Goal: Communication & Community: Answer question/provide support

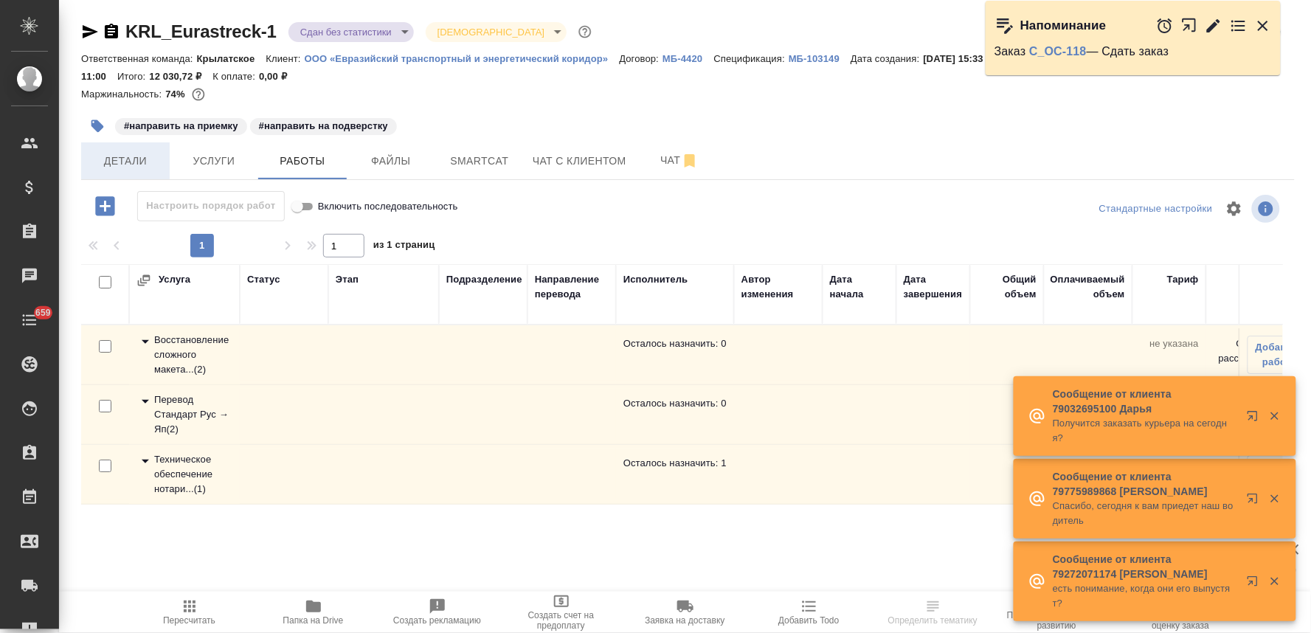
click at [142, 151] on button "Детали" at bounding box center [125, 160] width 89 height 37
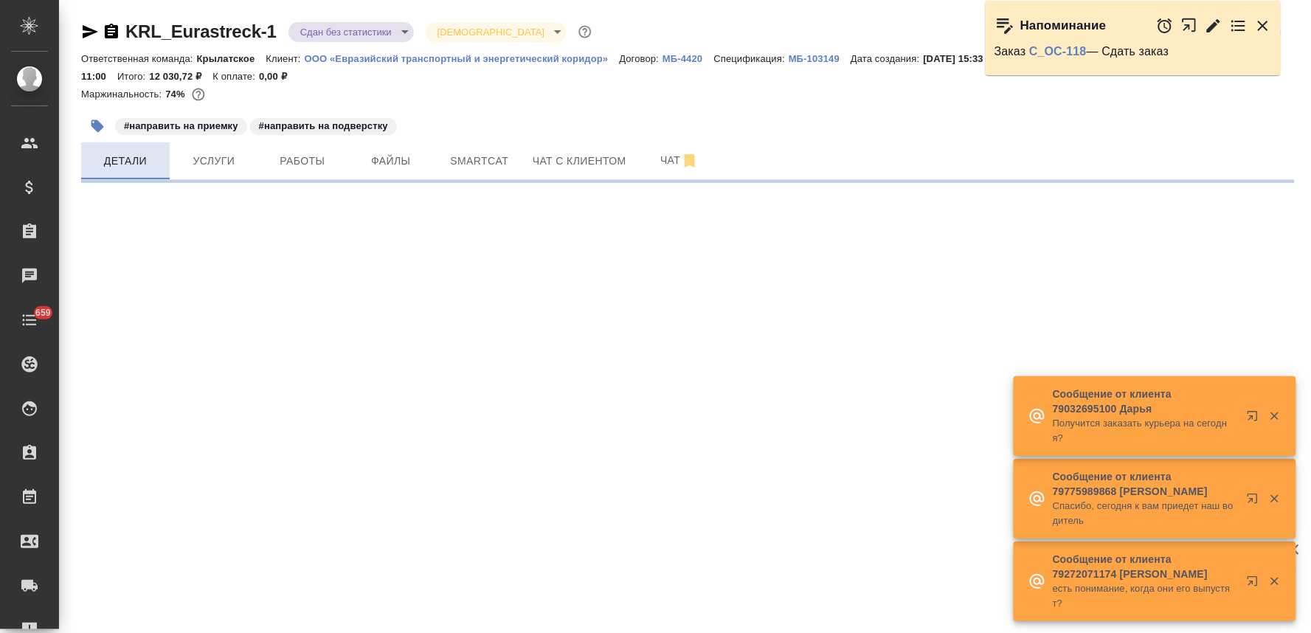
select select "RU"
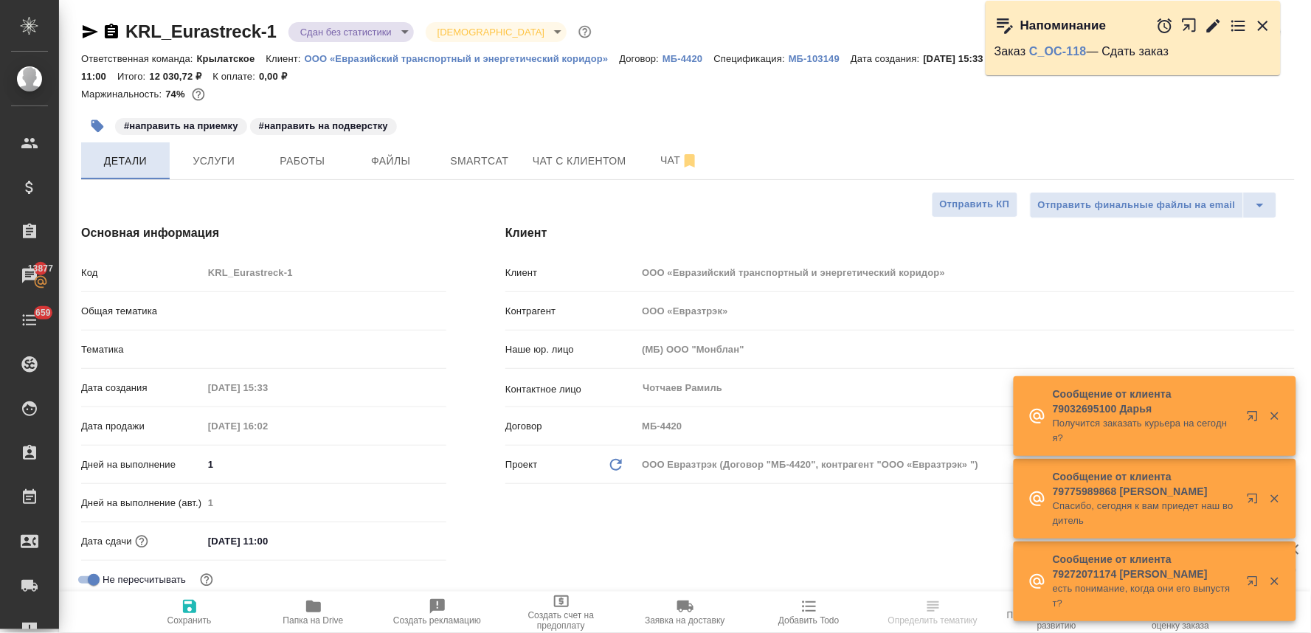
type textarea "x"
type input "Баданян Артак"
type input "Matveeva Anastasia"
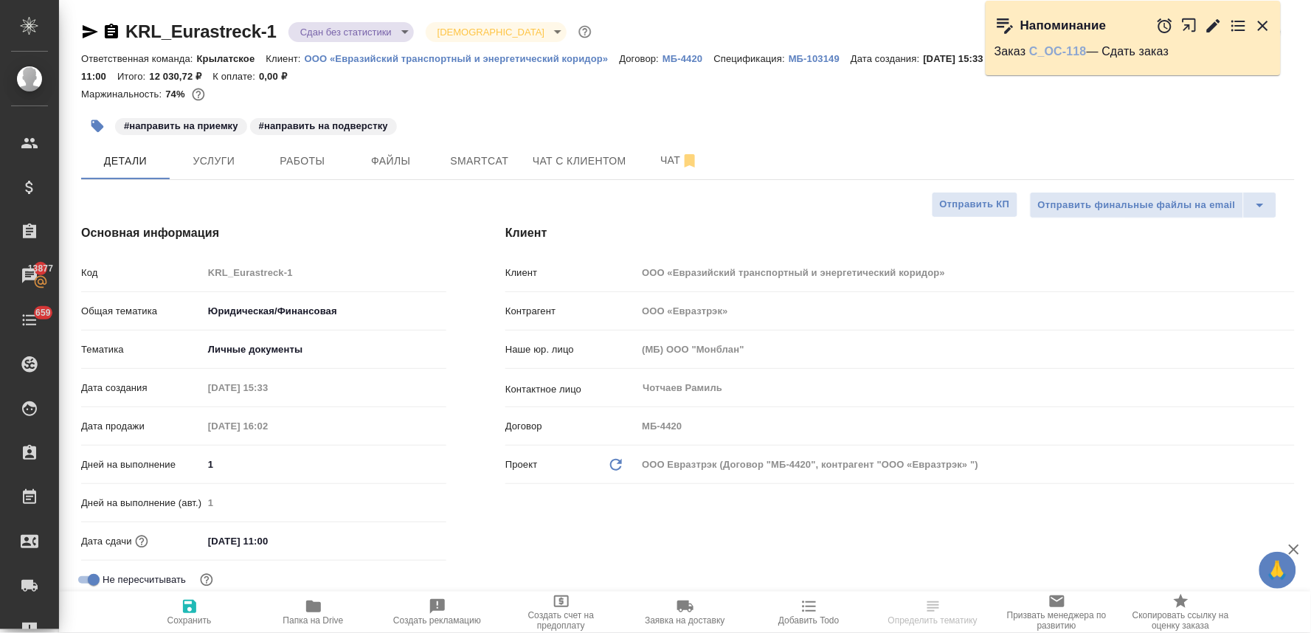
click at [1051, 50] on link "C_OC-118" at bounding box center [1058, 51] width 58 height 13
select select "RU"
type textarea "x"
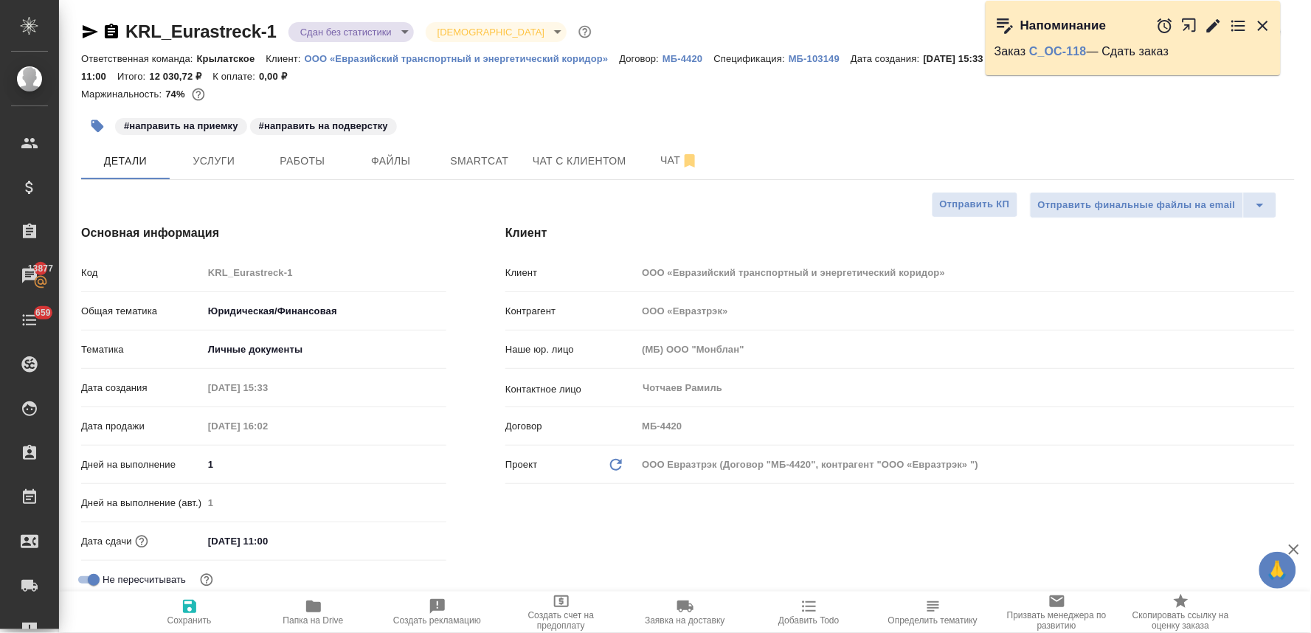
type textarea "x"
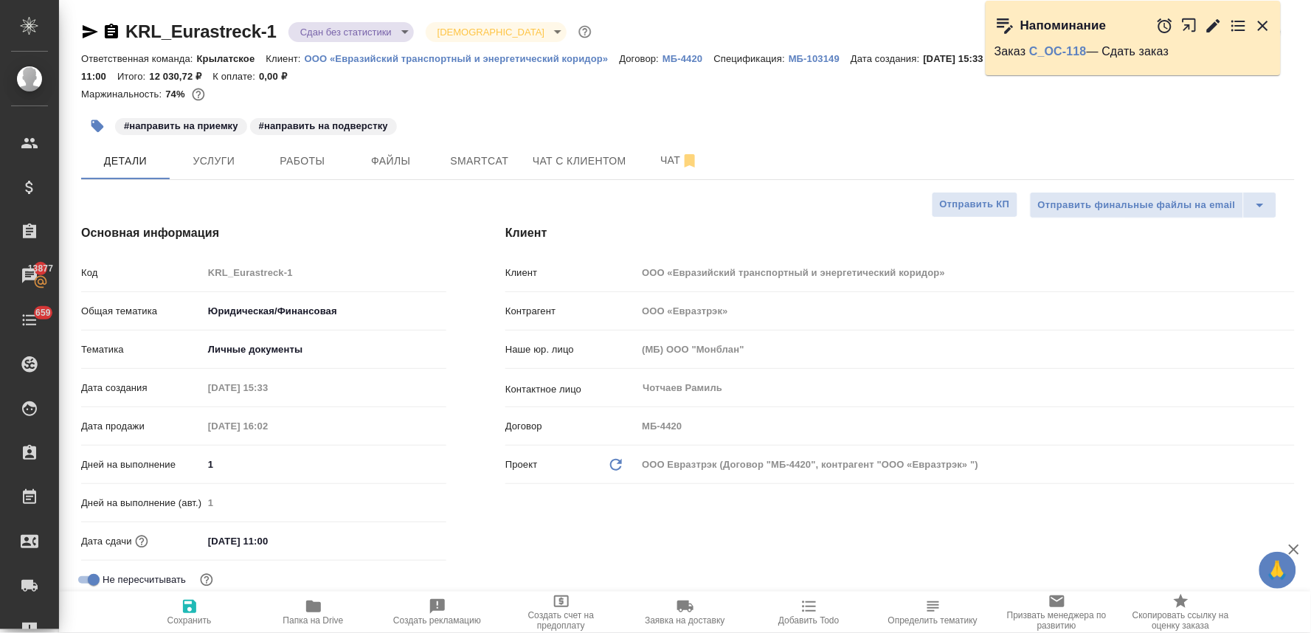
type textarea "x"
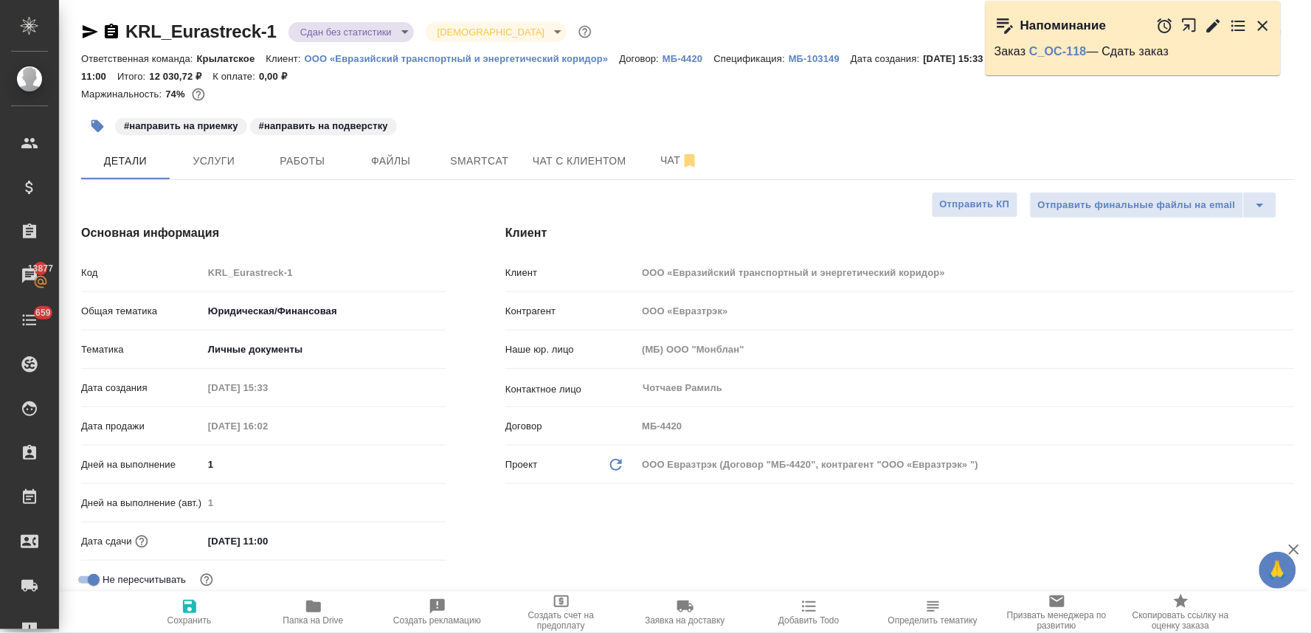
type textarea "x"
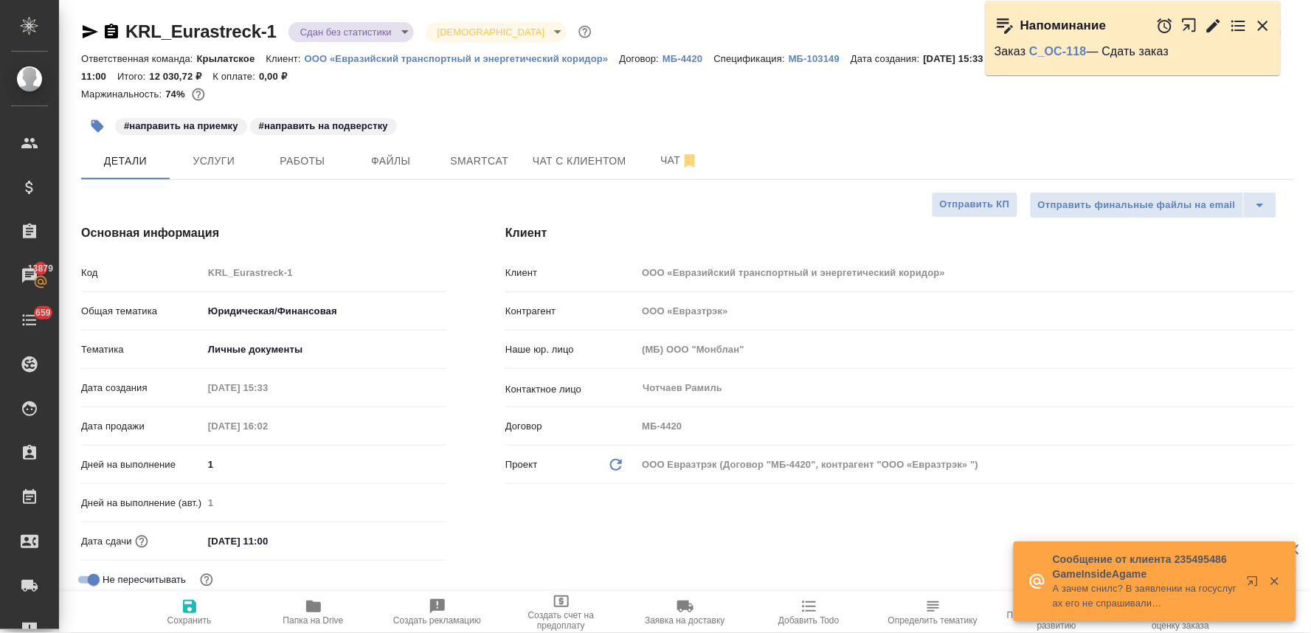
click at [89, 125] on button "button" at bounding box center [97, 126] width 32 height 32
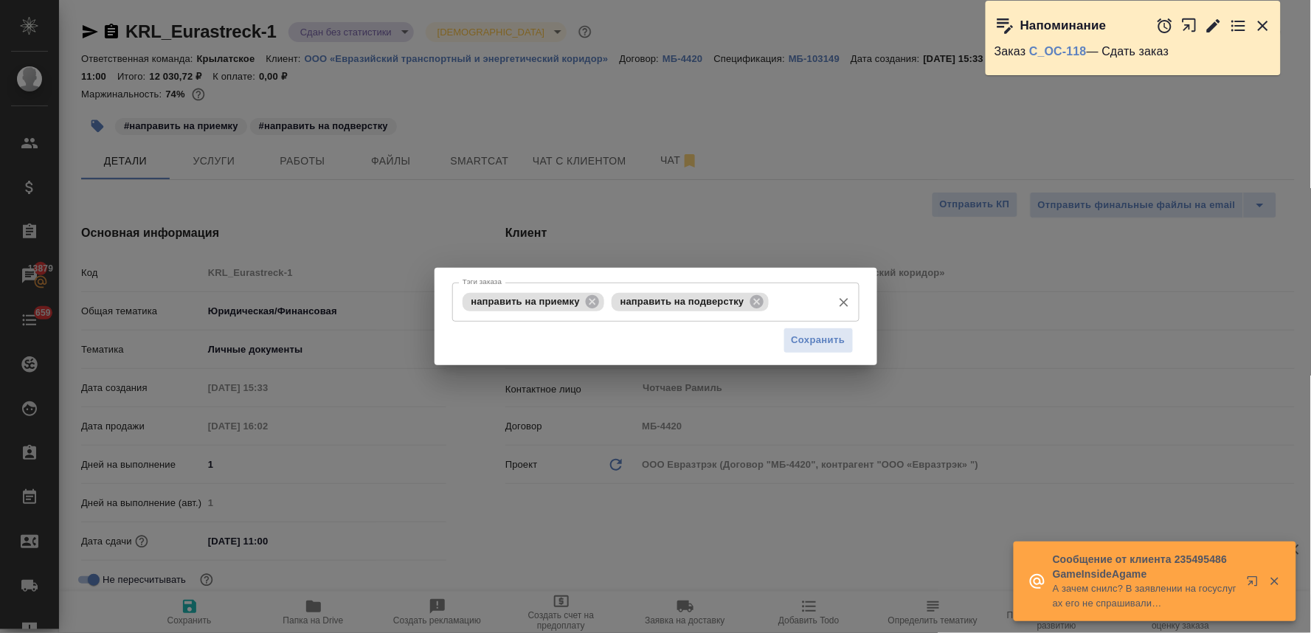
click at [813, 297] on input "Тэги заказа" at bounding box center [798, 301] width 52 height 25
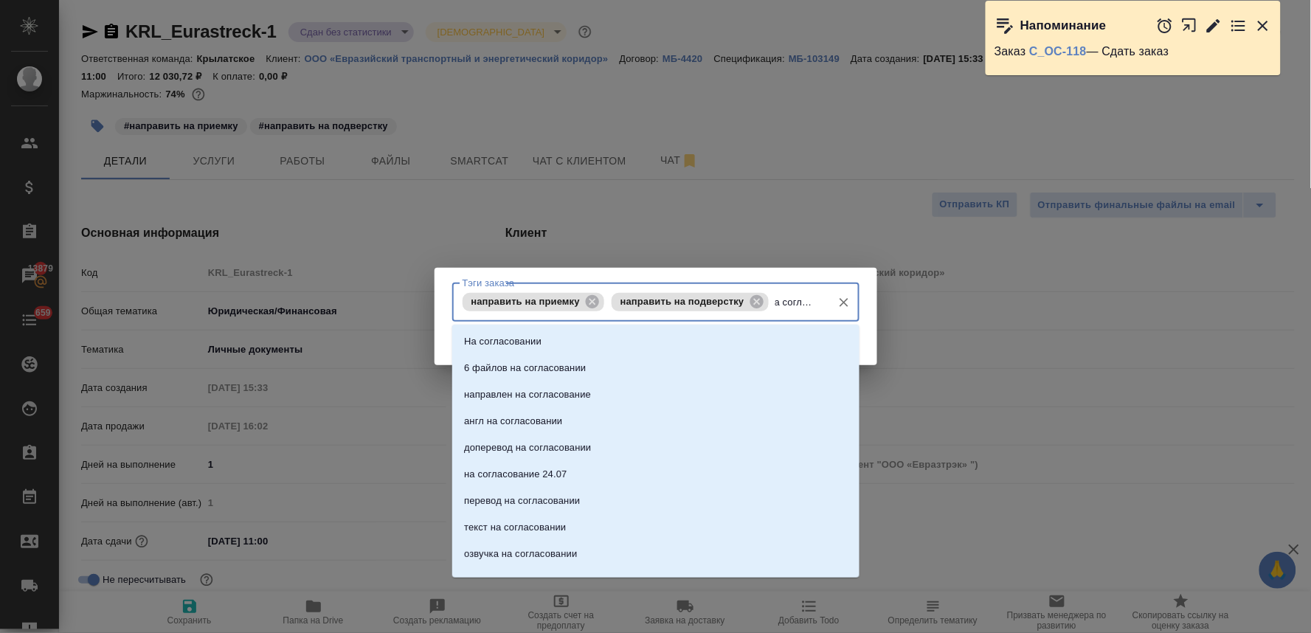
type input "на согласова"
click at [787, 348] on li "На согласовании" at bounding box center [655, 341] width 407 height 27
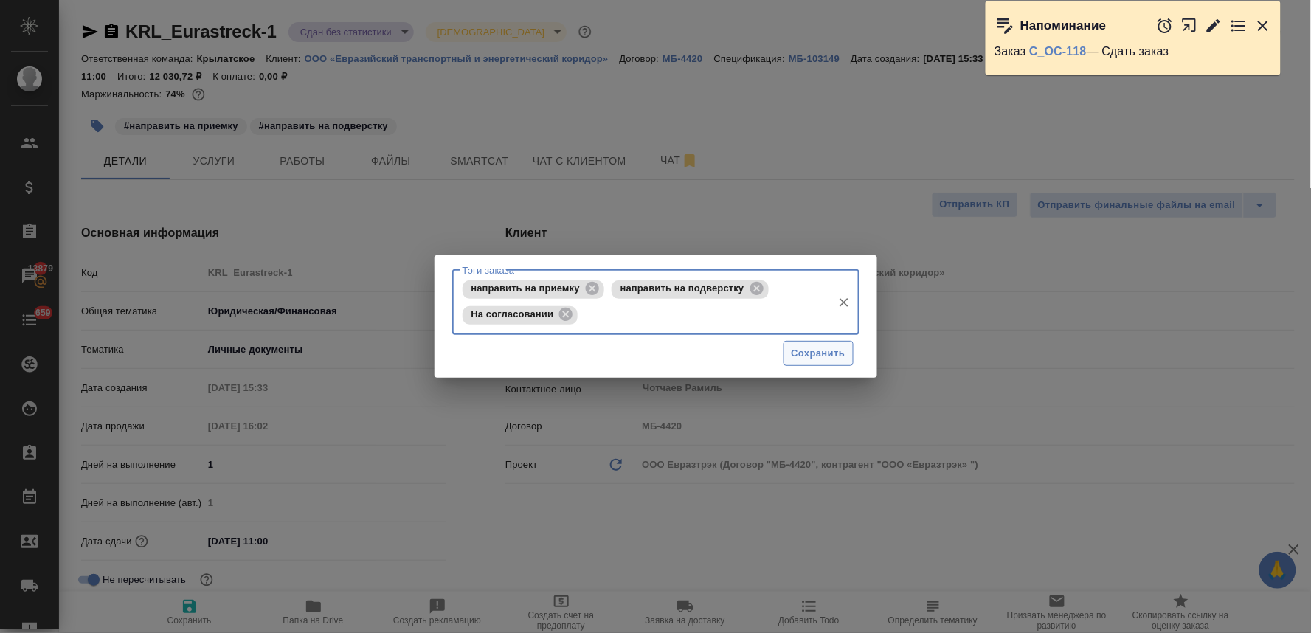
scroll to position [0, 0]
click at [823, 352] on span "Сохранить" at bounding box center [819, 353] width 54 height 17
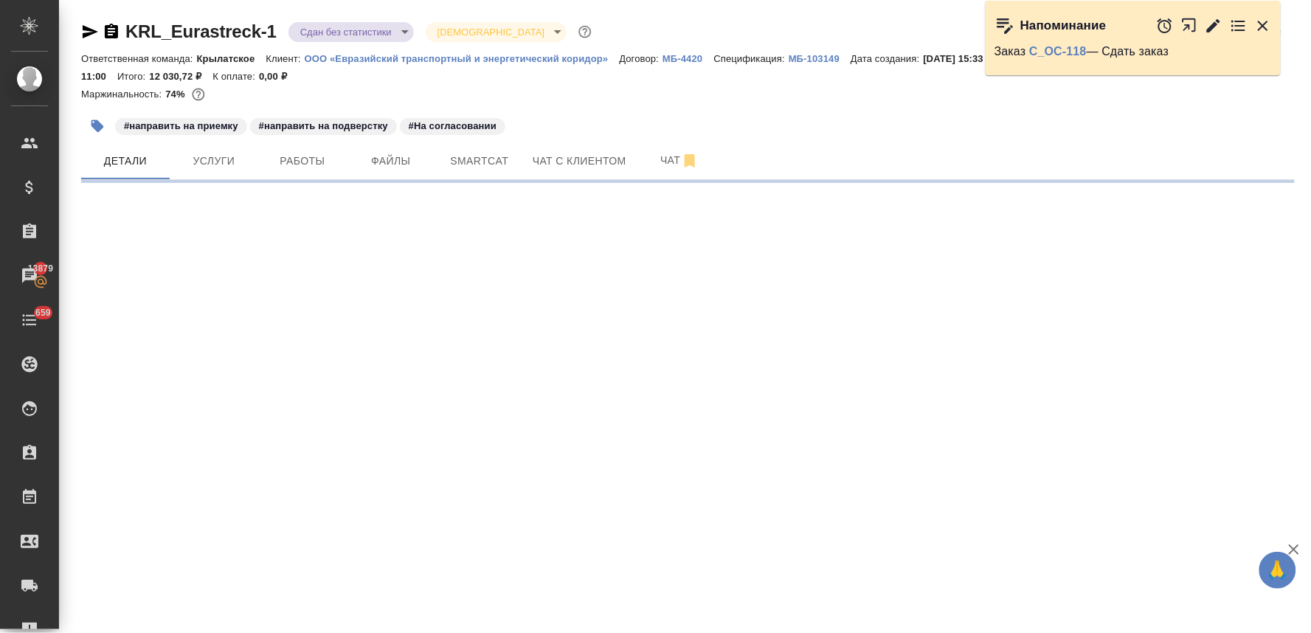
select select "RU"
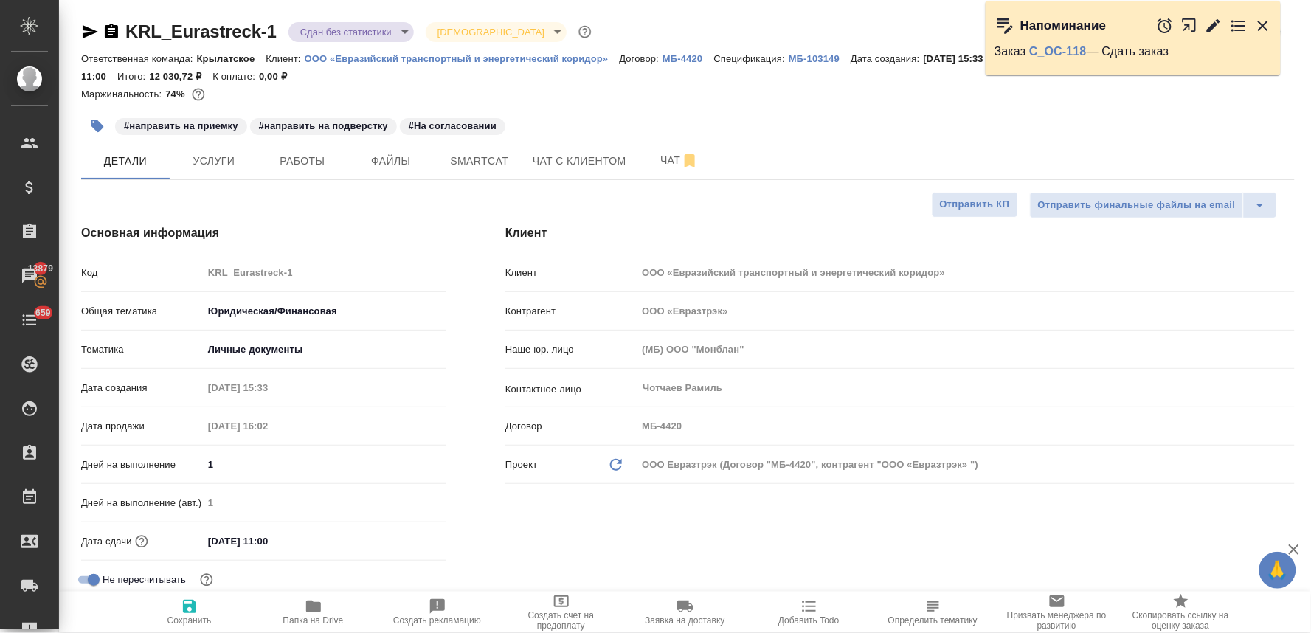
type textarea "x"
click at [1054, 49] on link "C_OC-118" at bounding box center [1058, 51] width 58 height 13
type textarea "x"
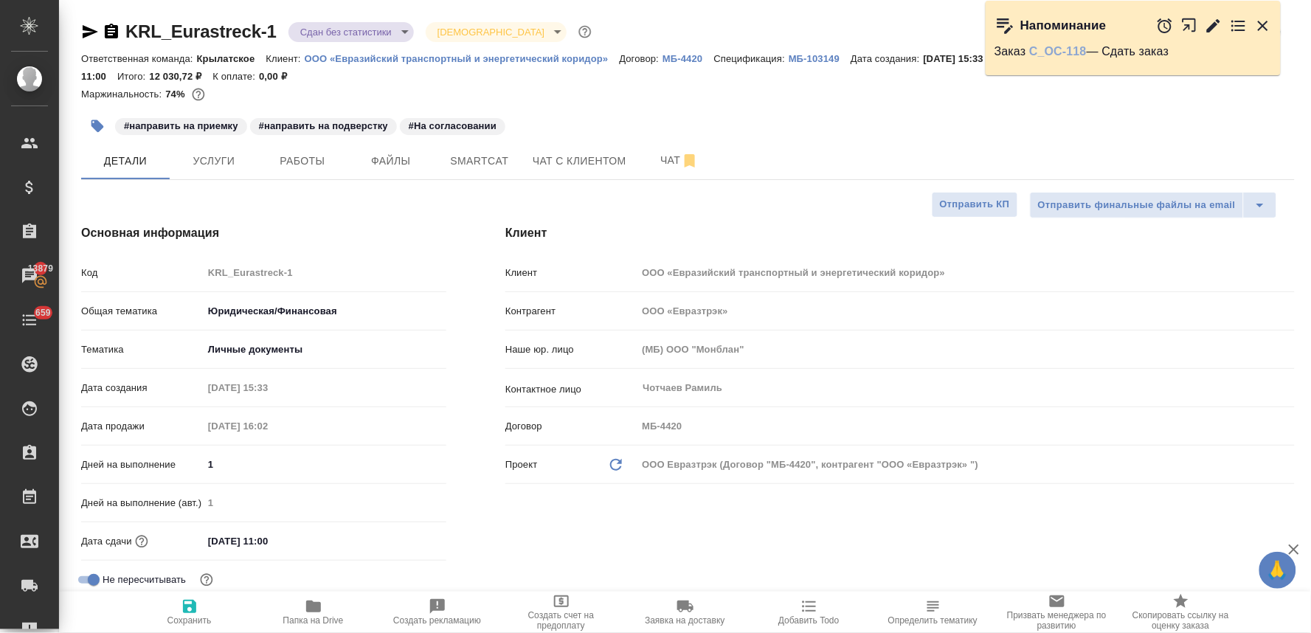
type textarea "x"
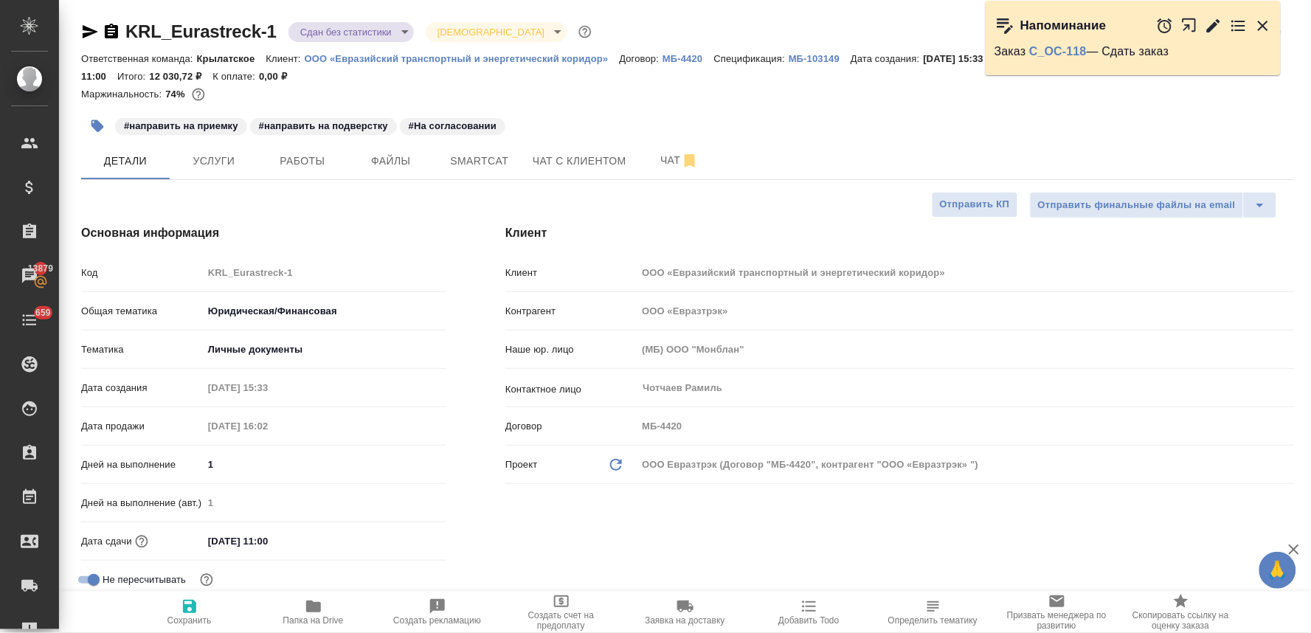
click at [1263, 24] on icon "button" at bounding box center [1263, 26] width 10 height 10
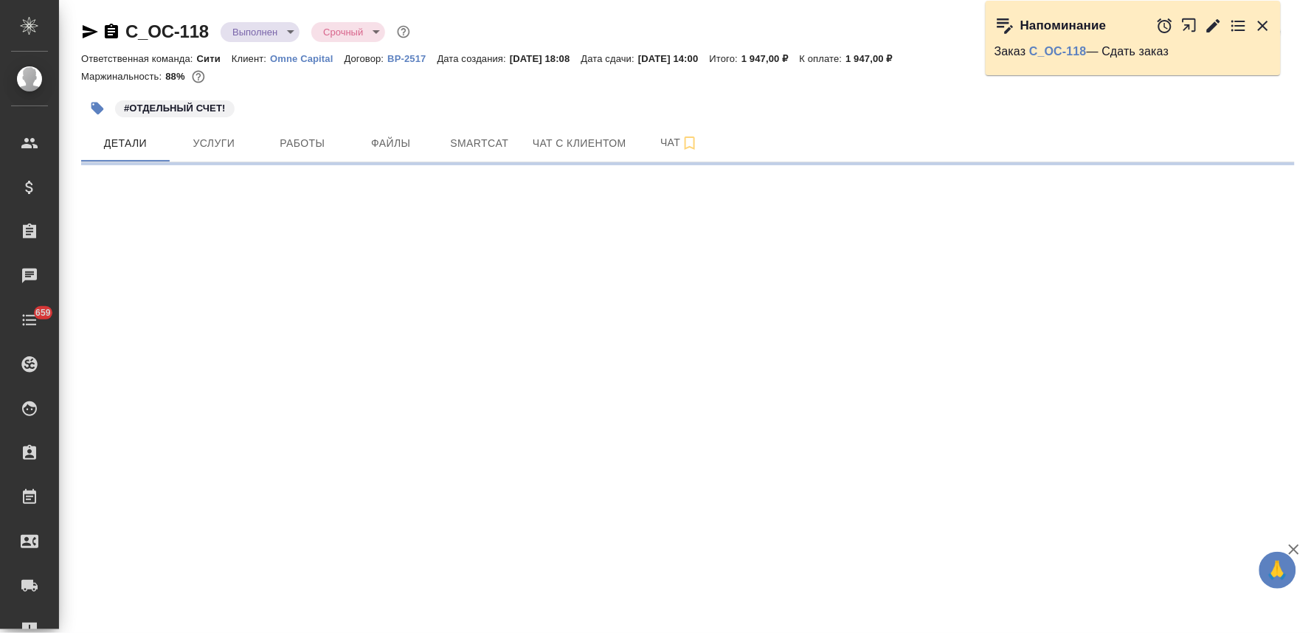
select select "RU"
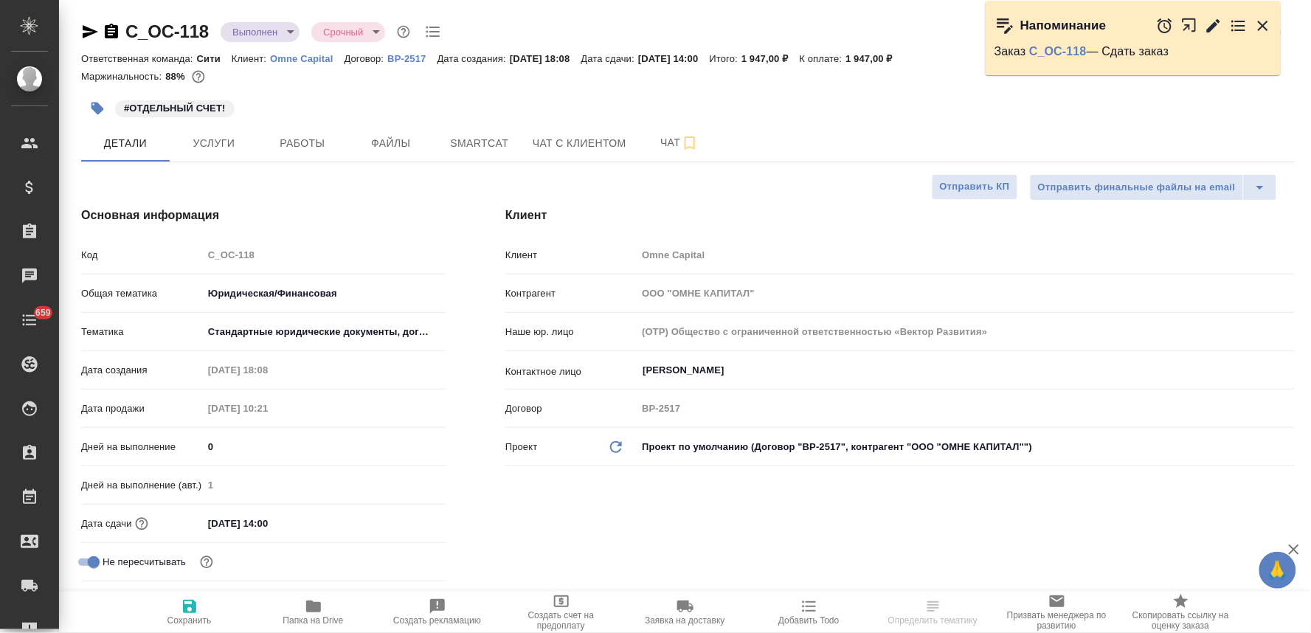
type textarea "x"
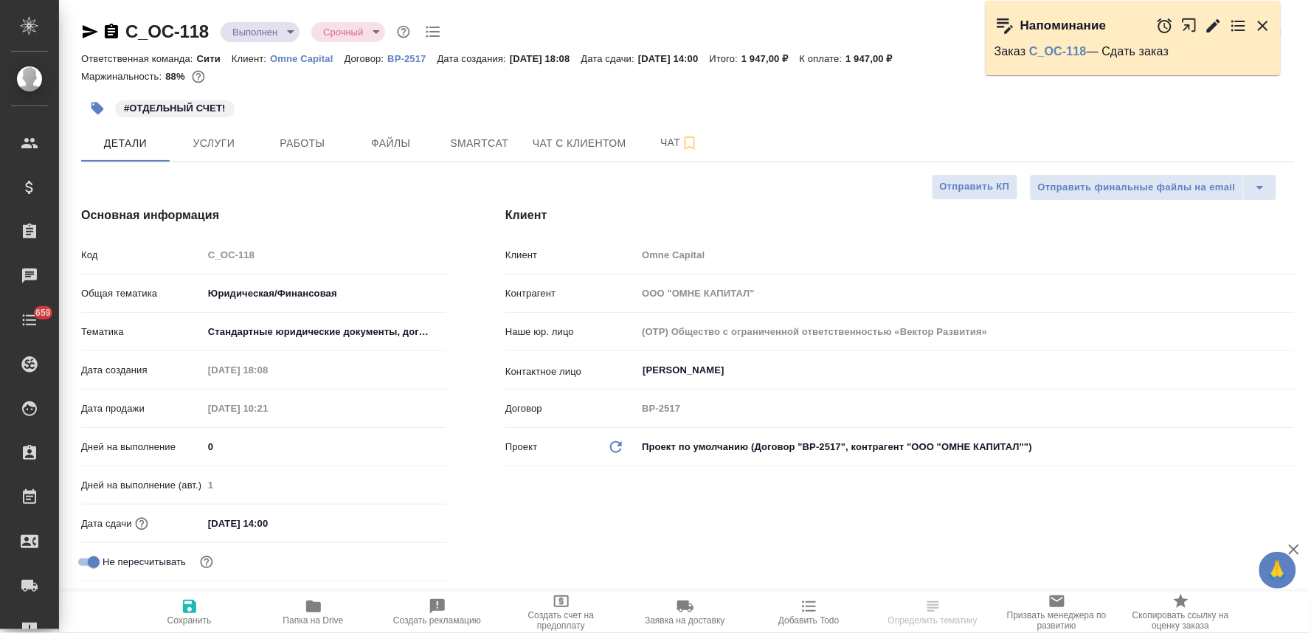
type textarea "x"
click at [615, 512] on div "Клиент Клиент Omne Capital Контрагент ООО "ОМНЕ КАПИТАЛ" Наше юр. лицо (OTP) Об…" at bounding box center [900, 416] width 848 height 478
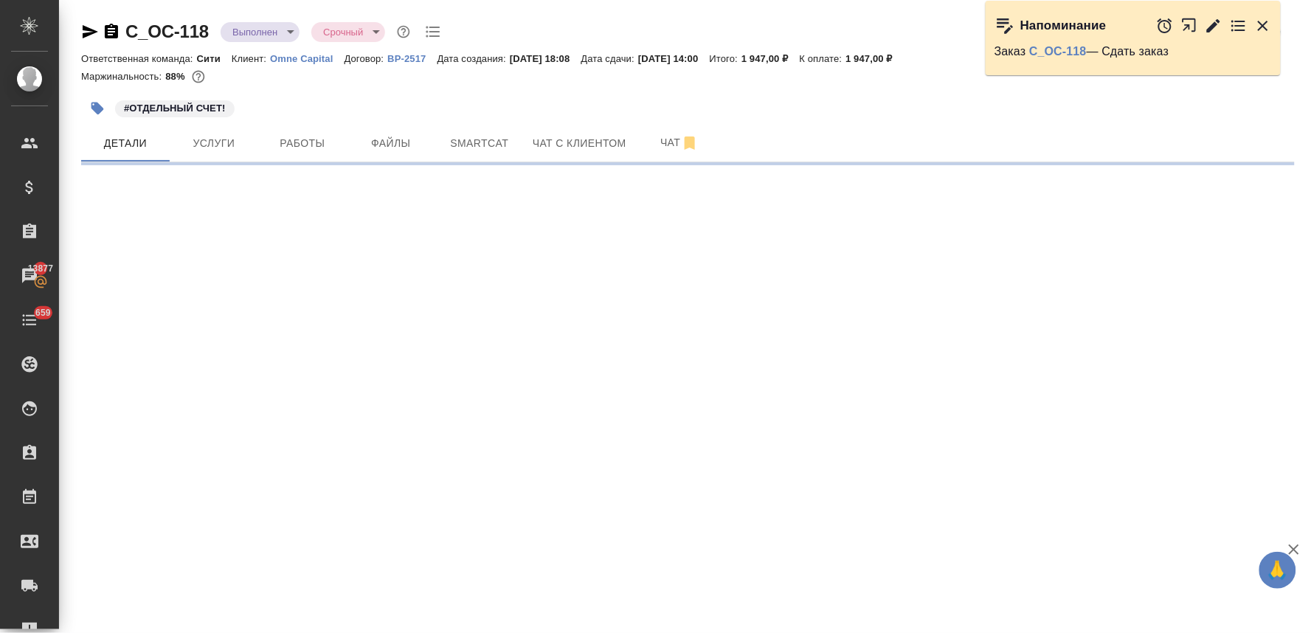
select select "RU"
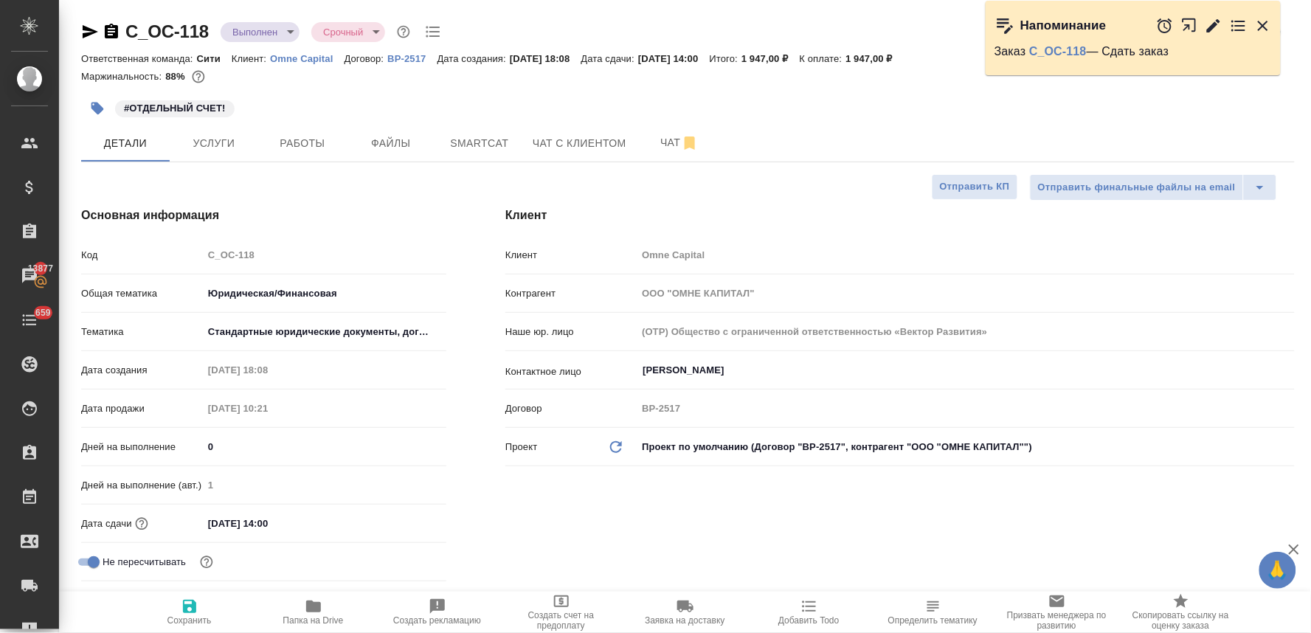
type textarea "x"
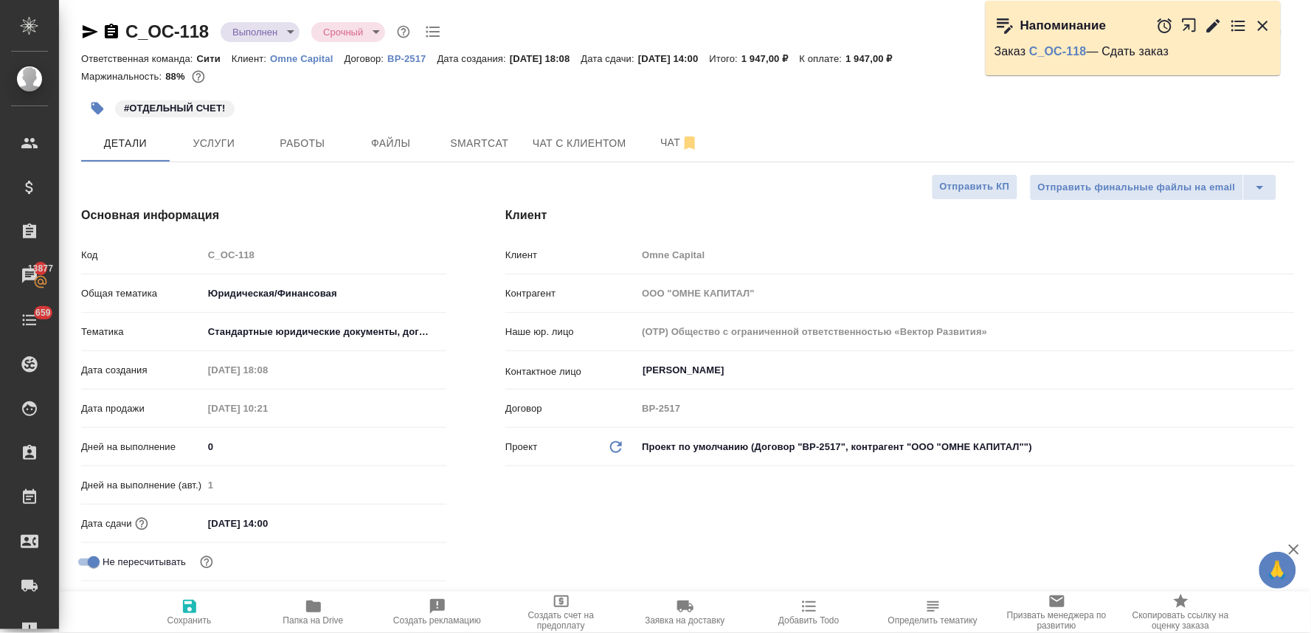
type textarea "x"
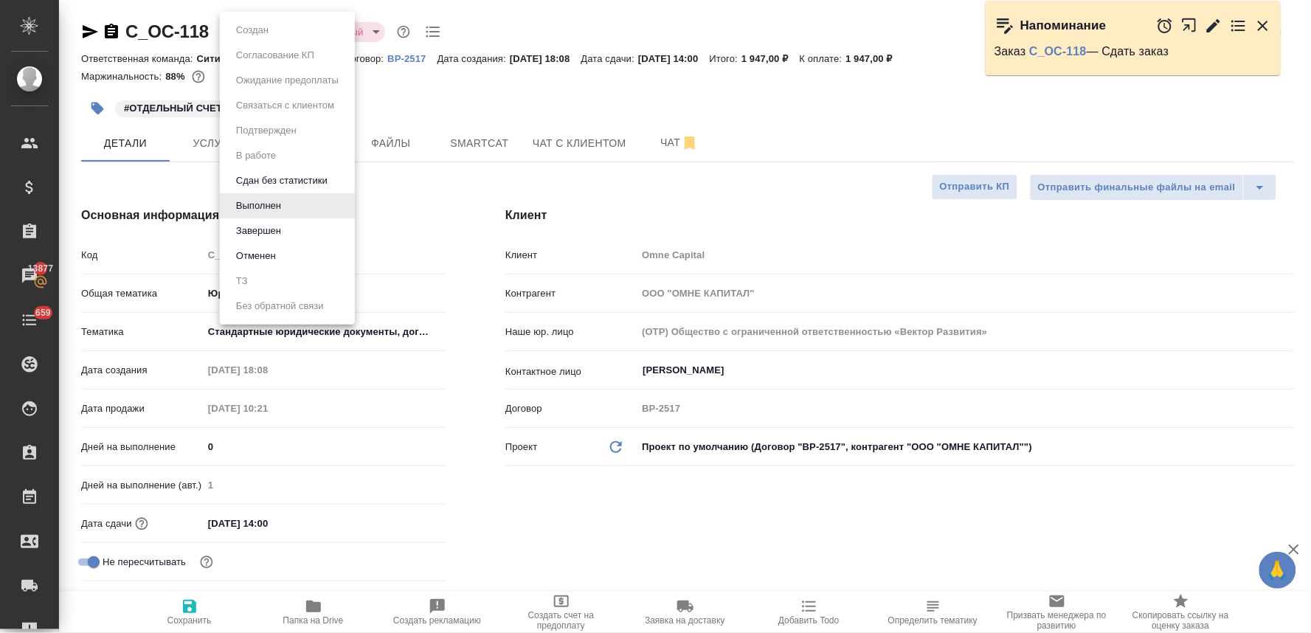
click at [247, 32] on body "🙏 .cls-1 fill:#fff; AWATERA Lyamina Nadezhda Клиенты Спецификации Заказы 13877 …" at bounding box center [655, 316] width 1311 height 633
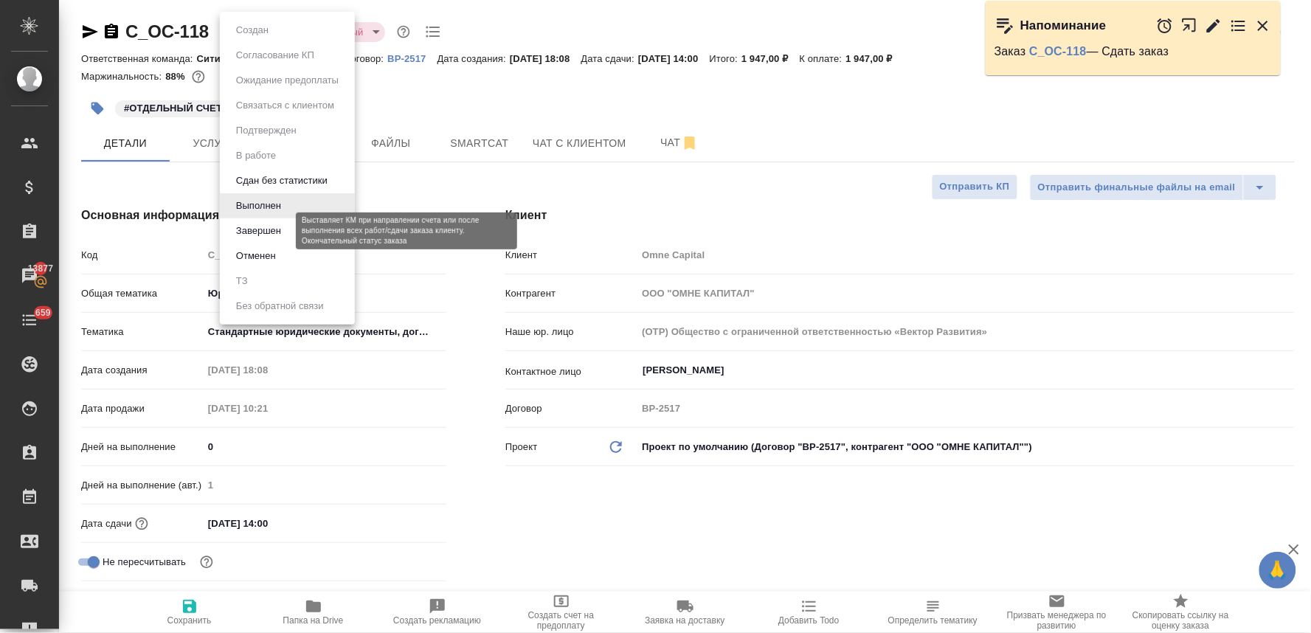
click at [267, 232] on button "Завершен" at bounding box center [259, 231] width 54 height 16
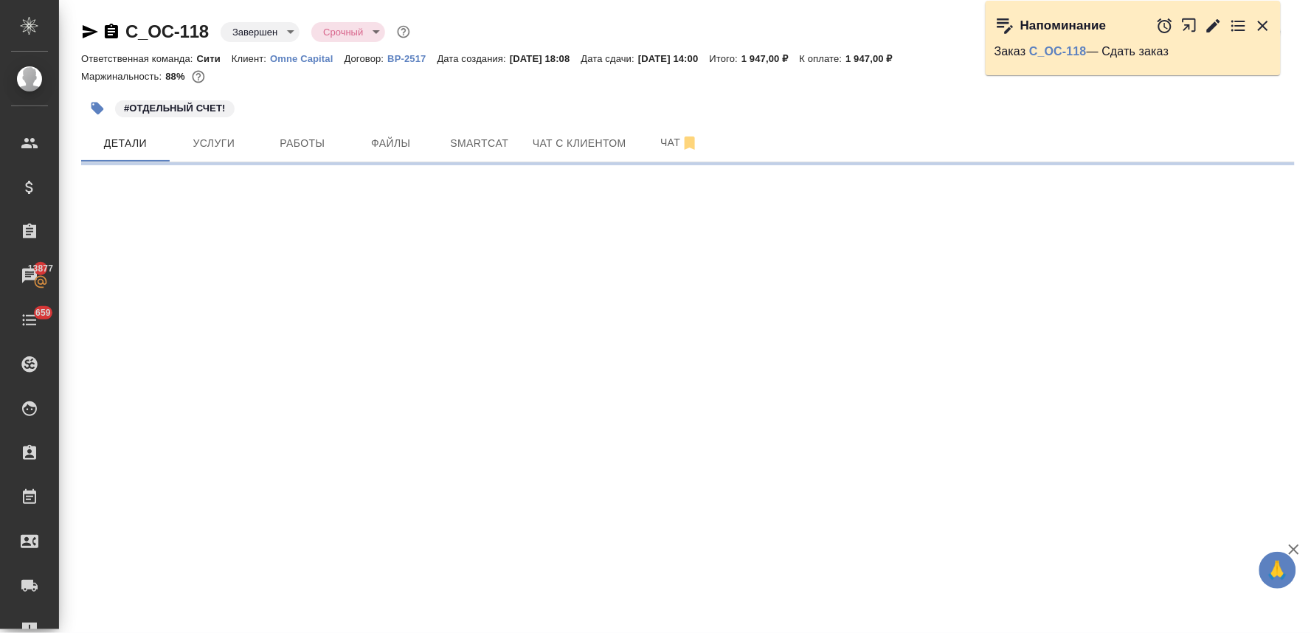
select select "RU"
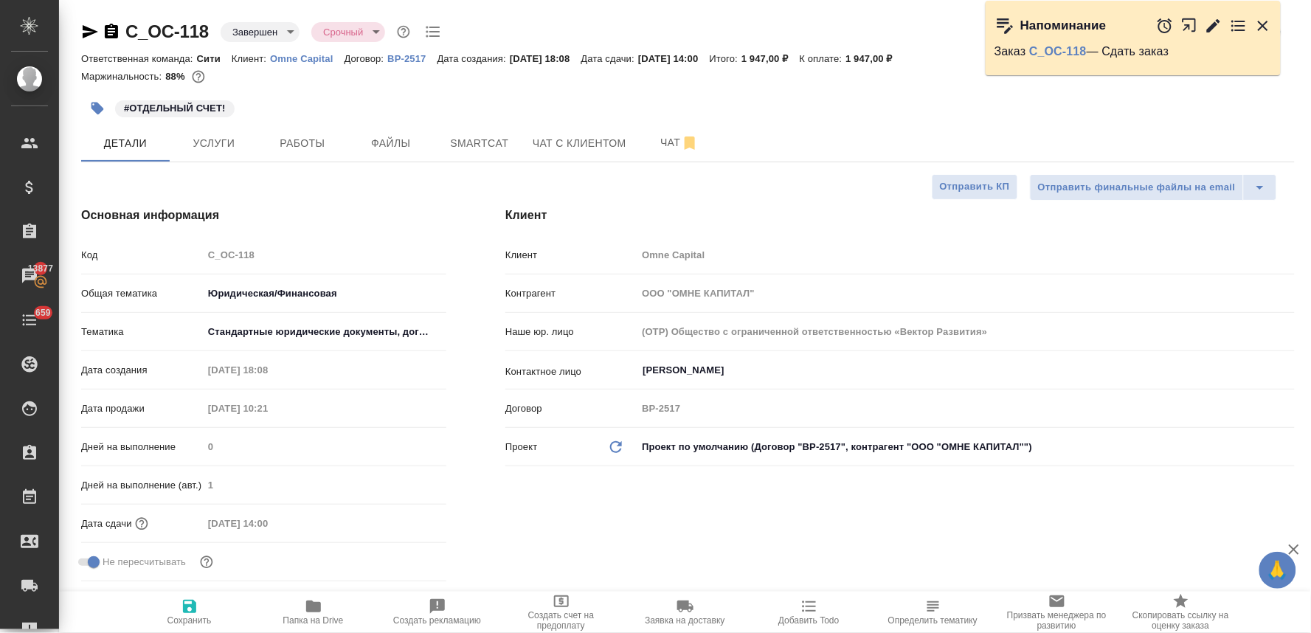
type textarea "x"
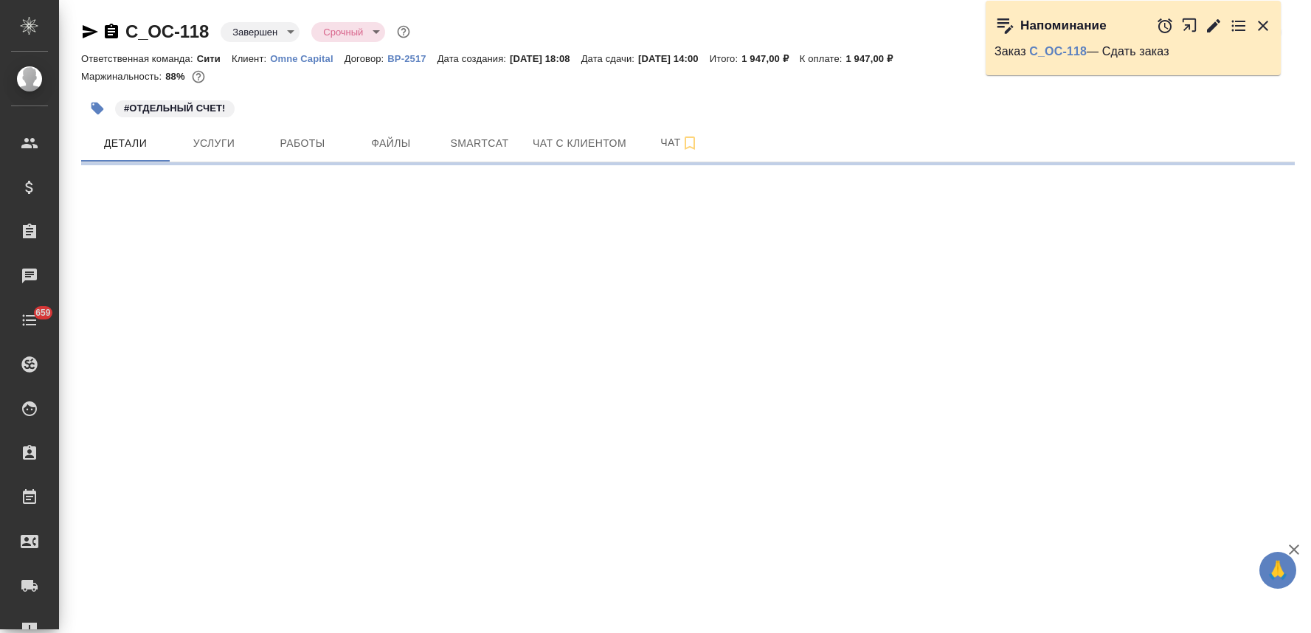
select select "RU"
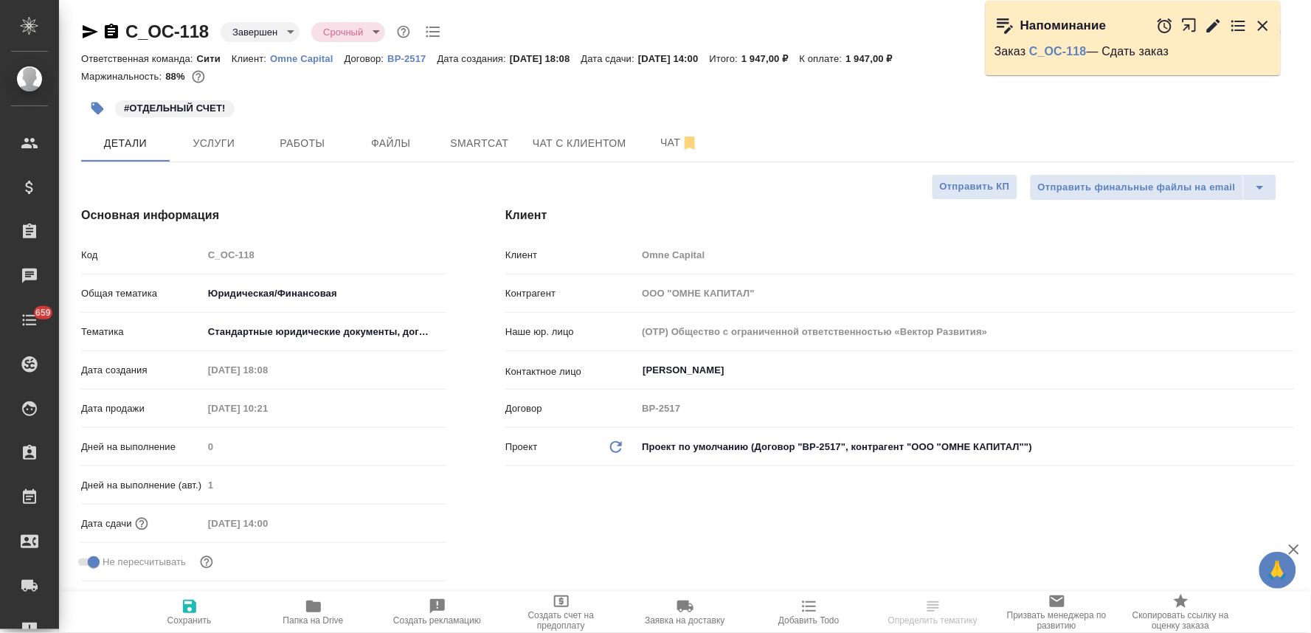
type textarea "x"
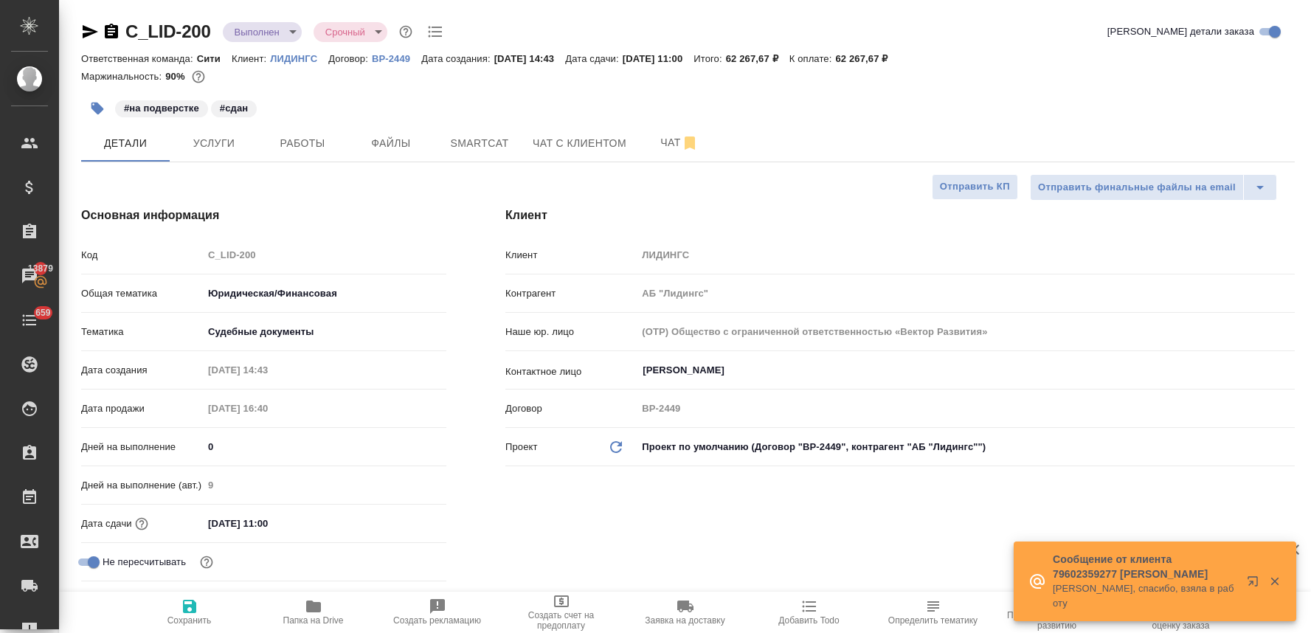
select select "RU"
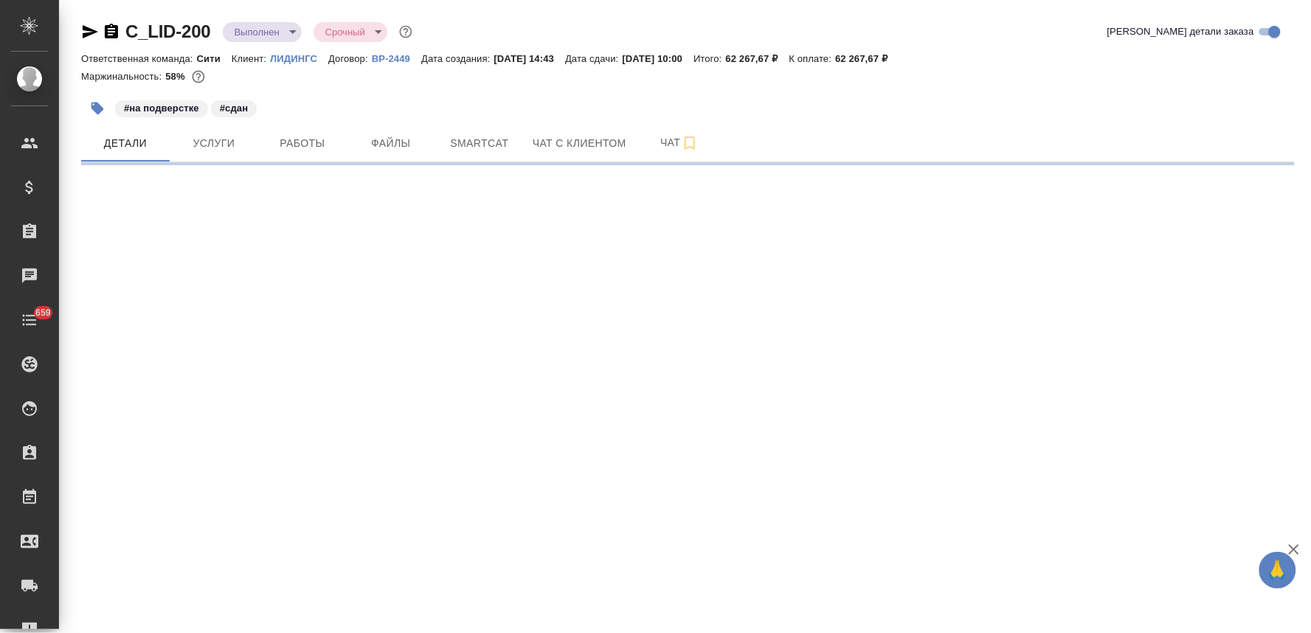
select select "RU"
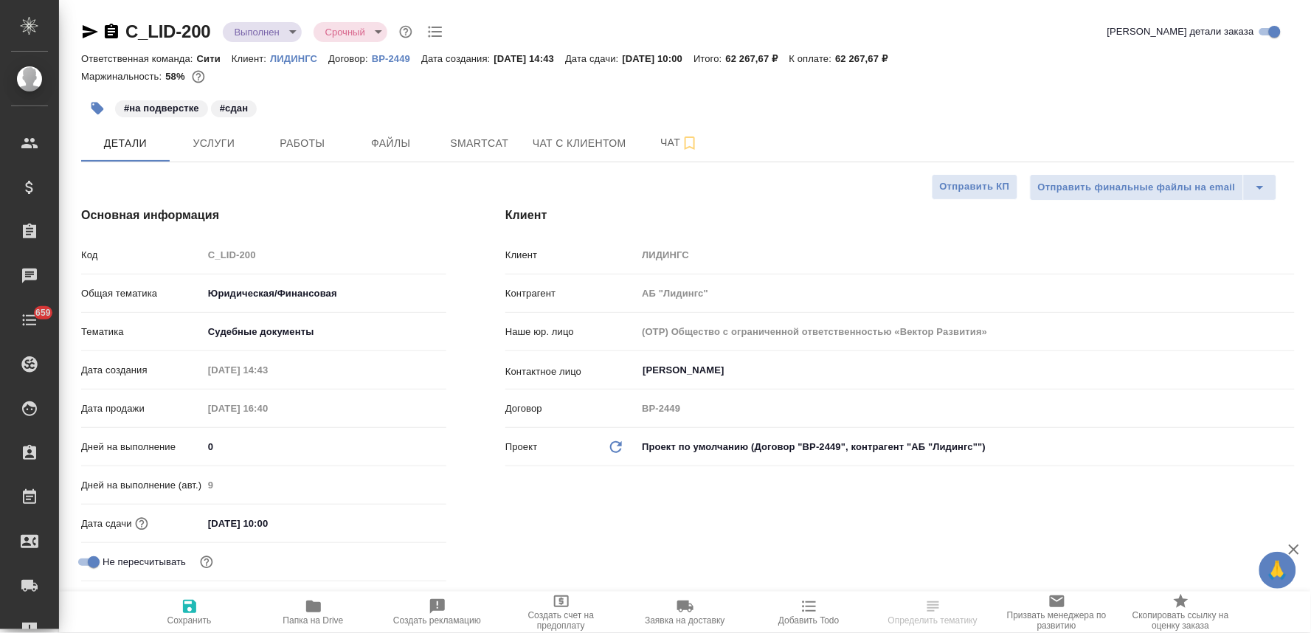
type textarea "x"
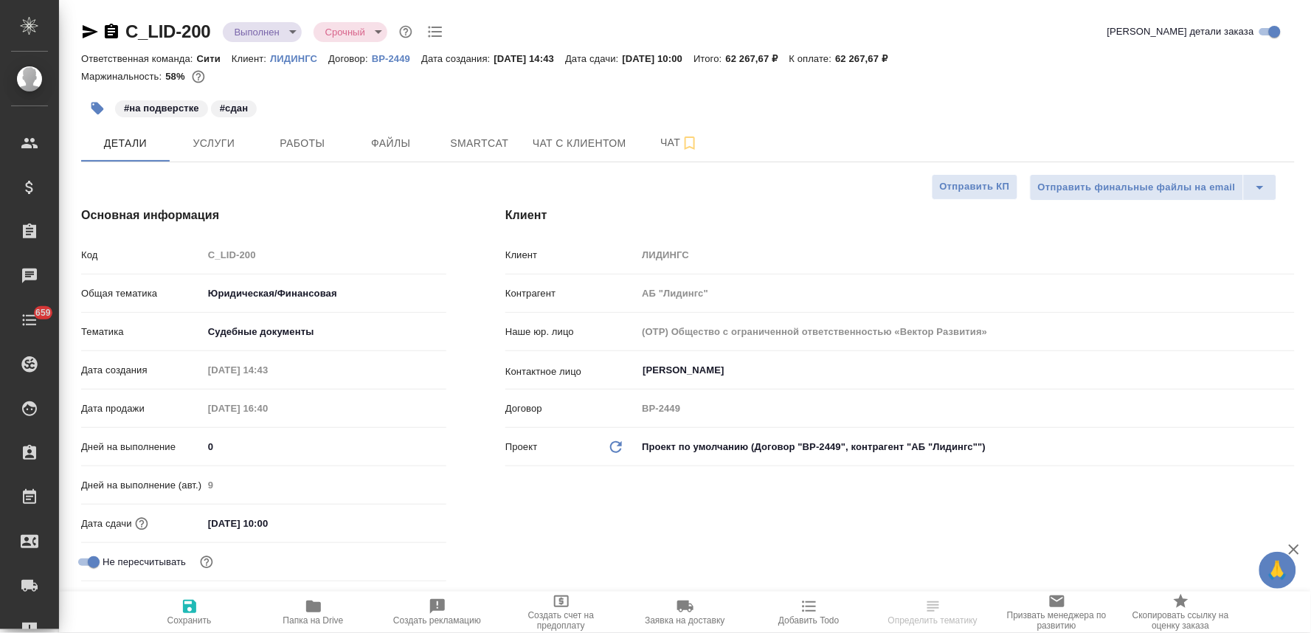
type textarea "x"
click at [304, 527] on input "24.08.2025 10:00" at bounding box center [267, 523] width 129 height 21
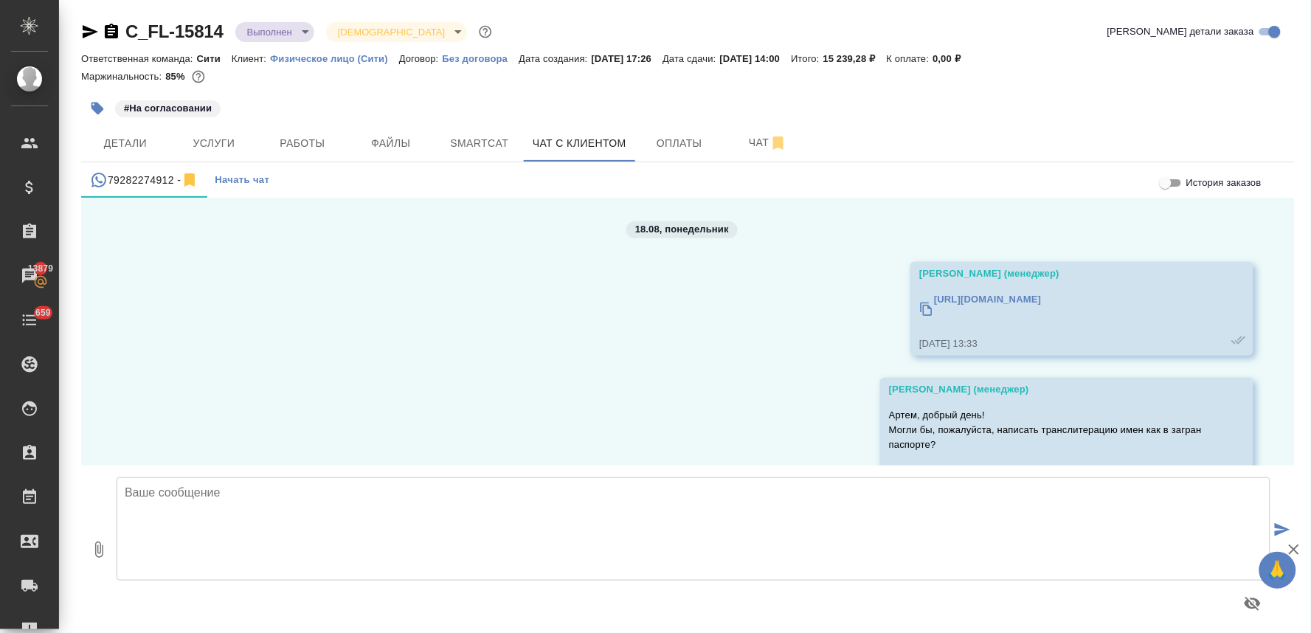
scroll to position [975, 0]
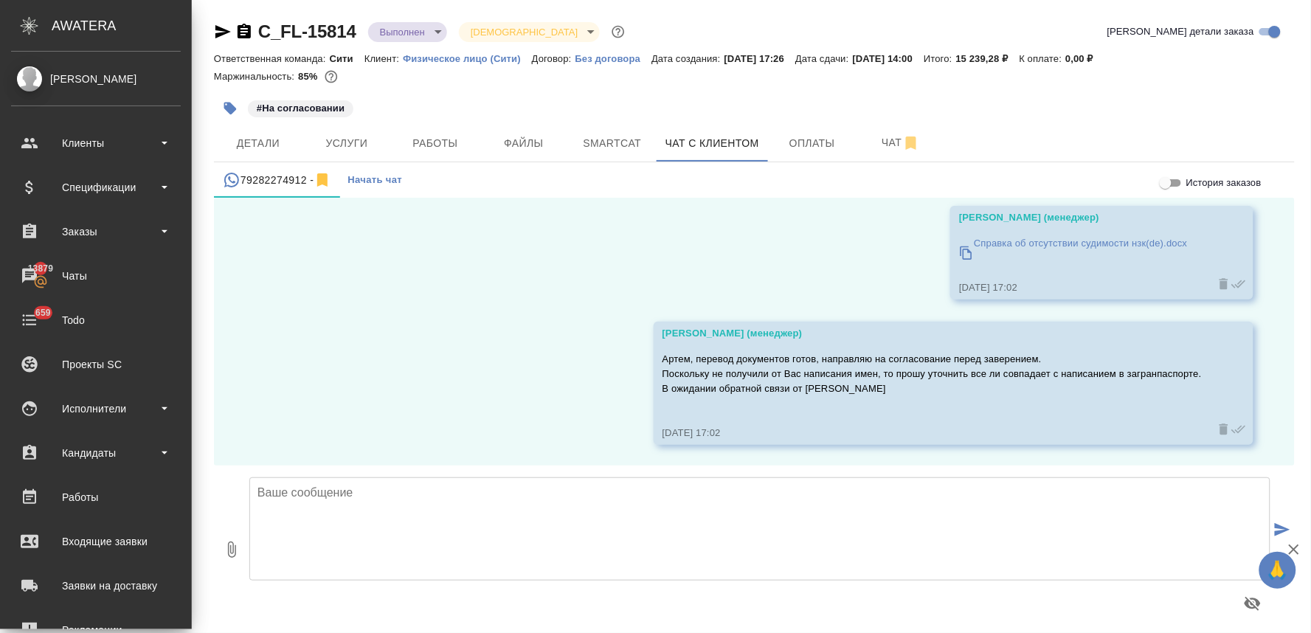
drag, startPoint x: 82, startPoint y: 184, endPoint x: 453, endPoint y: 266, distance: 379.9
click at [726, 256] on div "18.08, понедельник Димитриева Юлия (менеджер) https://yoomoney.ru/checkout/paym…" at bounding box center [754, 332] width 1081 height 268
click at [76, 175] on div "Спецификации" at bounding box center [96, 187] width 184 height 37
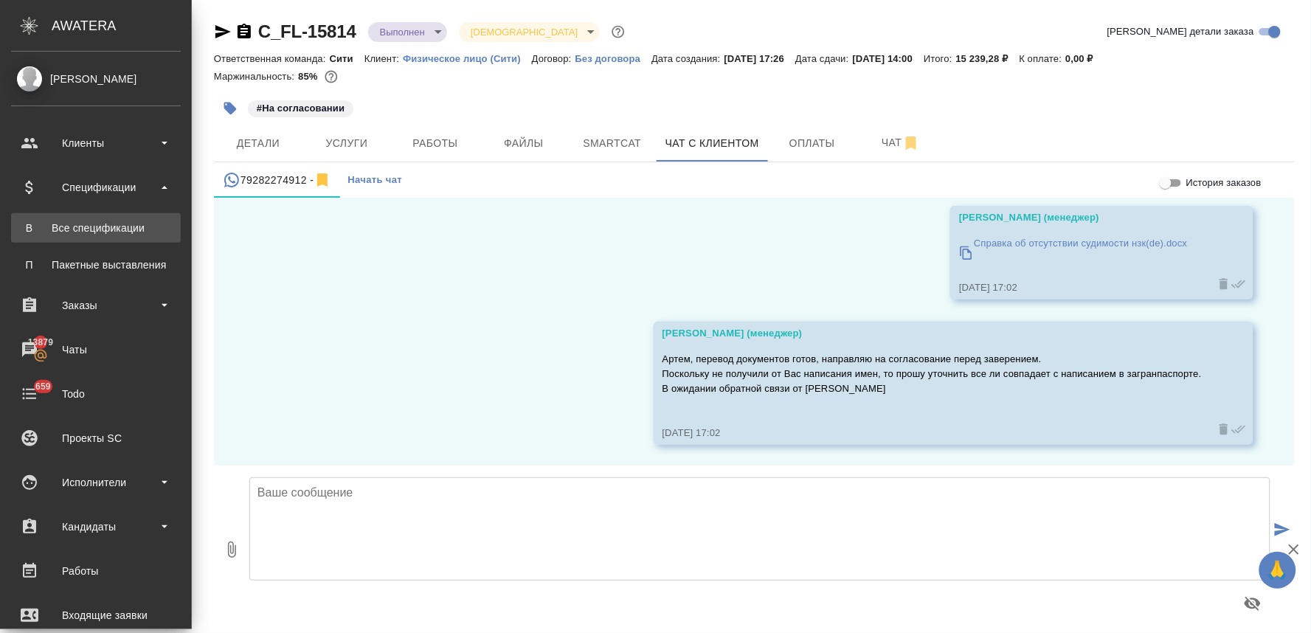
click at [87, 226] on div "Все спецификации" at bounding box center [95, 228] width 155 height 15
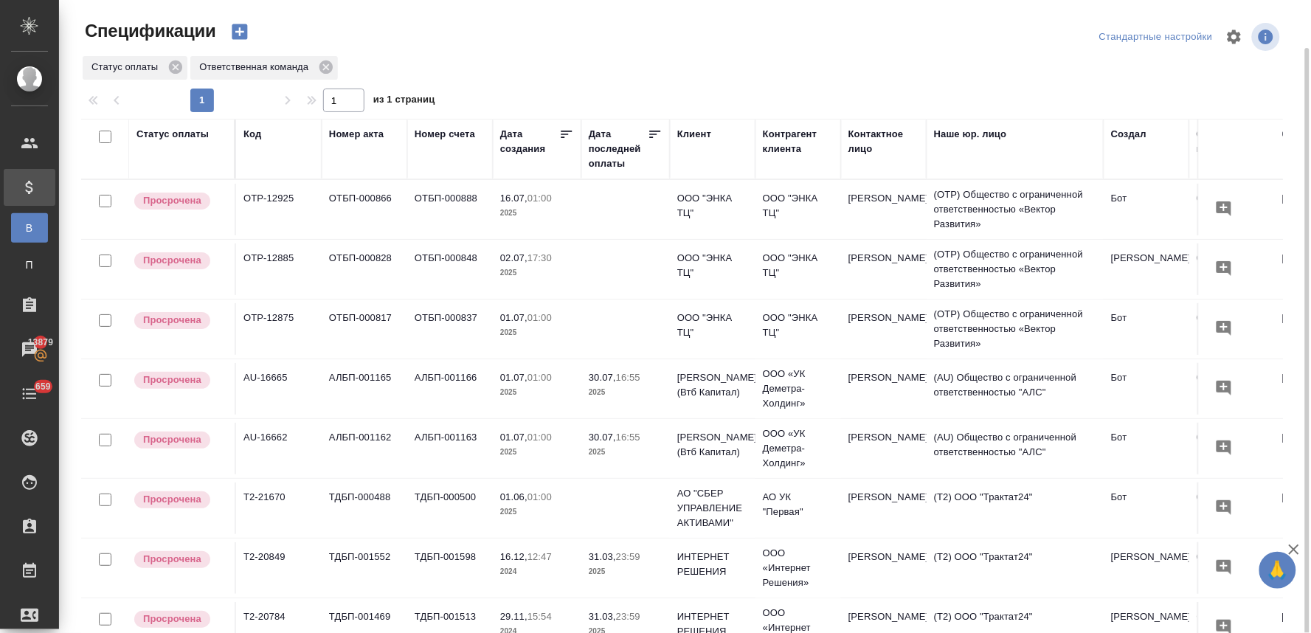
scroll to position [21, 0]
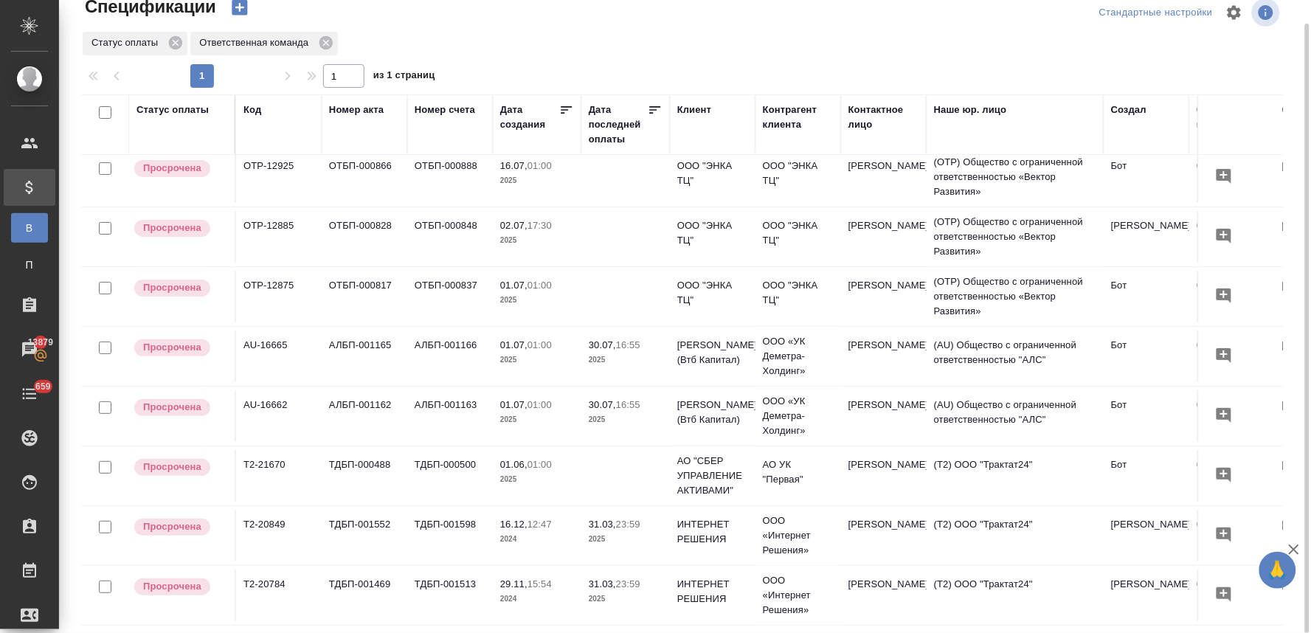
click at [354, 203] on td "ТДБП-000488" at bounding box center [365, 177] width 86 height 52
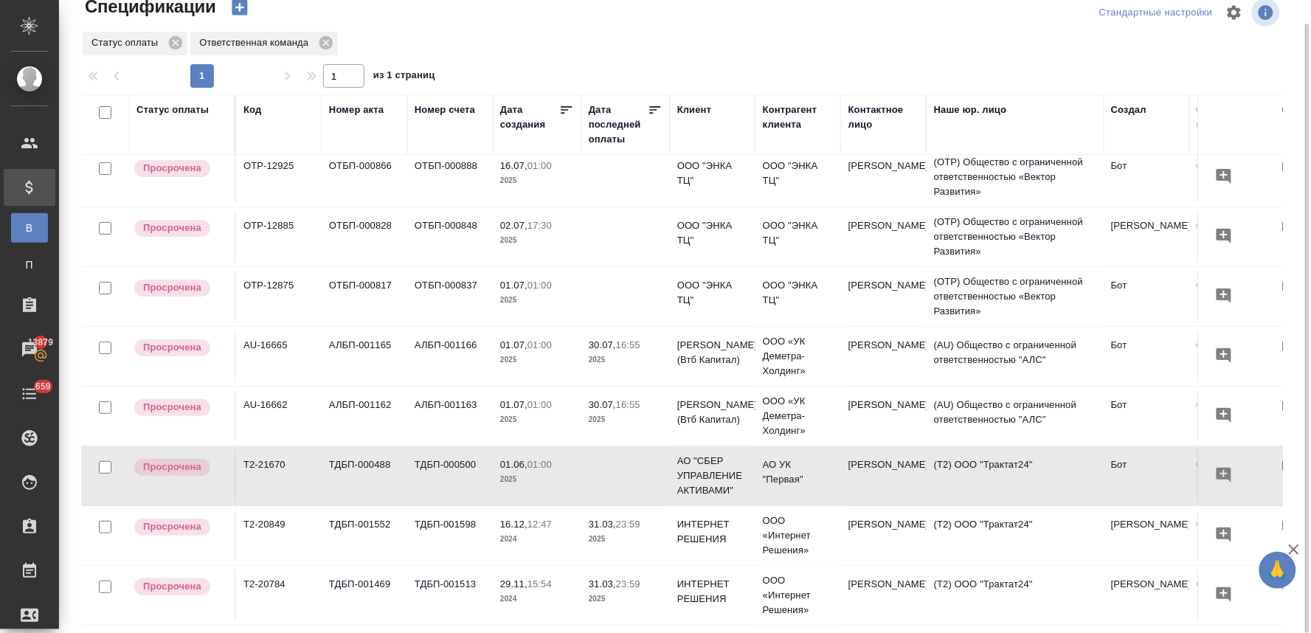
click at [354, 203] on td "ТДБП-000488" at bounding box center [365, 177] width 86 height 52
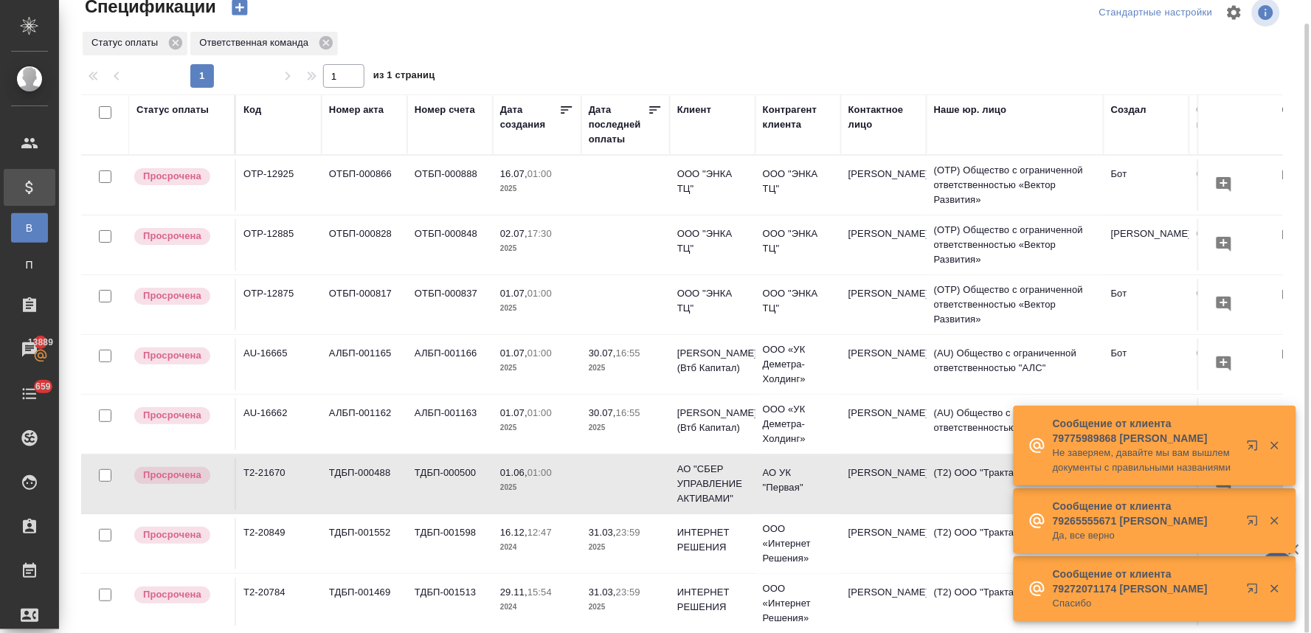
click at [957, 26] on div "Стандартные настройки" at bounding box center [1087, 12] width 393 height 35
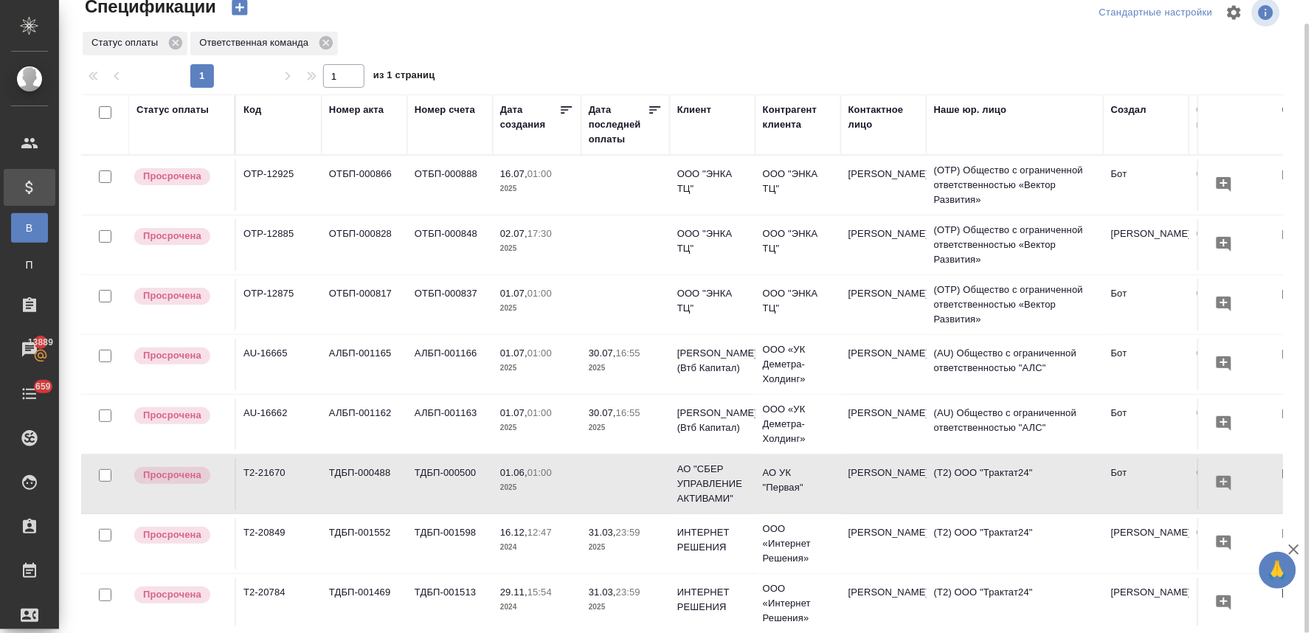
click at [524, 298] on p "01.07," at bounding box center [513, 293] width 27 height 11
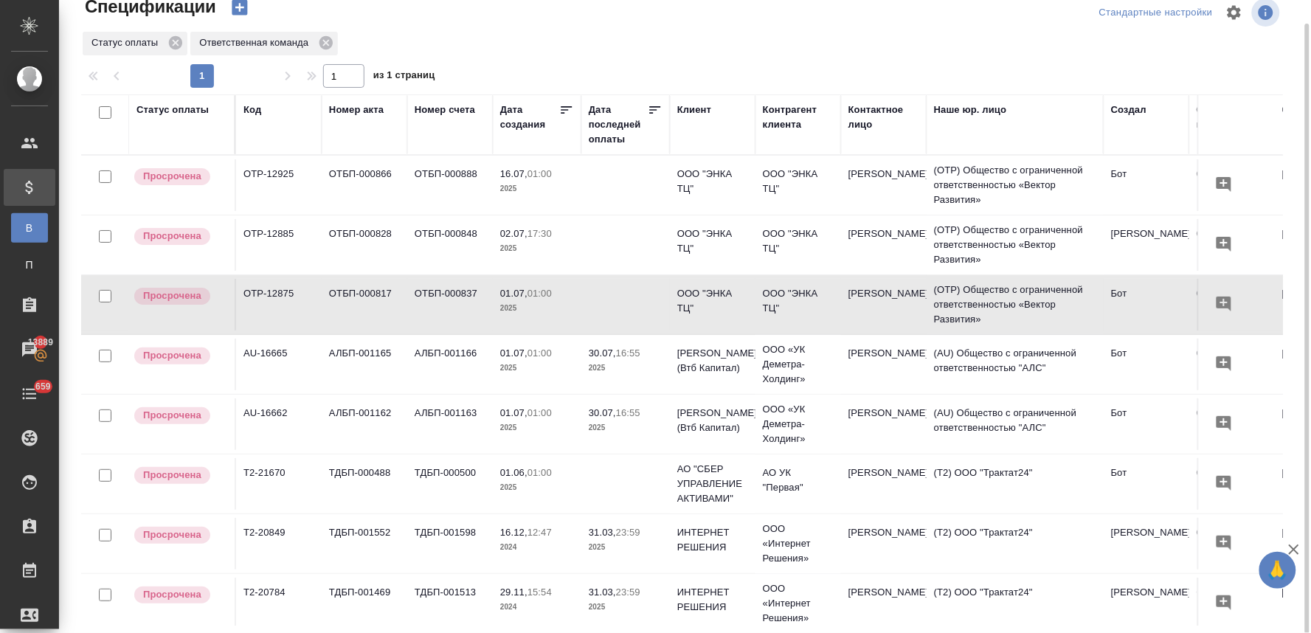
click at [521, 298] on p "01.07," at bounding box center [513, 293] width 27 height 11
click at [525, 231] on p "02.07," at bounding box center [513, 233] width 27 height 11
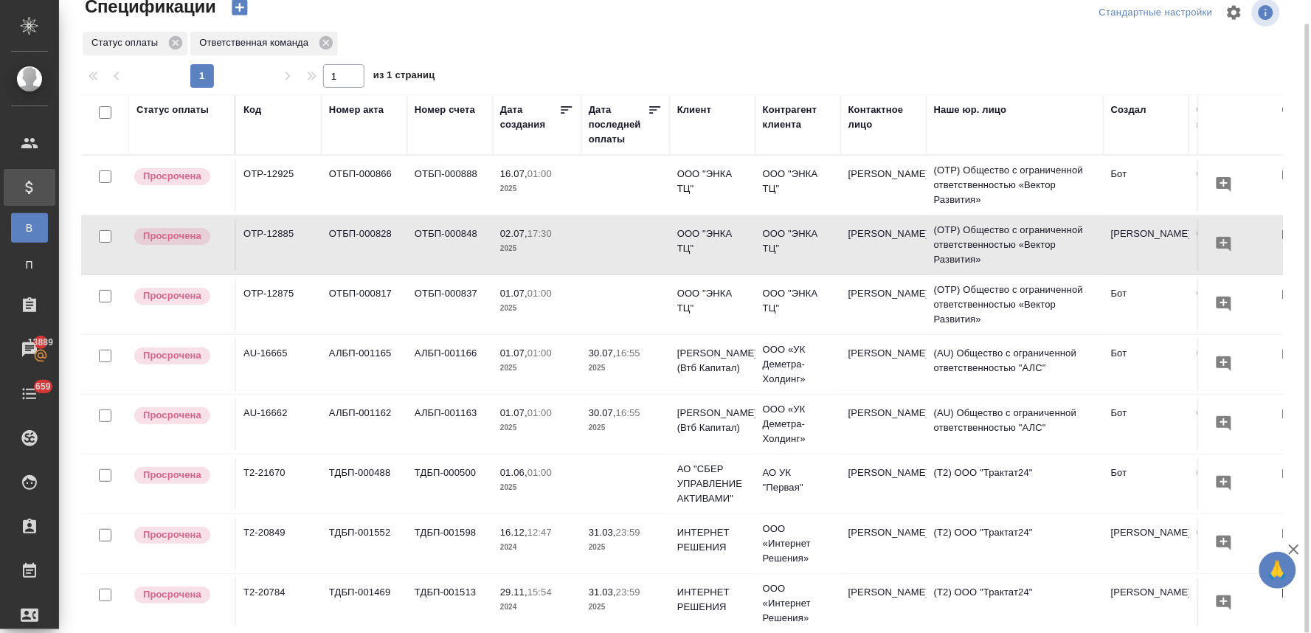
click at [543, 174] on p "01:00" at bounding box center [540, 173] width 24 height 11
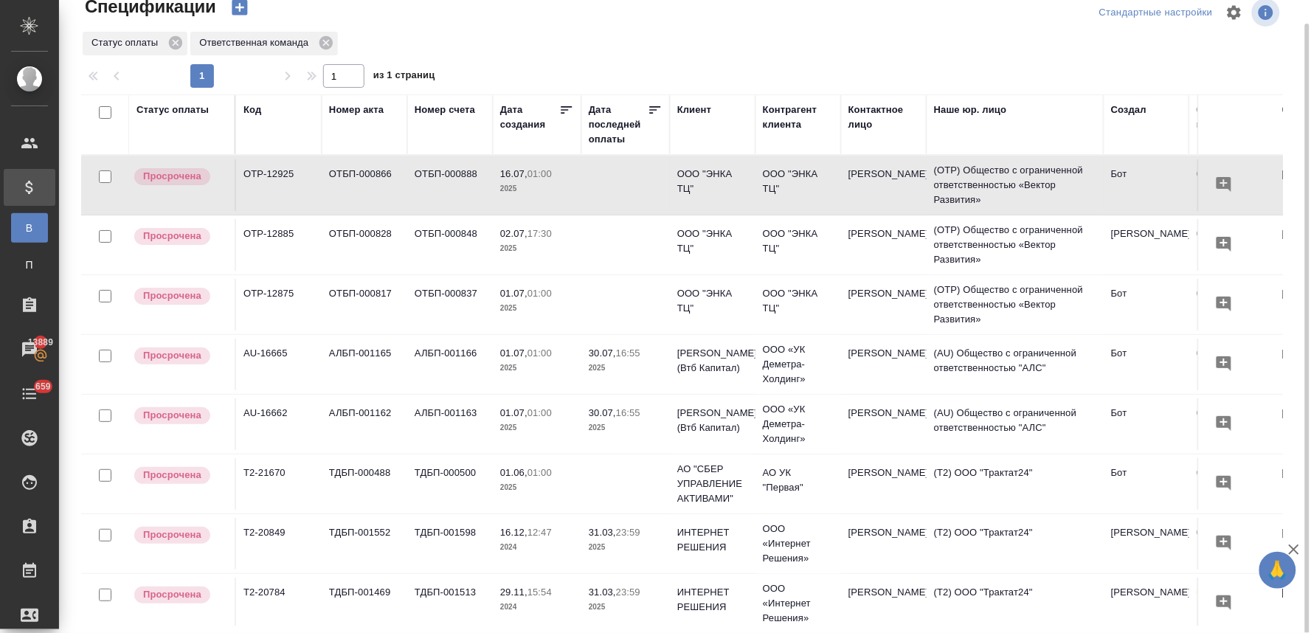
click at [543, 174] on p "01:00" at bounding box center [540, 173] width 24 height 11
click at [450, 211] on td "ОТБП-000848" at bounding box center [450, 185] width 86 height 52
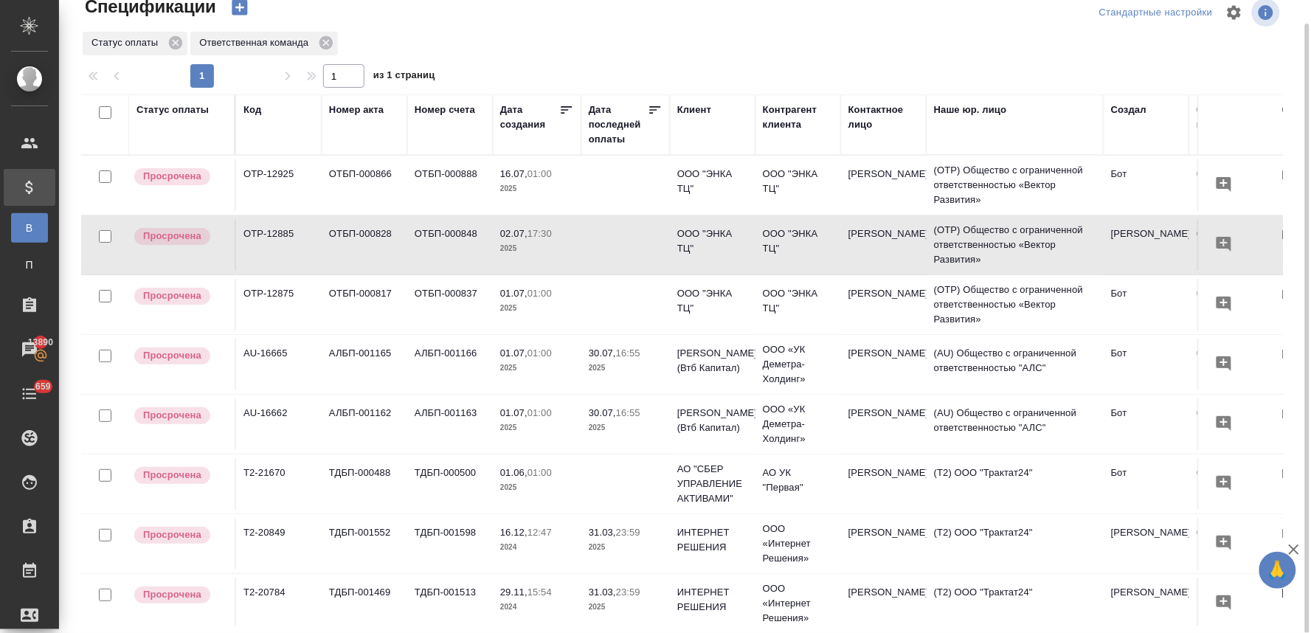
click at [449, 211] on td "ОТБП-000848" at bounding box center [450, 185] width 86 height 52
click at [522, 286] on span "01.07, 01:00" at bounding box center [537, 293] width 74 height 15
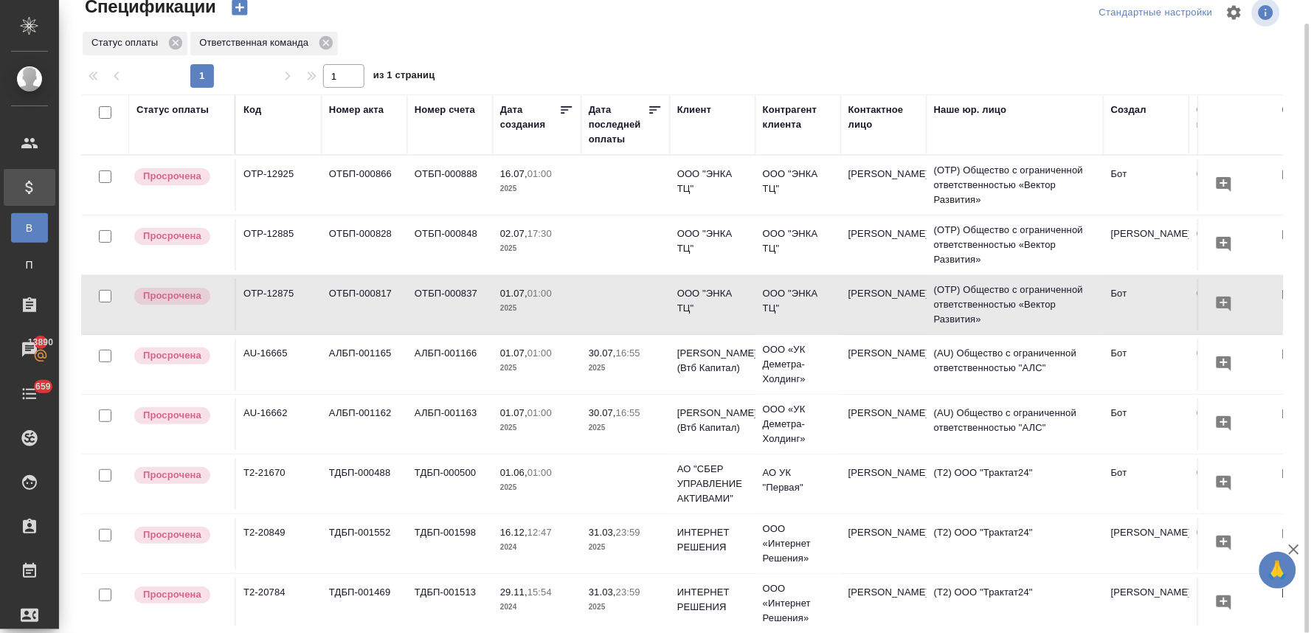
click at [522, 286] on span "01.07, 01:00" at bounding box center [537, 293] width 74 height 15
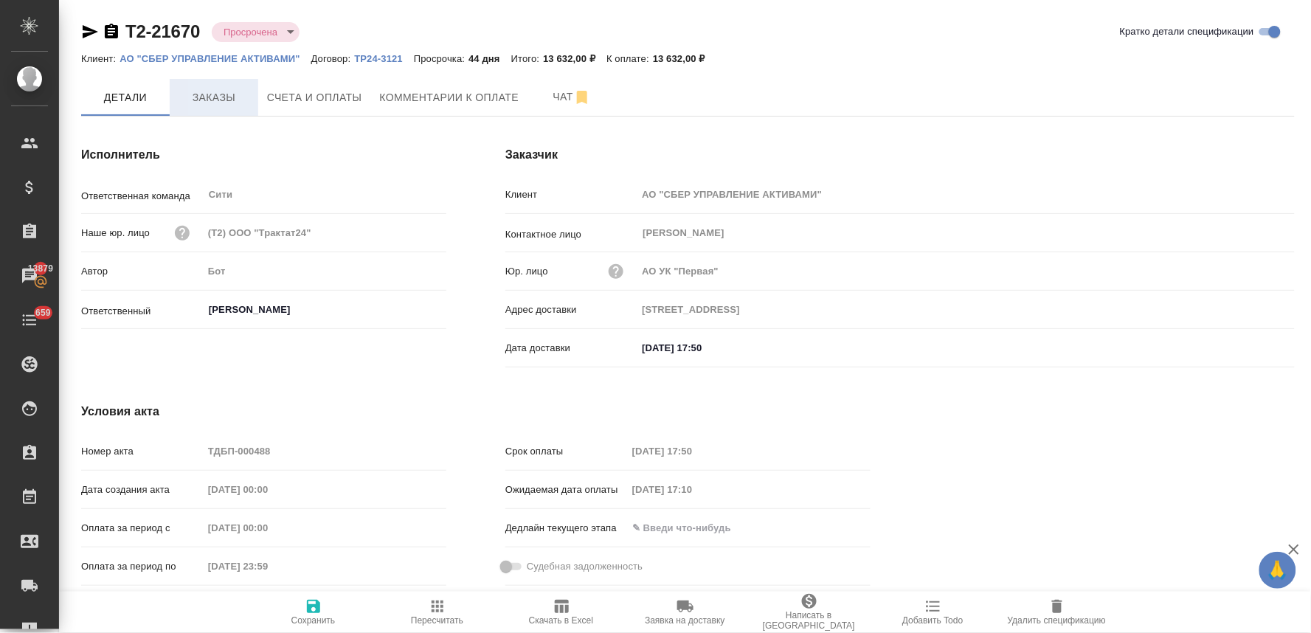
click at [224, 99] on span "Заказы" at bounding box center [214, 98] width 71 height 18
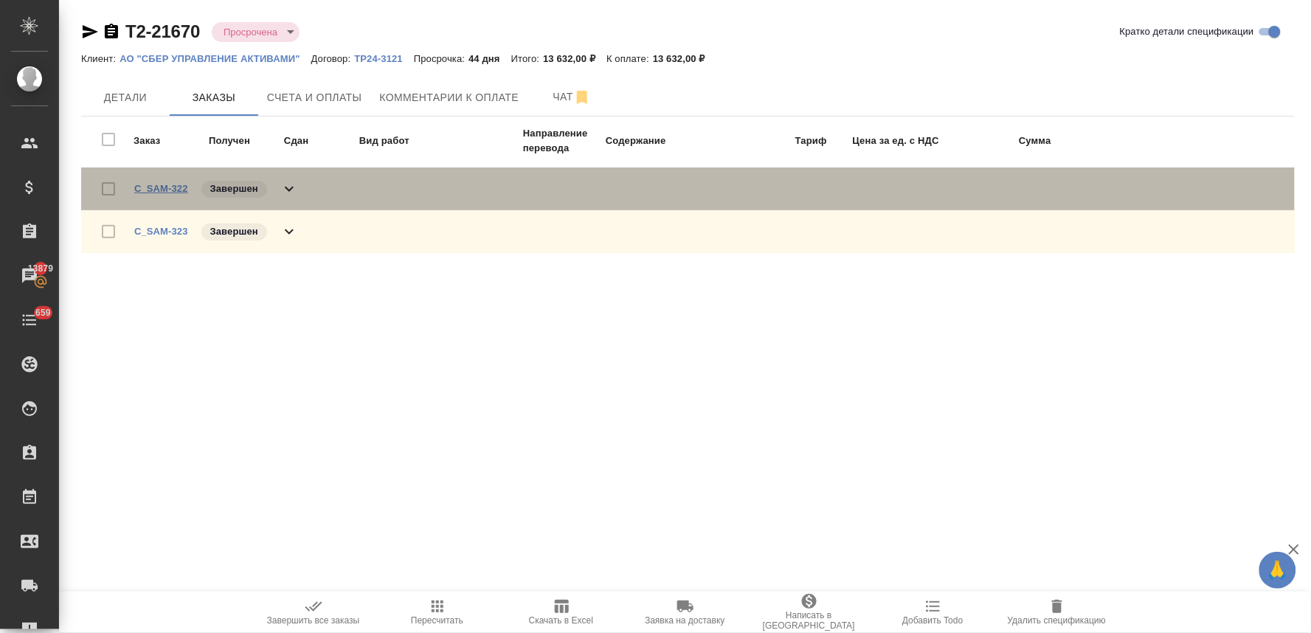
click at [160, 185] on link "C_SAM-322" at bounding box center [161, 188] width 54 height 11
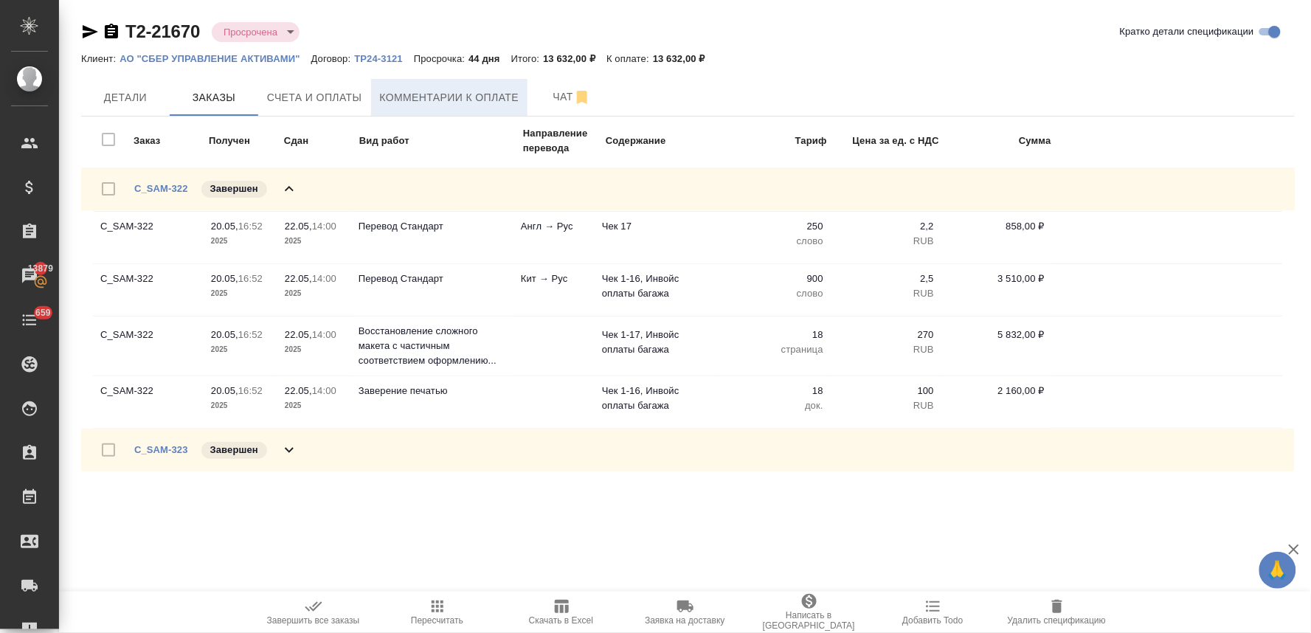
click at [443, 100] on span "Комментарии к оплате" at bounding box center [449, 98] width 139 height 18
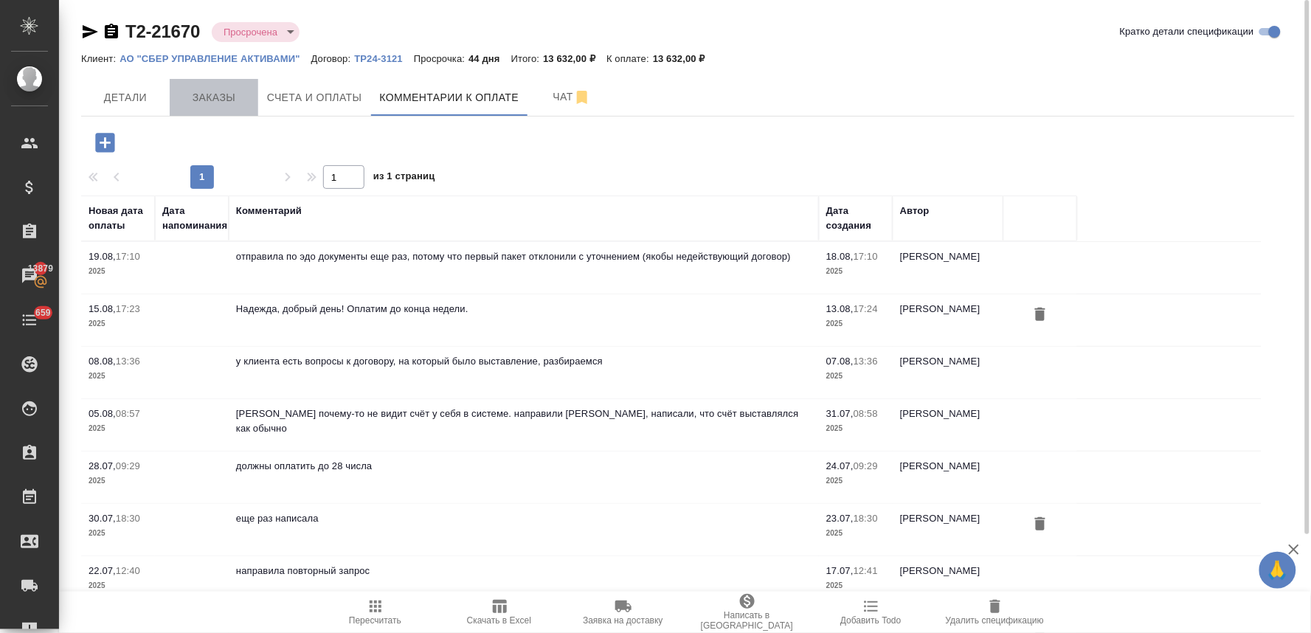
click at [202, 100] on span "Заказы" at bounding box center [214, 98] width 71 height 18
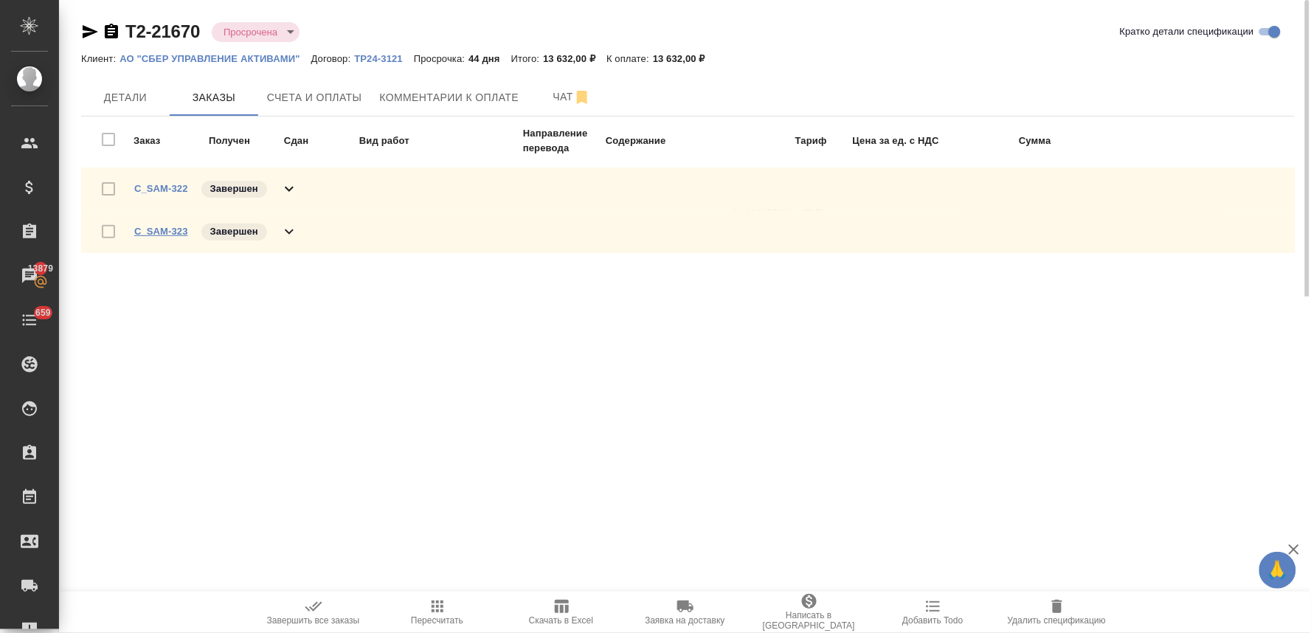
click at [174, 232] on link "C_SAM-323" at bounding box center [161, 231] width 54 height 11
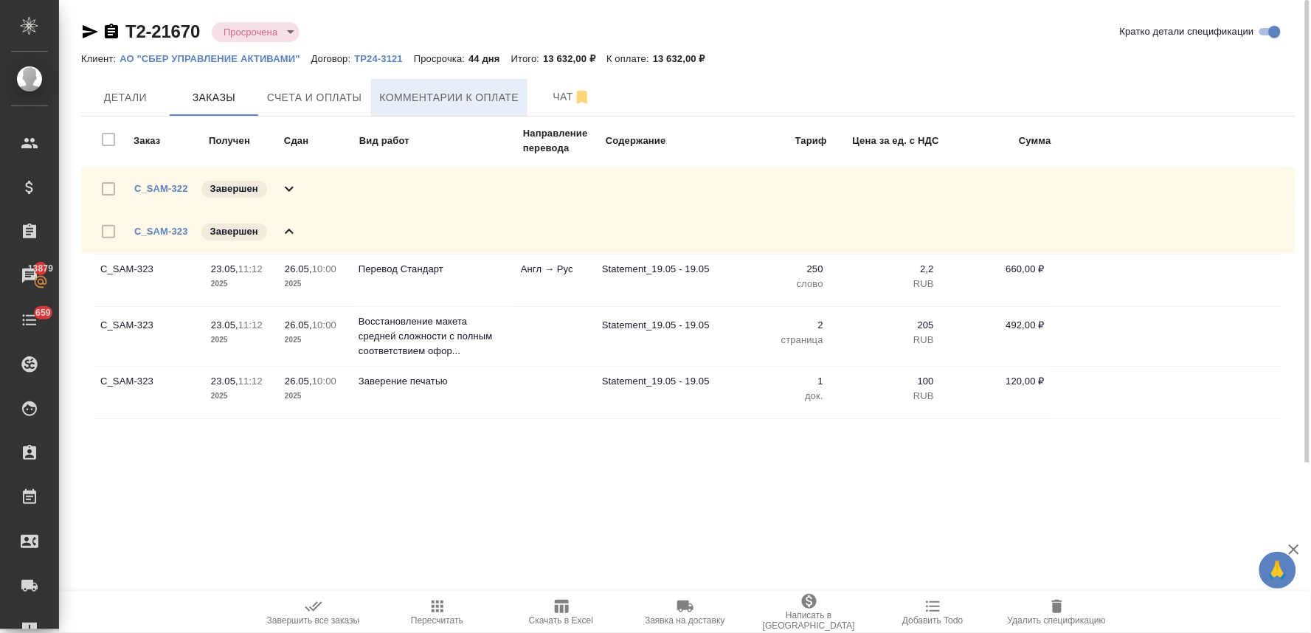
click at [407, 94] on span "Комментарии к оплате" at bounding box center [449, 98] width 139 height 18
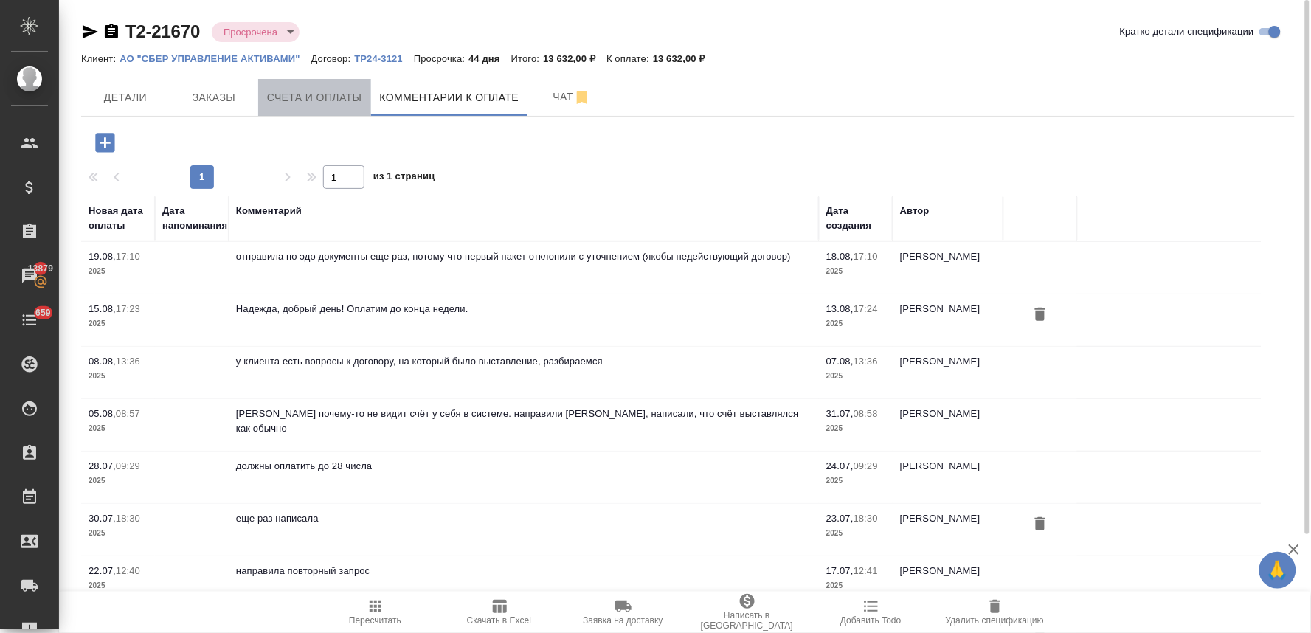
click at [294, 100] on span "Счета и оплаты" at bounding box center [314, 98] width 95 height 18
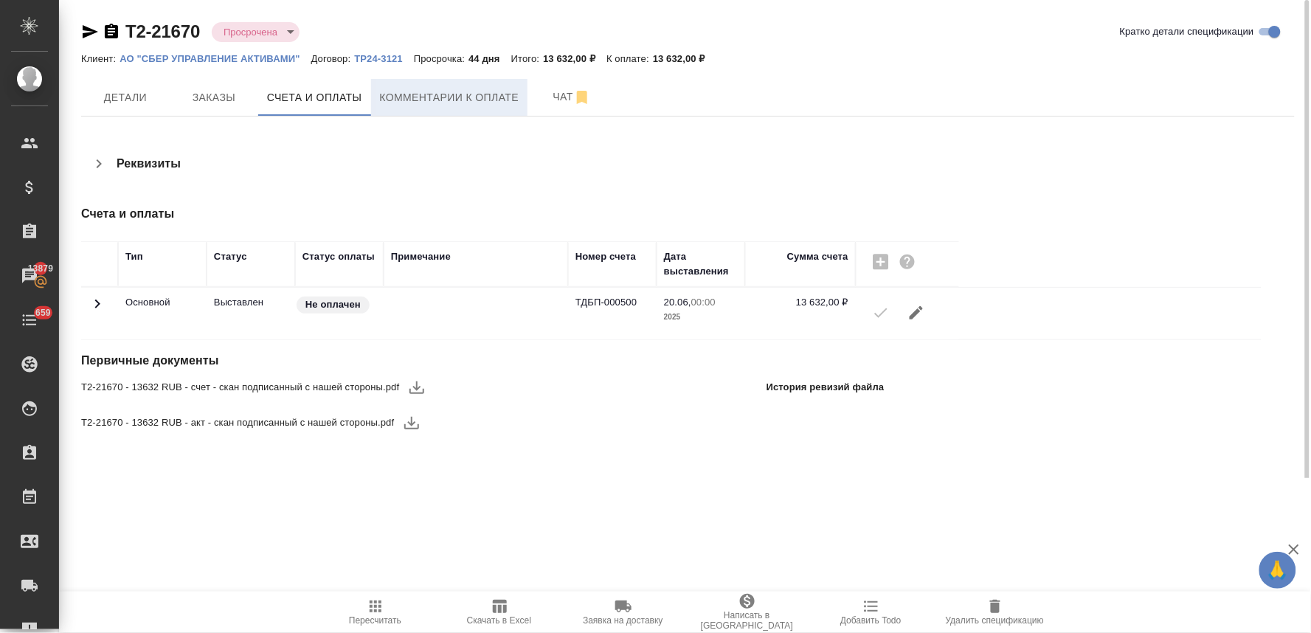
click at [456, 90] on span "Комментарии к оплате" at bounding box center [449, 98] width 139 height 18
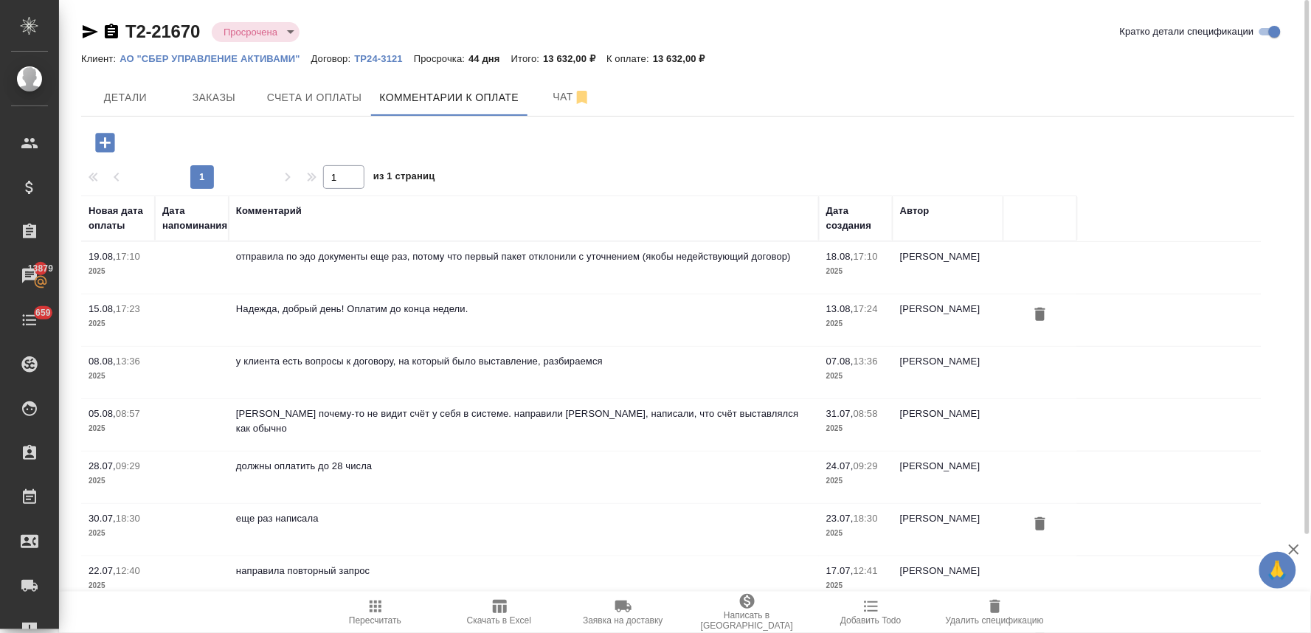
click at [112, 144] on icon "button" at bounding box center [104, 142] width 19 height 19
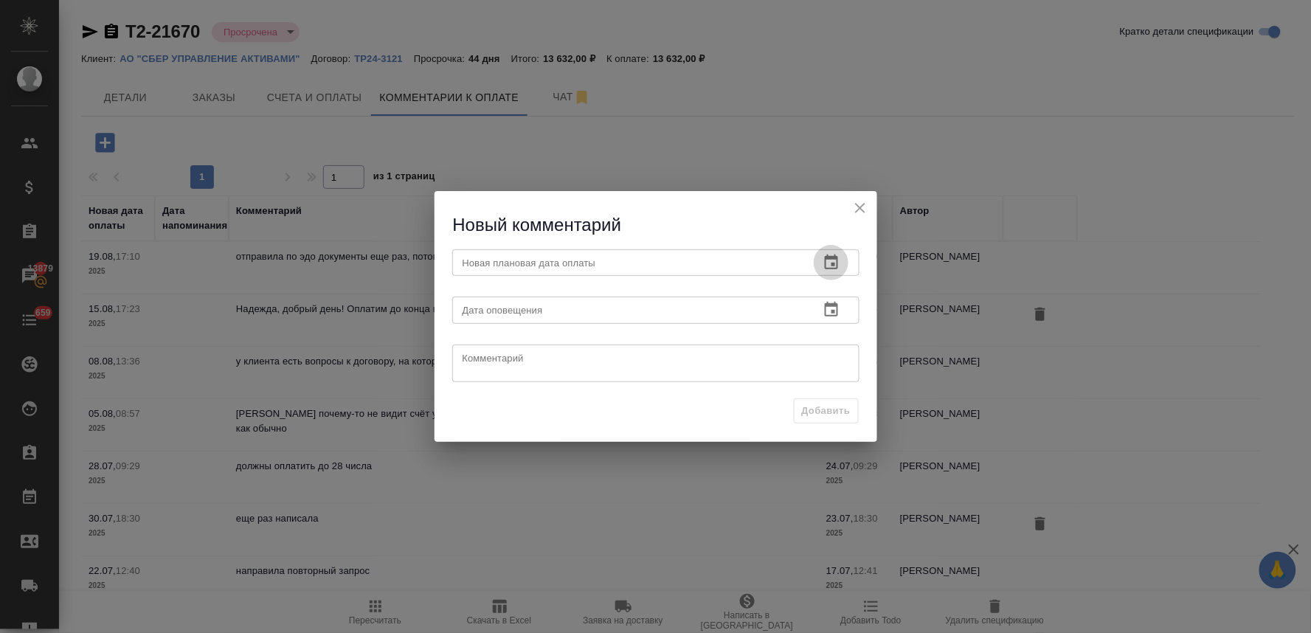
click at [834, 260] on icon "button" at bounding box center [831, 262] width 13 height 15
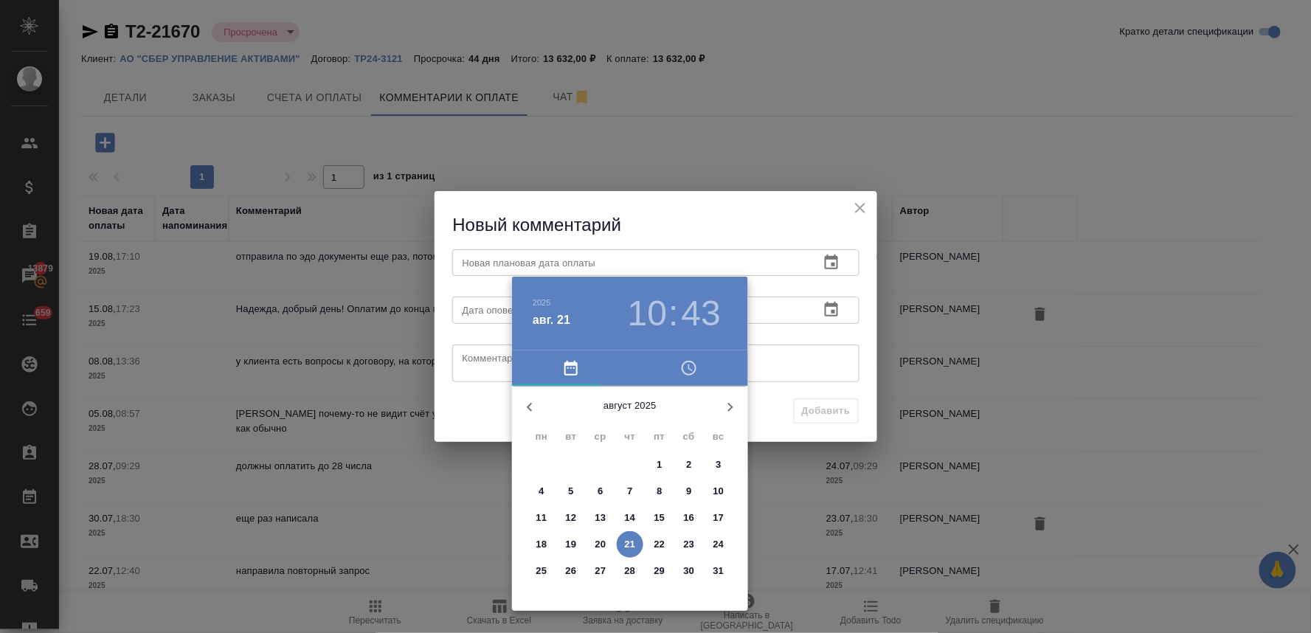
click at [604, 573] on p "27" at bounding box center [600, 571] width 11 height 15
type input "27.08.2025 10:43"
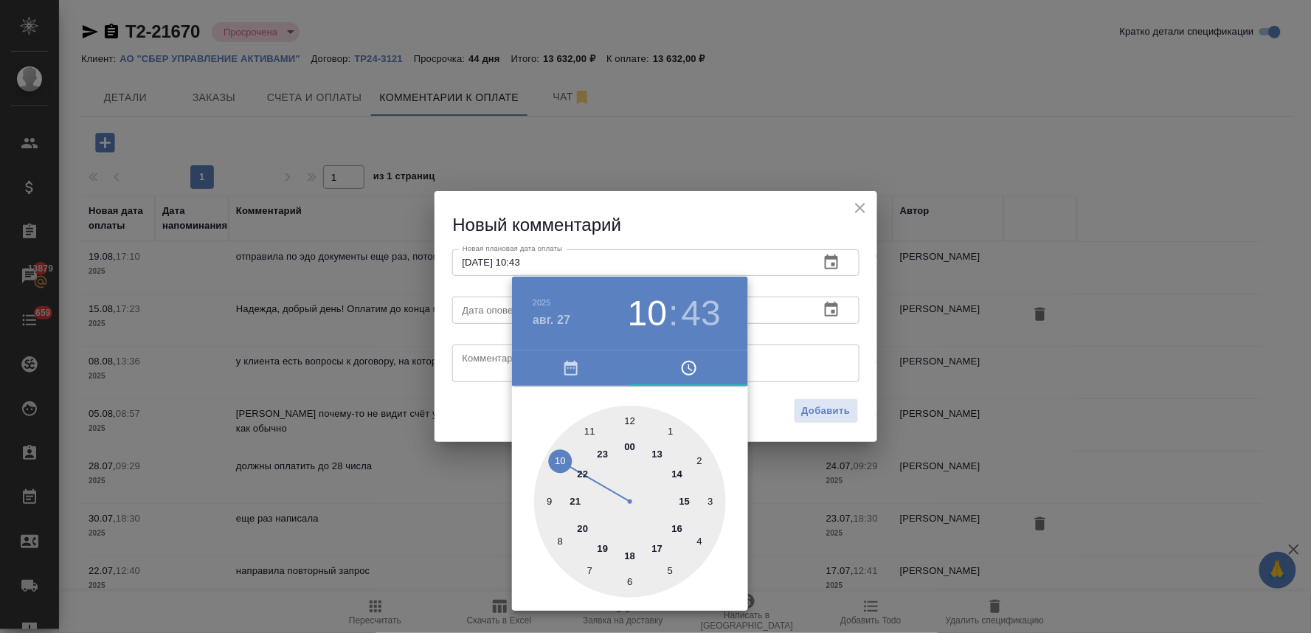
click at [465, 411] on div at bounding box center [655, 316] width 1311 height 633
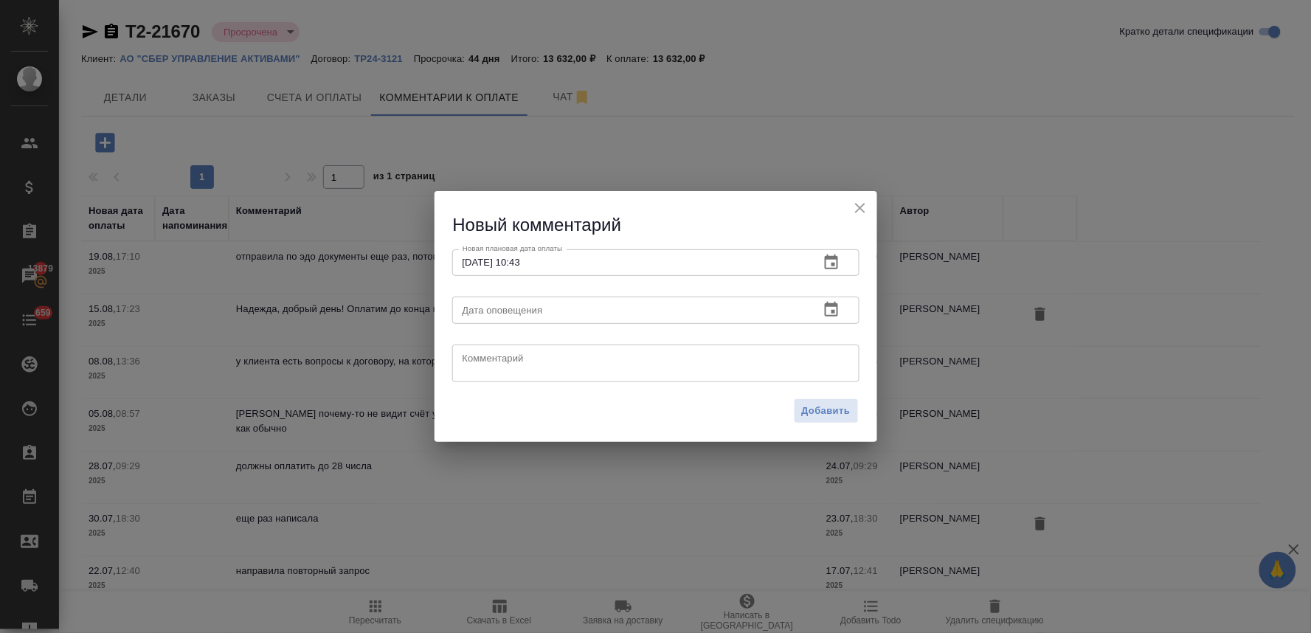
click at [512, 358] on textarea at bounding box center [656, 363] width 387 height 22
type textarea "о"
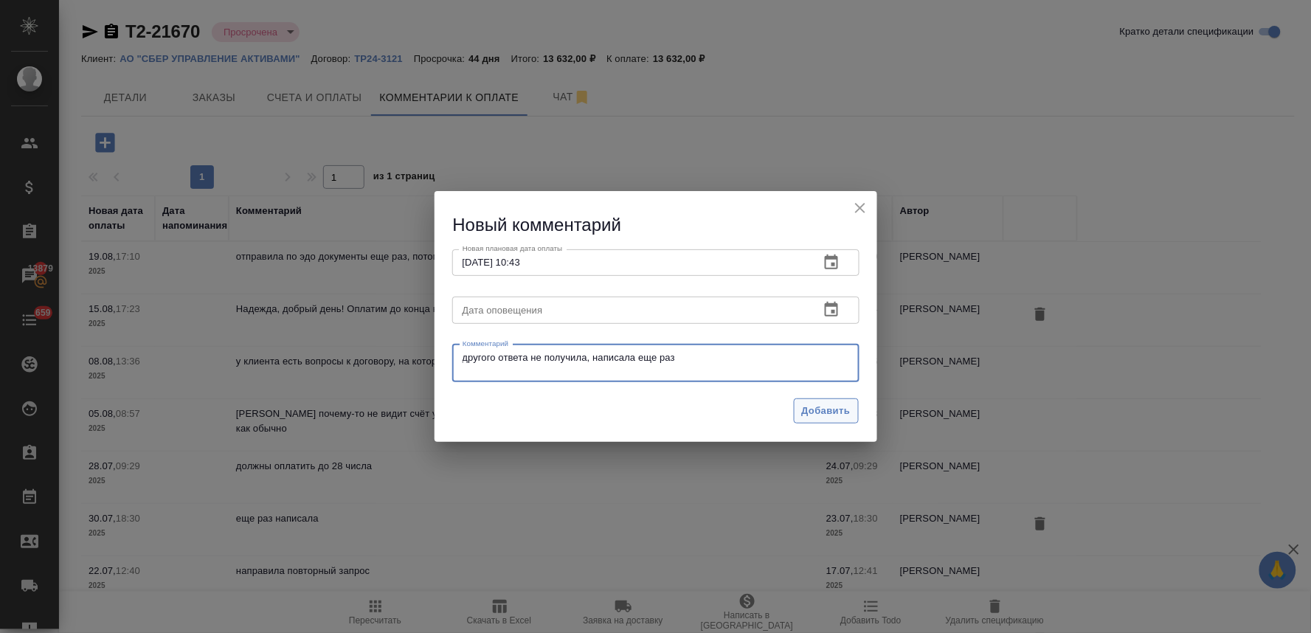
type textarea "другого ответа не получила, написала еще раз"
click at [816, 412] on span "Добавить" at bounding box center [826, 411] width 49 height 17
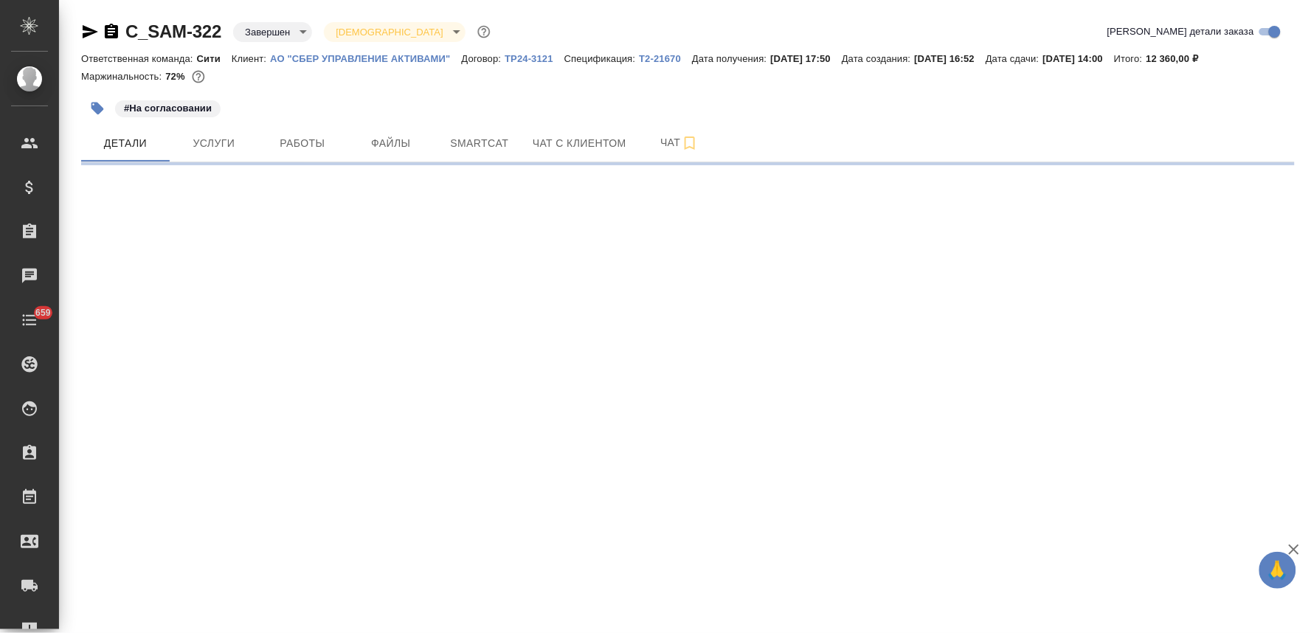
select select "RU"
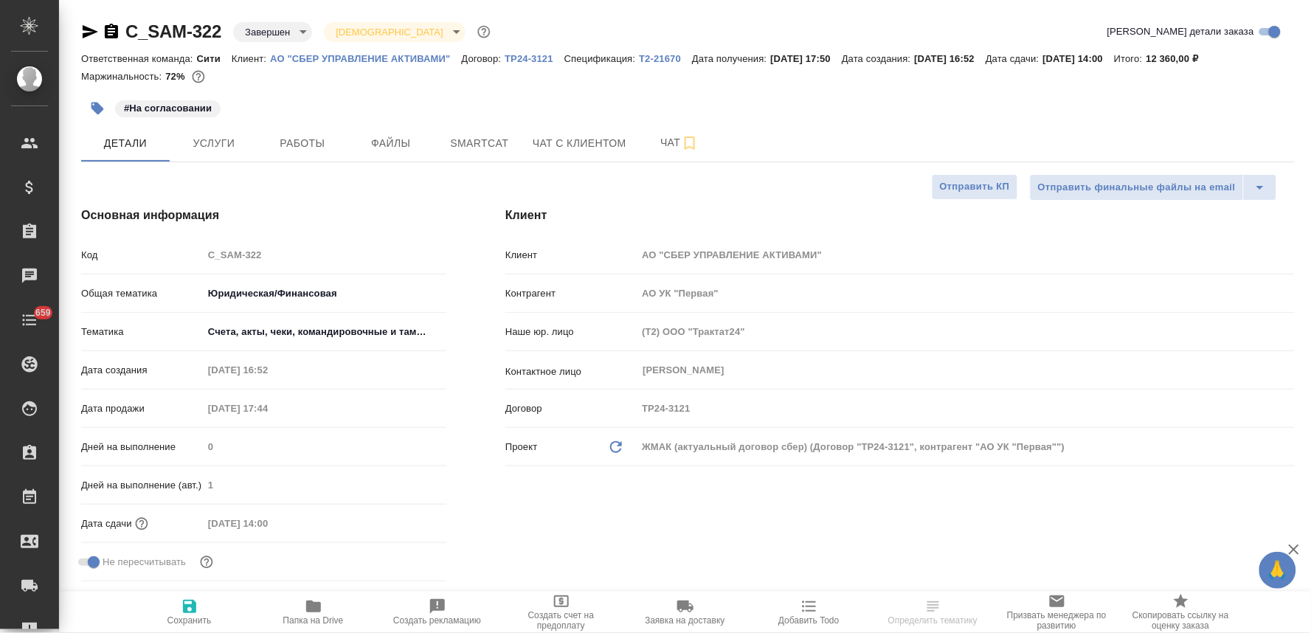
type textarea "x"
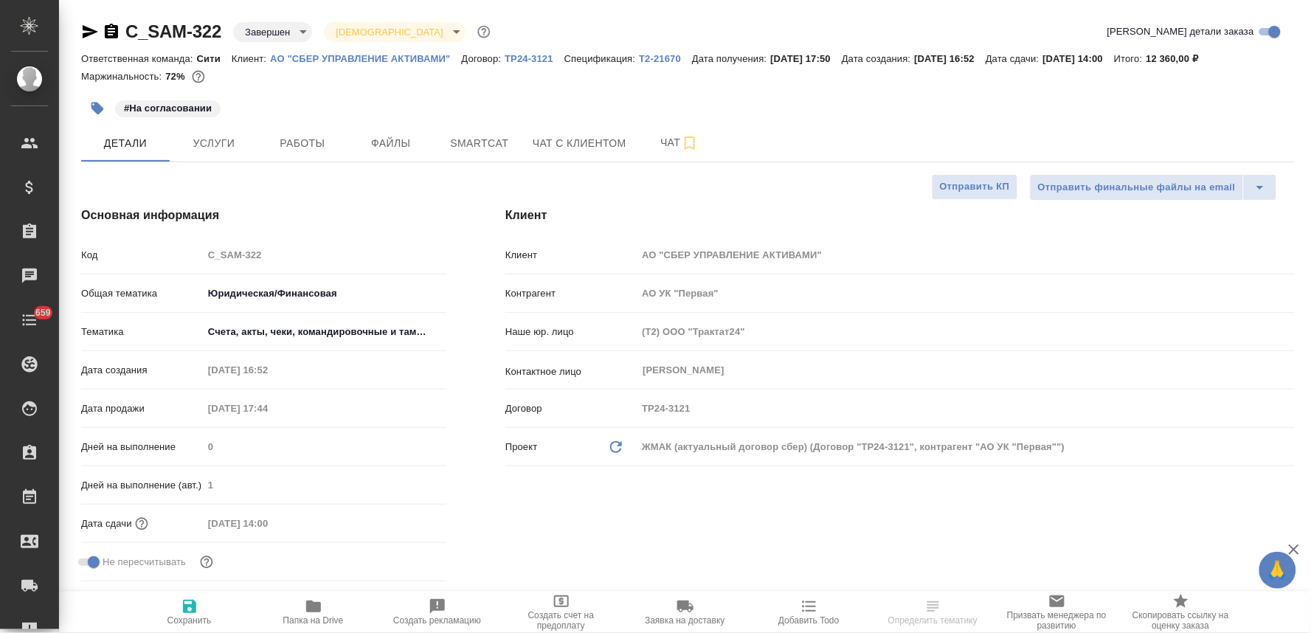
type textarea "x"
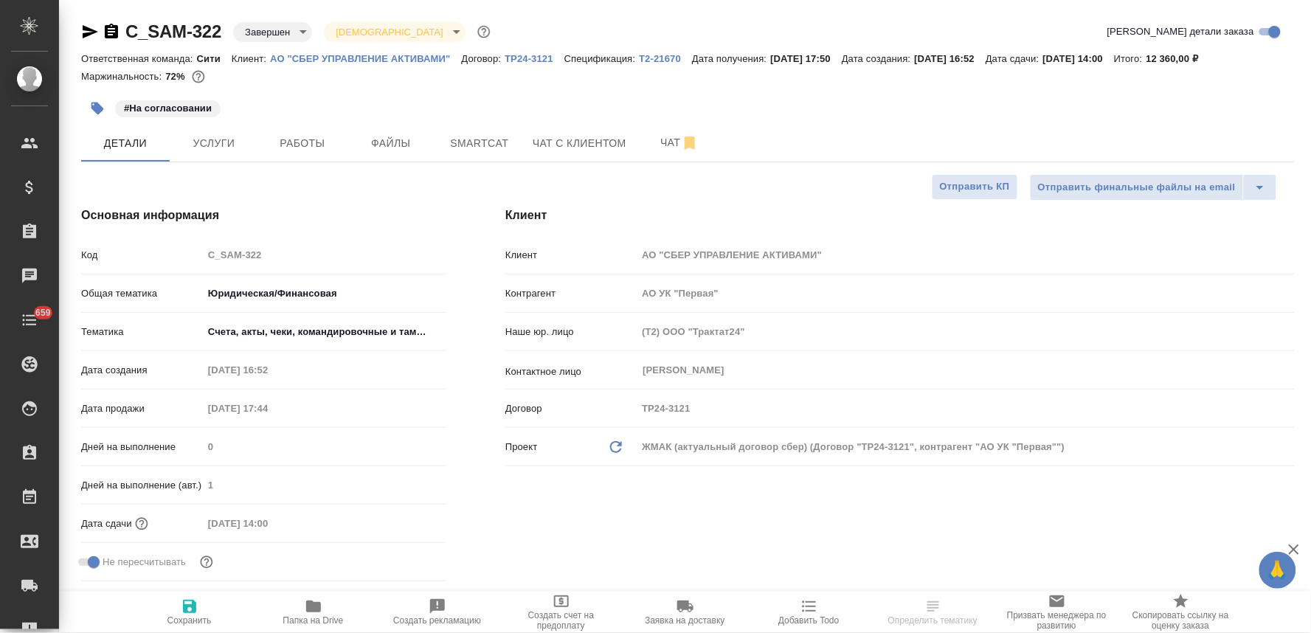
type textarea "x"
select select "RU"
type textarea "x"
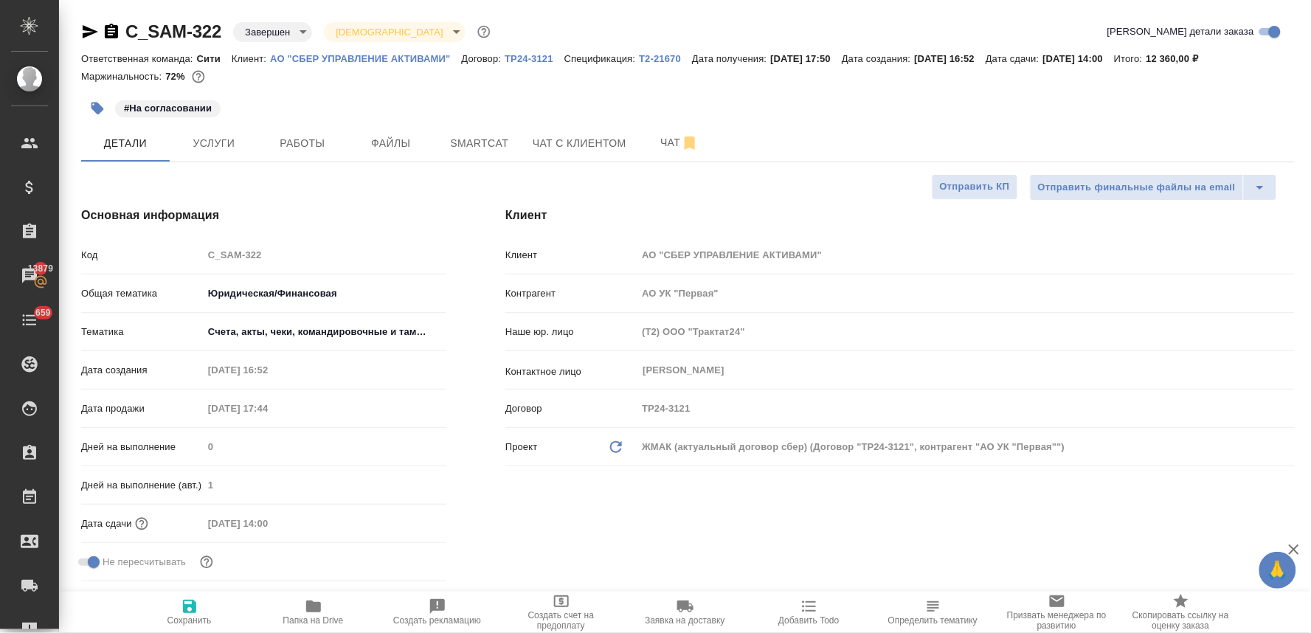
type textarea "x"
select select "RU"
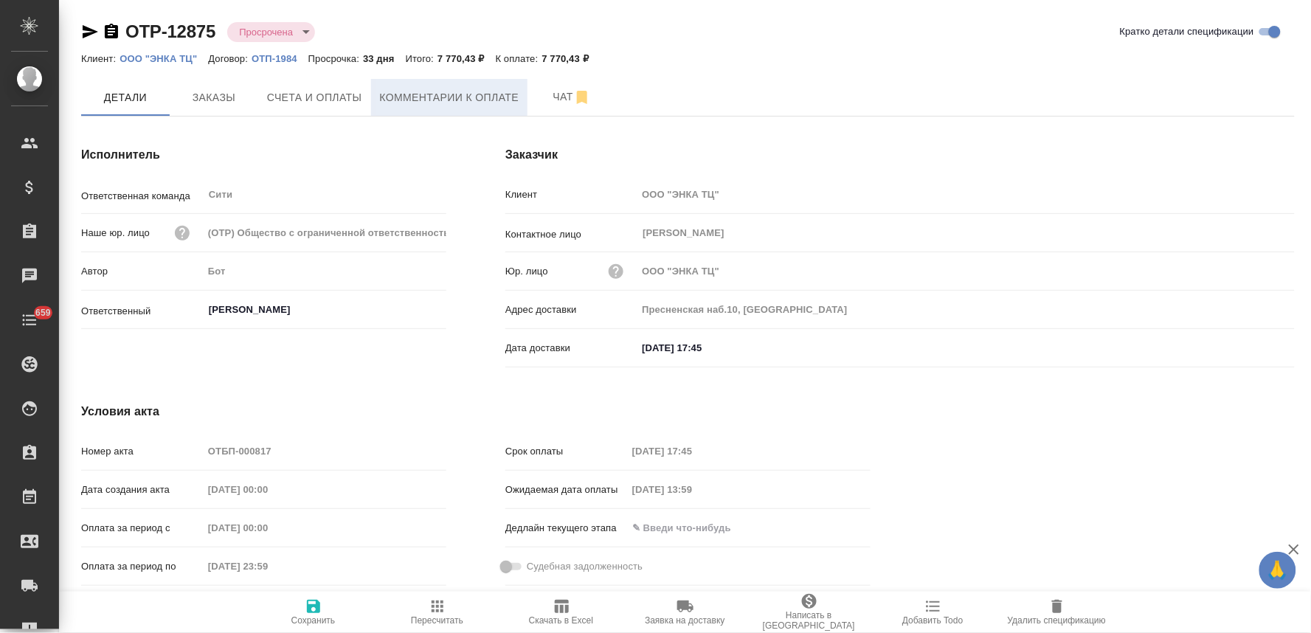
click at [426, 91] on span "Комментарии к оплате" at bounding box center [449, 98] width 139 height 18
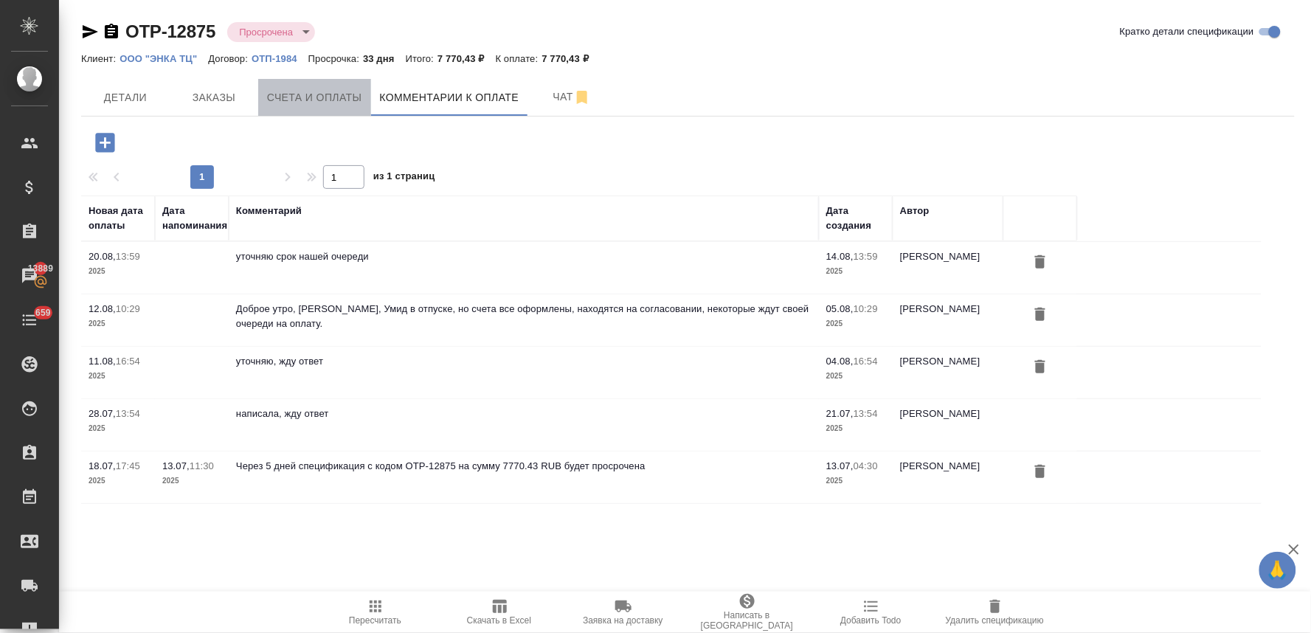
click at [331, 100] on span "Счета и оплаты" at bounding box center [314, 98] width 95 height 18
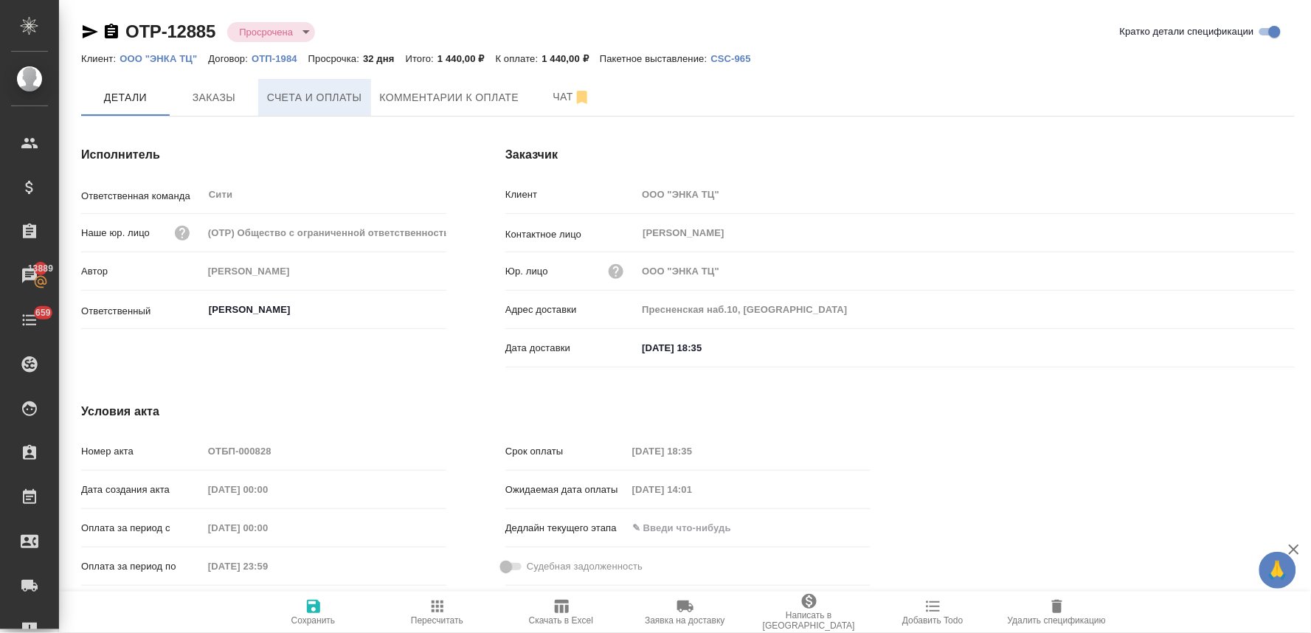
click at [335, 94] on span "Счета и оплаты" at bounding box center [314, 98] width 95 height 18
click at [338, 100] on span "Счета и оплаты" at bounding box center [314, 98] width 95 height 18
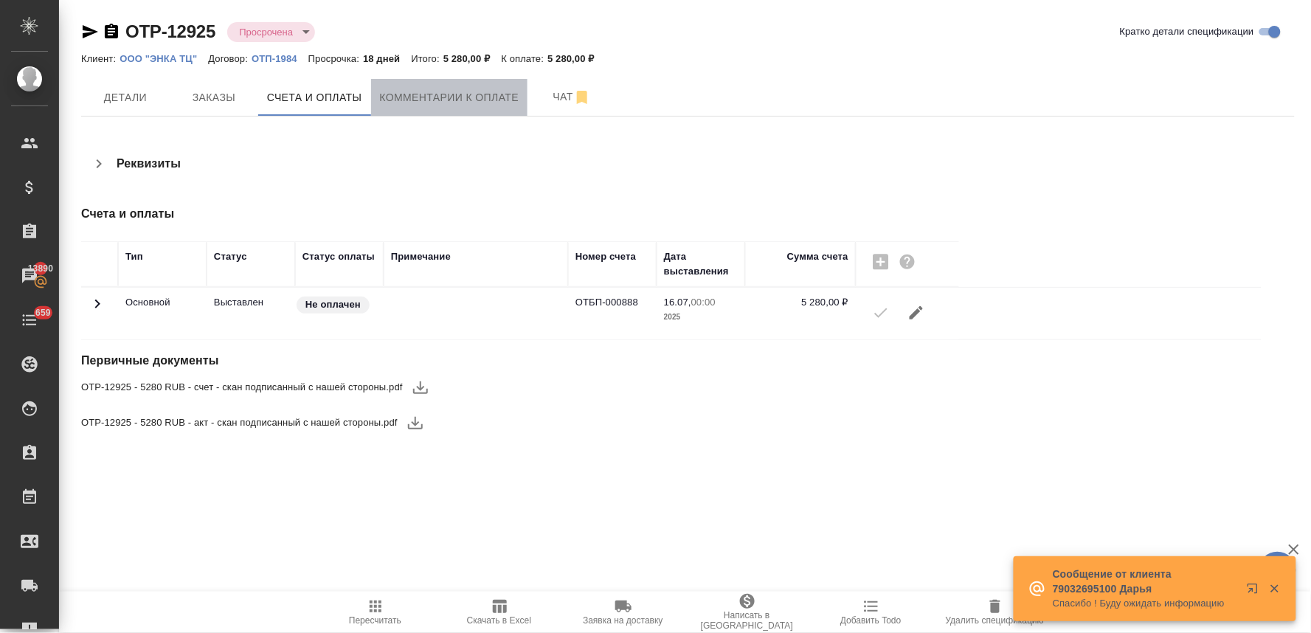
click at [432, 86] on button "Комментарии к оплате" at bounding box center [449, 97] width 157 height 37
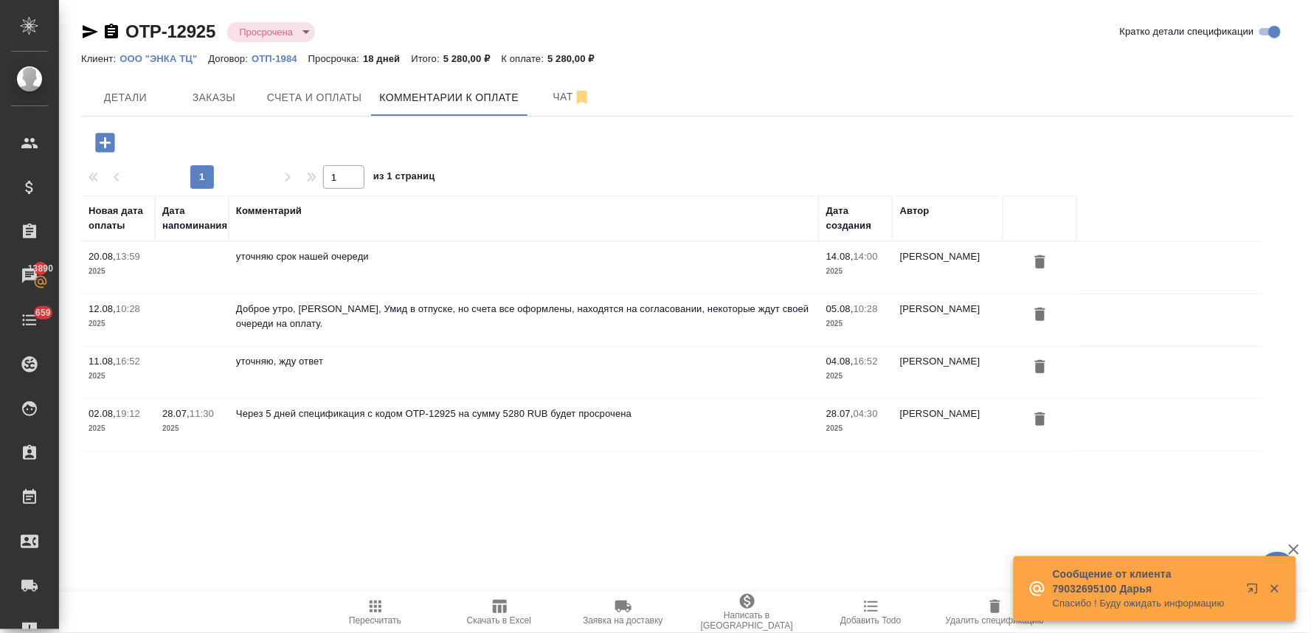
click at [106, 136] on icon "button" at bounding box center [104, 142] width 19 height 19
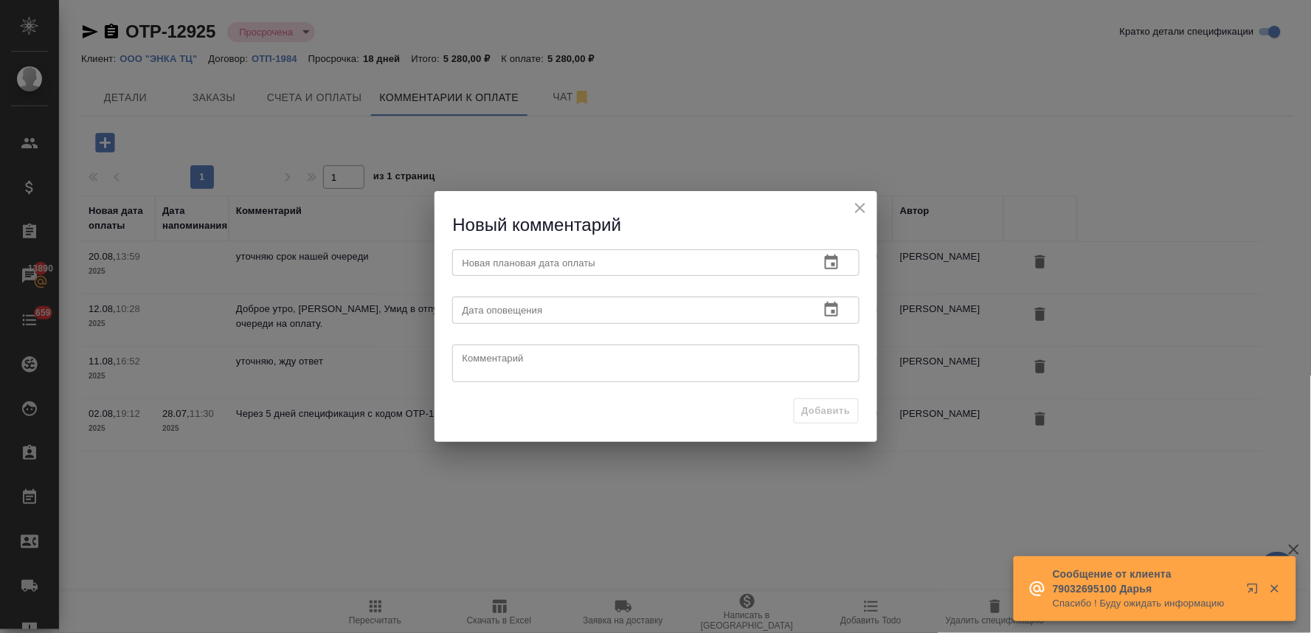
click at [830, 264] on icon "button" at bounding box center [832, 263] width 18 height 18
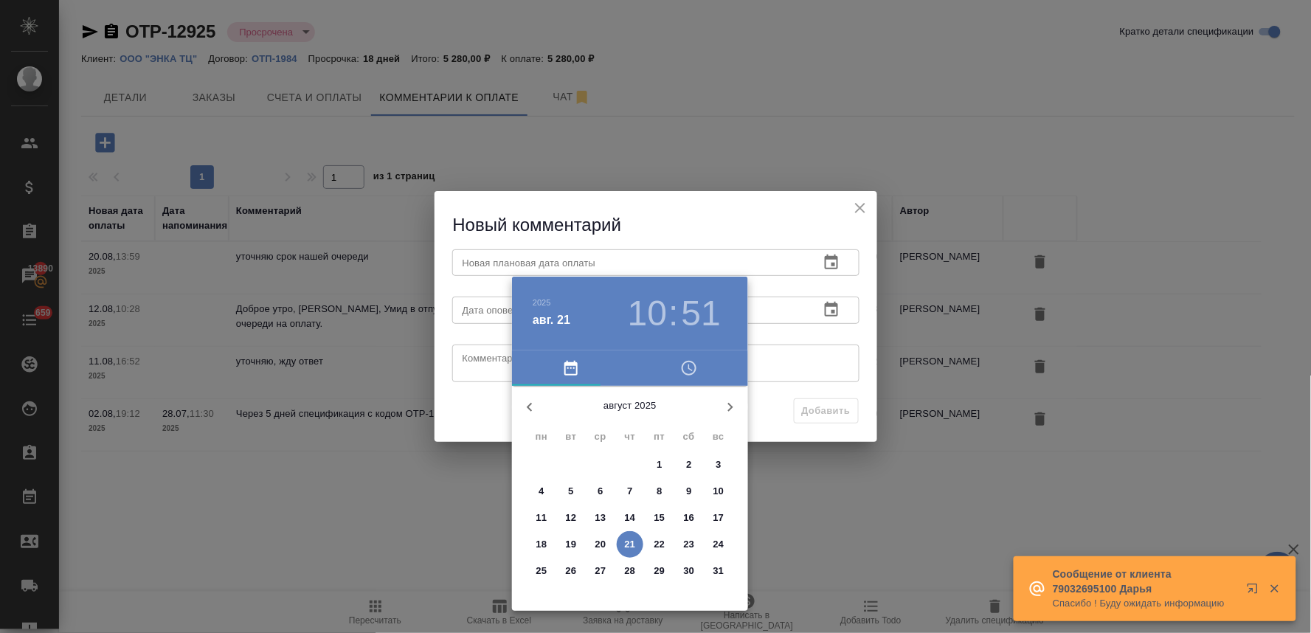
click at [661, 570] on p "29" at bounding box center [659, 571] width 11 height 15
type input "[DATE] 10:51"
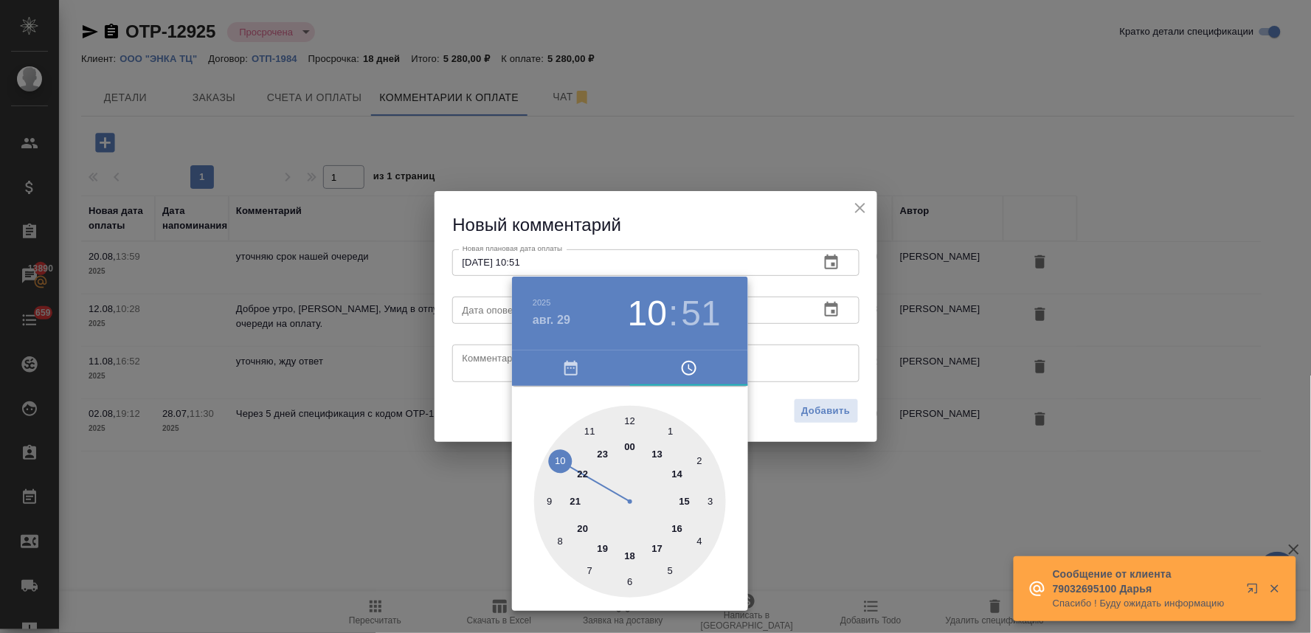
click at [777, 211] on div at bounding box center [655, 316] width 1311 height 633
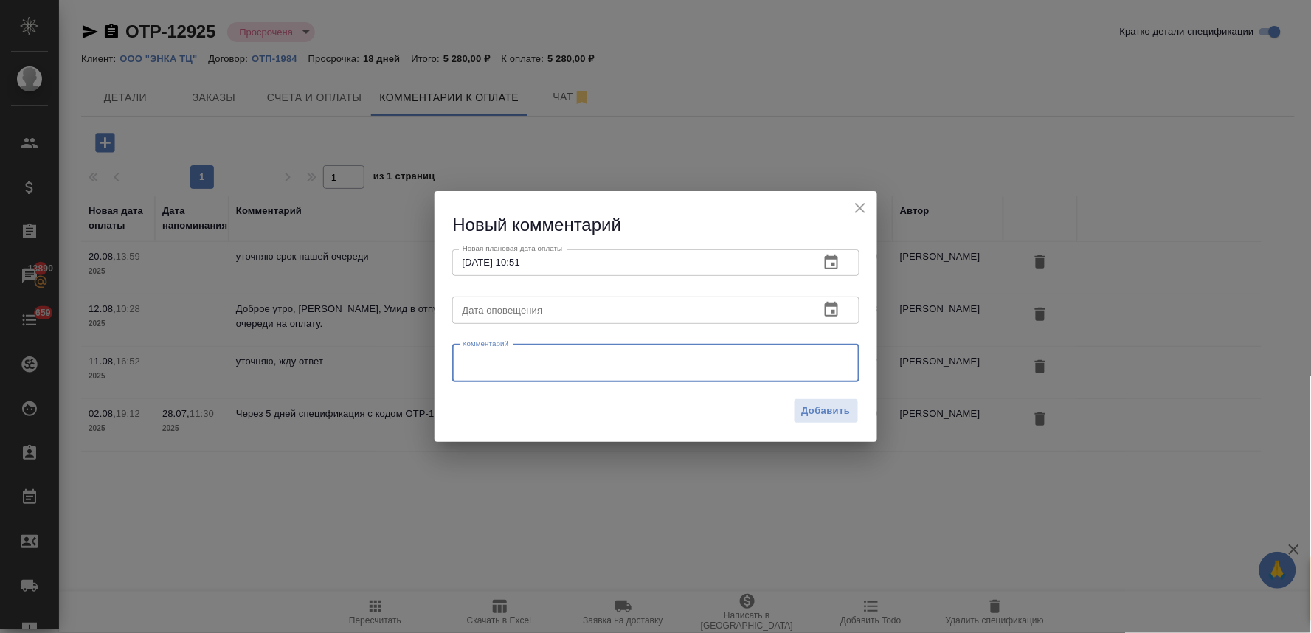
click at [568, 366] on textarea at bounding box center [656, 363] width 387 height 22
click at [460, 360] on div "написала еще раз x Комментарий" at bounding box center [655, 364] width 407 height 38
drag, startPoint x: 623, startPoint y: 360, endPoint x: 546, endPoint y: 357, distance: 76.8
click at [546, 357] on textarea "написала еще разответа не было," at bounding box center [656, 363] width 387 height 22
click at [463, 360] on textarea "написала еще раз" at bounding box center [656, 363] width 387 height 22
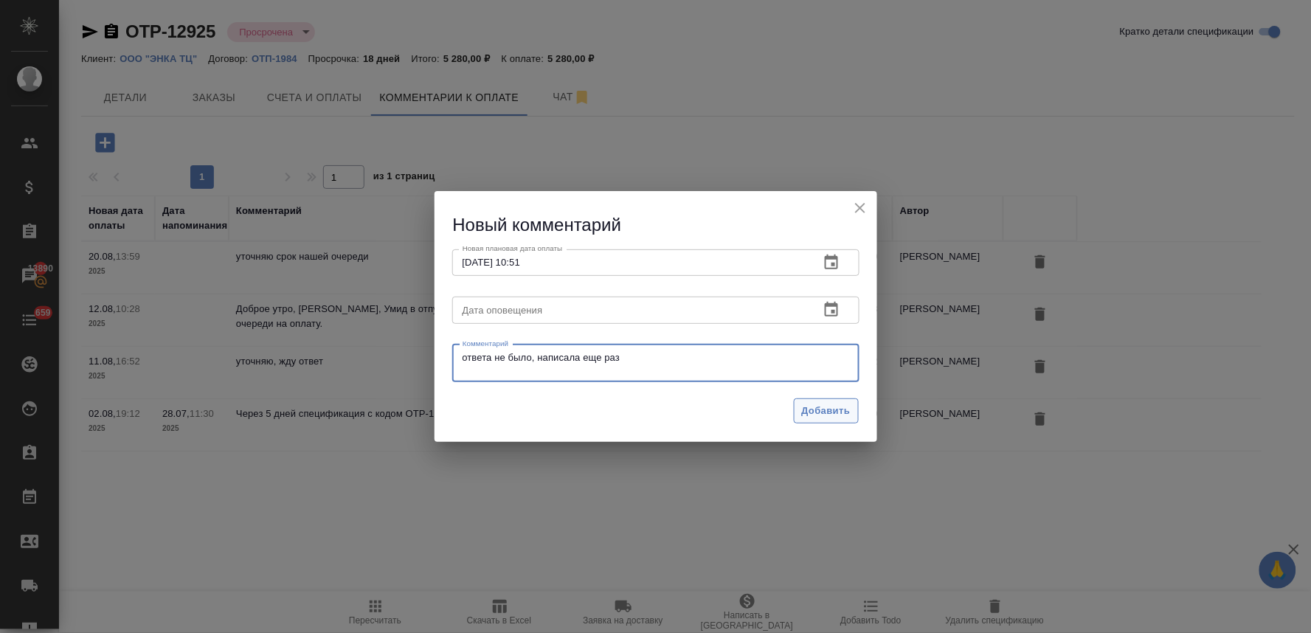
type textarea "ответа не было, написала еще раз"
click at [816, 412] on span "Добавить" at bounding box center [826, 411] width 49 height 17
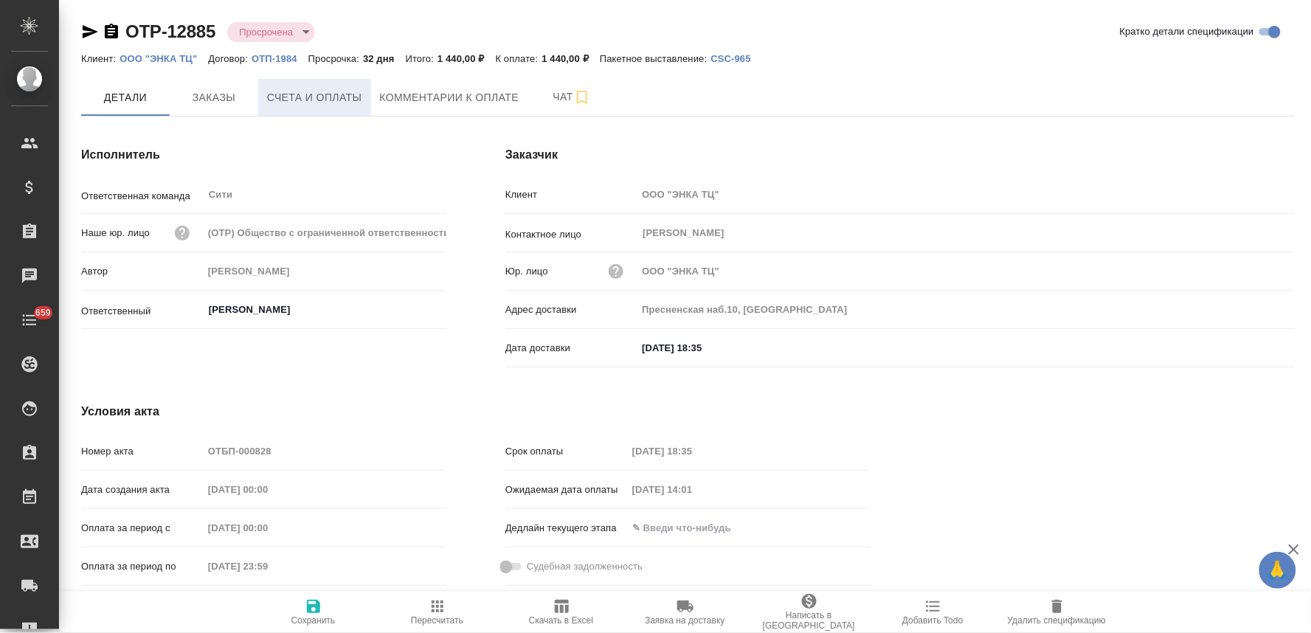
click at [323, 100] on span "Счета и оплаты" at bounding box center [314, 98] width 95 height 18
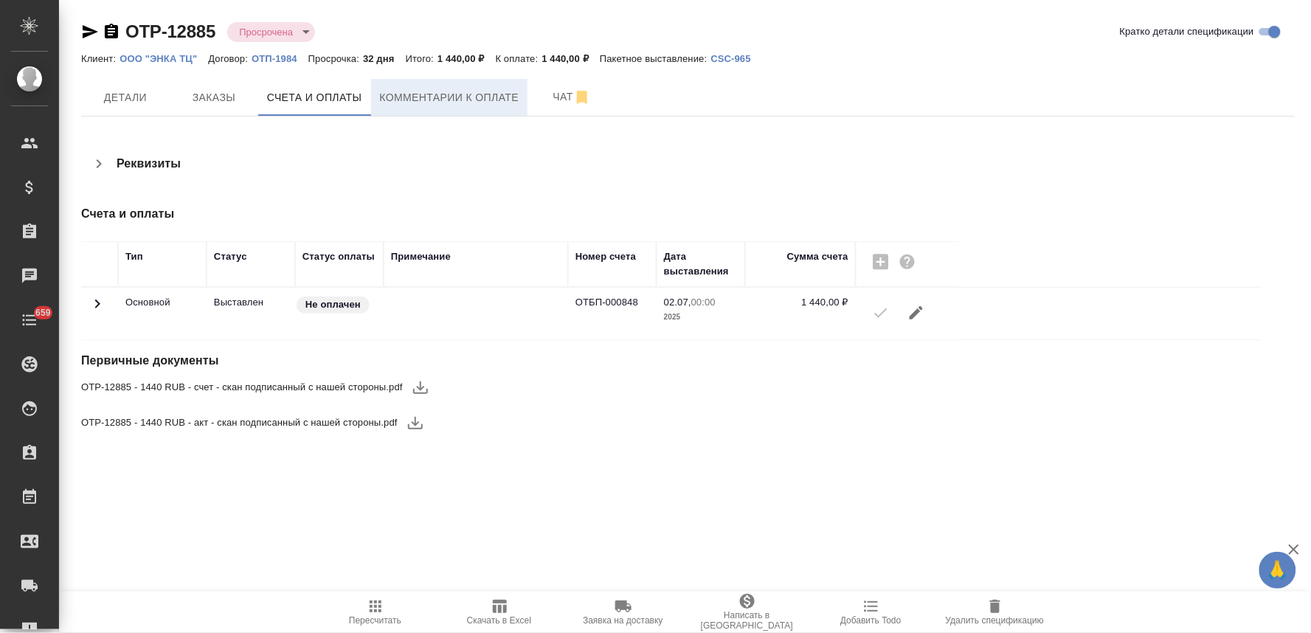
click at [450, 82] on button "Комментарии к оплате" at bounding box center [449, 97] width 157 height 37
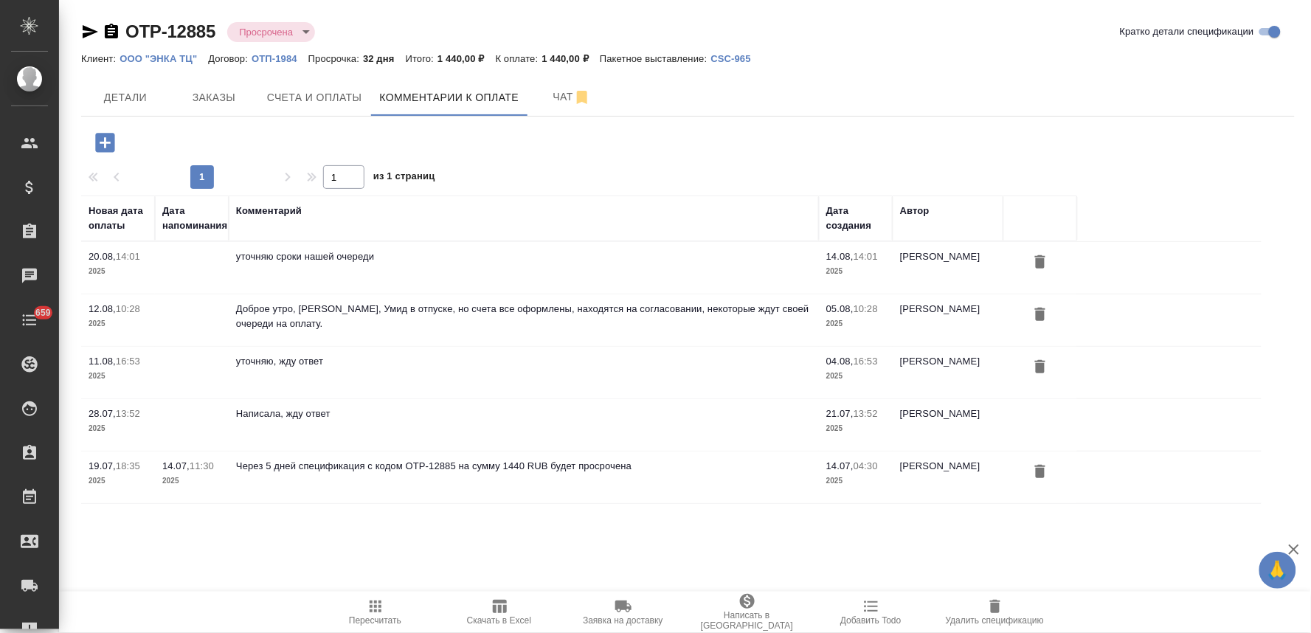
click at [100, 142] on icon "button" at bounding box center [105, 143] width 26 height 26
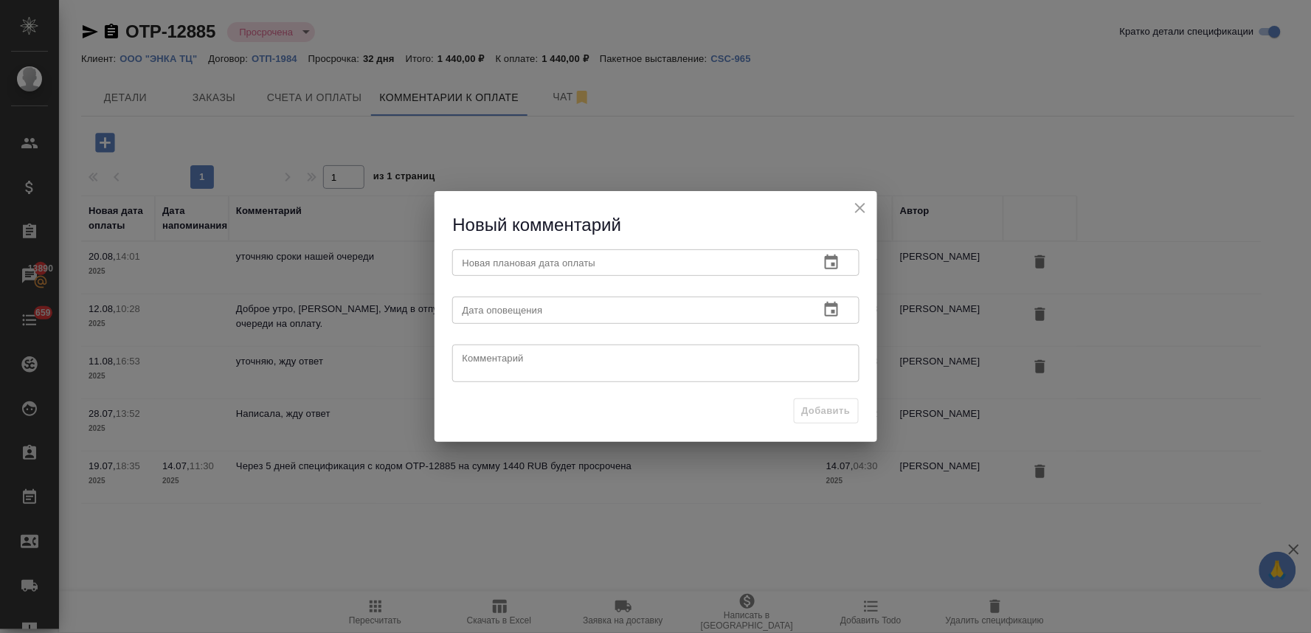
click at [832, 269] on icon "button" at bounding box center [831, 262] width 13 height 15
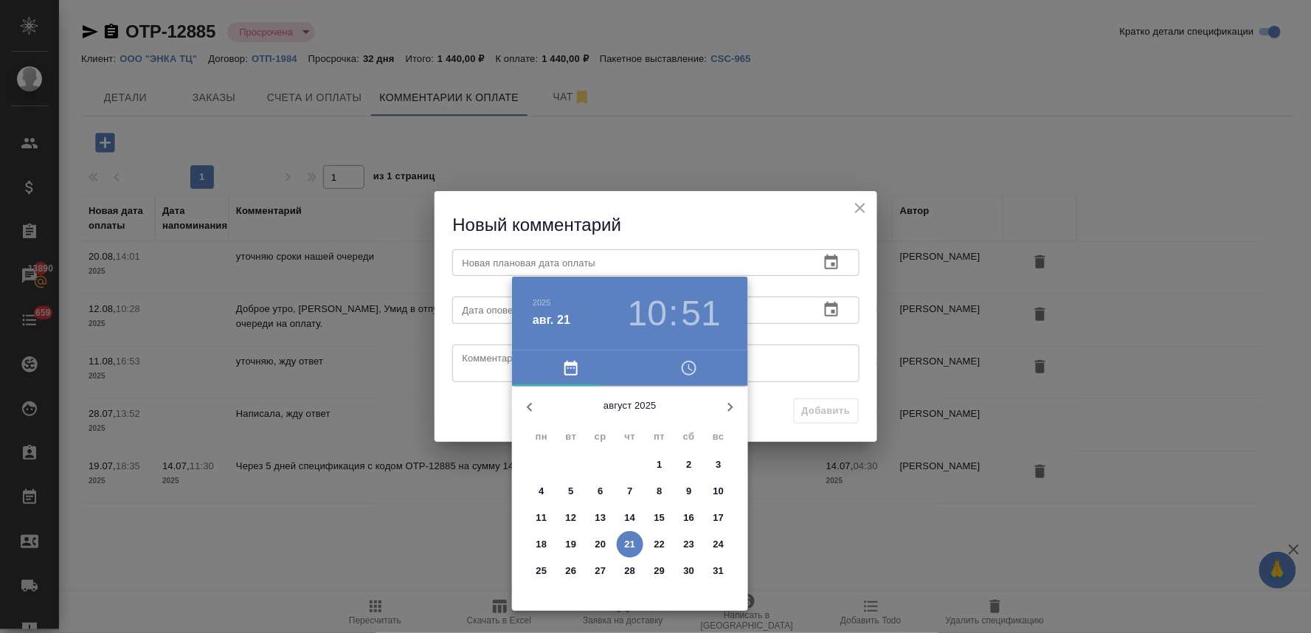
drag, startPoint x: 664, startPoint y: 564, endPoint x: 661, endPoint y: 555, distance: 10.0
click at [661, 555] on div "28 29 30 31 1 2 3 4 5 6 7 8 9 10 11 12 13 14 15 16 17 18 19 20 21 22 23 24 25 2…" at bounding box center [630, 518] width 236 height 133
click at [454, 408] on div at bounding box center [655, 316] width 1311 height 633
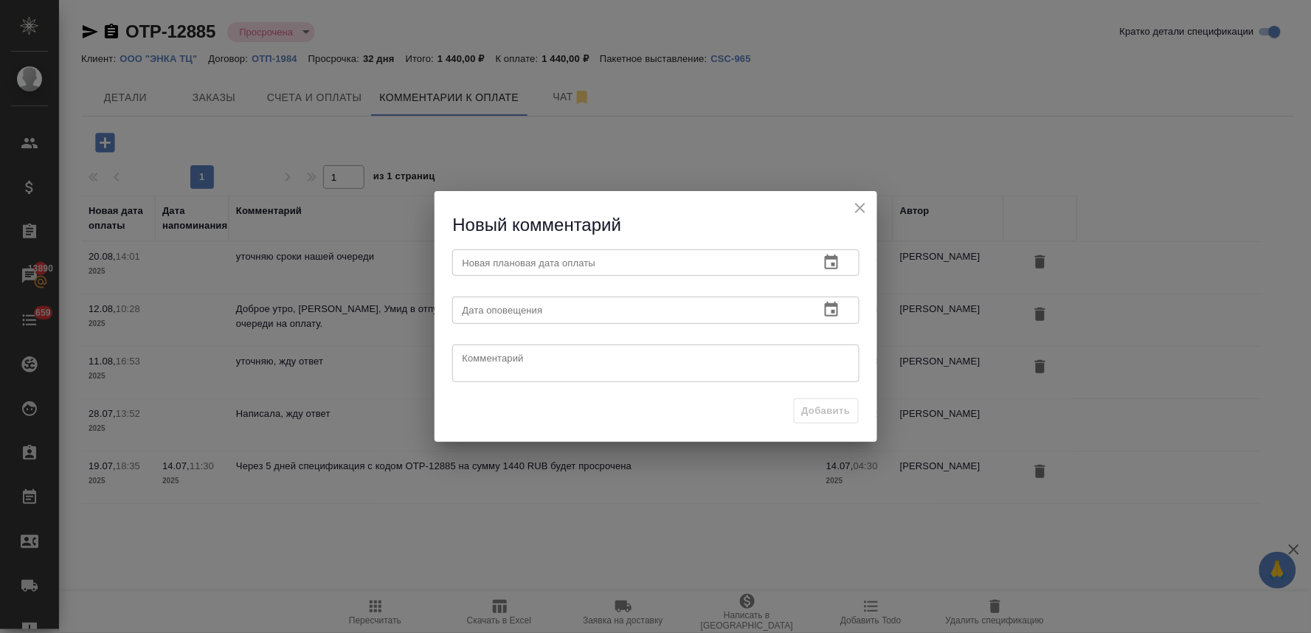
click at [830, 259] on icon "button" at bounding box center [831, 262] width 13 height 15
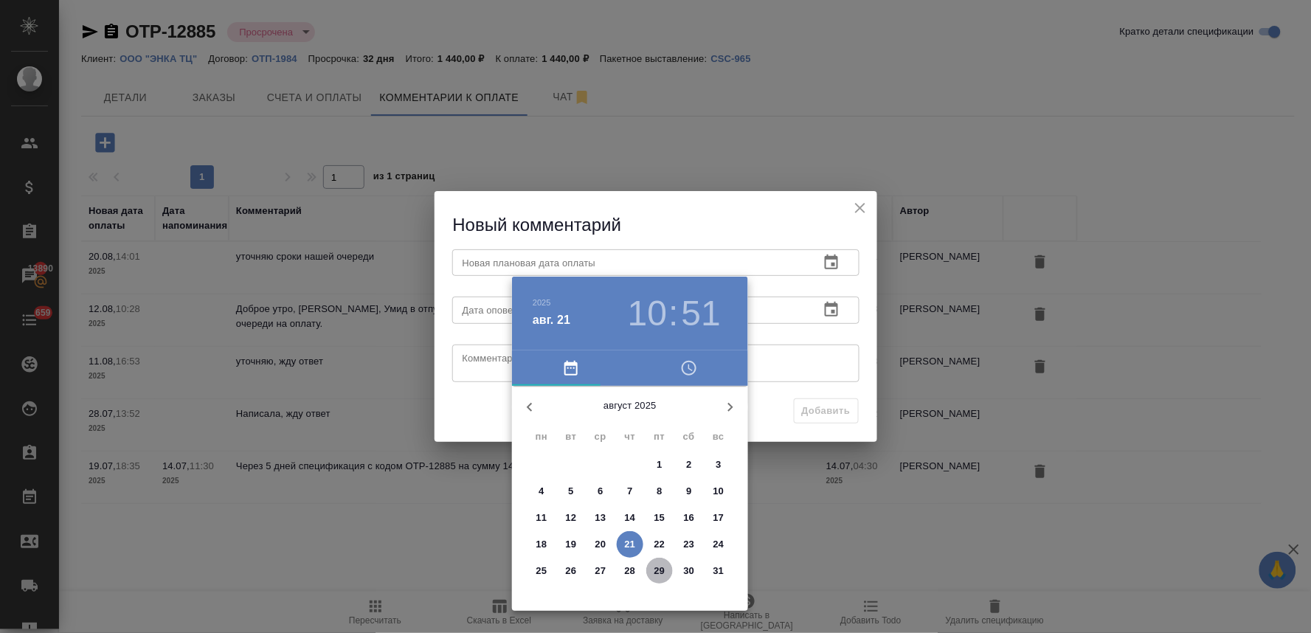
click at [660, 567] on p "29" at bounding box center [659, 571] width 11 height 15
type input "[DATE] 10:51"
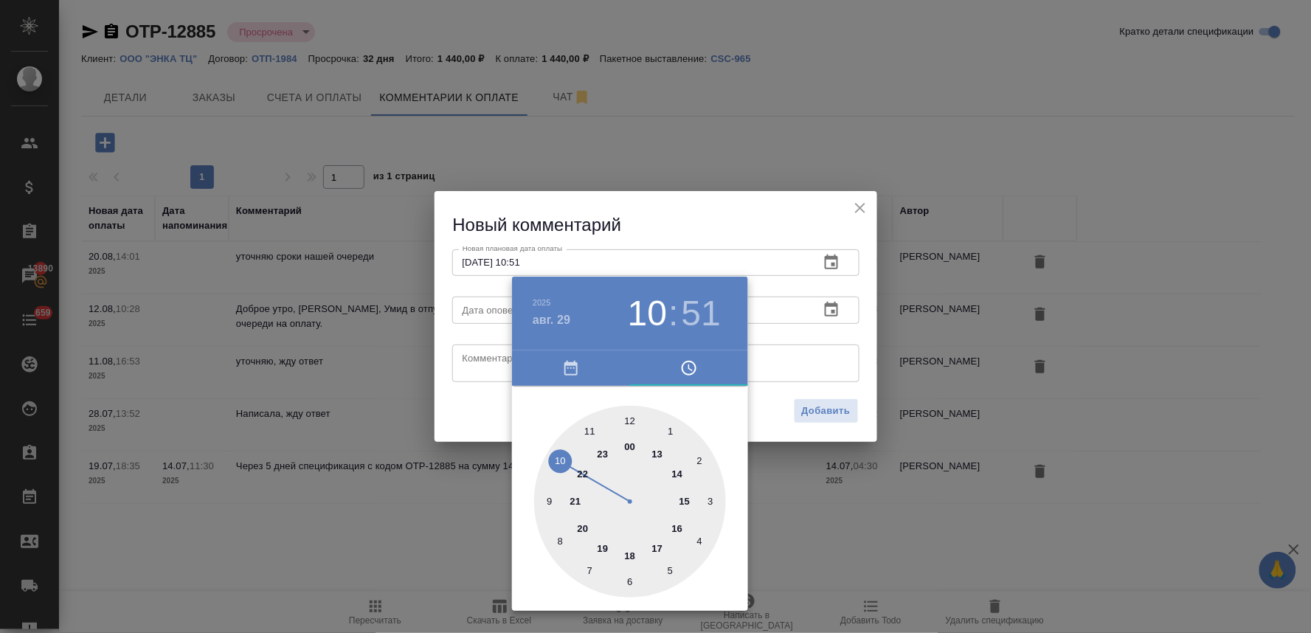
click at [485, 416] on div at bounding box center [655, 316] width 1311 height 633
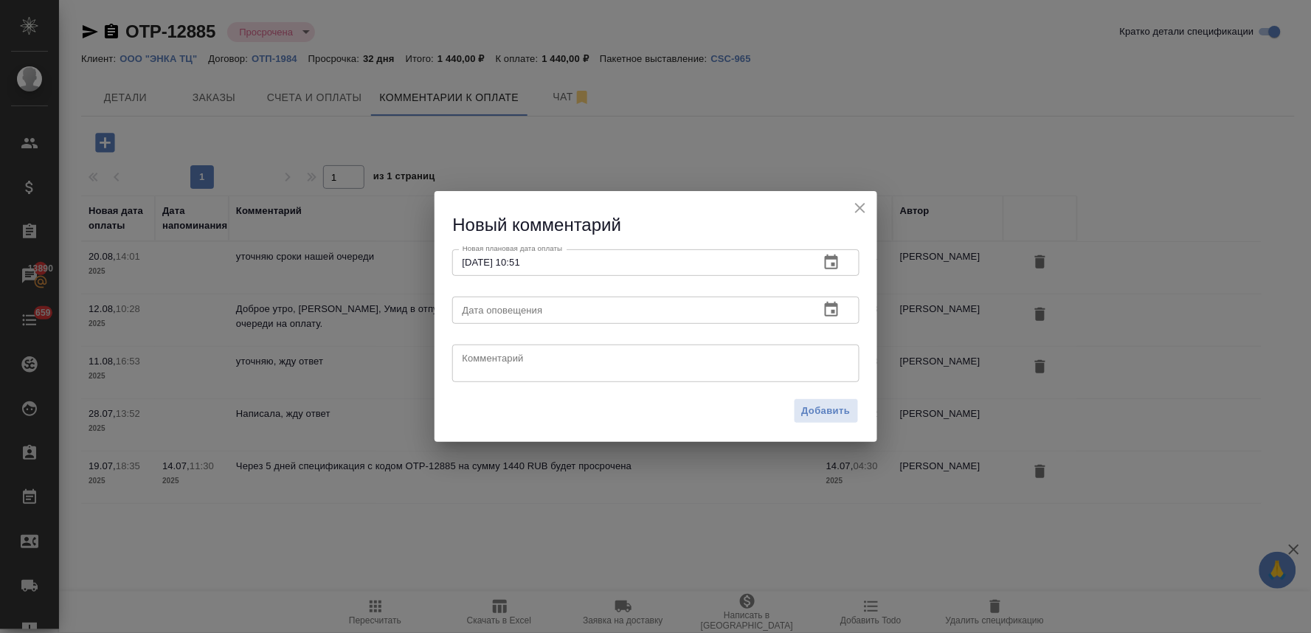
click at [491, 355] on textarea at bounding box center [656, 363] width 387 height 22
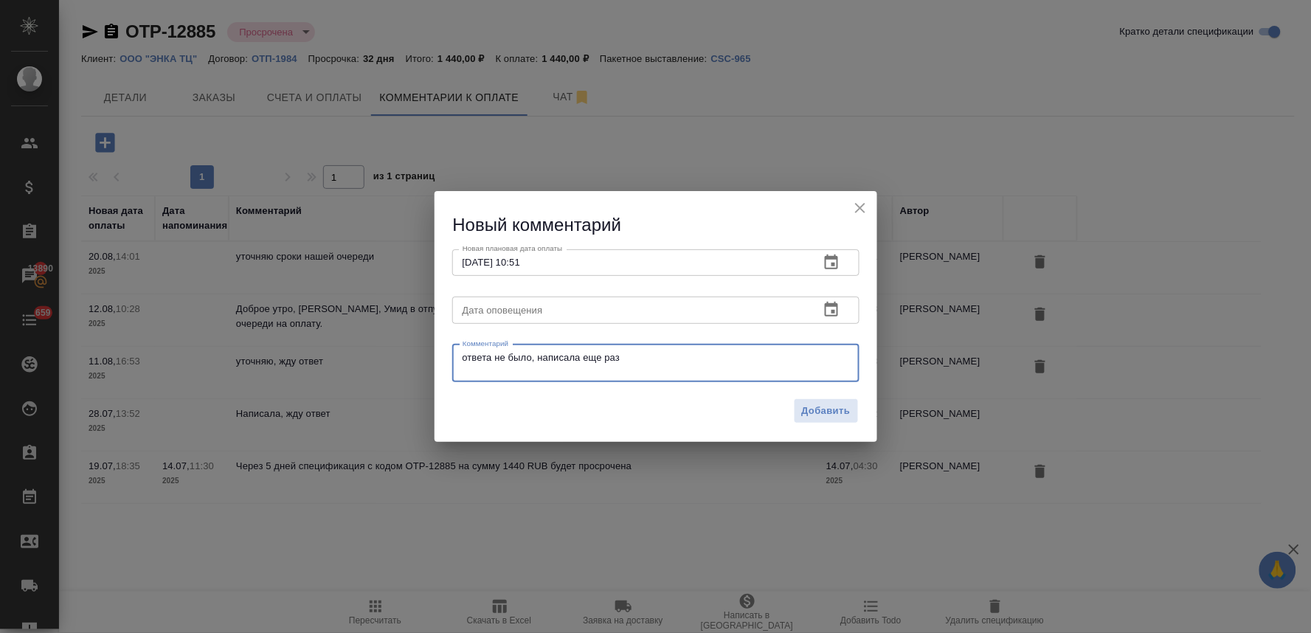
drag, startPoint x: 665, startPoint y: 362, endPoint x: 243, endPoint y: 369, distance: 422.1
click at [248, 369] on div "Новый комментарий Новая плановая дата оплаты 29.08.2025 10:51 Новая плановая да…" at bounding box center [655, 316] width 1311 height 633
type textarea "ответа не было, написала еще раз"
click at [799, 407] on button "Добавить" at bounding box center [826, 411] width 65 height 26
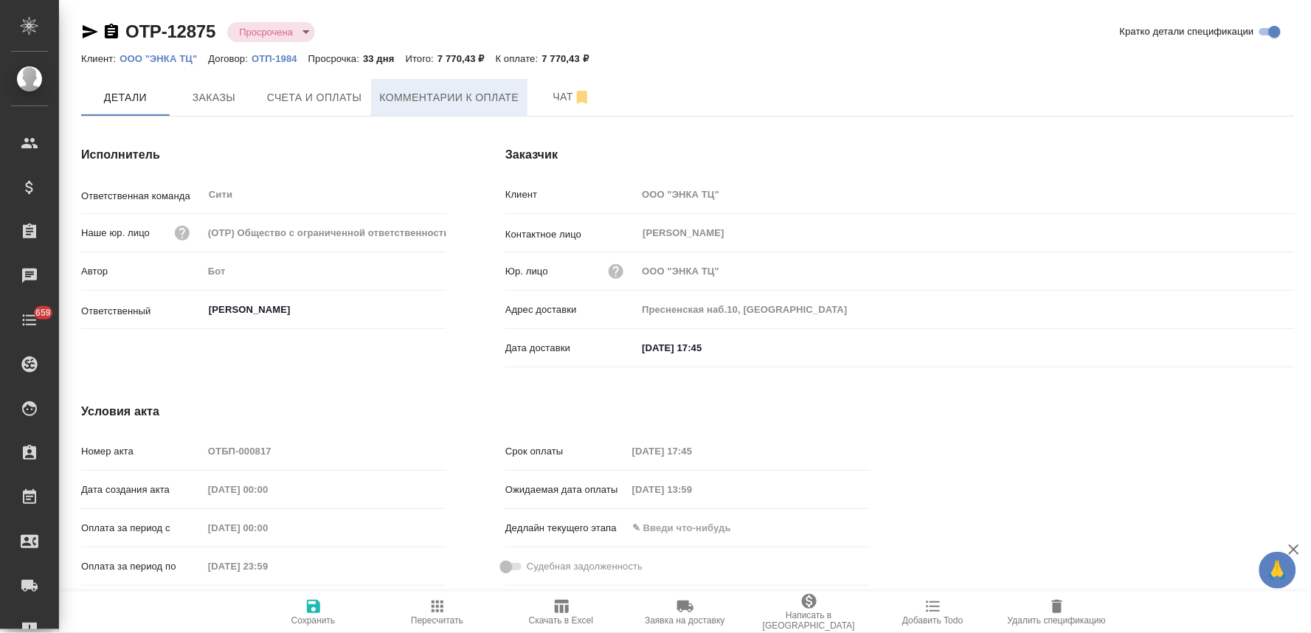
click at [445, 90] on span "Комментарии к оплате" at bounding box center [449, 98] width 139 height 18
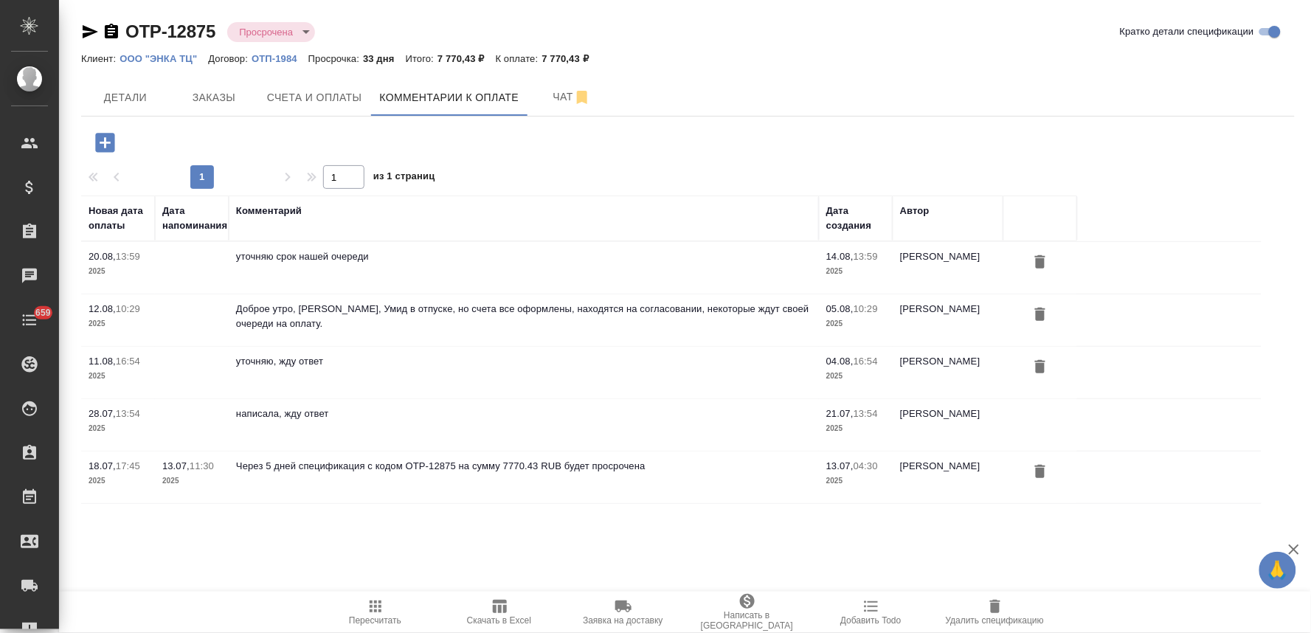
click at [102, 139] on icon "button" at bounding box center [104, 142] width 19 height 19
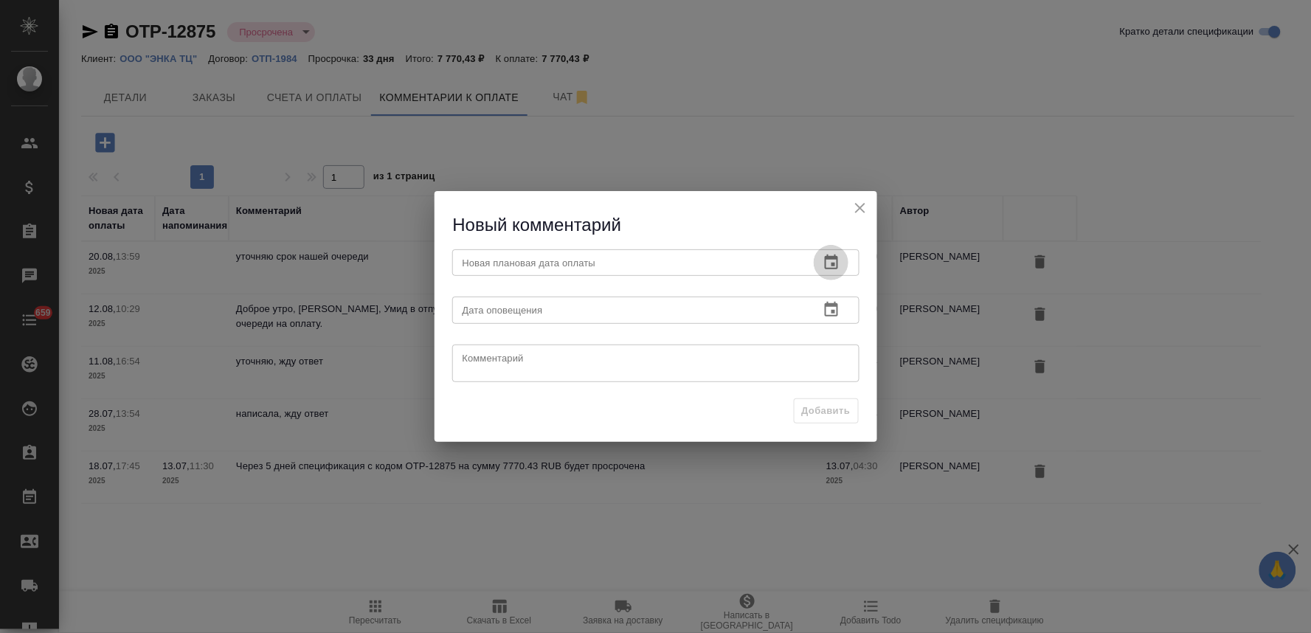
click at [834, 260] on icon "button" at bounding box center [832, 263] width 18 height 18
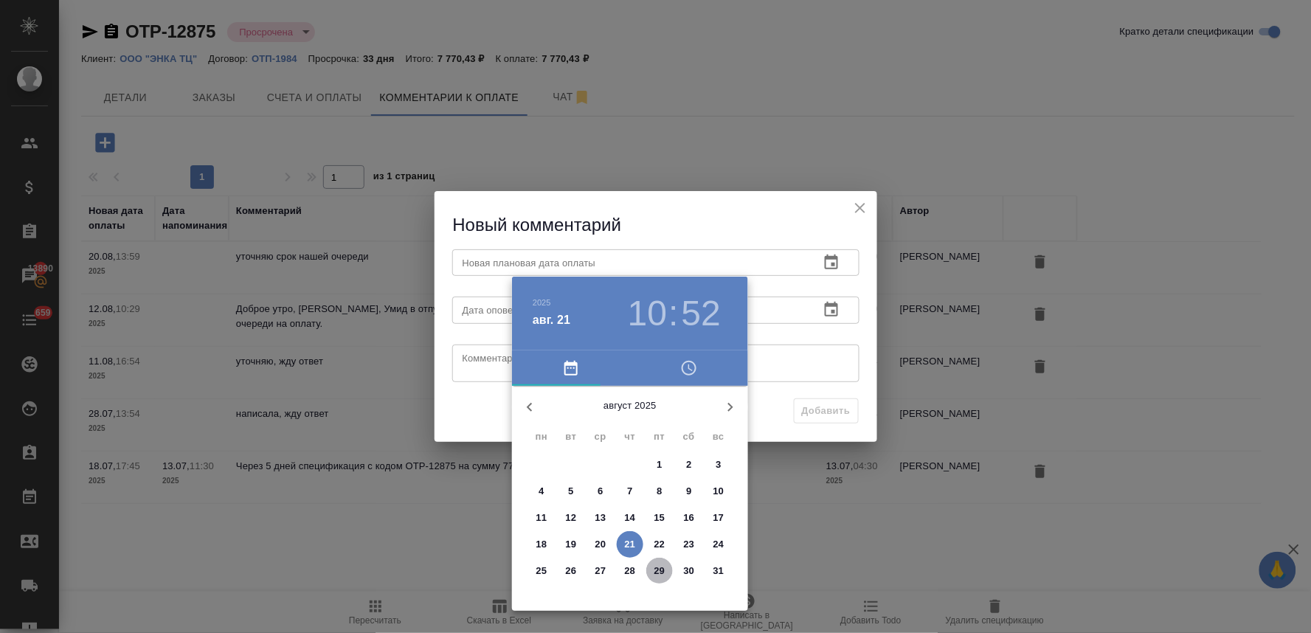
click at [654, 576] on p "29" at bounding box center [659, 571] width 11 height 15
type input "[DATE] 10:52"
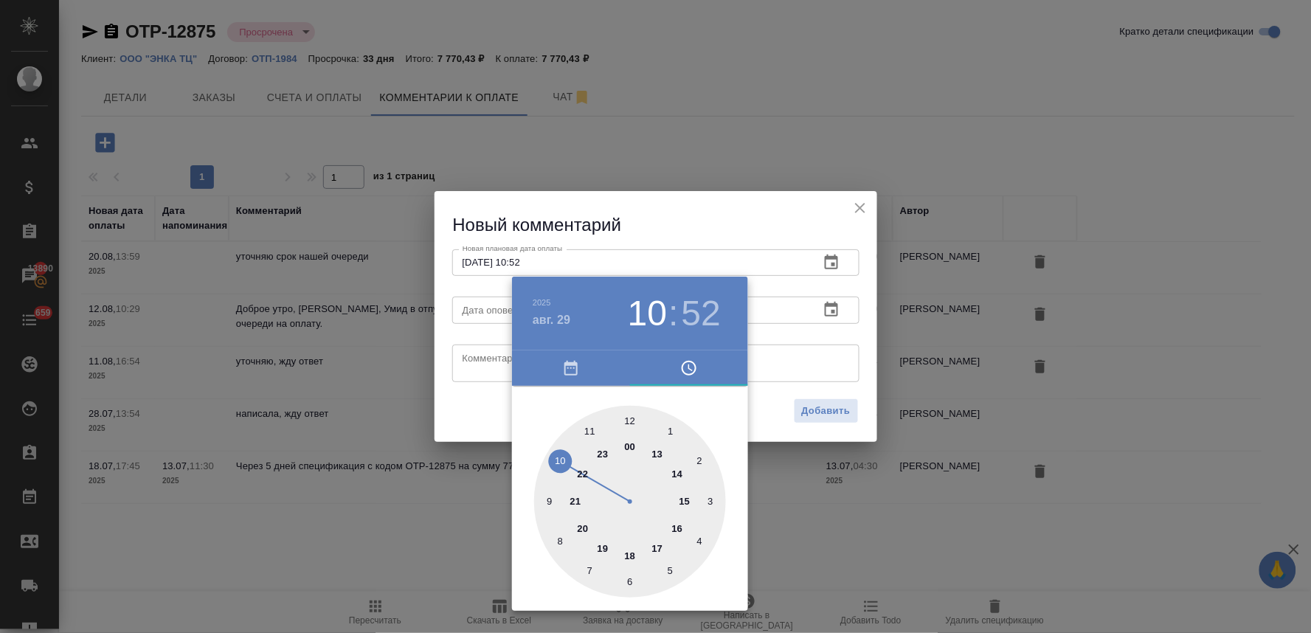
click at [477, 419] on div at bounding box center [655, 316] width 1311 height 633
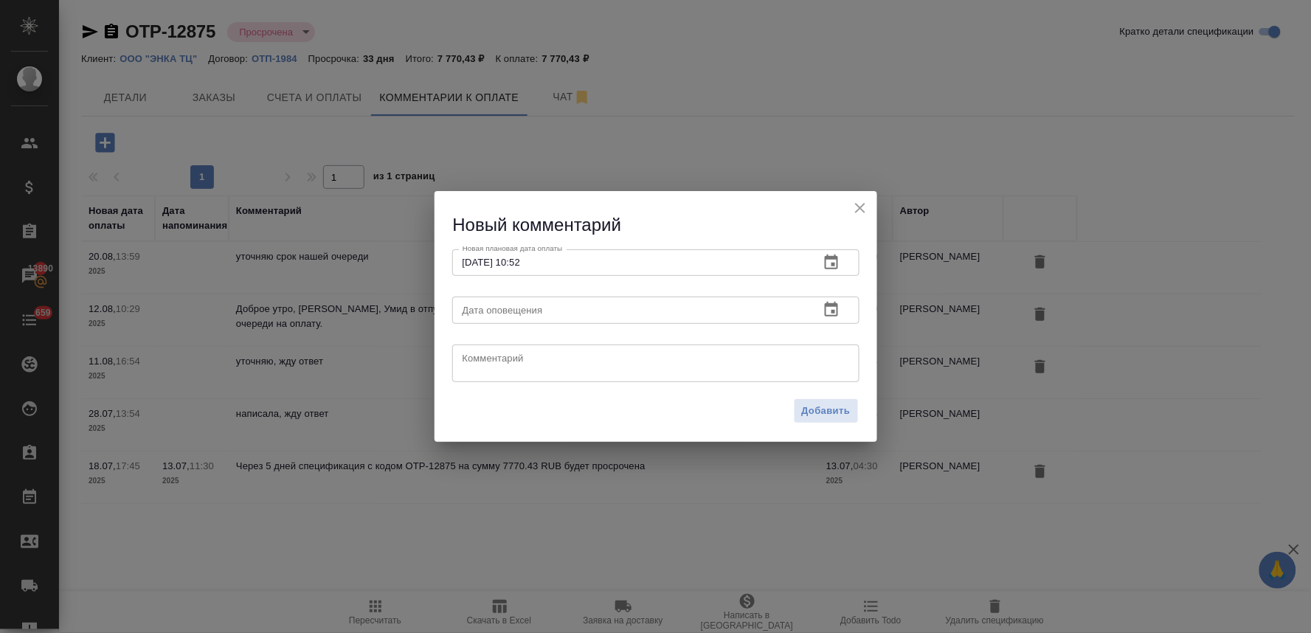
click at [489, 357] on textarea at bounding box center [656, 363] width 387 height 22
paste textarea "ответа не было, написала еще раз"
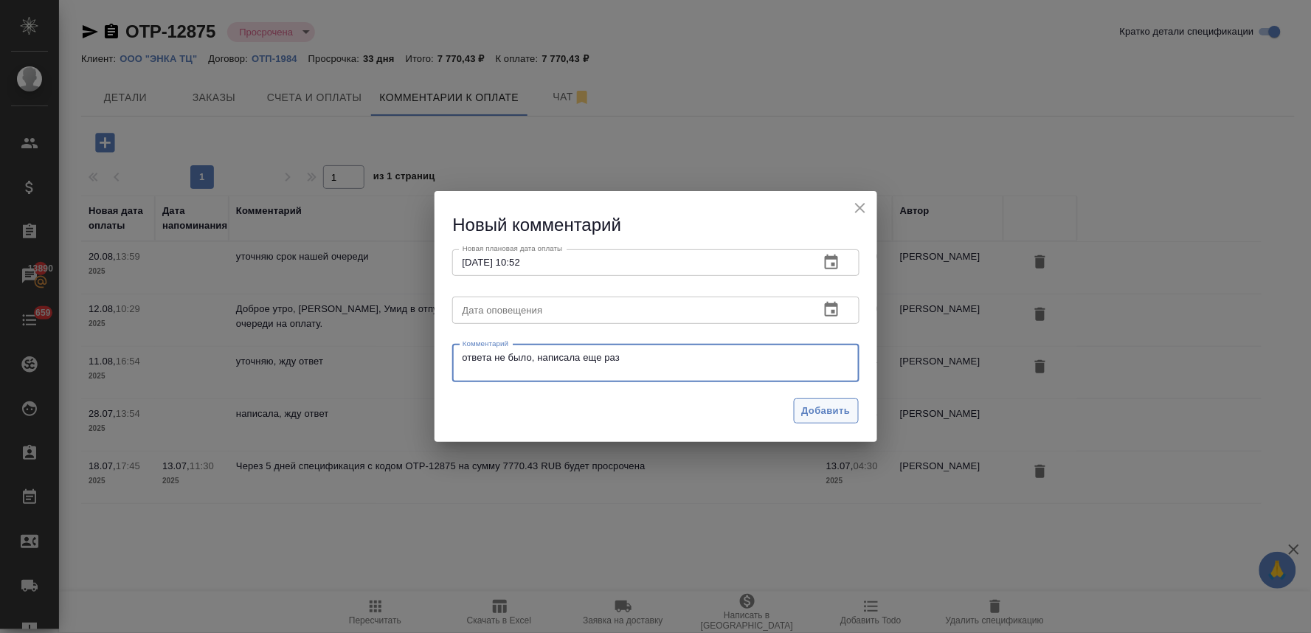
type textarea "ответа не было, написала еще раз"
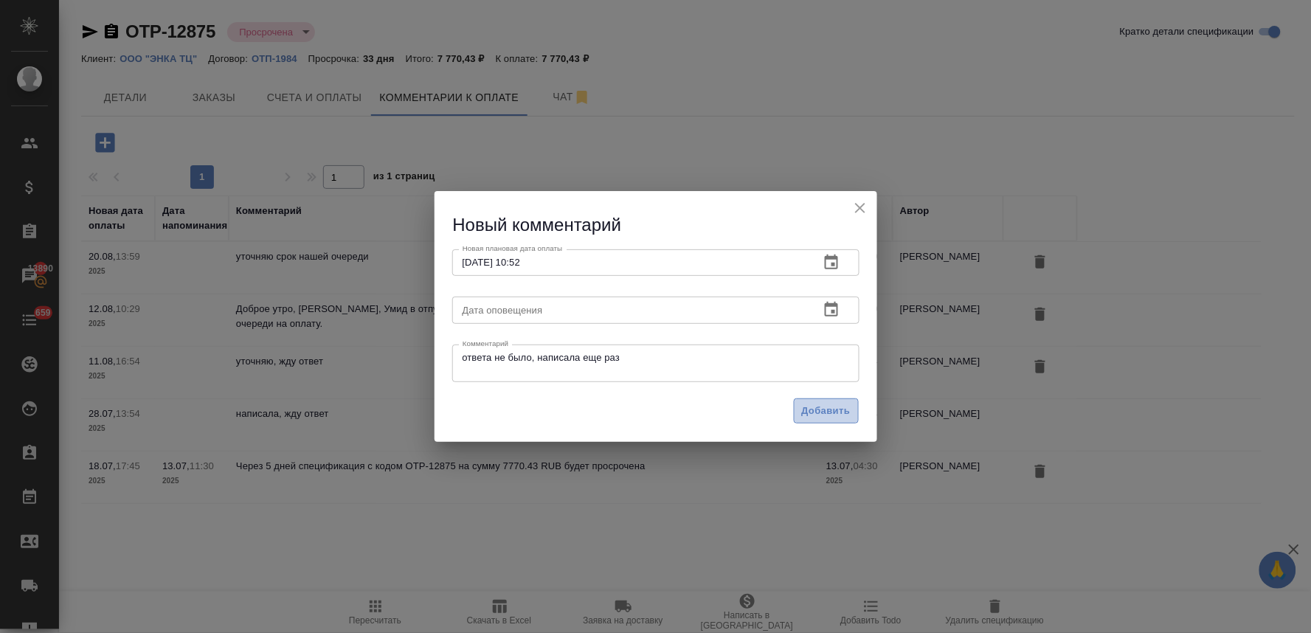
click at [825, 408] on span "Добавить" at bounding box center [826, 411] width 49 height 17
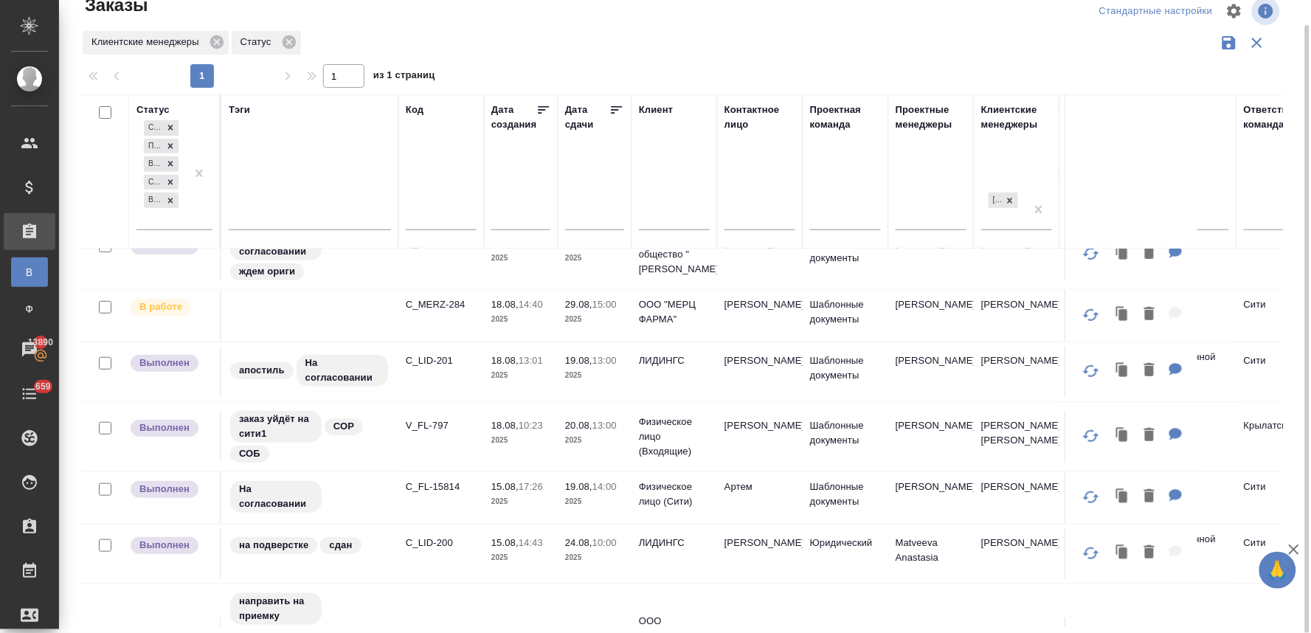
scroll to position [246, 0]
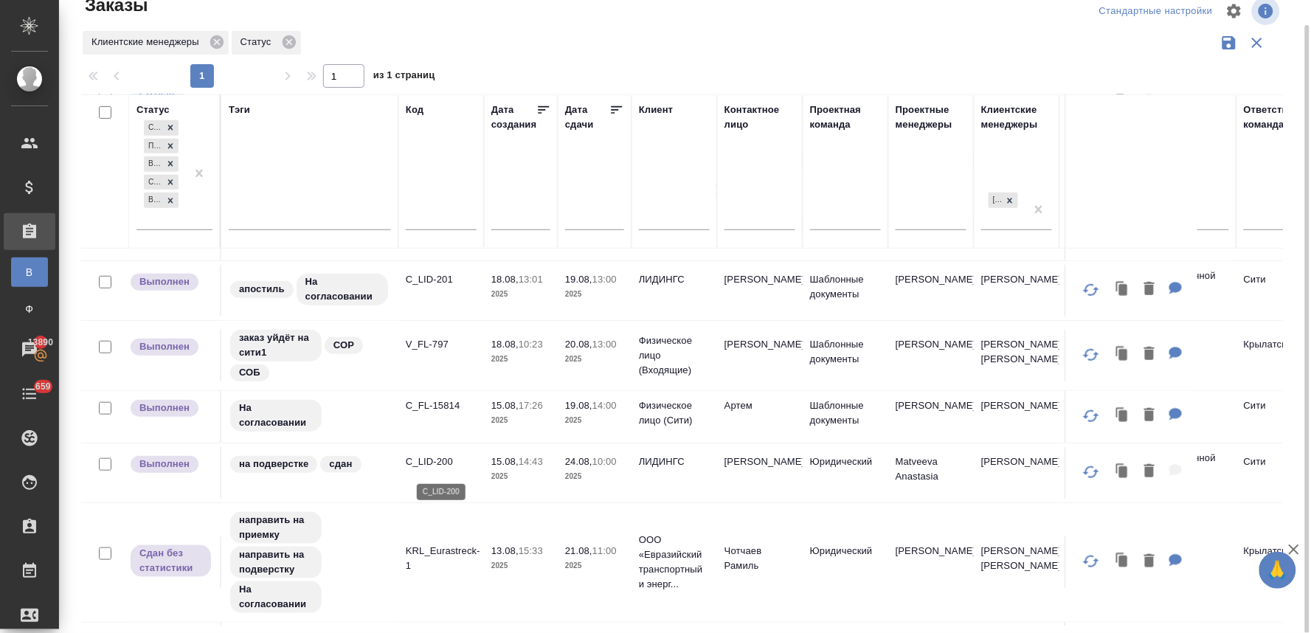
click at [441, 467] on p "C_LID-200" at bounding box center [441, 461] width 71 height 15
click at [1287, 67] on div "1 1 из 1 страниц" at bounding box center [688, 76] width 1214 height 24
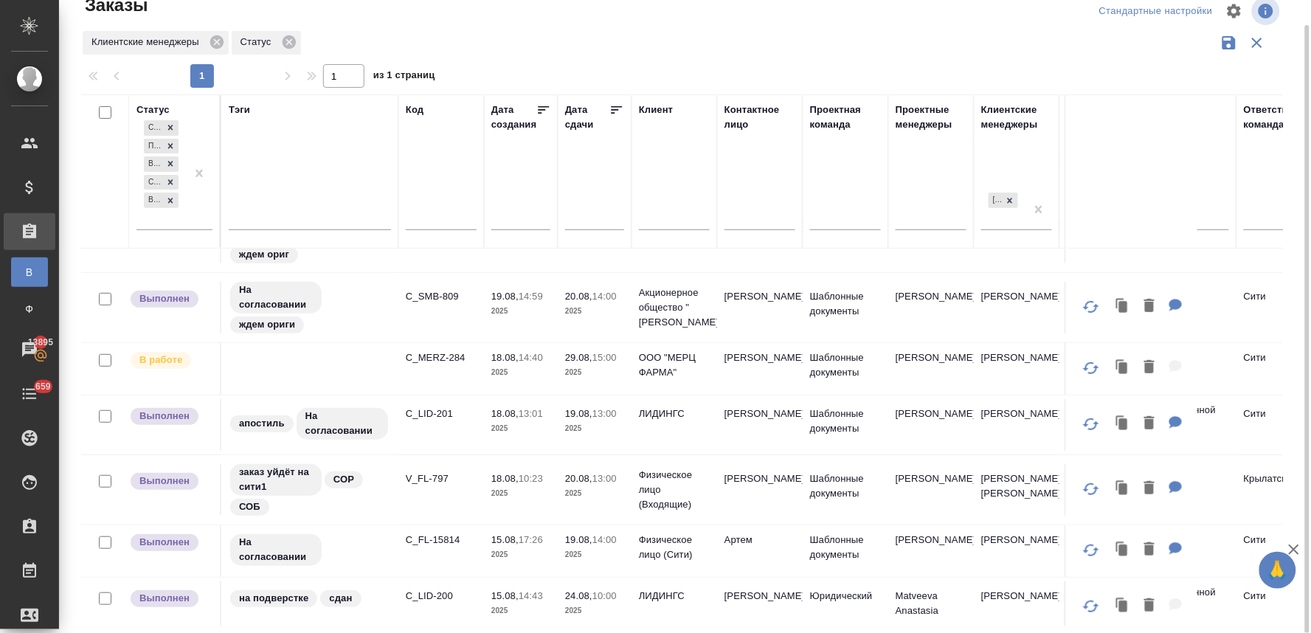
scroll to position [0, 0]
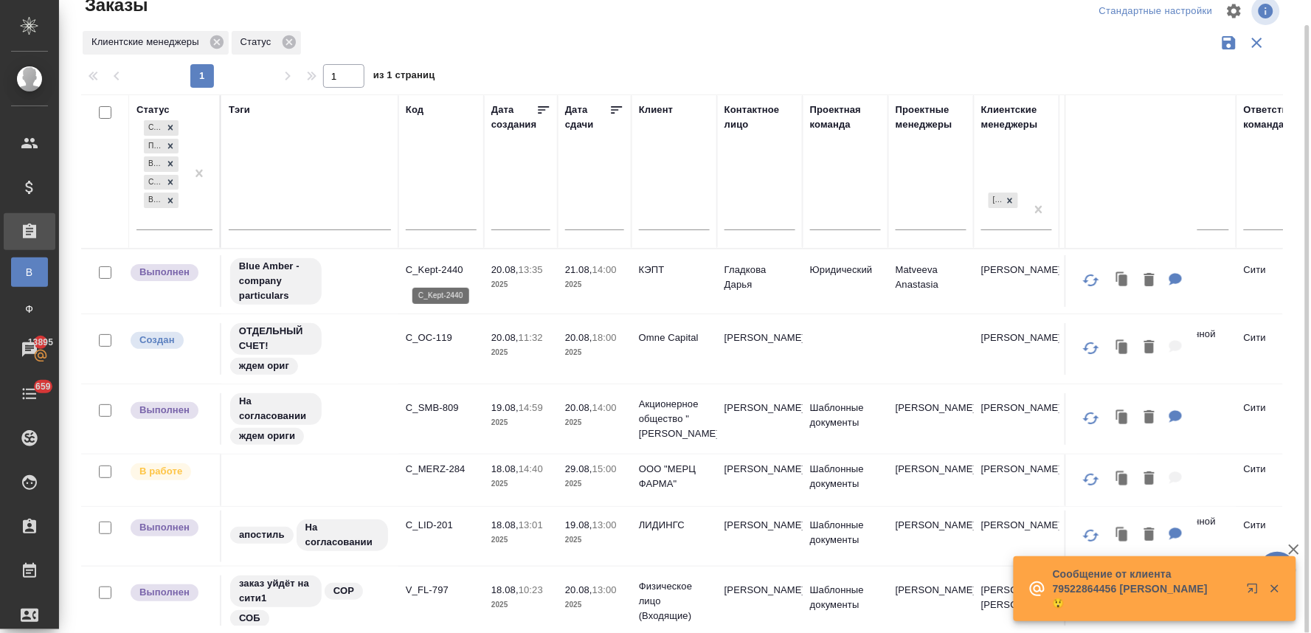
click at [438, 269] on p "C_Kept-2440" at bounding box center [441, 270] width 71 height 15
click at [429, 266] on p "C_Kept-2440" at bounding box center [441, 270] width 71 height 15
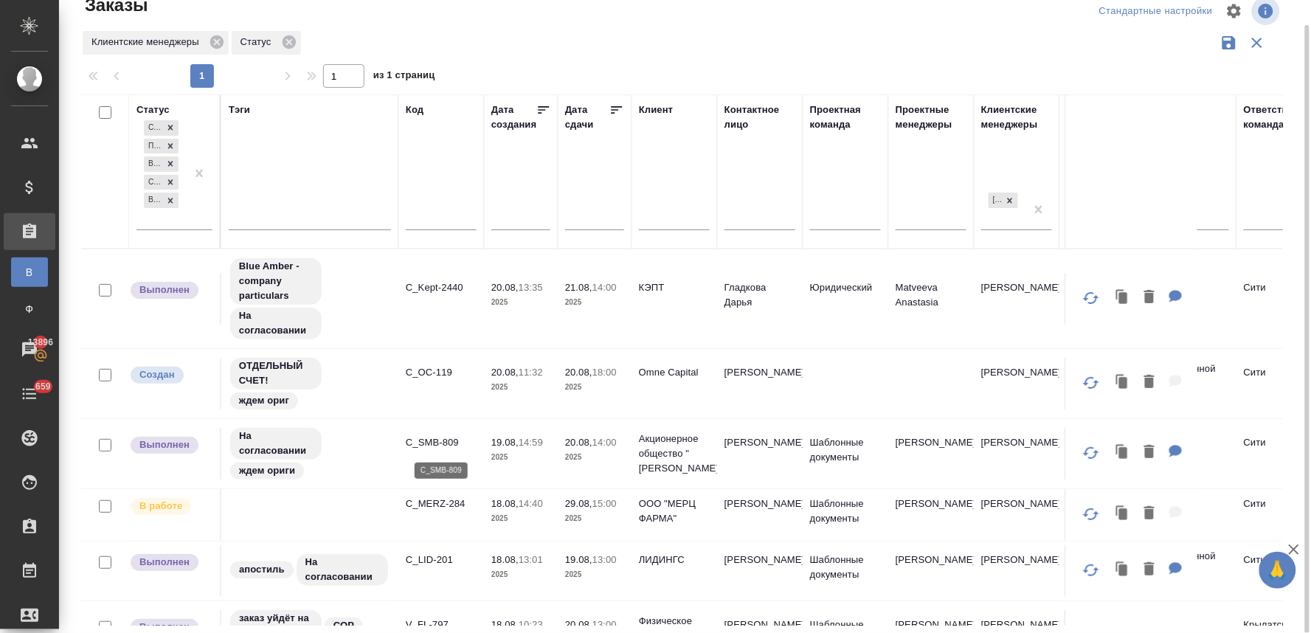
click at [454, 440] on p "C_SMB-809" at bounding box center [441, 442] width 71 height 15
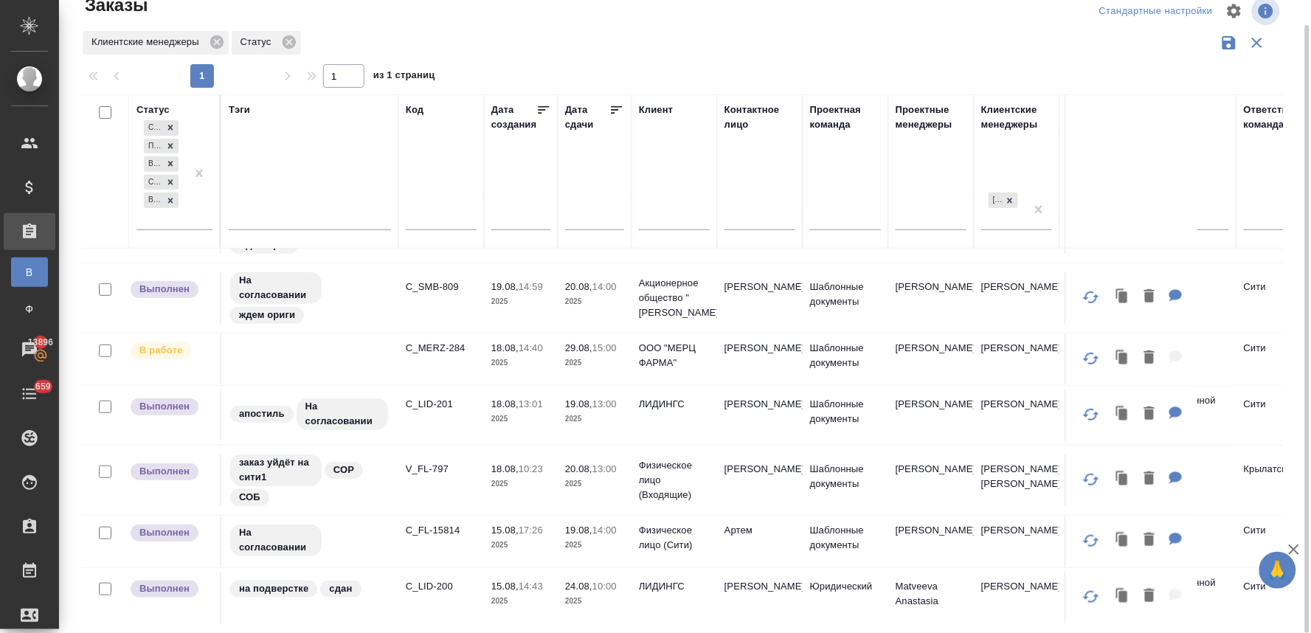
scroll to position [164, 0]
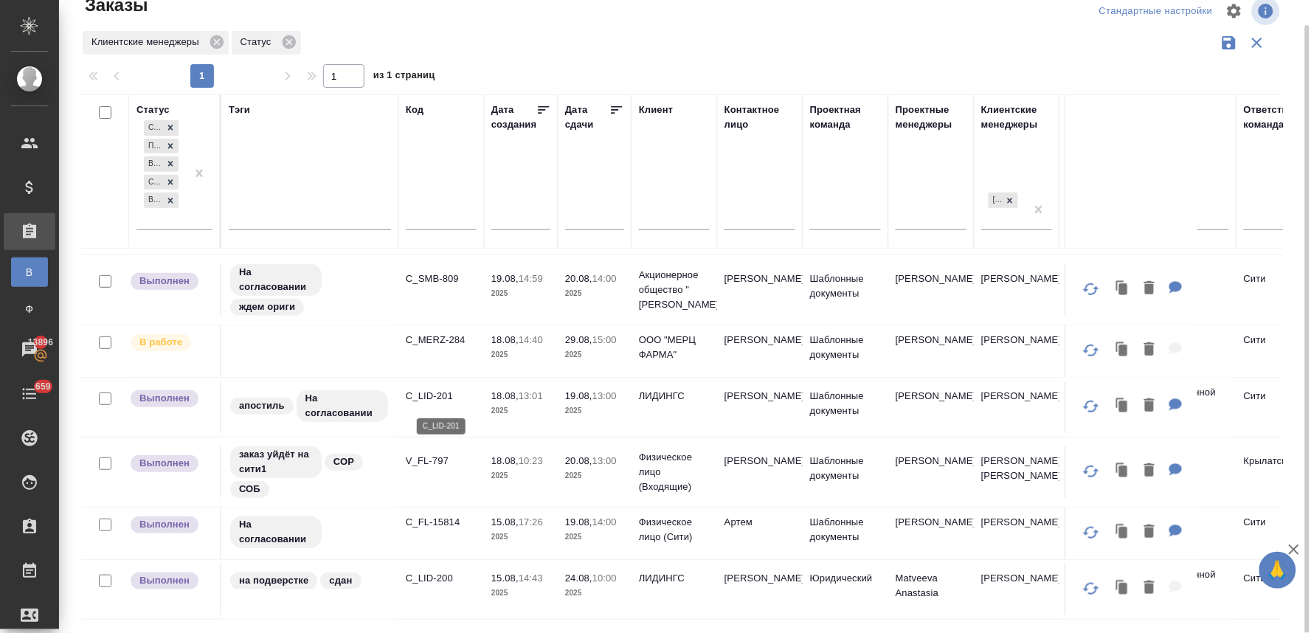
click at [423, 399] on p "C_LID-201" at bounding box center [441, 396] width 71 height 15
click at [432, 463] on p "V_FL-797" at bounding box center [441, 461] width 71 height 15
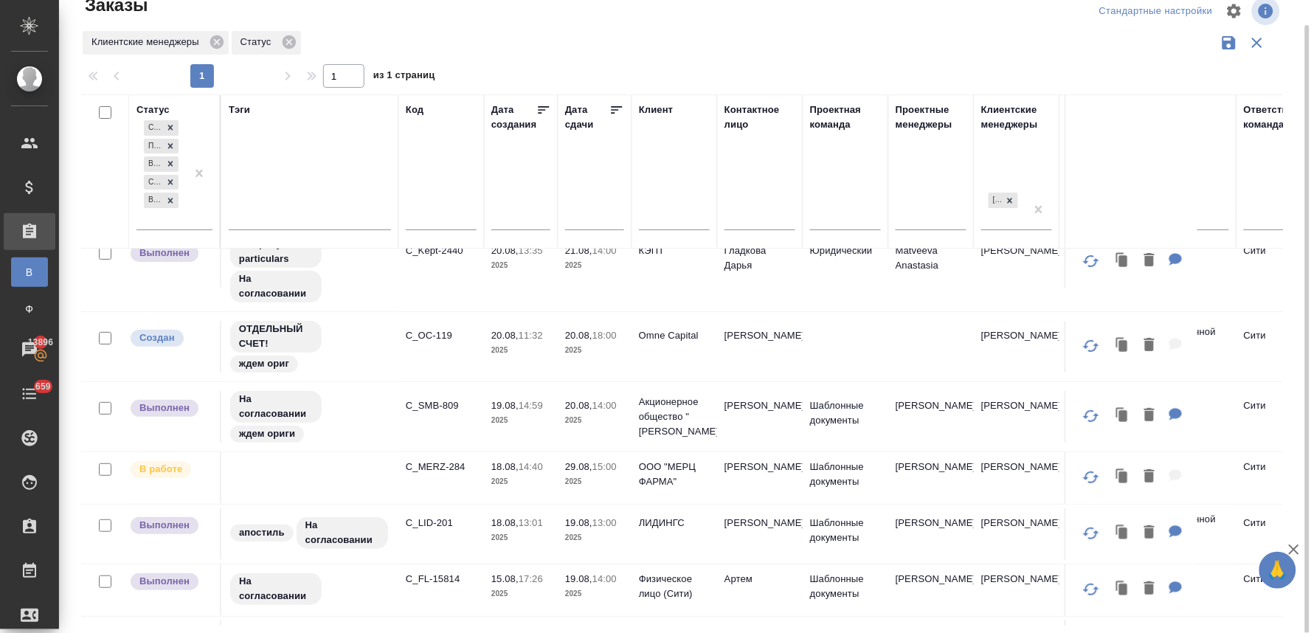
scroll to position [0, 0]
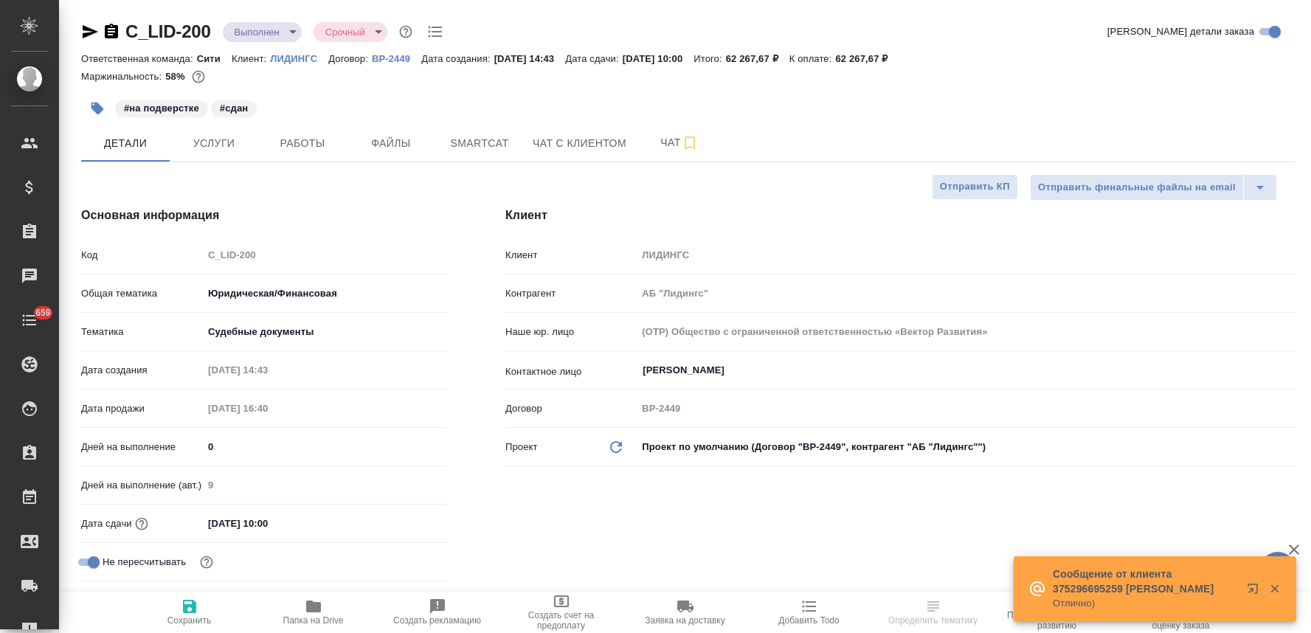
select select "RU"
type textarea "x"
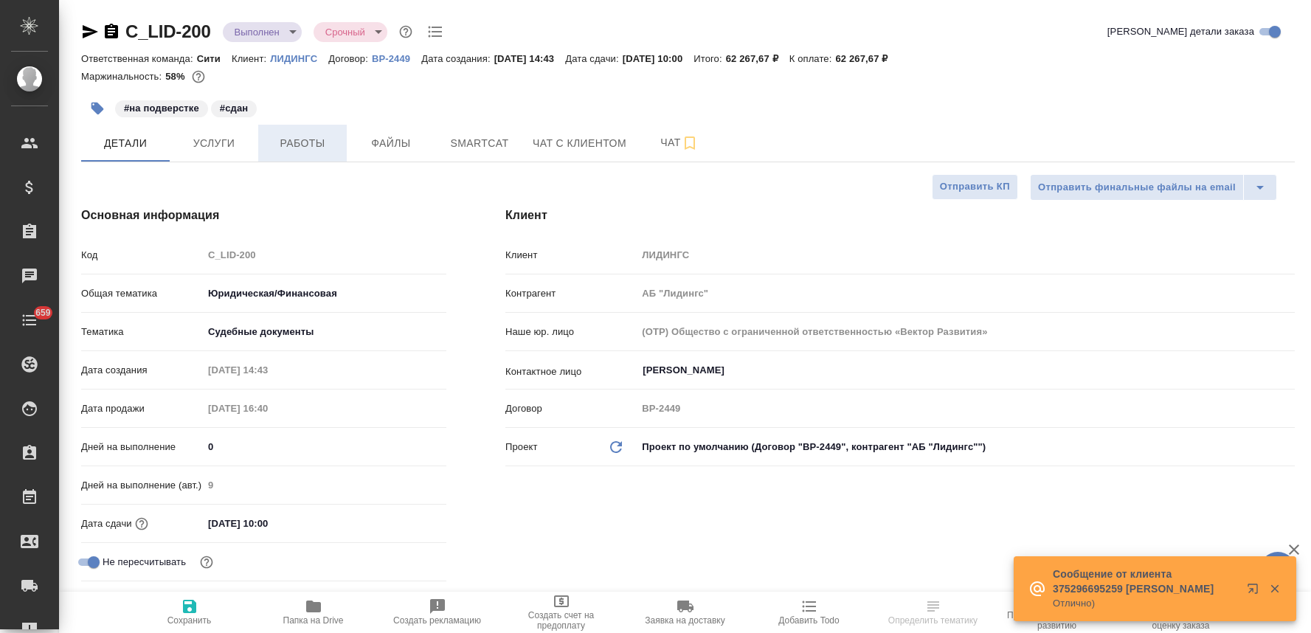
type textarea "x"
click at [229, 149] on span "Услуги" at bounding box center [214, 143] width 71 height 18
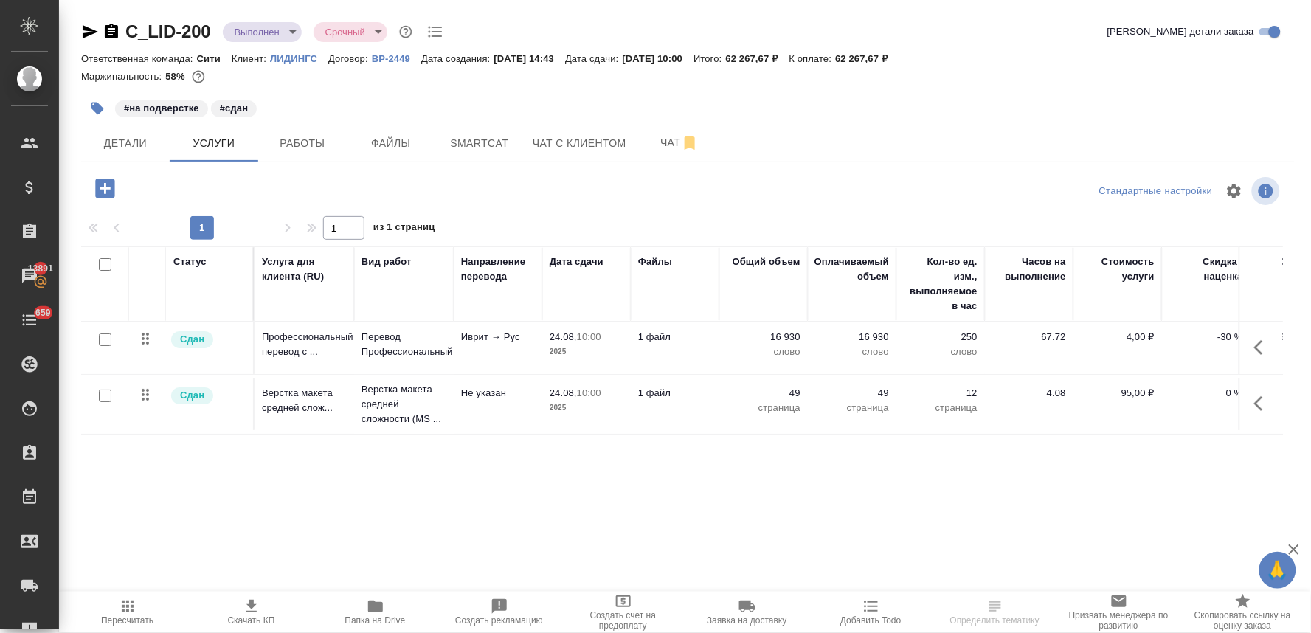
scroll to position [0, 187]
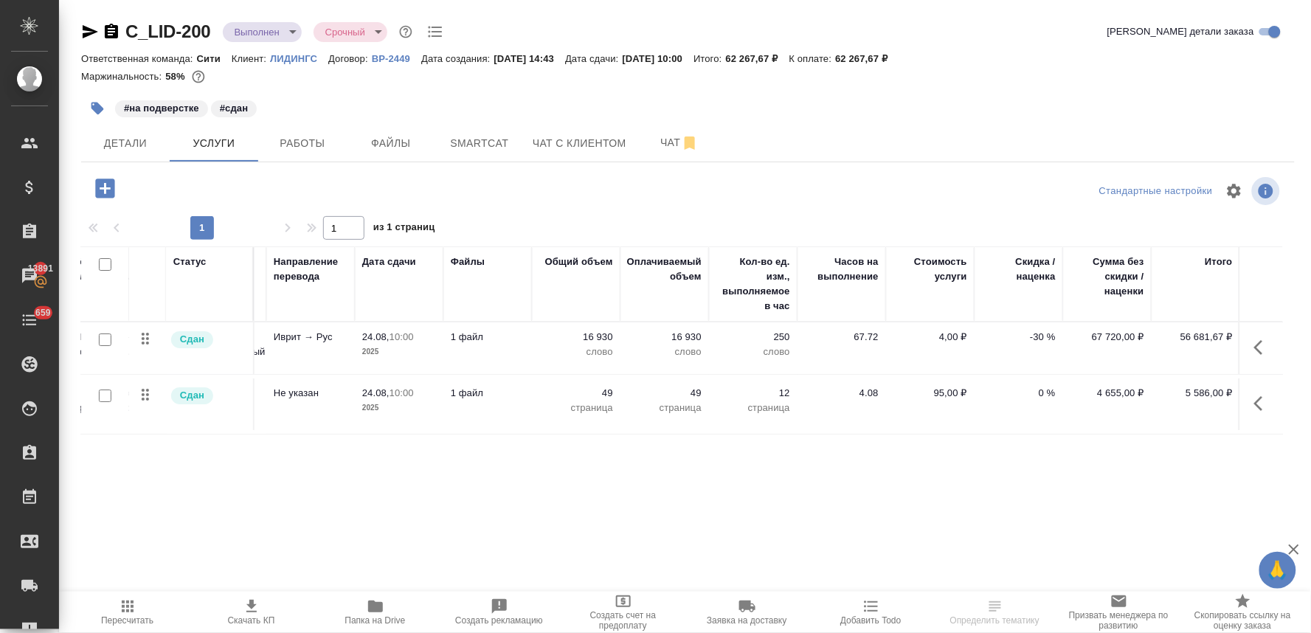
click at [1046, 336] on p "-30 %" at bounding box center [1019, 337] width 74 height 15
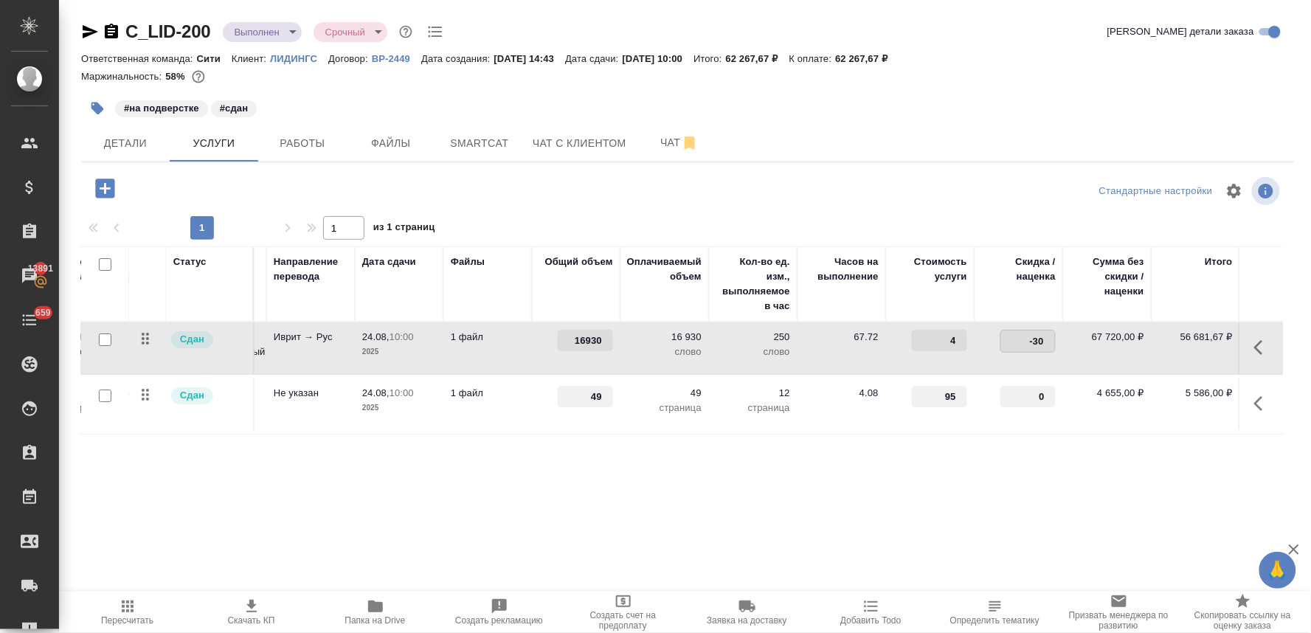
drag, startPoint x: 1018, startPoint y: 336, endPoint x: 1093, endPoint y: 329, distance: 74.9
click at [1087, 329] on tr "Сдан Профессиональный перевод с ... Перевод Профессиональный Иврит → Рус 24.08,…" at bounding box center [589, 348] width 1391 height 52
type input "0"
click at [1041, 483] on div "Статус Услуга для клиента (RU) Вид работ Направление перевода Дата сдачи Файлы …" at bounding box center [682, 404] width 1202 height 317
click at [240, 196] on button "Сохранить и пересчитать" at bounding box center [209, 186] width 145 height 27
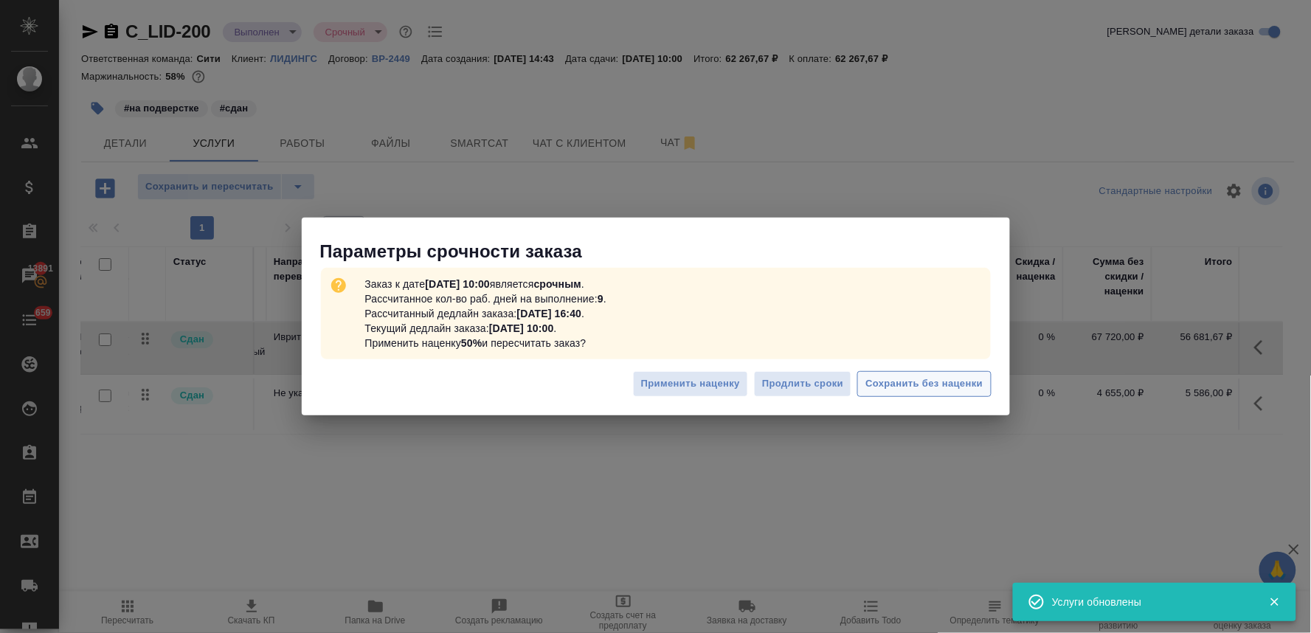
click at [902, 384] on span "Сохранить без наценки" at bounding box center [923, 384] width 117 height 17
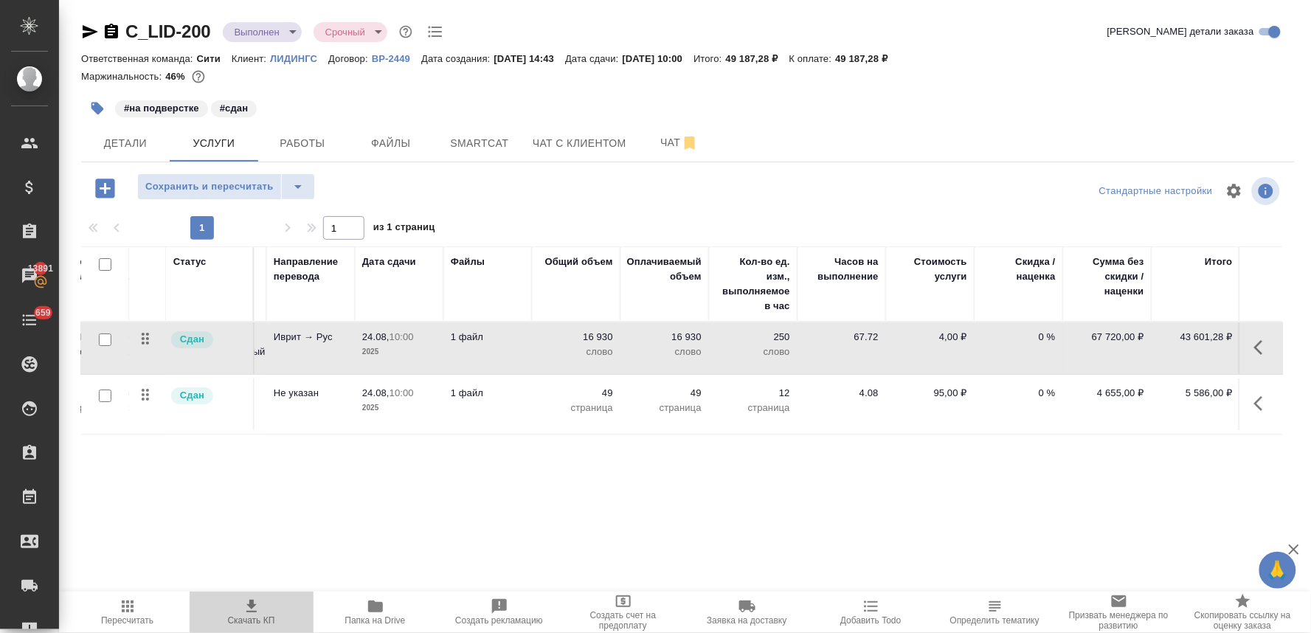
click at [246, 610] on icon "button" at bounding box center [252, 607] width 18 height 18
click div "#на подверстке #сдан"
click span "Работы"
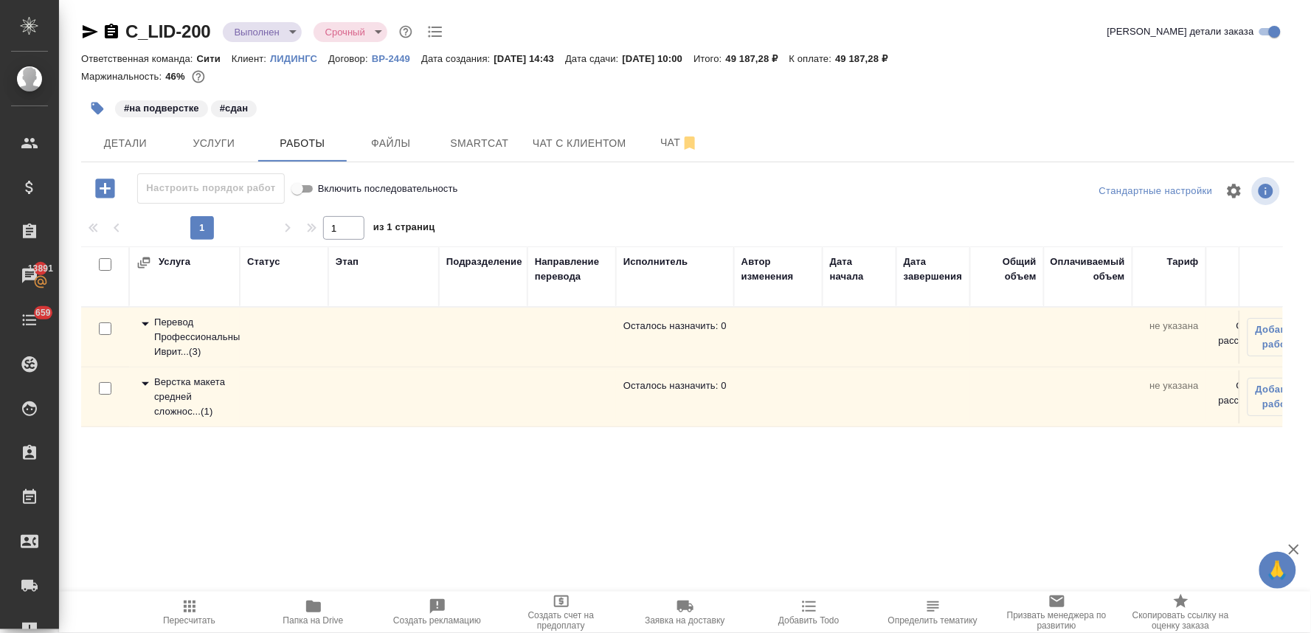
click div "Перевод Профессиональный Иврит... ( 3 )"
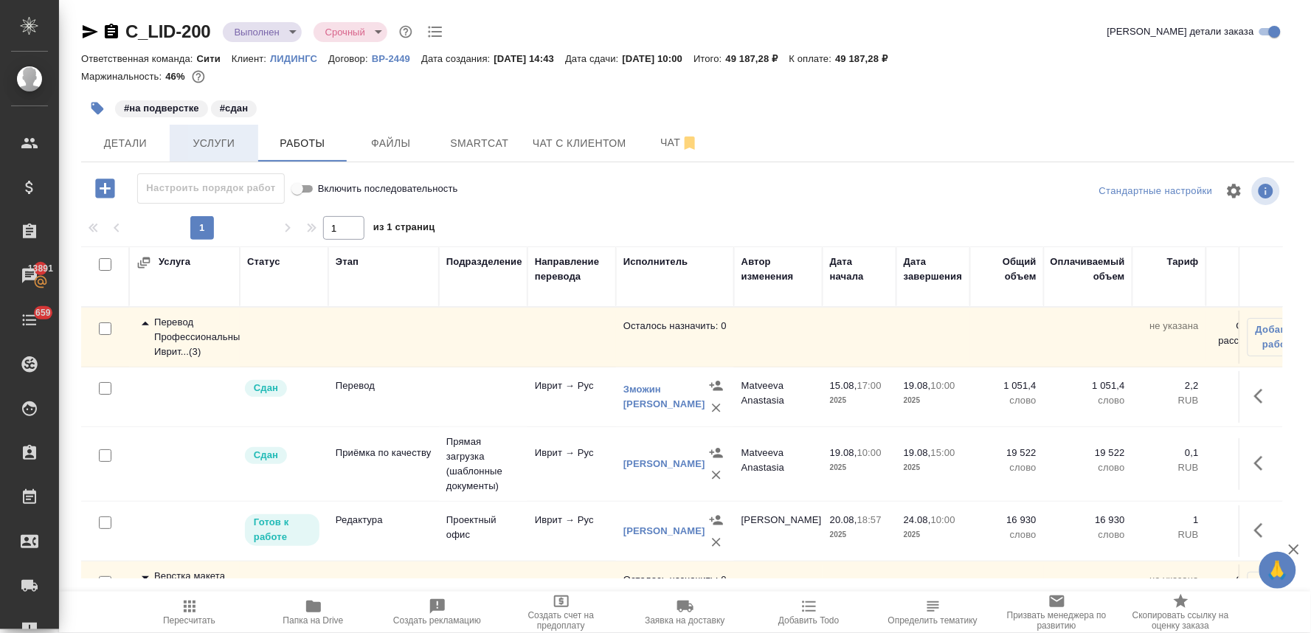
click span "Услуги"
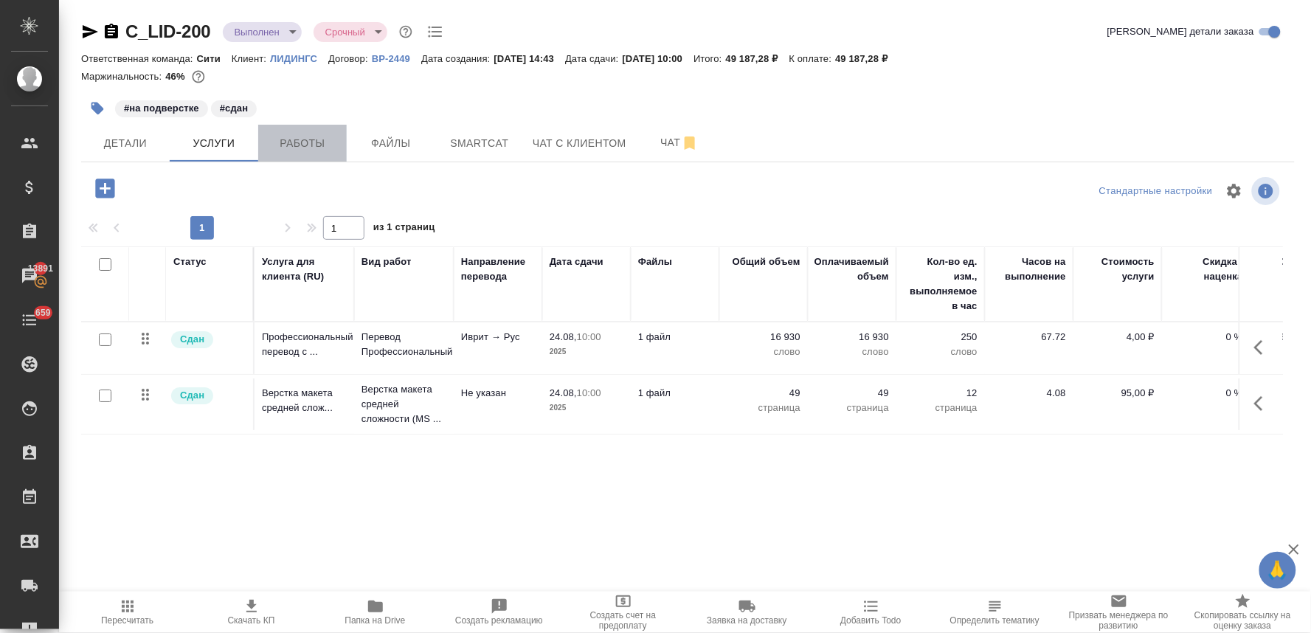
click span "Работы"
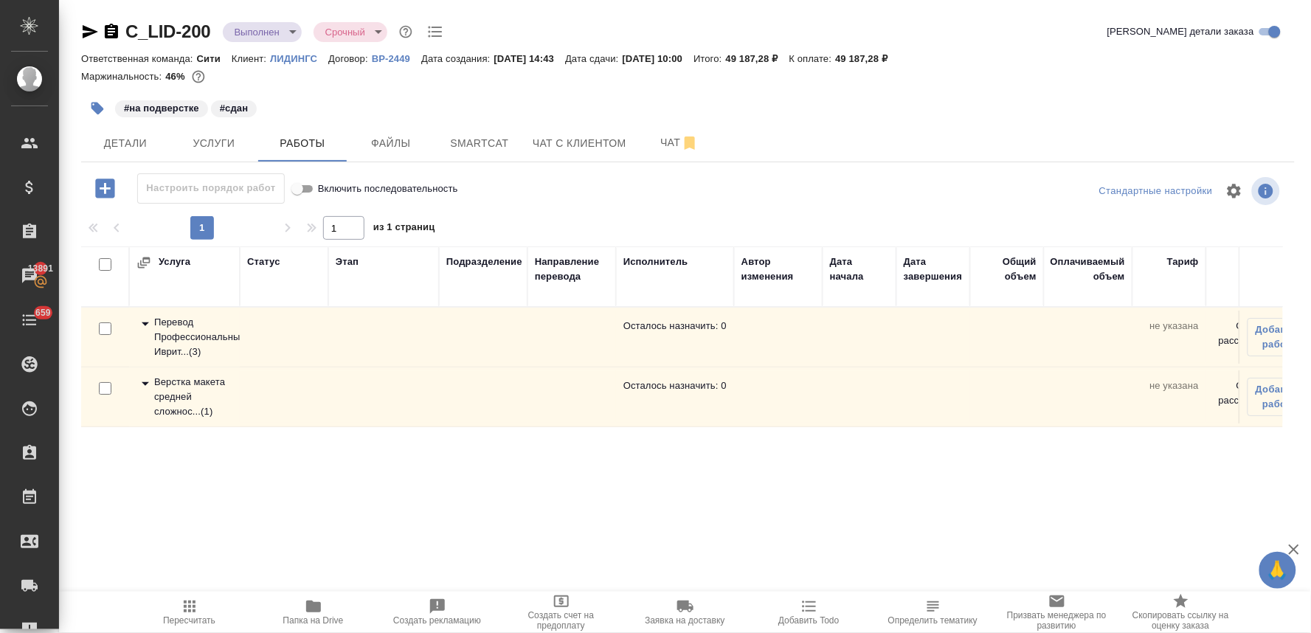
click div "Перевод Профессиональный Иврит... ( 3 )"
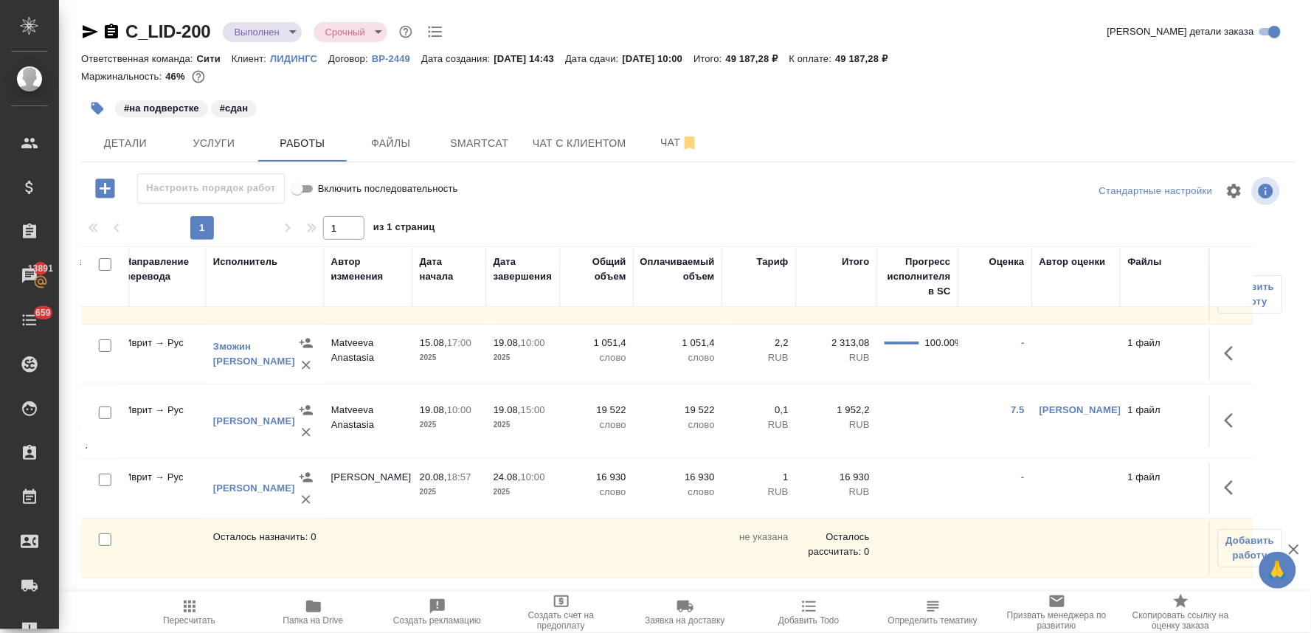
scroll to position [55, 0]
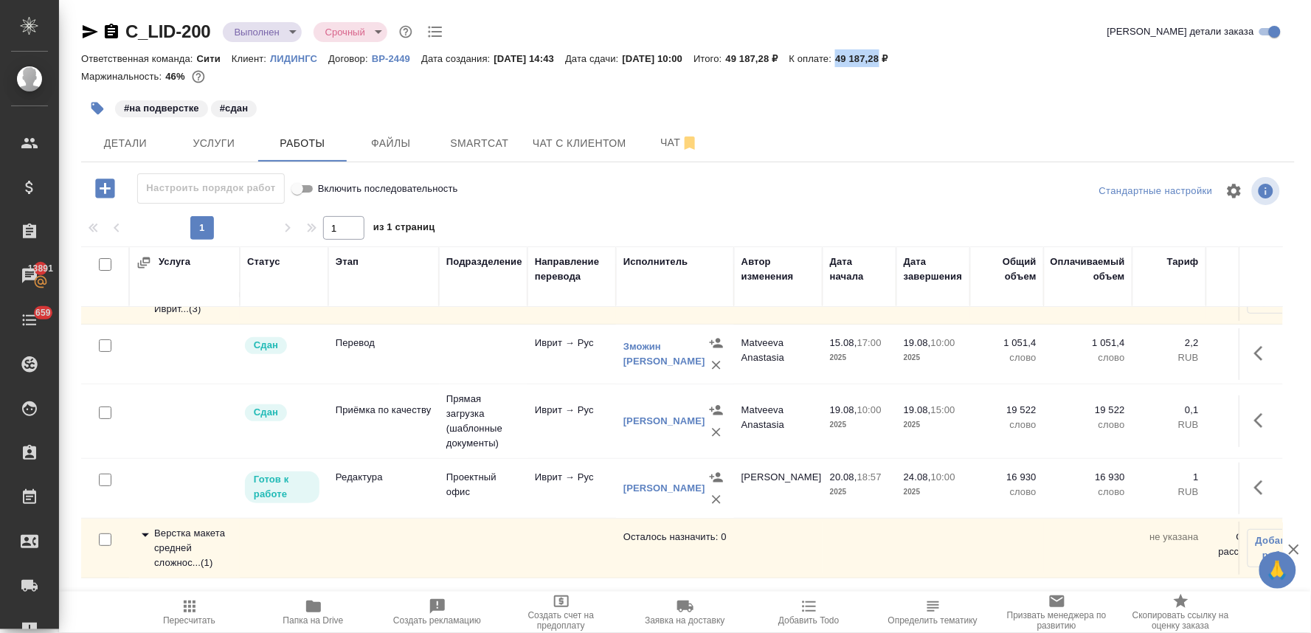
drag, startPoint x: 916, startPoint y: 60, endPoint x: 875, endPoint y: 57, distance: 41.5
click p "49 187,28 ₽"
copy p "49 187,28"
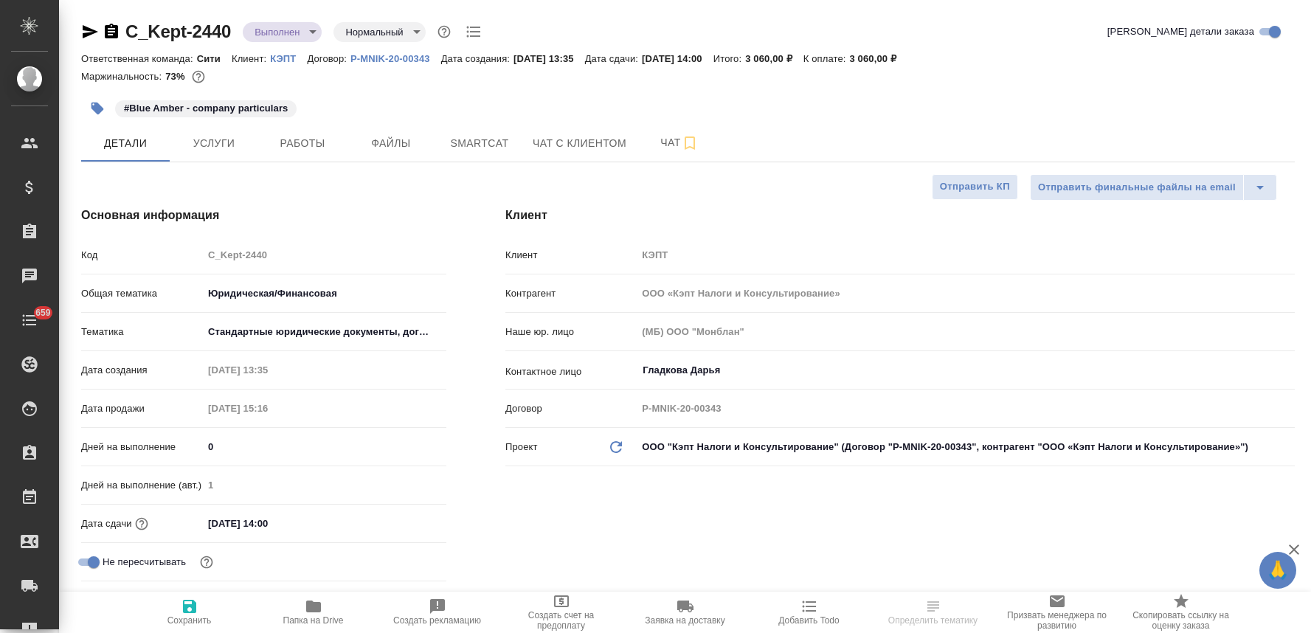
select select "RU"
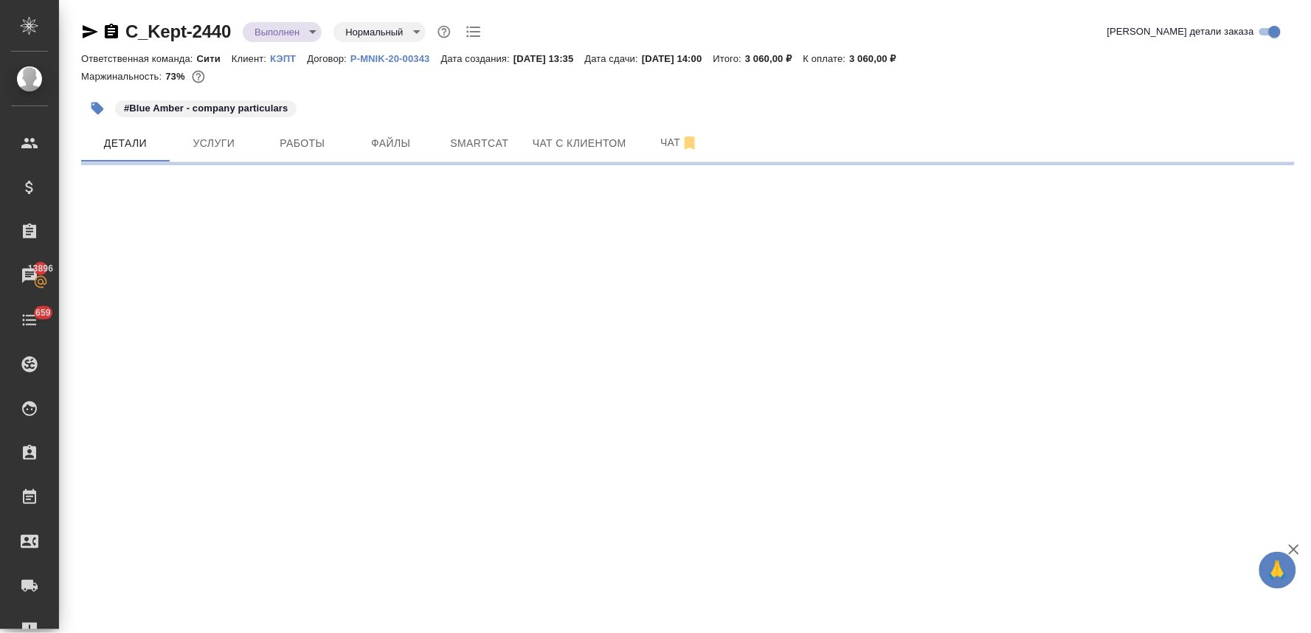
select select "RU"
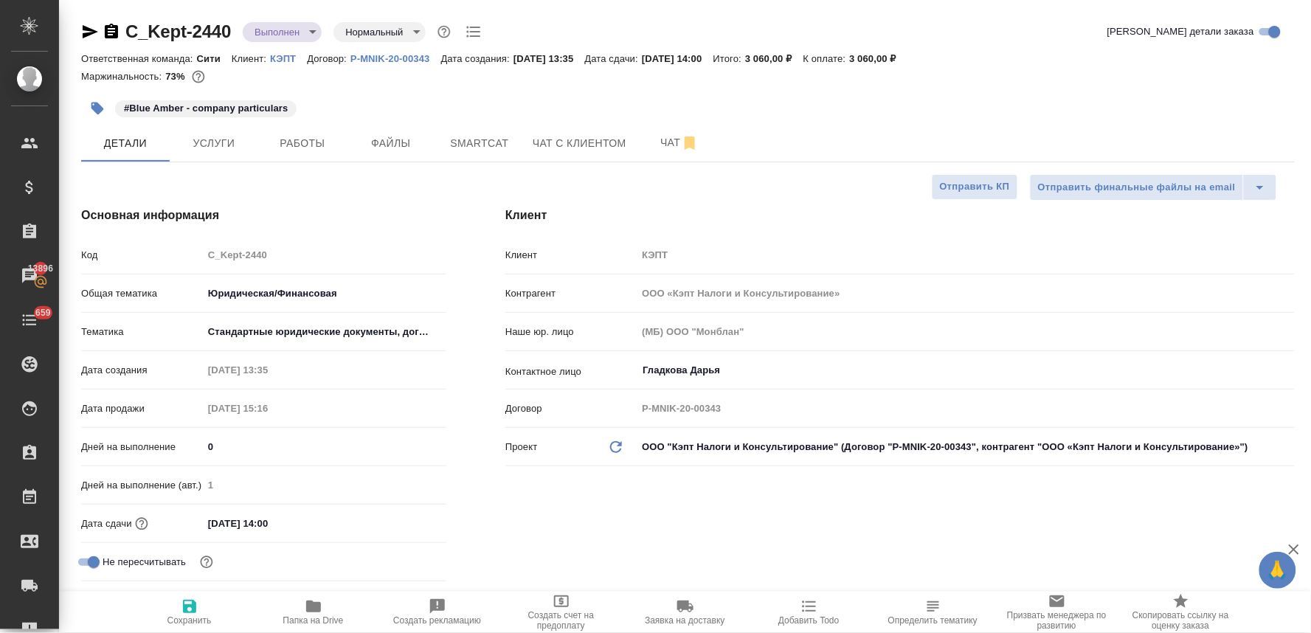
type textarea "x"
click at [1221, 102] on div "#Blue Amber - company particulars" at bounding box center [688, 108] width 1214 height 32
click at [326, 614] on span "Папка на Drive" at bounding box center [313, 612] width 106 height 28
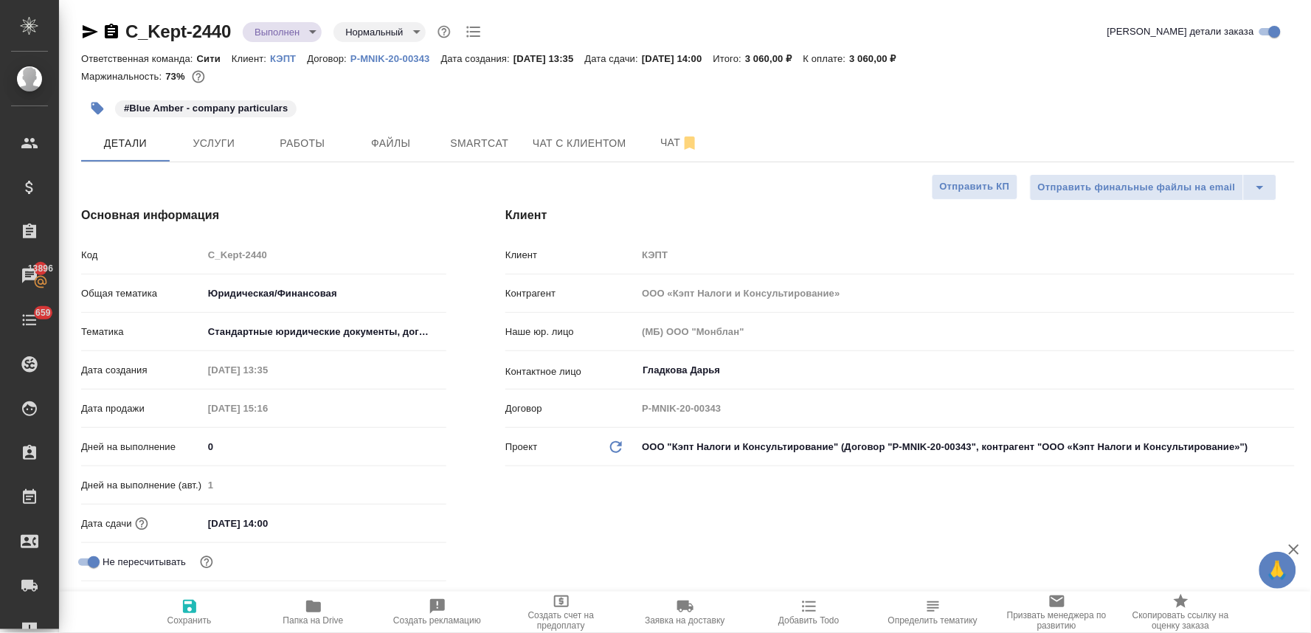
type textarea "x"
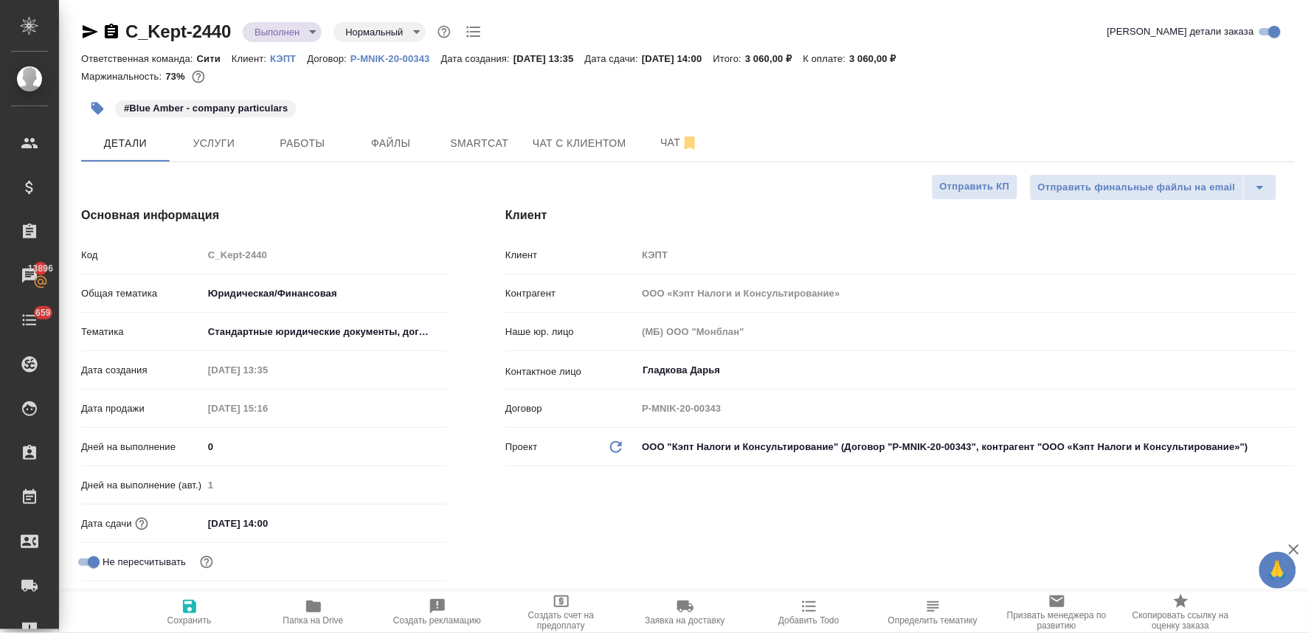
type textarea "x"
click at [91, 113] on icon "button" at bounding box center [97, 108] width 15 height 15
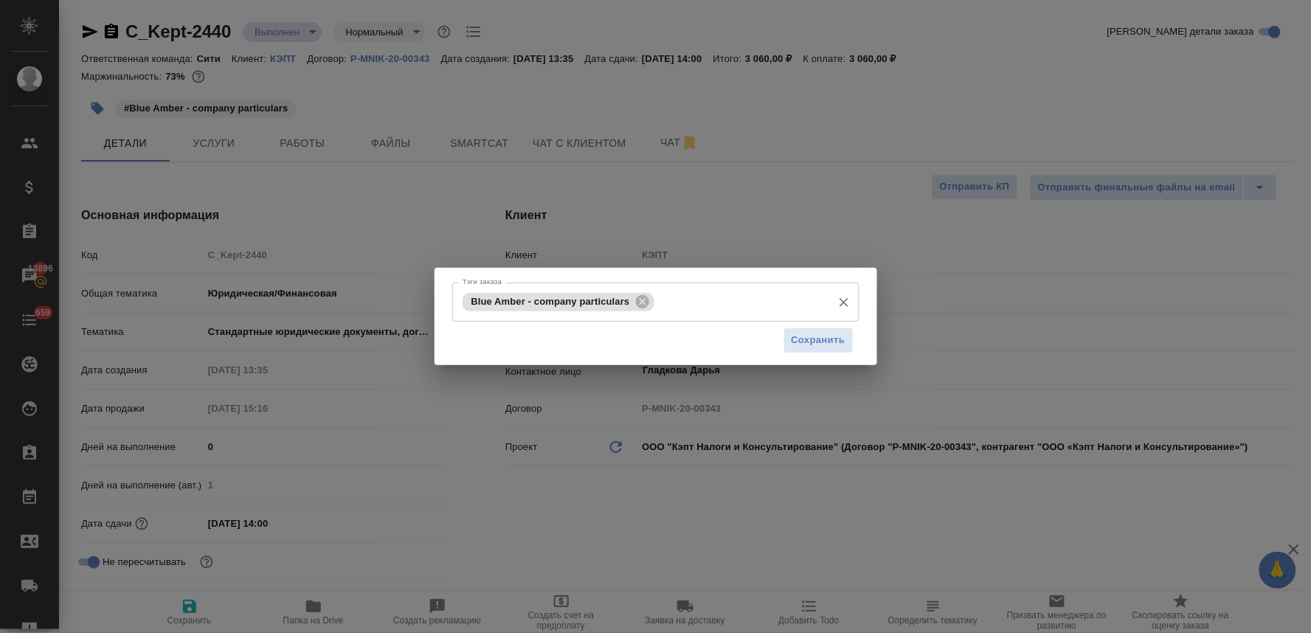
click at [717, 312] on input "Тэги заказа" at bounding box center [741, 301] width 167 height 25
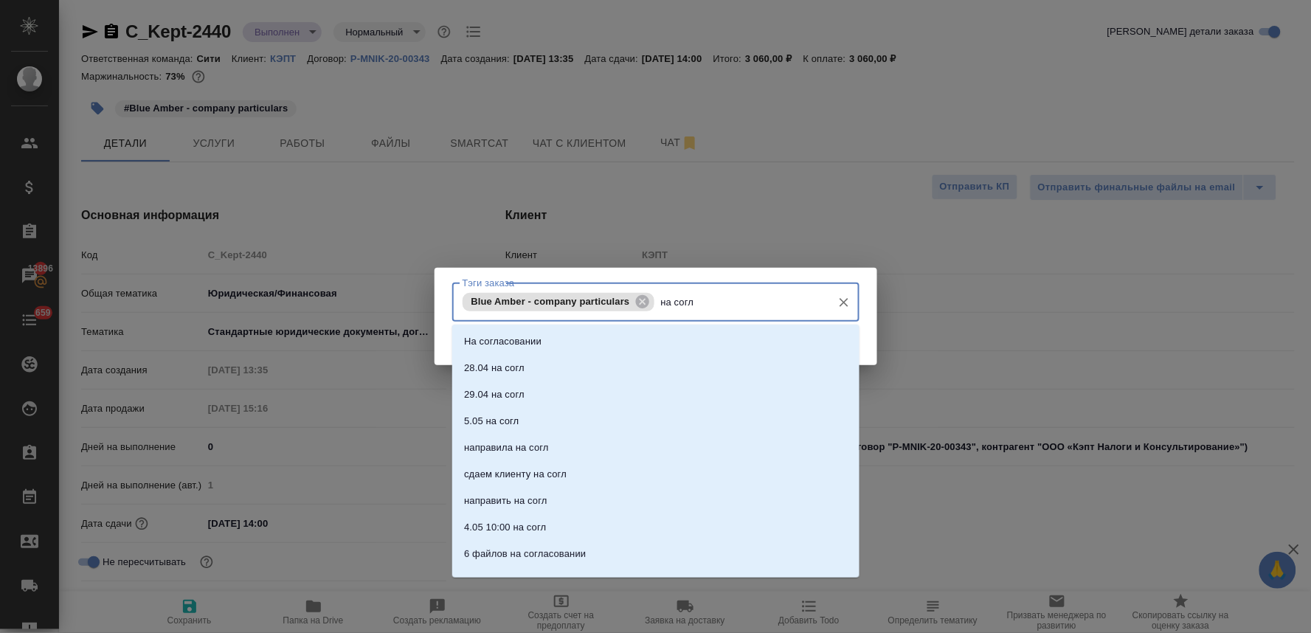
type input "на согла"
click at [691, 338] on li "На согласовании" at bounding box center [655, 341] width 407 height 27
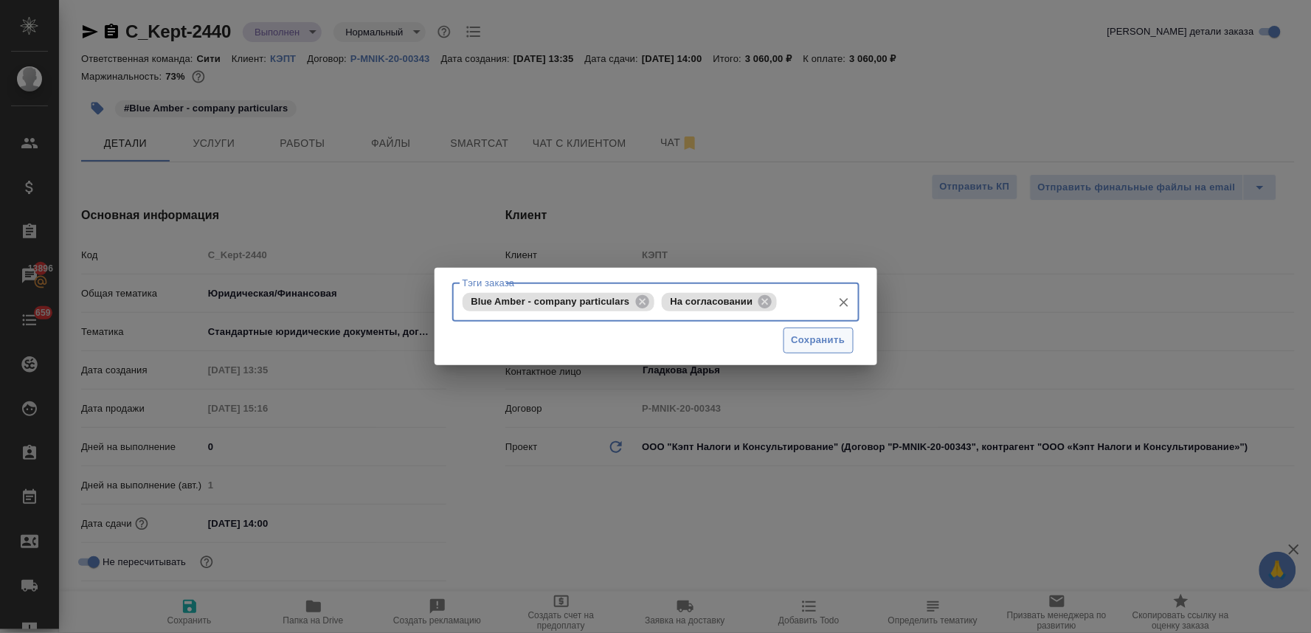
click at [797, 347] on span "Сохранить" at bounding box center [819, 340] width 54 height 17
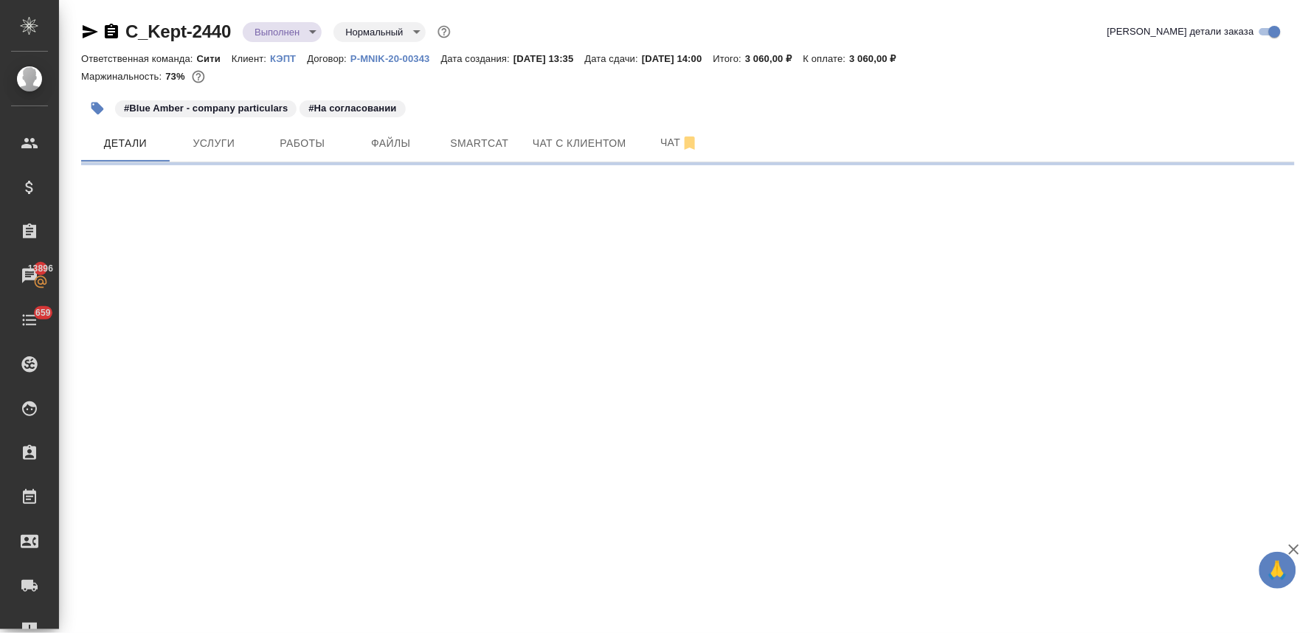
select select "RU"
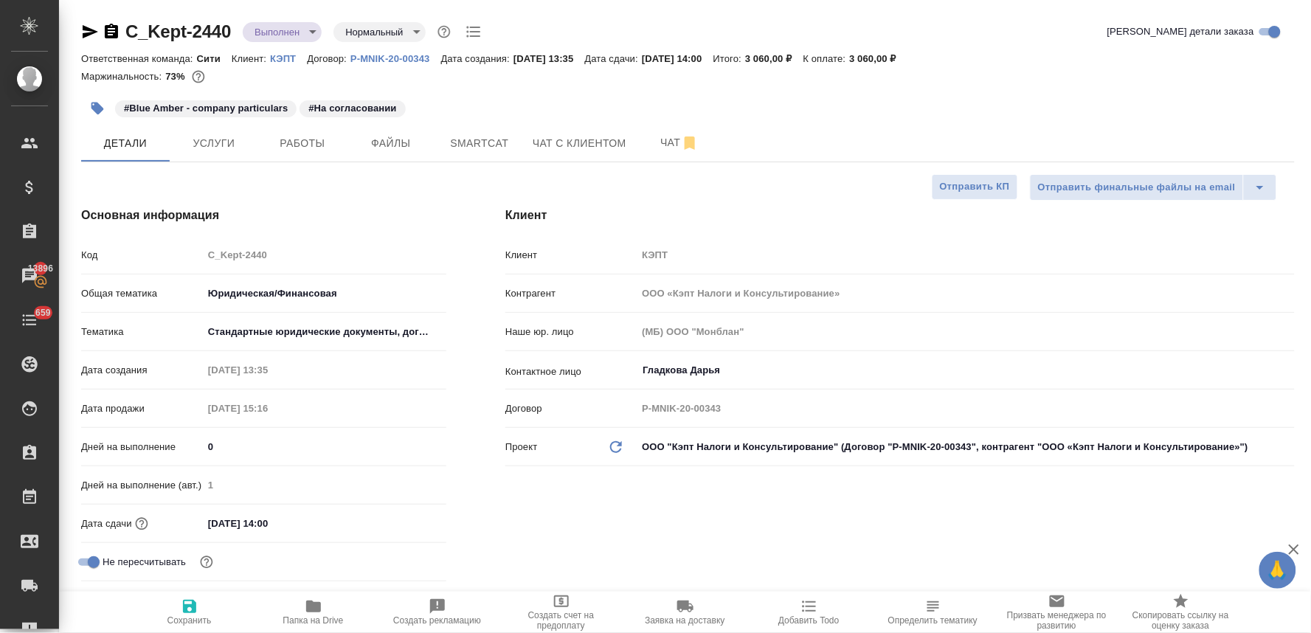
type textarea "x"
select select "RU"
type textarea "x"
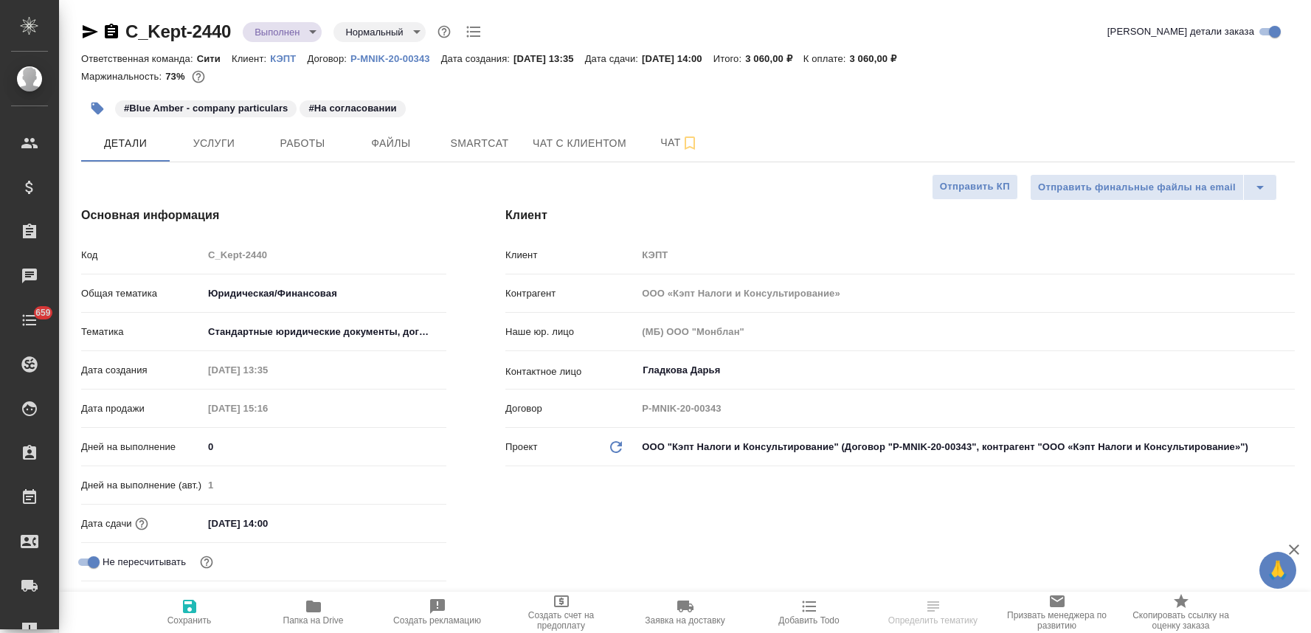
type textarea "x"
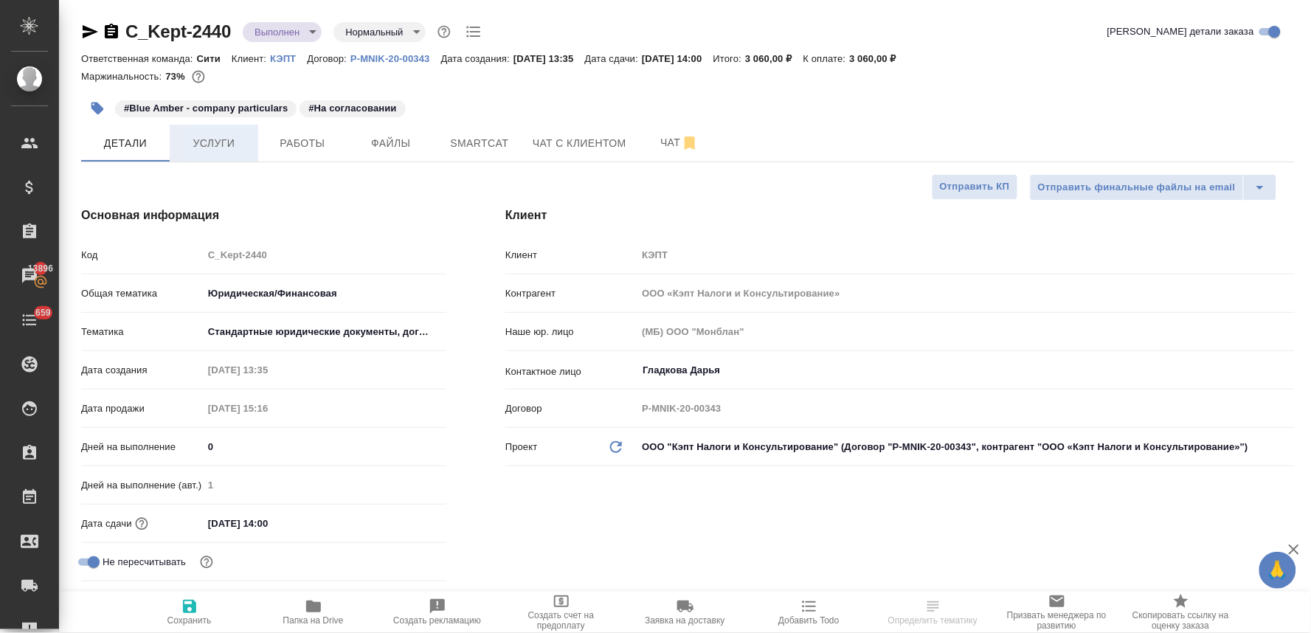
click at [210, 149] on span "Услуги" at bounding box center [214, 143] width 71 height 18
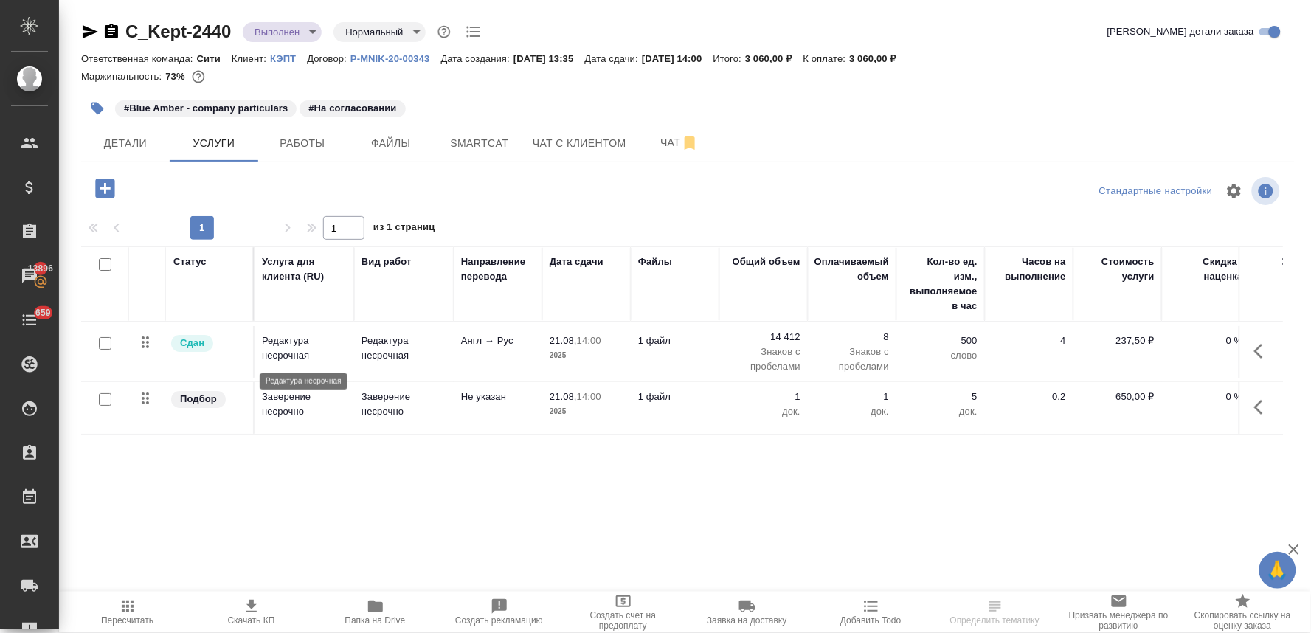
click at [278, 350] on p "Редактура несрочная" at bounding box center [304, 348] width 85 height 30
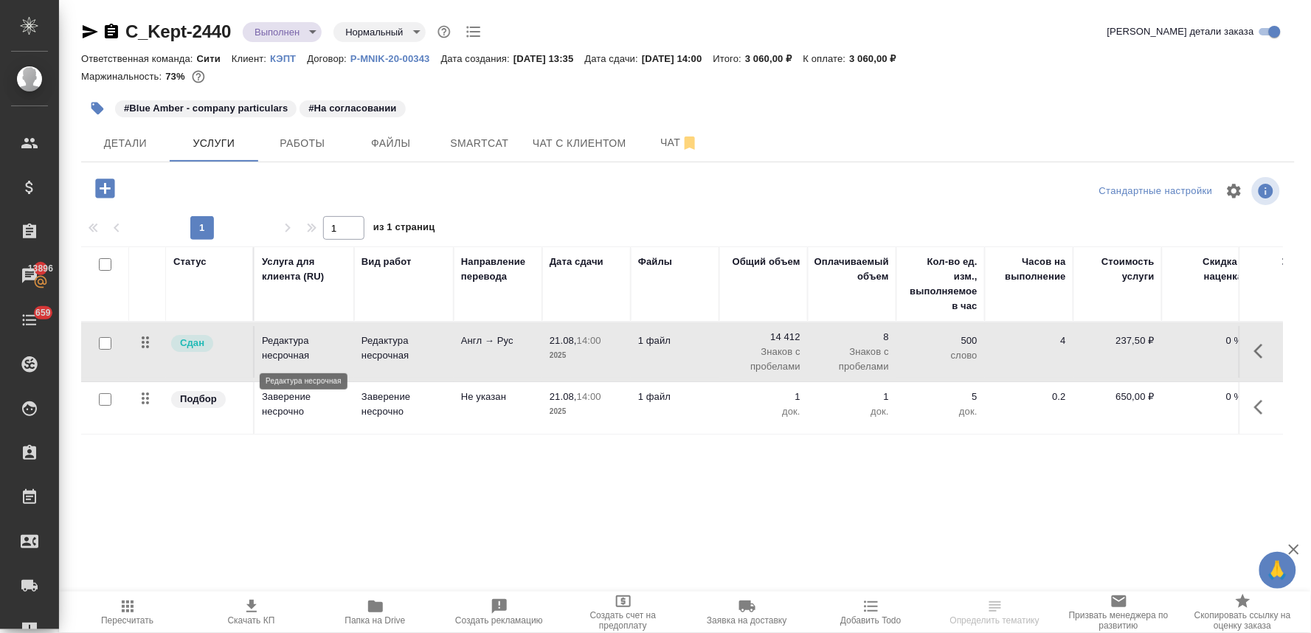
click at [278, 350] on p "Редактура несрочная" at bounding box center [304, 348] width 85 height 30
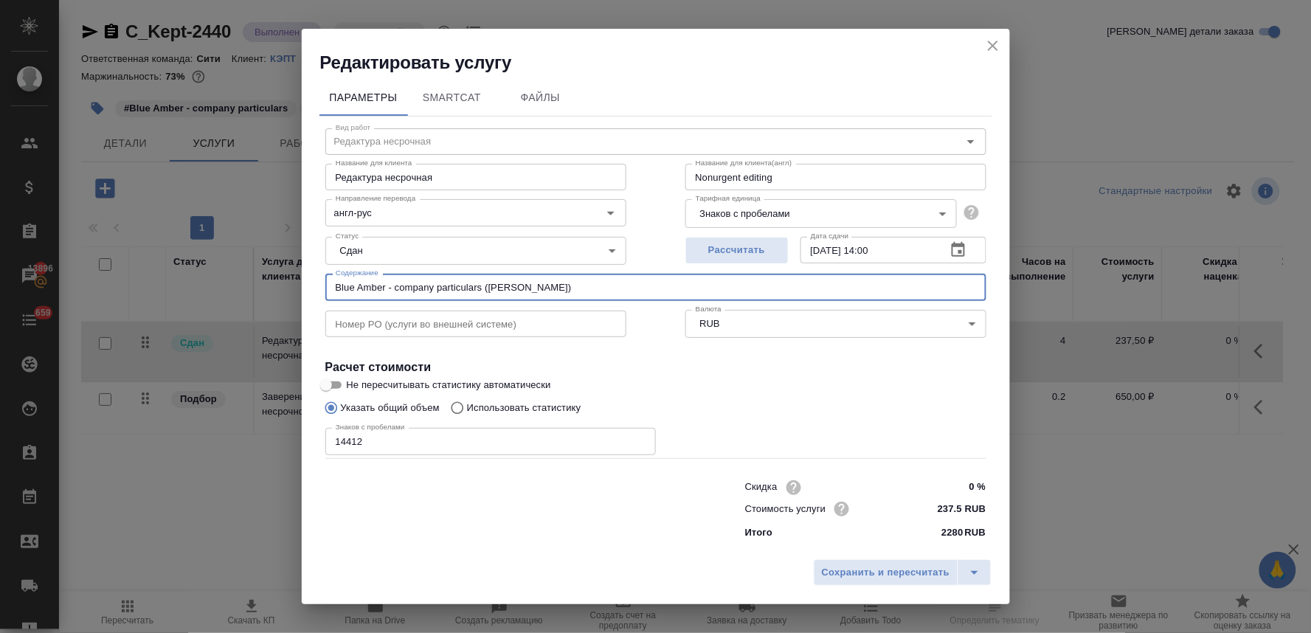
drag, startPoint x: 482, startPoint y: 290, endPoint x: 281, endPoint y: 283, distance: 200.8
click at [283, 283] on div "Редактировать услугу Параметры SmartCat Файлы Вид работ Редактура несрочная Вид…" at bounding box center [655, 316] width 1311 height 633
click at [984, 46] on icon "close" at bounding box center [993, 46] width 18 height 18
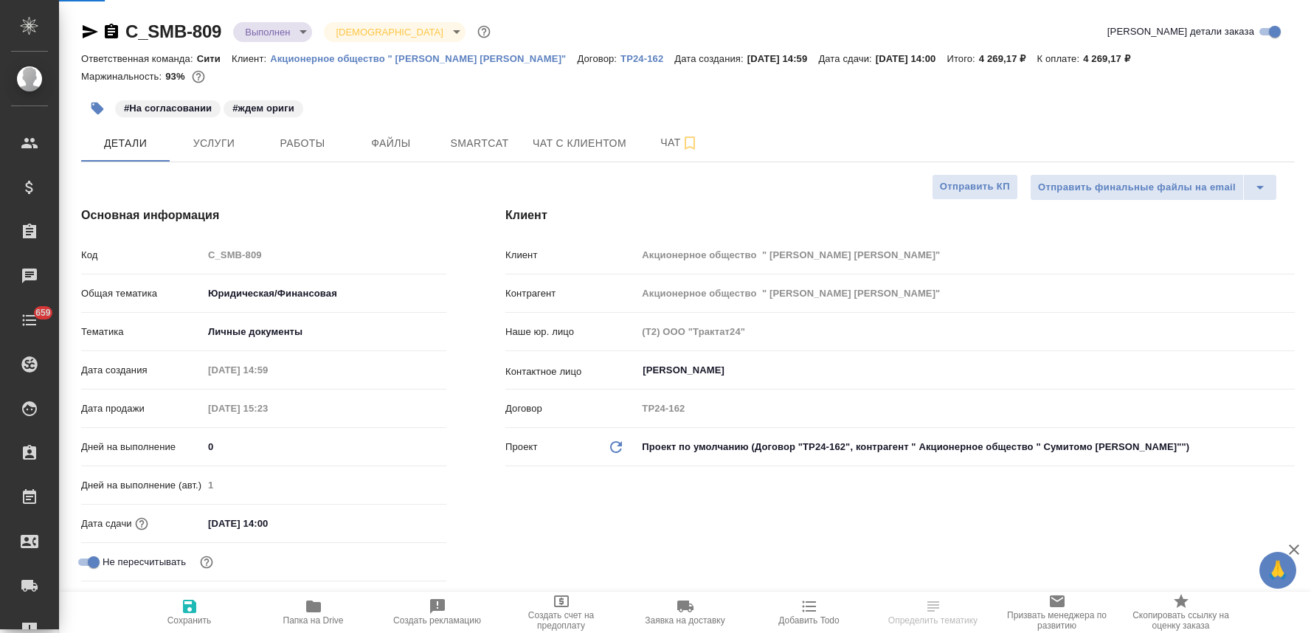
select select "RU"
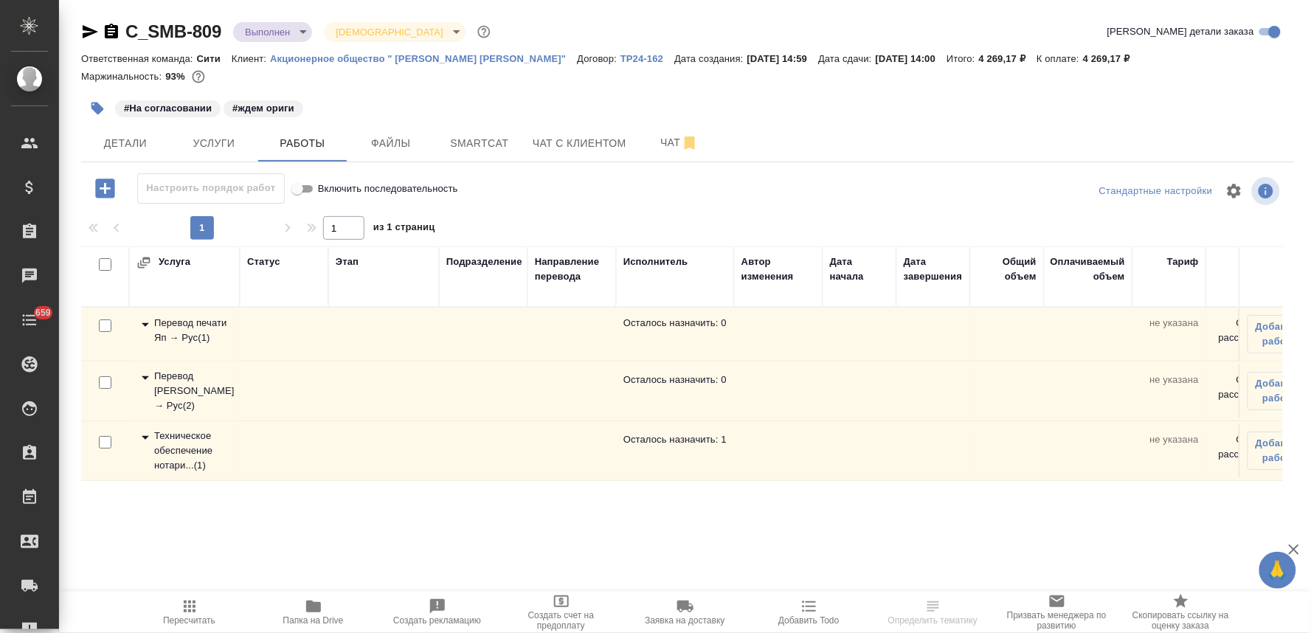
click at [173, 448] on div "Техническое обеспечение нотари... ( 1 )" at bounding box center [184, 451] width 96 height 44
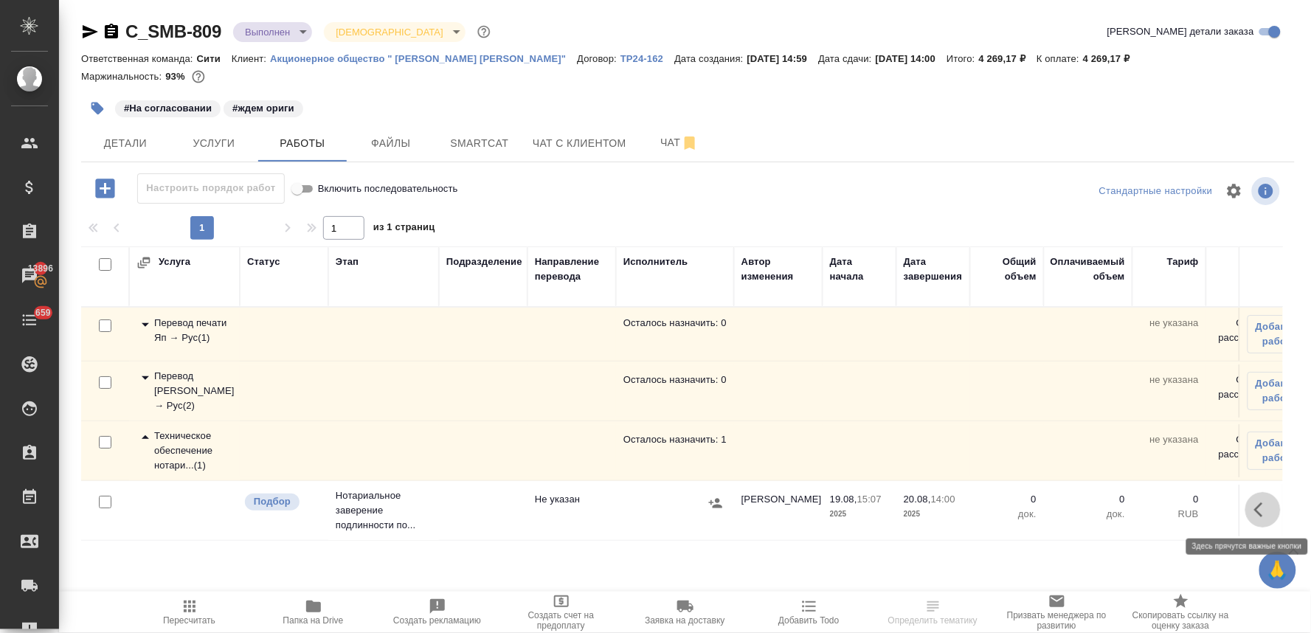
click at [1252, 508] on button "button" at bounding box center [1262, 509] width 35 height 35
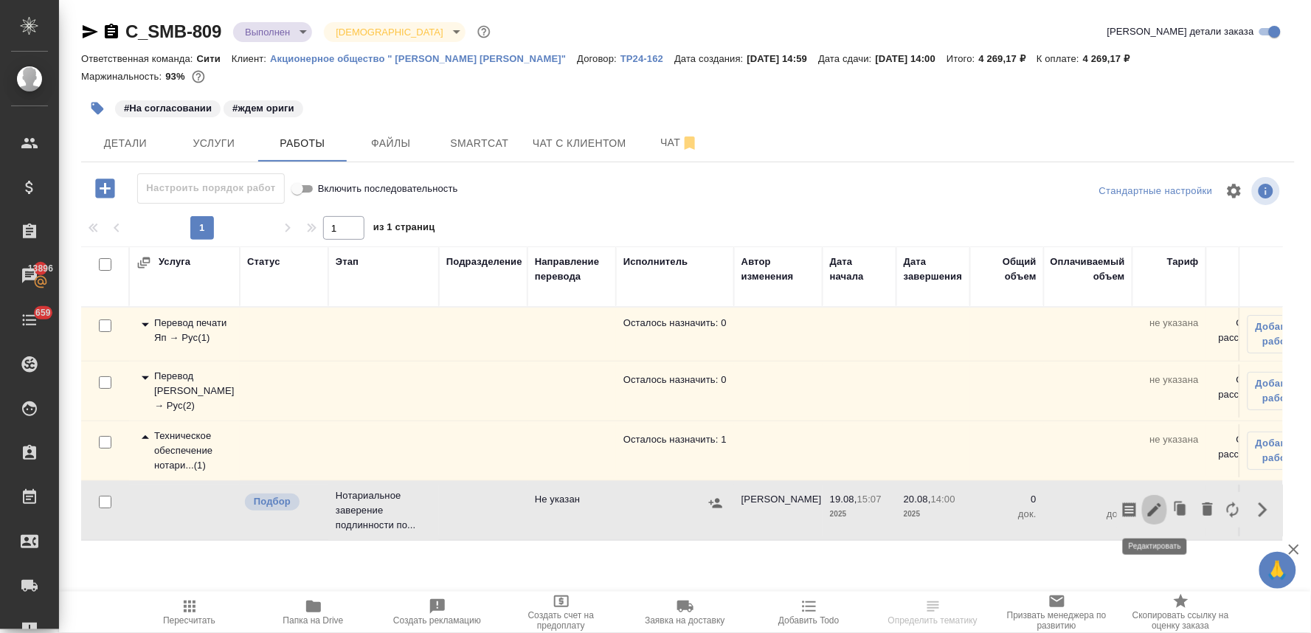
click at [1154, 512] on icon "button" at bounding box center [1154, 509] width 13 height 13
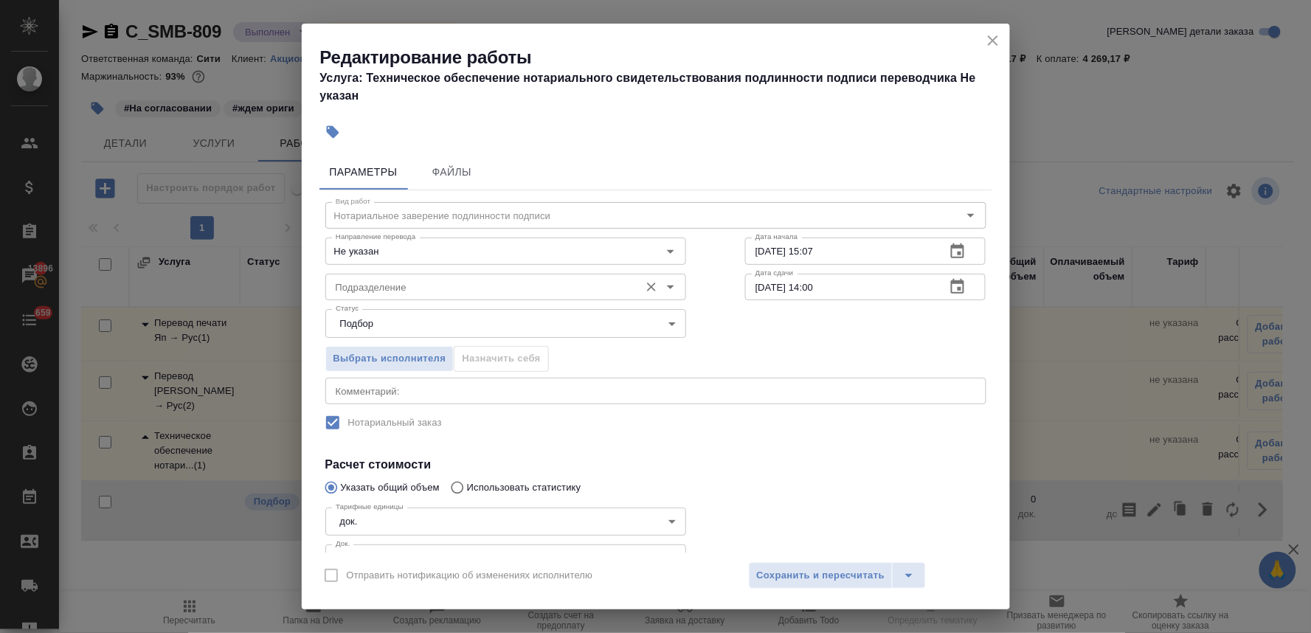
click at [358, 286] on input "Подразделение" at bounding box center [481, 287] width 302 height 18
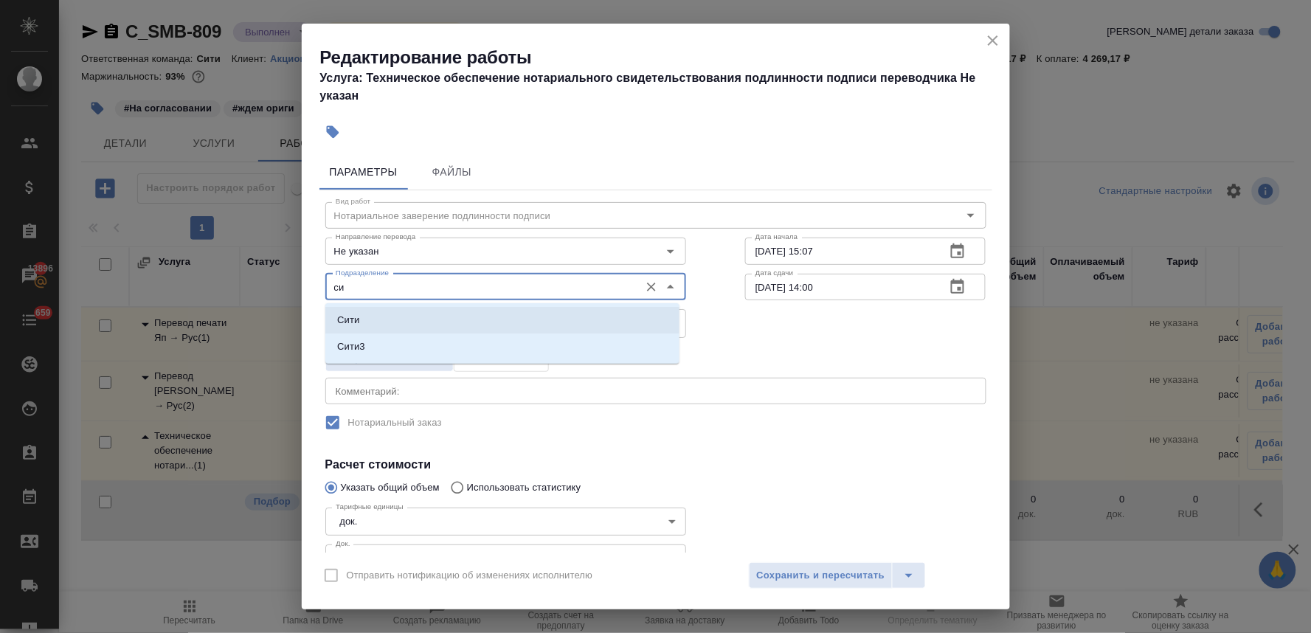
click at [362, 318] on li "Сити" at bounding box center [502, 320] width 354 height 27
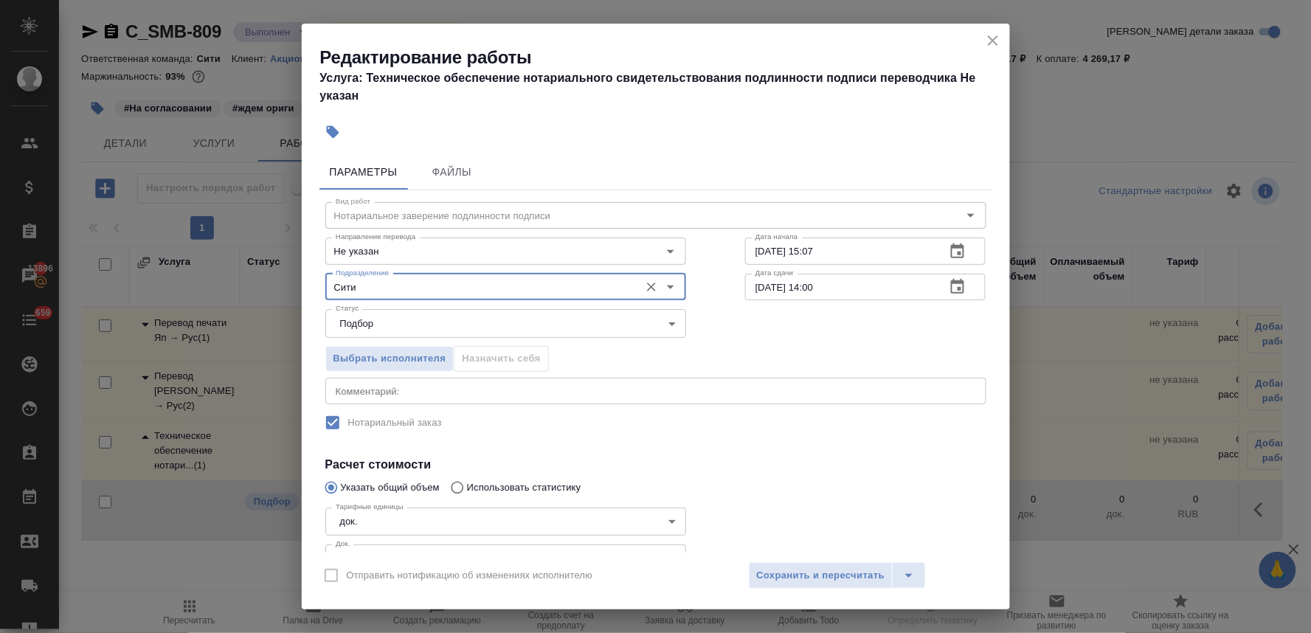
type input "Сити"
click at [825, 472] on div at bounding box center [866, 538] width 300 height 132
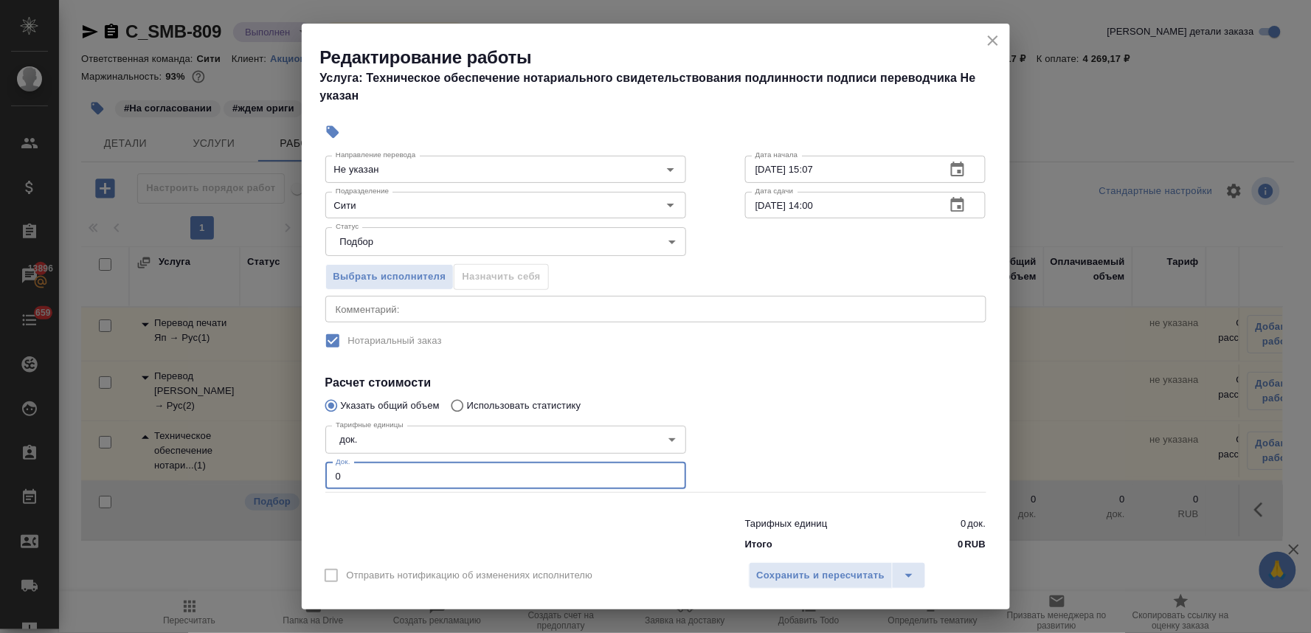
drag, startPoint x: 344, startPoint y: 474, endPoint x: 301, endPoint y: 480, distance: 43.2
click at [302, 480] on div "Параметры Файлы Вид работ Нотариальное заверение подлинности подписи Вид работ …" at bounding box center [656, 350] width 708 height 404
type input "2"
click at [843, 583] on span "Сохранить и пересчитать" at bounding box center [821, 575] width 128 height 17
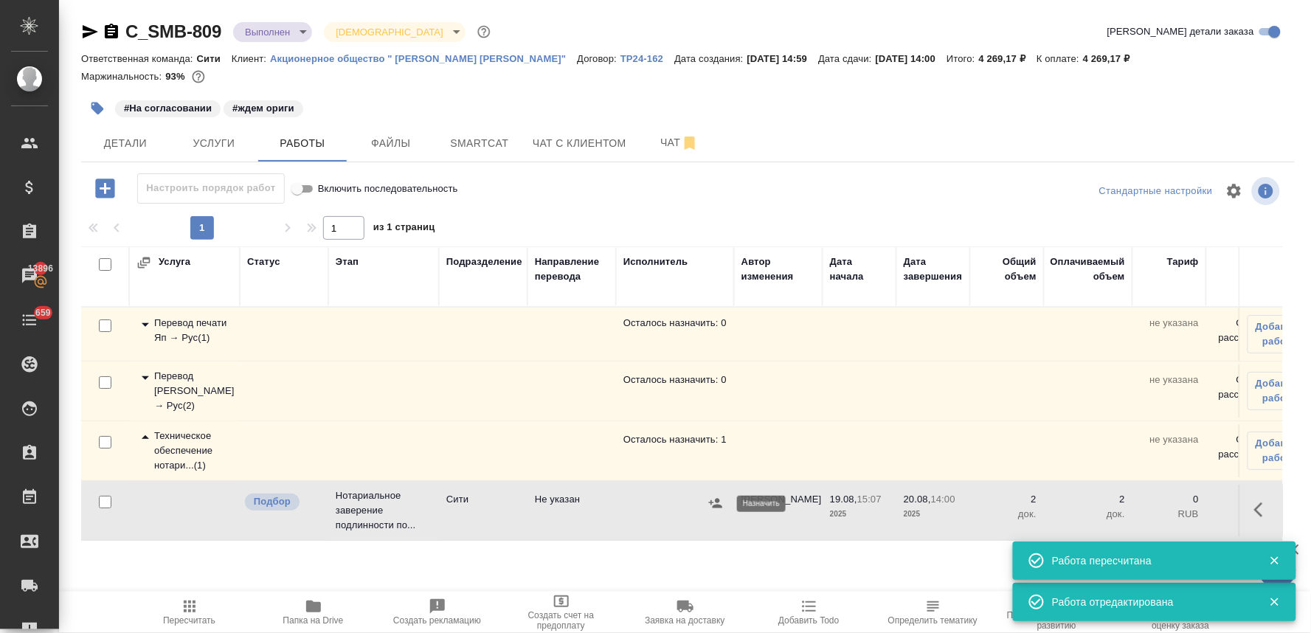
click at [714, 502] on icon "button" at bounding box center [715, 503] width 15 height 15
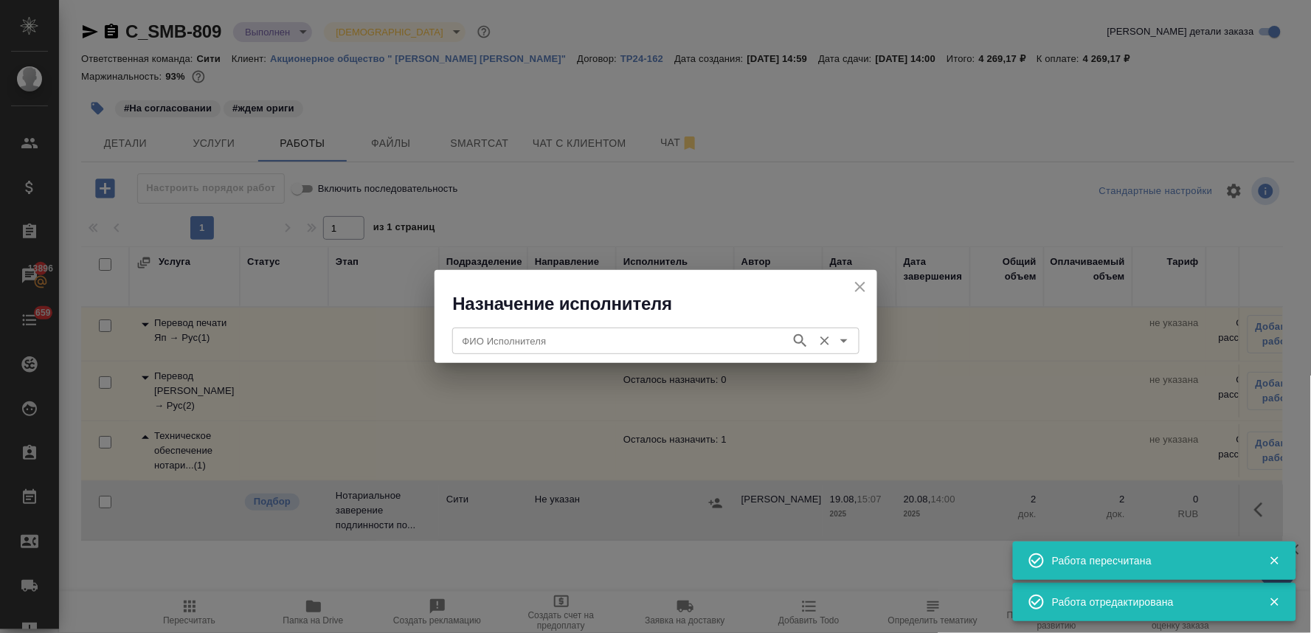
click at [609, 347] on input "ФИО Исполнителя" at bounding box center [620, 341] width 327 height 18
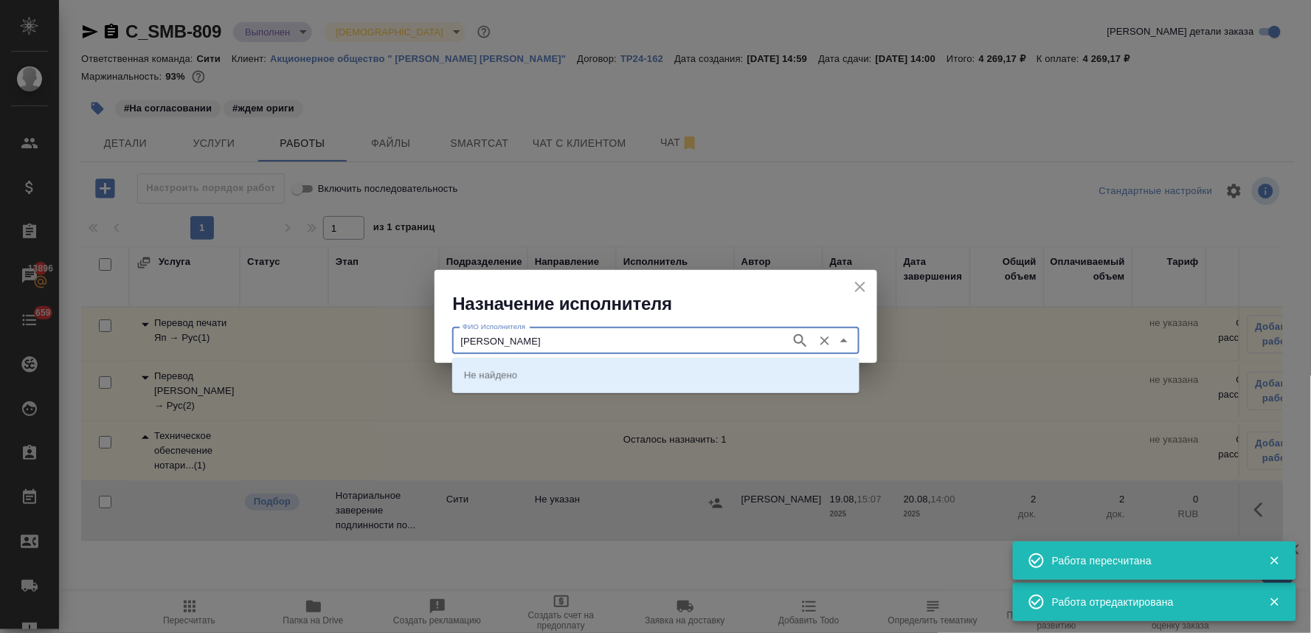
type input "[PERSON_NAME]"
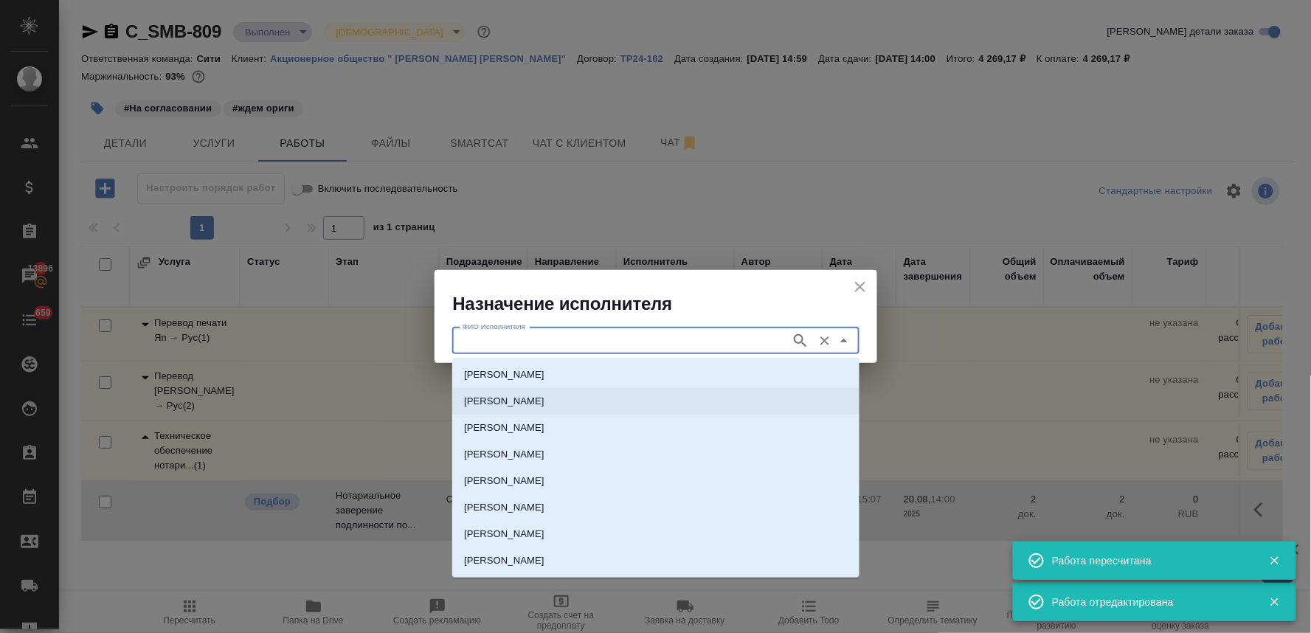
drag, startPoint x: 606, startPoint y: 393, endPoint x: 633, endPoint y: 393, distance: 27.3
click at [606, 393] on li "[PERSON_NAME]" at bounding box center [655, 401] width 407 height 27
type input "[PERSON_NAME]"
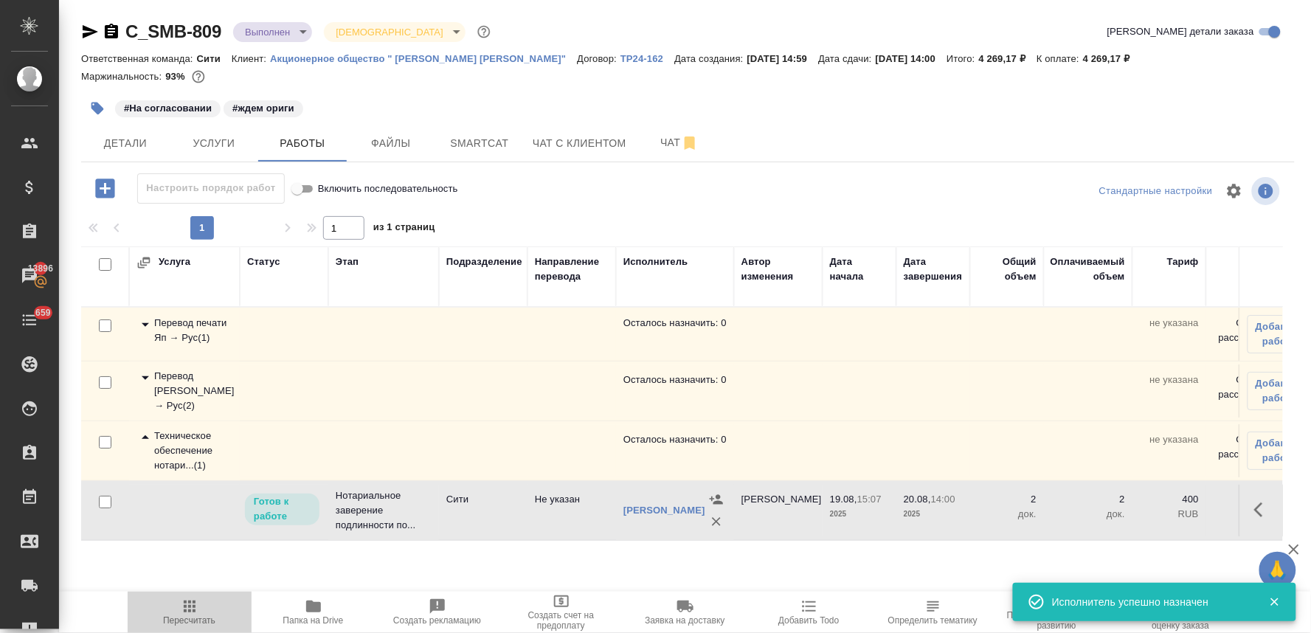
click at [190, 625] on span "Пересчитать" at bounding box center [189, 620] width 52 height 10
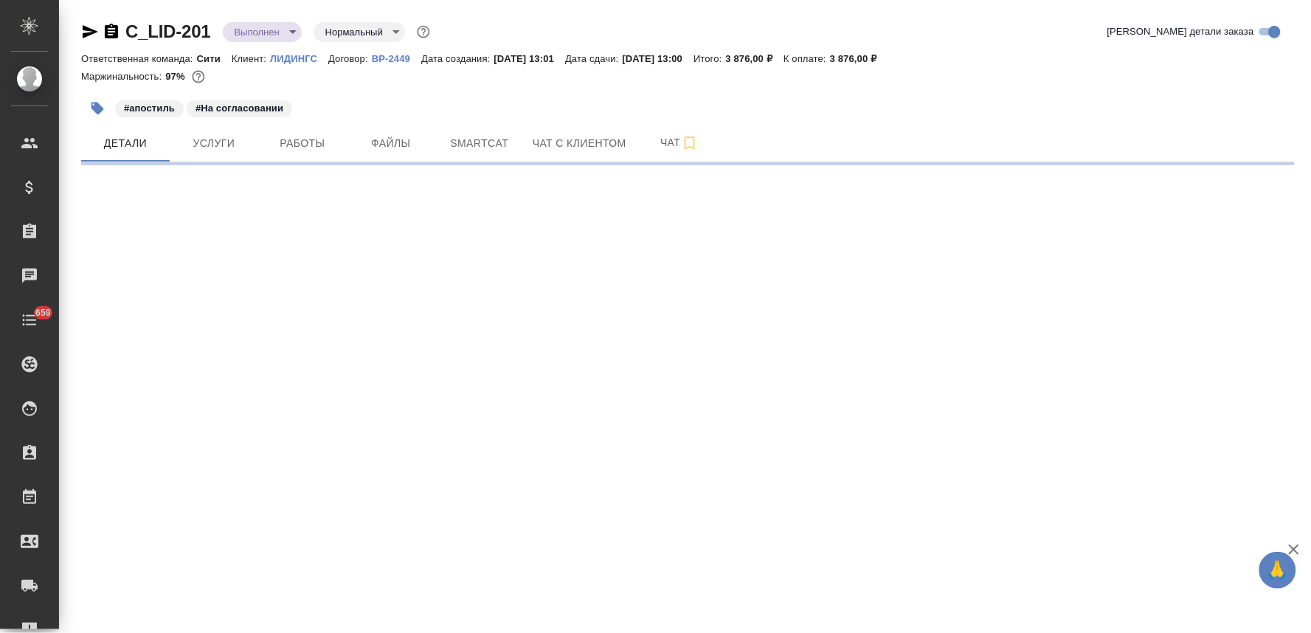
select select "RU"
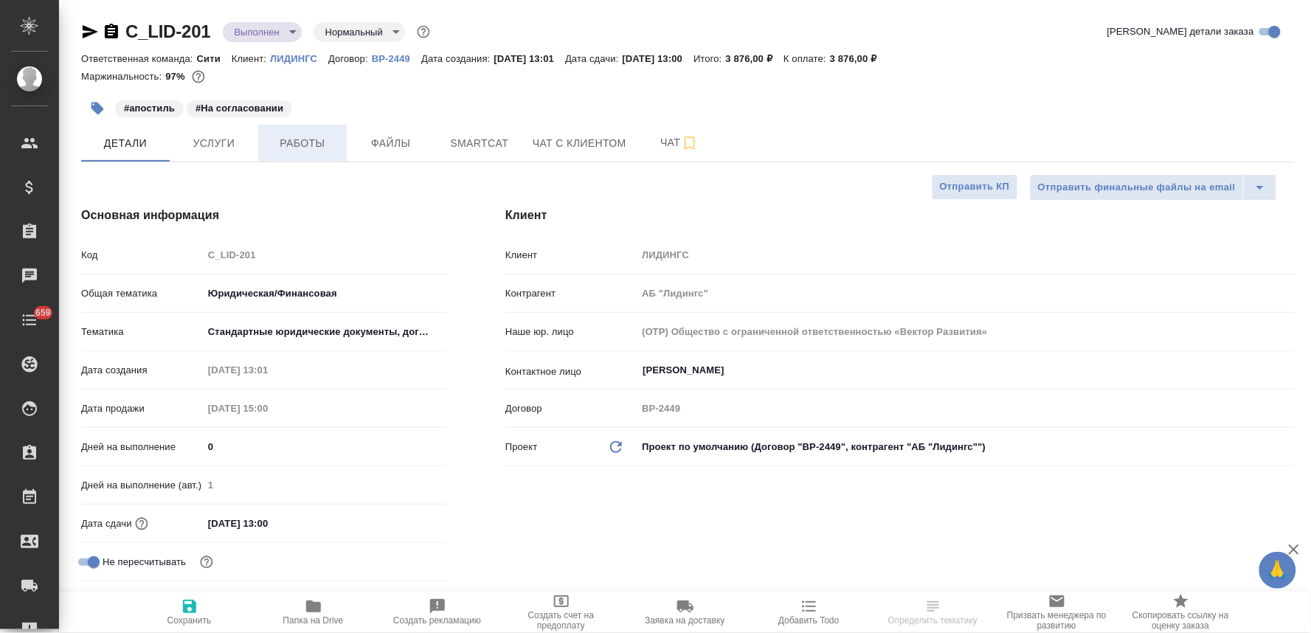
type textarea "x"
click at [317, 148] on span "Работы" at bounding box center [302, 143] width 71 height 18
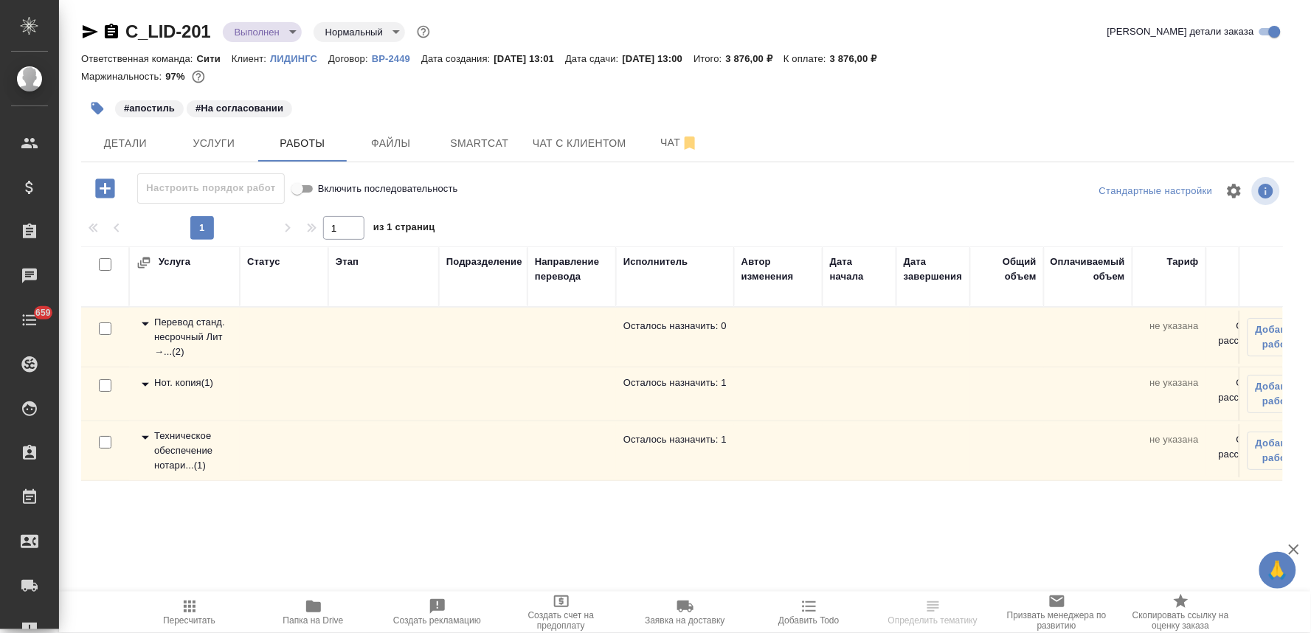
click at [186, 438] on div "Техническое обеспечение нотари... ( 1 )" at bounding box center [184, 451] width 96 height 44
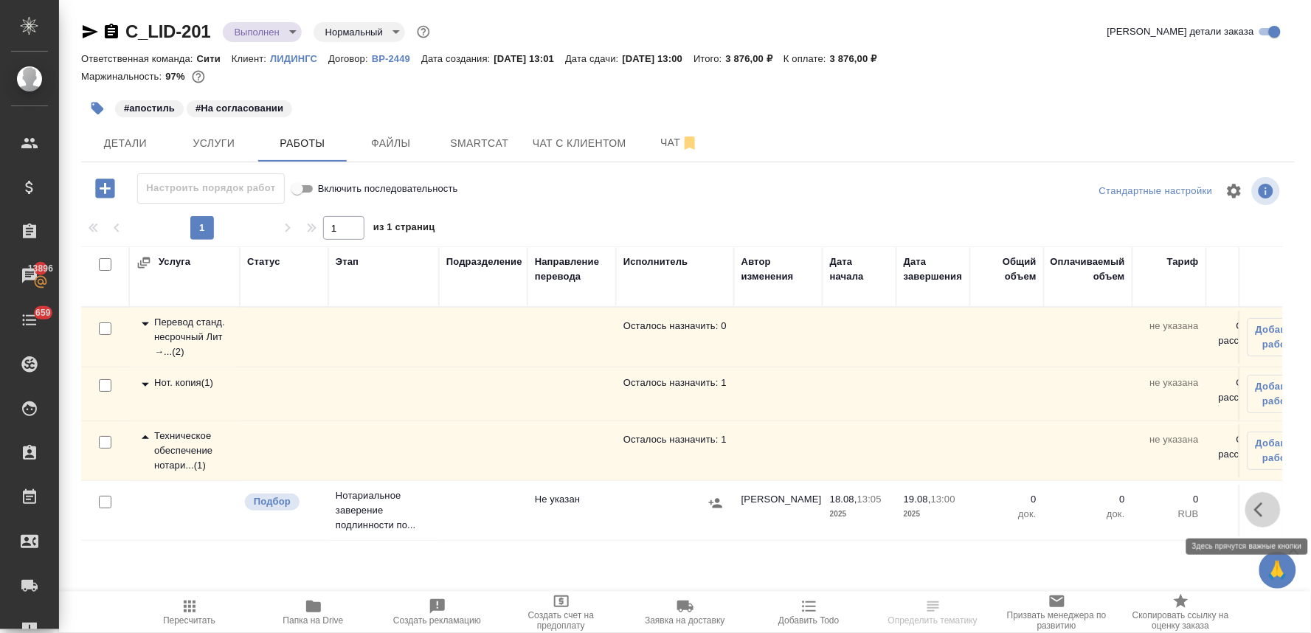
click at [1263, 512] on icon "button" at bounding box center [1263, 510] width 18 height 18
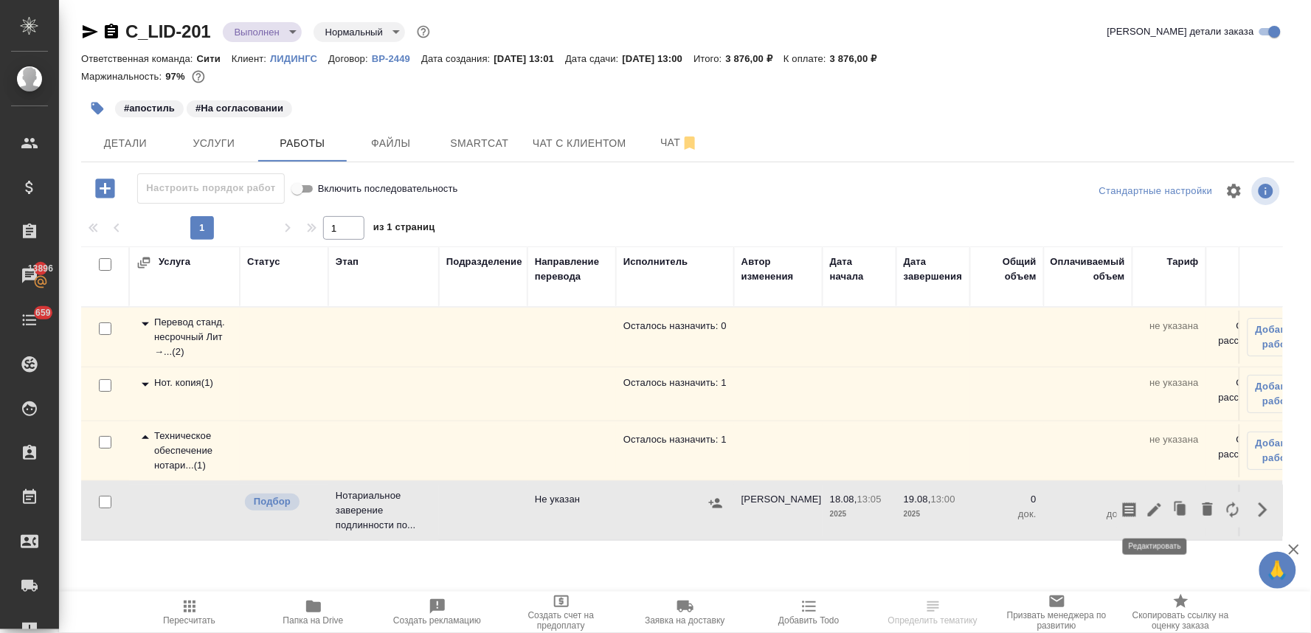
click at [1157, 511] on icon "button" at bounding box center [1154, 509] width 13 height 13
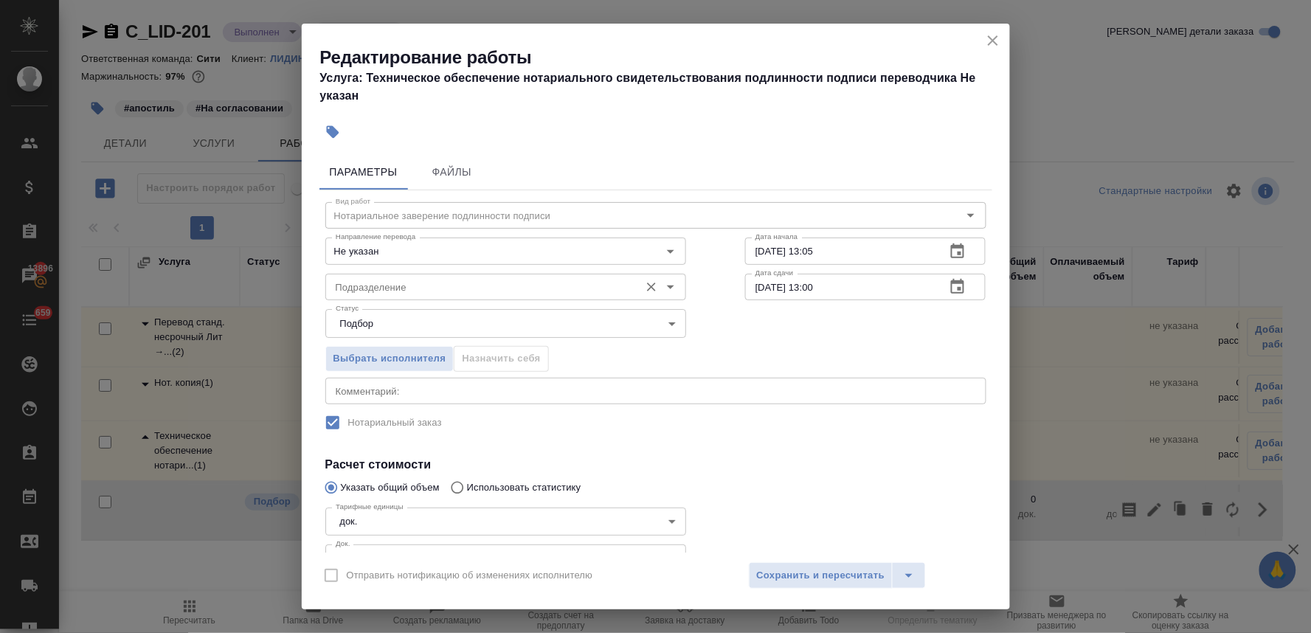
click at [366, 293] on input "Подразделение" at bounding box center [481, 287] width 302 height 18
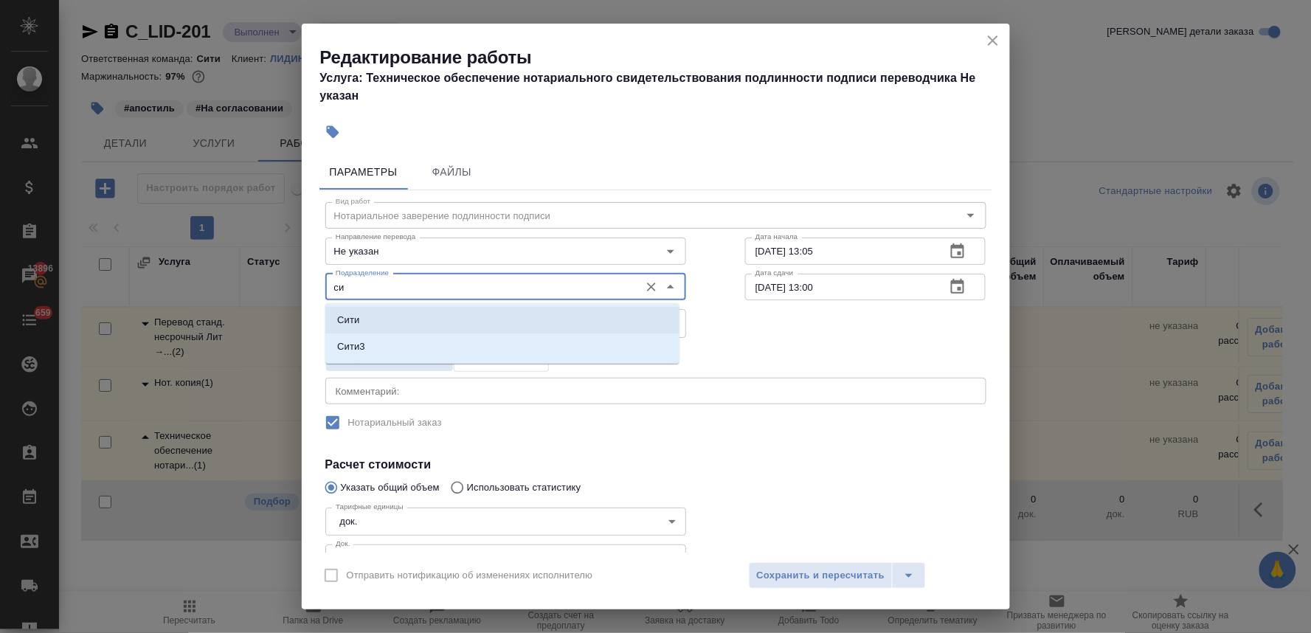
click at [362, 320] on li "Сити" at bounding box center [502, 320] width 354 height 27
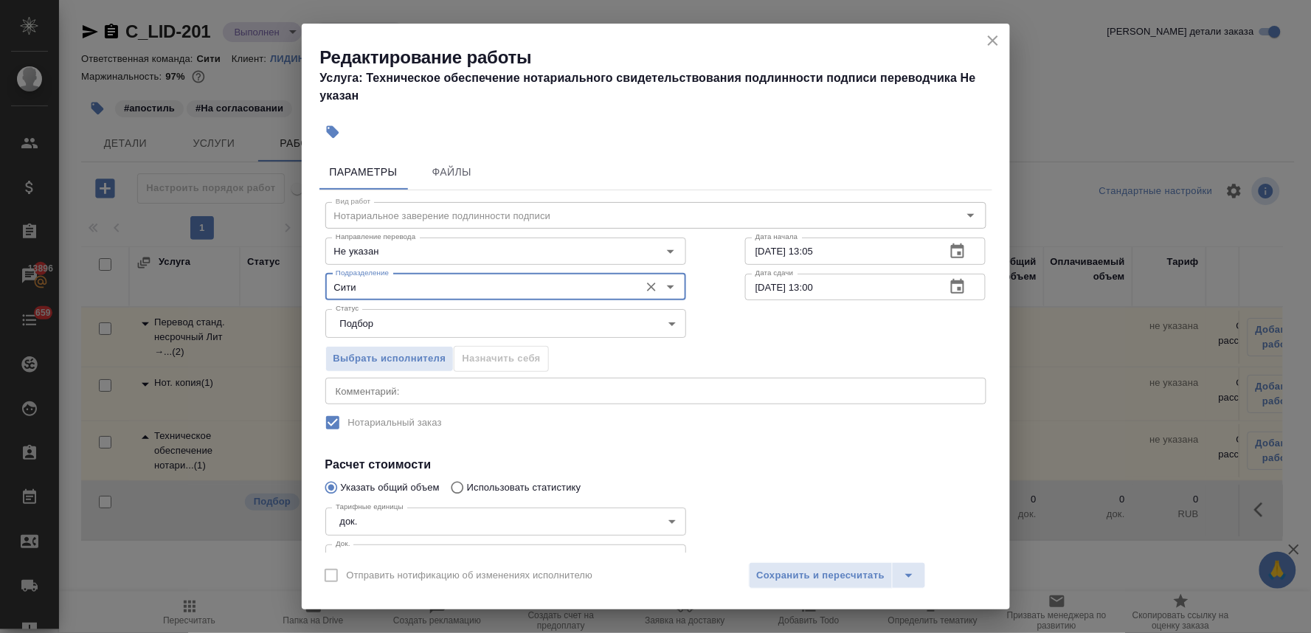
type input "Сити"
click at [755, 430] on label "Нотариальный заказ" at bounding box center [646, 422] width 658 height 31
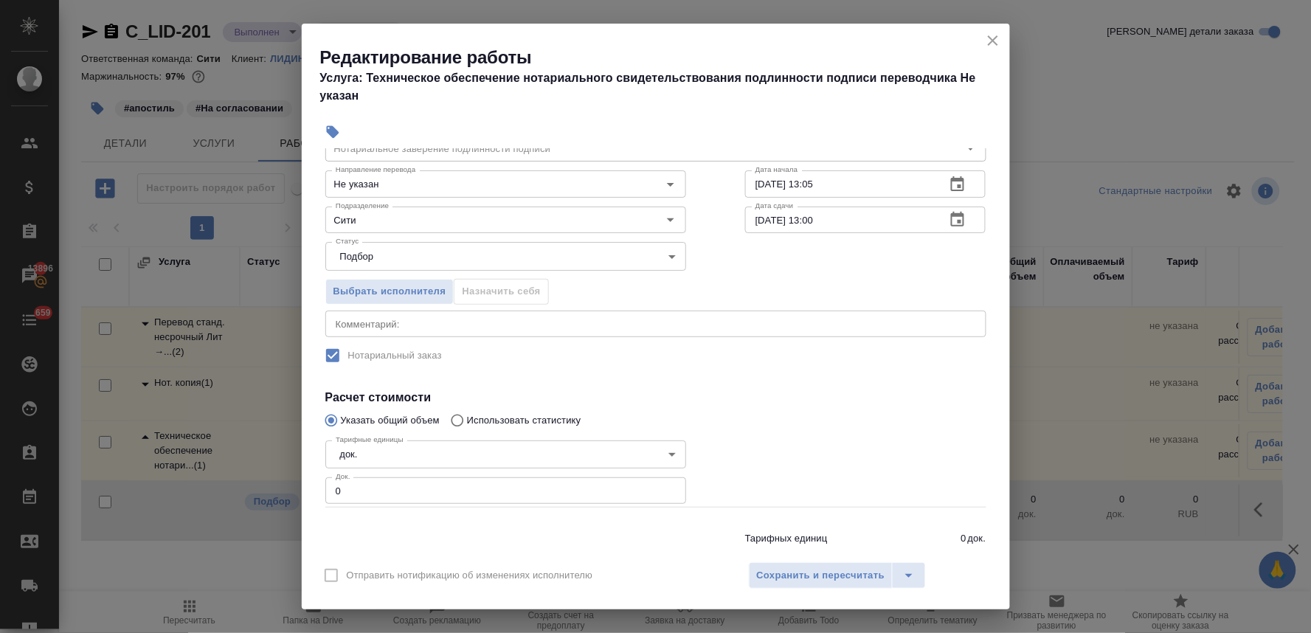
scroll to position [109, 0]
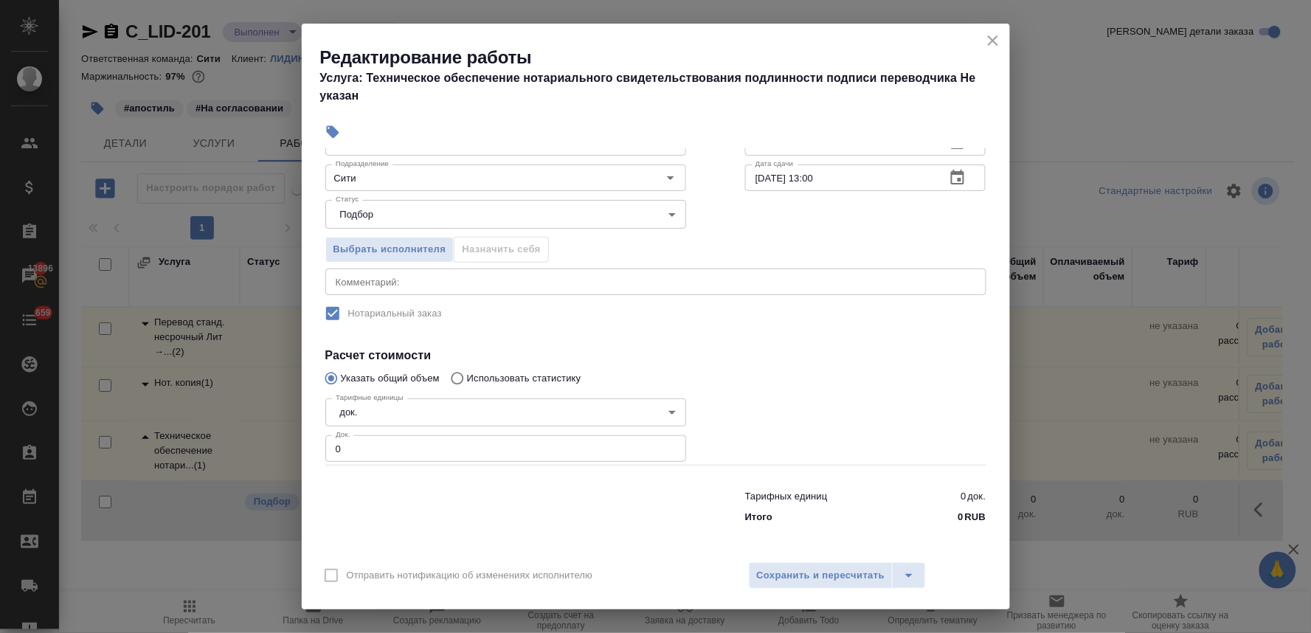
drag, startPoint x: 359, startPoint y: 443, endPoint x: 311, endPoint y: 446, distance: 47.3
click at [313, 446] on div "Параметры Файлы Вид работ Нотариальное заверение подлинности подписи Вид работ …" at bounding box center [656, 350] width 708 height 404
type input "1"
click at [831, 573] on span "Сохранить и пересчитать" at bounding box center [821, 575] width 128 height 17
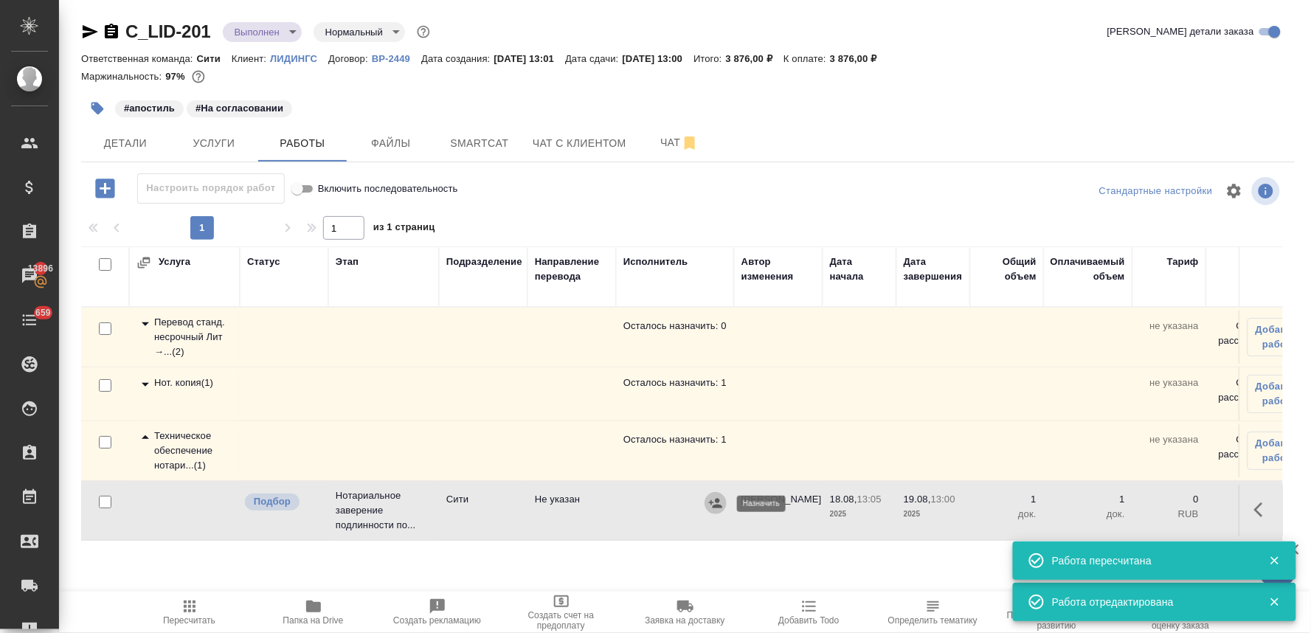
click at [717, 499] on icon "button" at bounding box center [715, 503] width 13 height 10
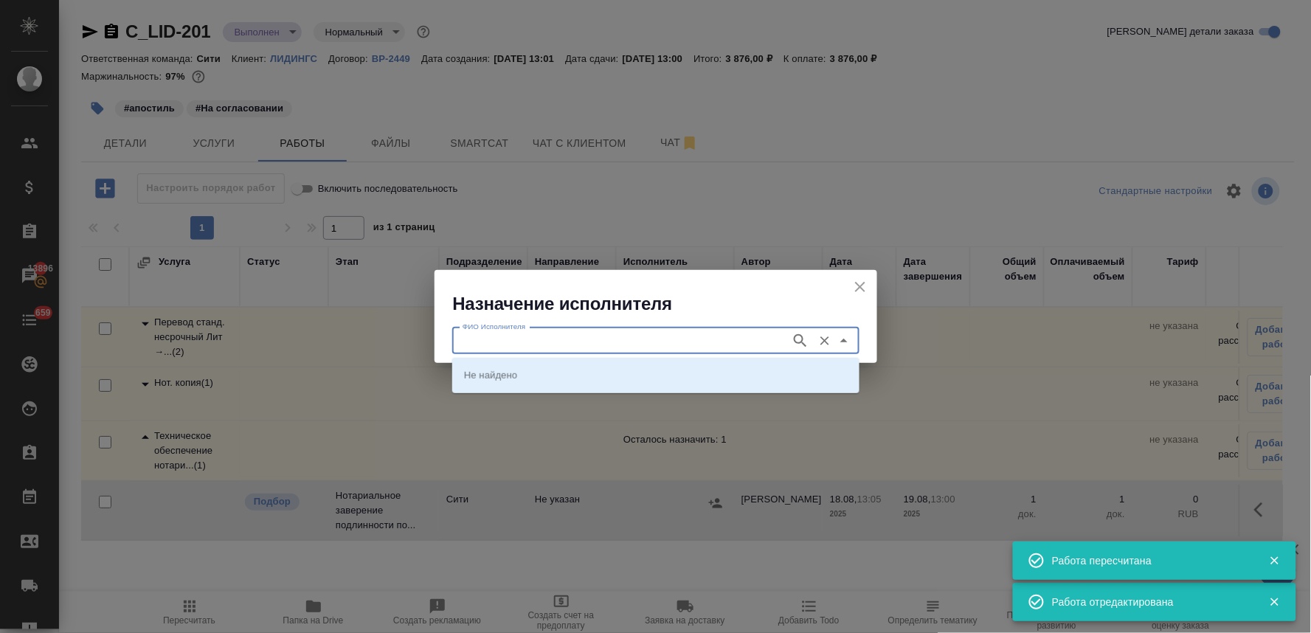
click at [573, 348] on input "ФИО Исполнителя" at bounding box center [620, 341] width 327 height 18
type input "[PERSON_NAME]"
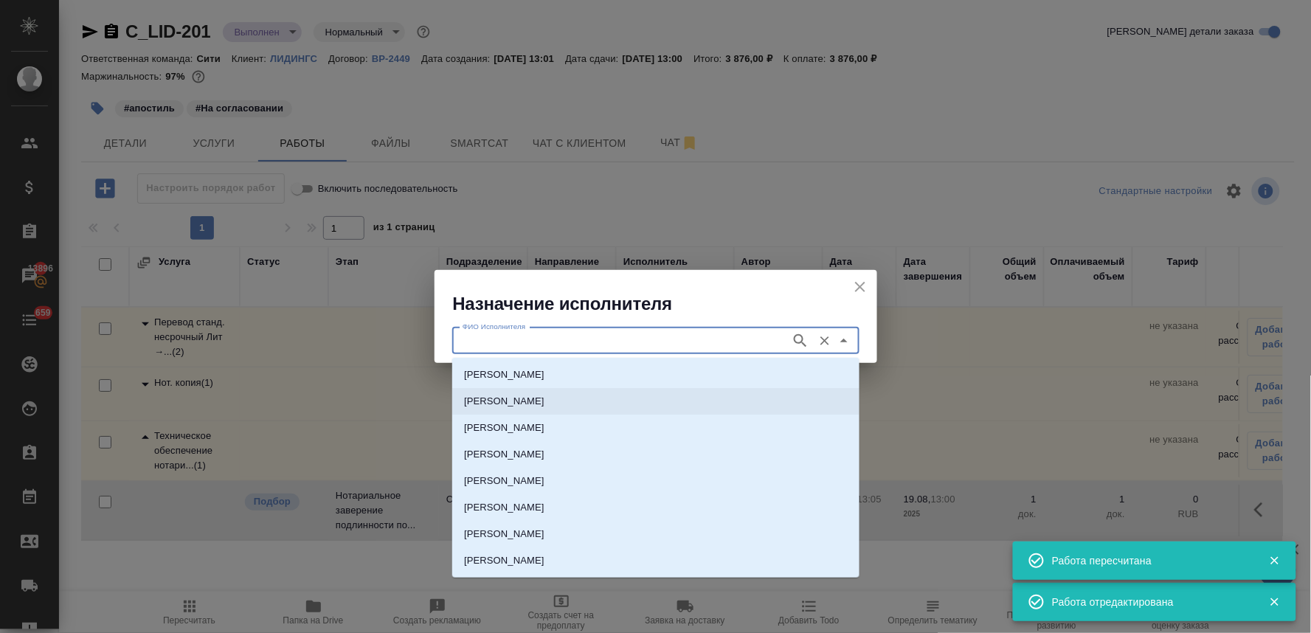
click at [544, 399] on p "[PERSON_NAME]" at bounding box center [504, 401] width 80 height 15
type input "[PERSON_NAME]"
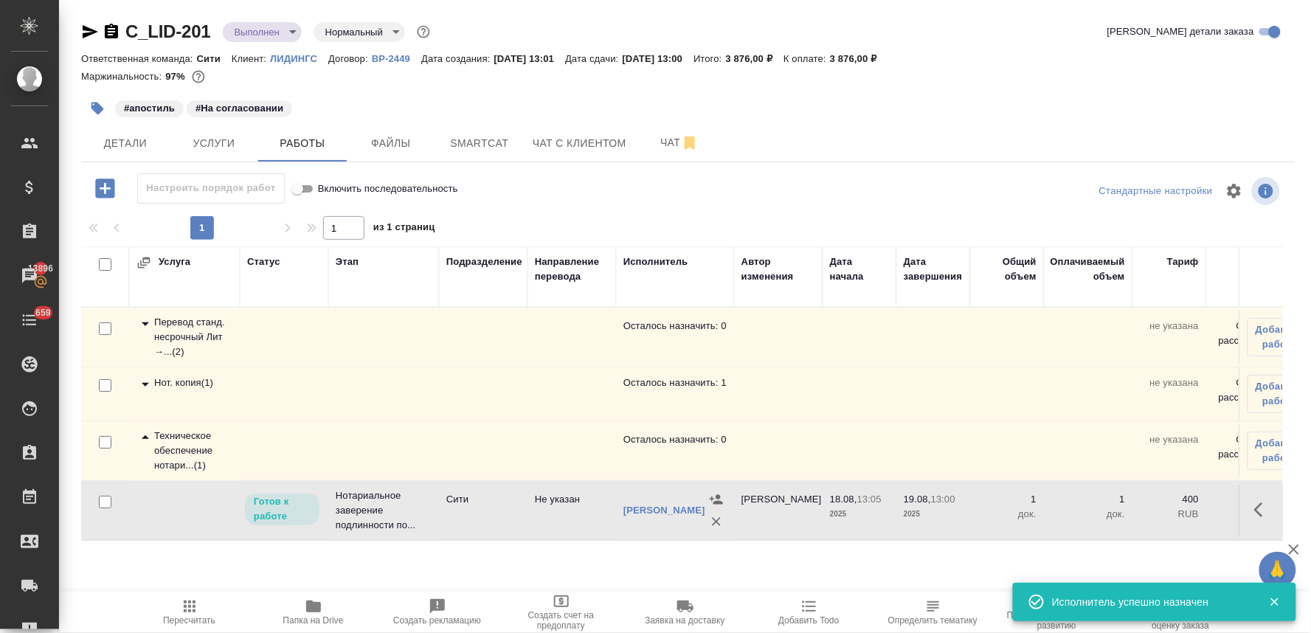
click at [179, 611] on span "Пересчитать" at bounding box center [189, 612] width 106 height 28
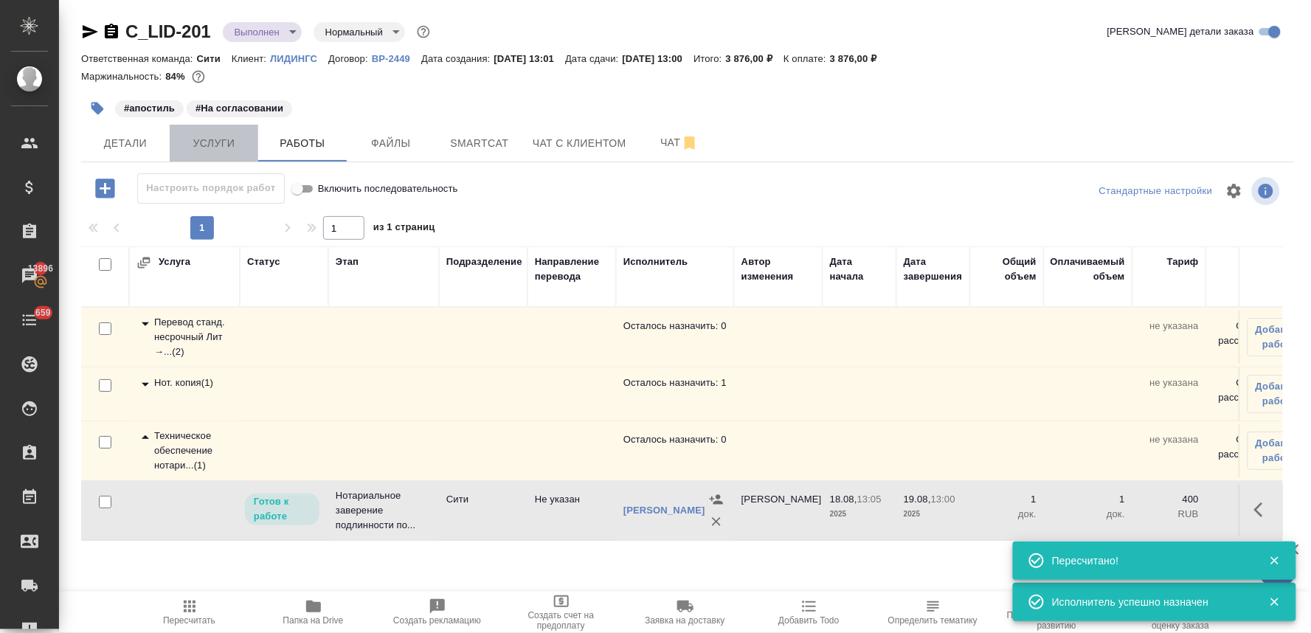
click at [212, 152] on button "Услуги" at bounding box center [214, 143] width 89 height 37
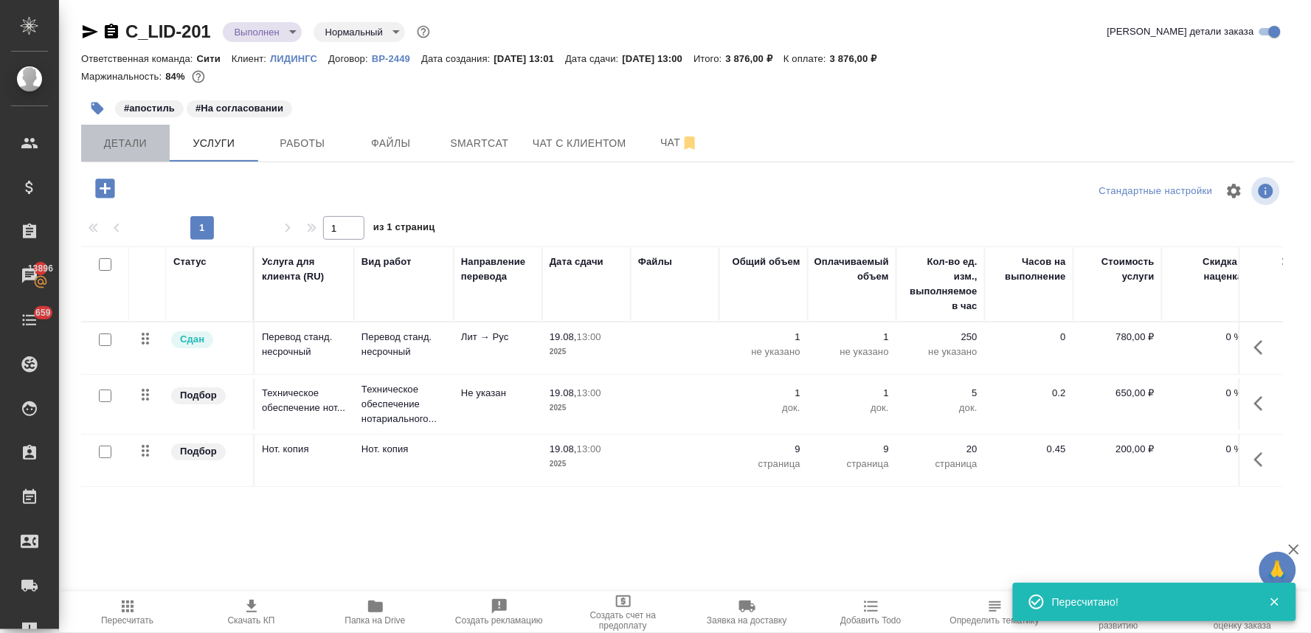
click at [134, 136] on span "Детали" at bounding box center [125, 143] width 71 height 18
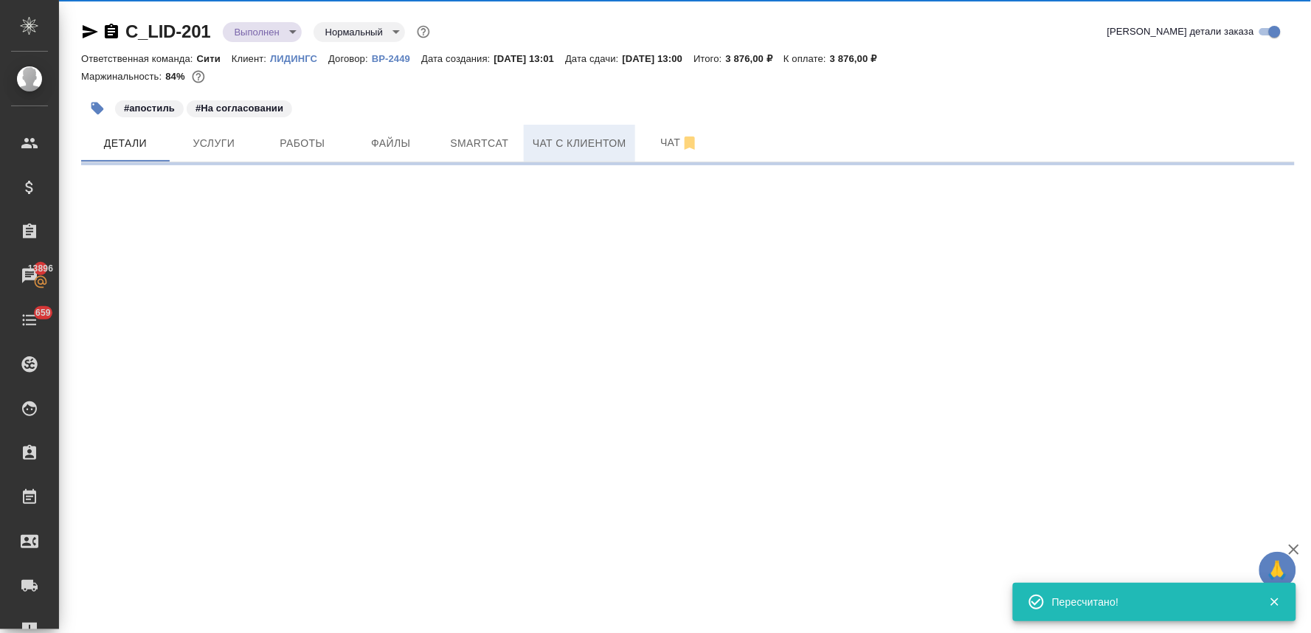
select select "RU"
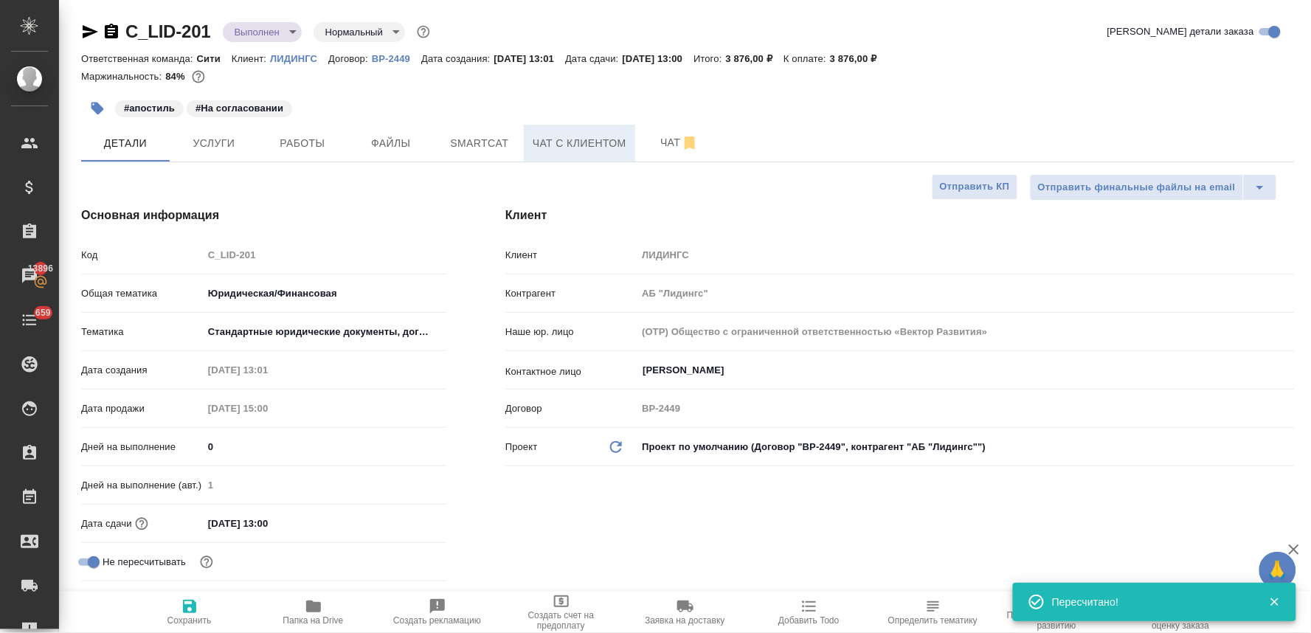
type textarea "x"
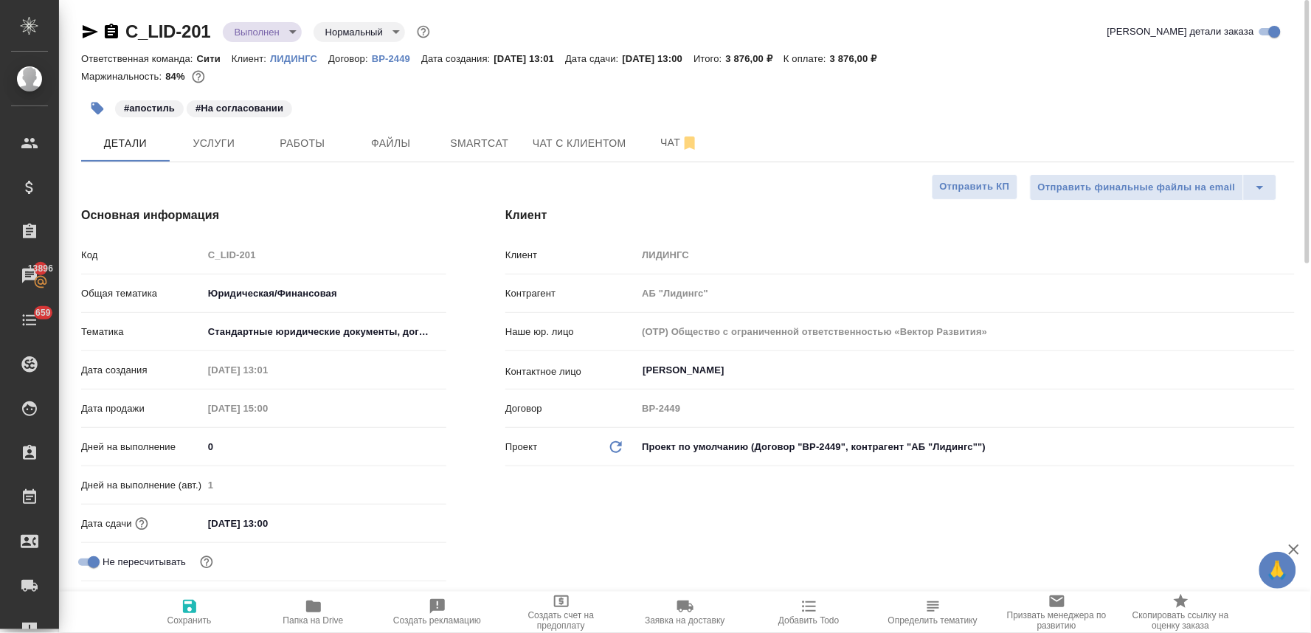
click at [1090, 84] on div "Маржинальность: 84%" at bounding box center [688, 76] width 1214 height 19
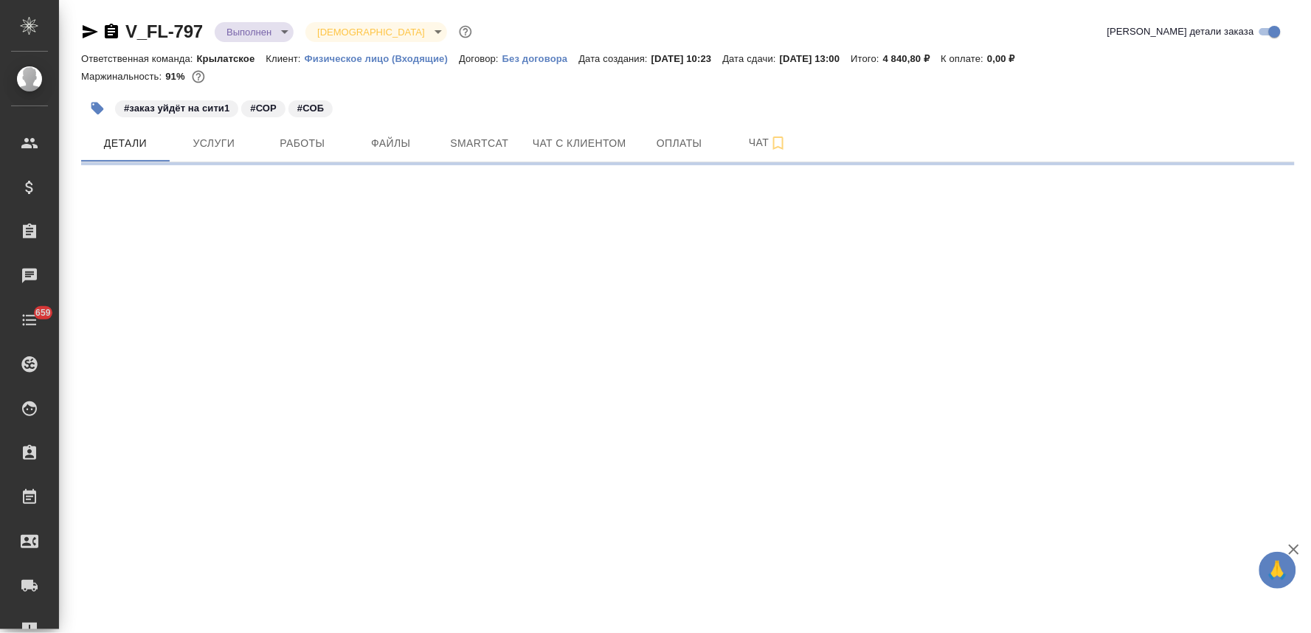
select select "RU"
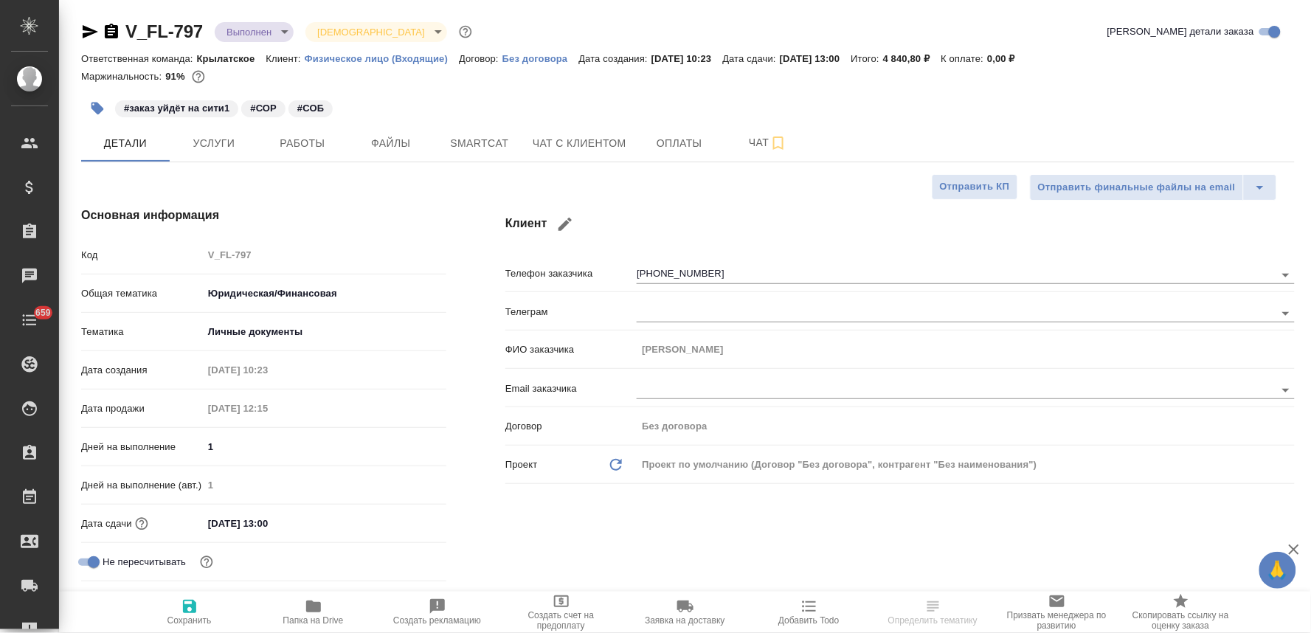
type textarea "x"
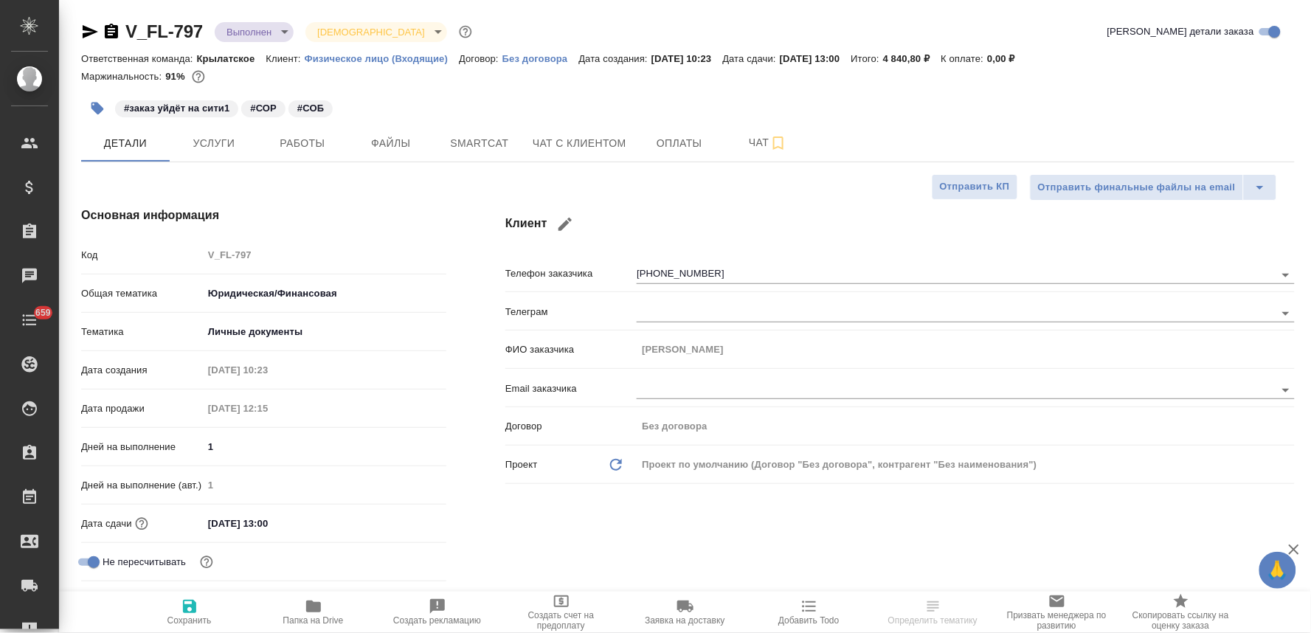
type textarea "x"
click at [301, 142] on span "Работы" at bounding box center [302, 143] width 71 height 18
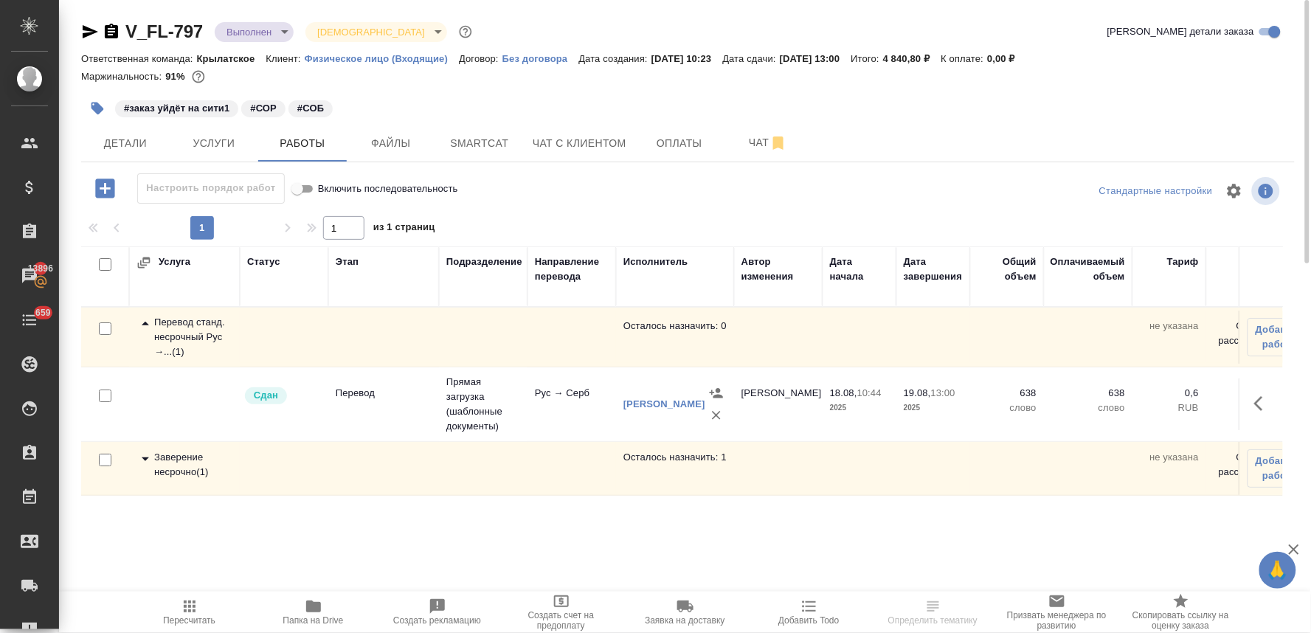
click at [179, 460] on div "Заверение несрочно ( 1 )" at bounding box center [184, 465] width 96 height 30
click at [1259, 527] on icon "button" at bounding box center [1263, 525] width 18 height 18
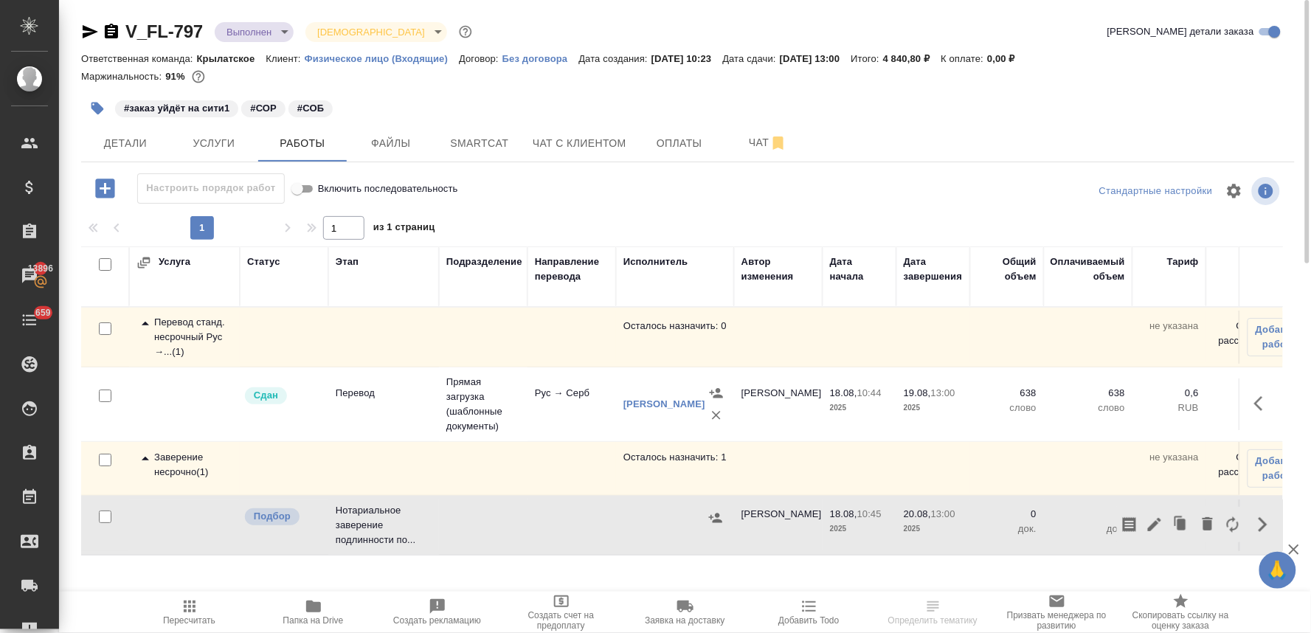
click at [1155, 526] on icon "button" at bounding box center [1154, 524] width 13 height 13
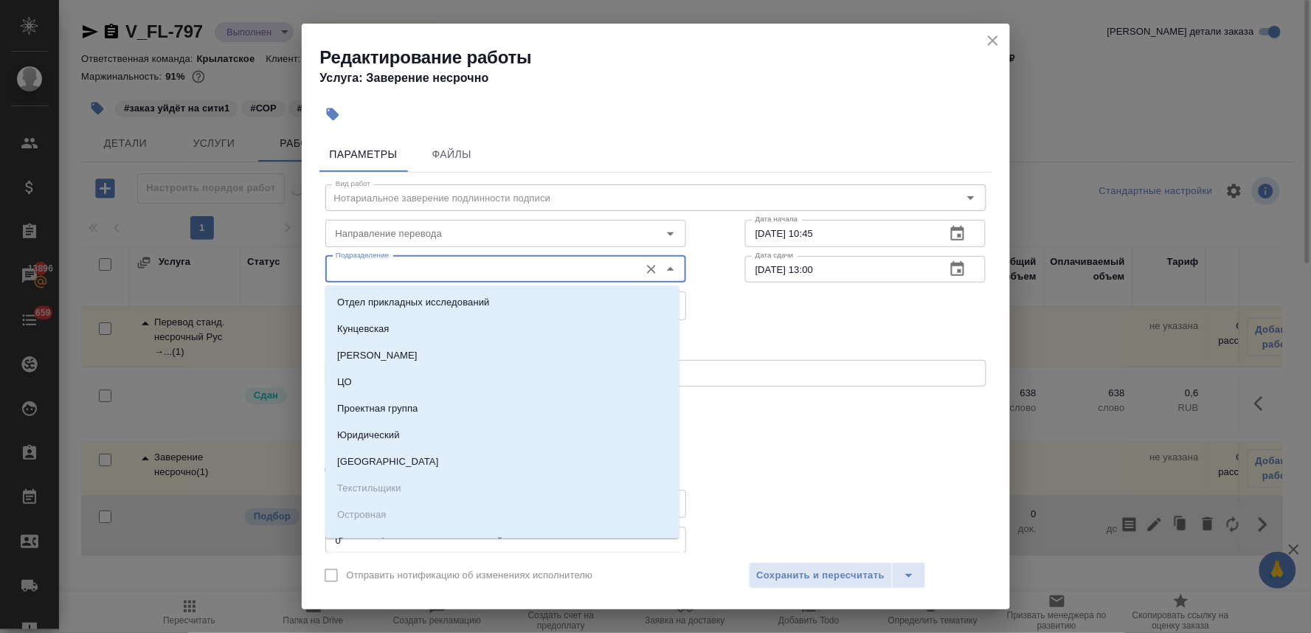
click at [423, 269] on input "Подразделение" at bounding box center [481, 269] width 302 height 18
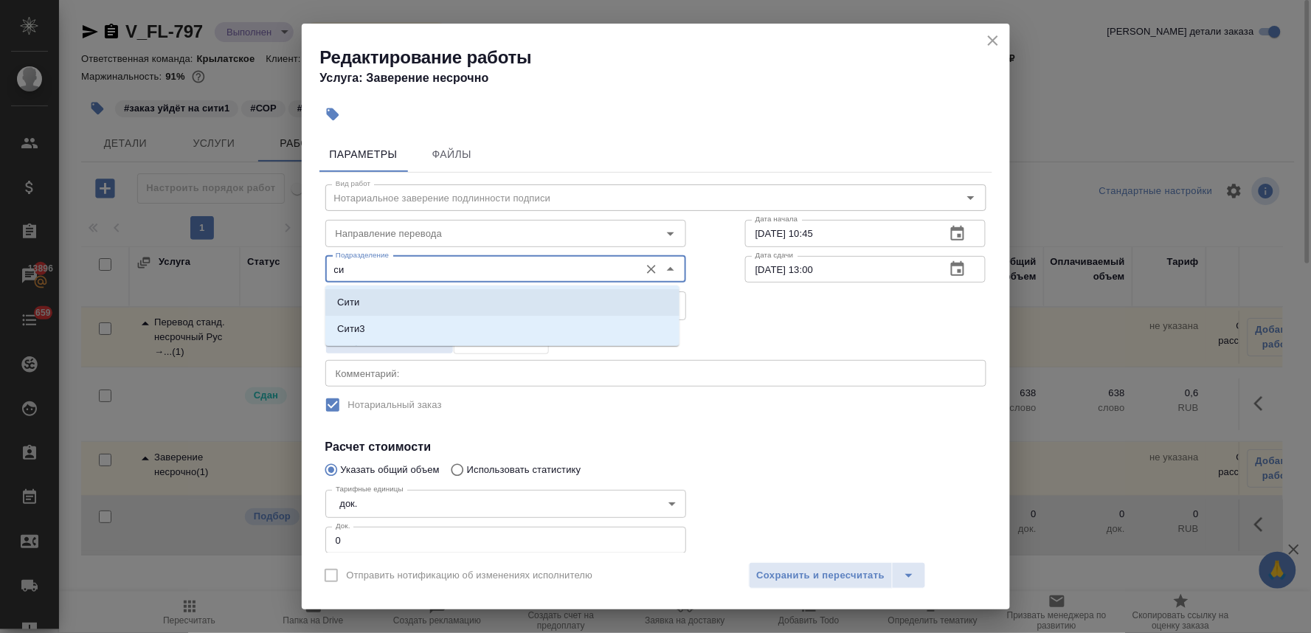
click at [412, 297] on li "Сити" at bounding box center [502, 302] width 354 height 27
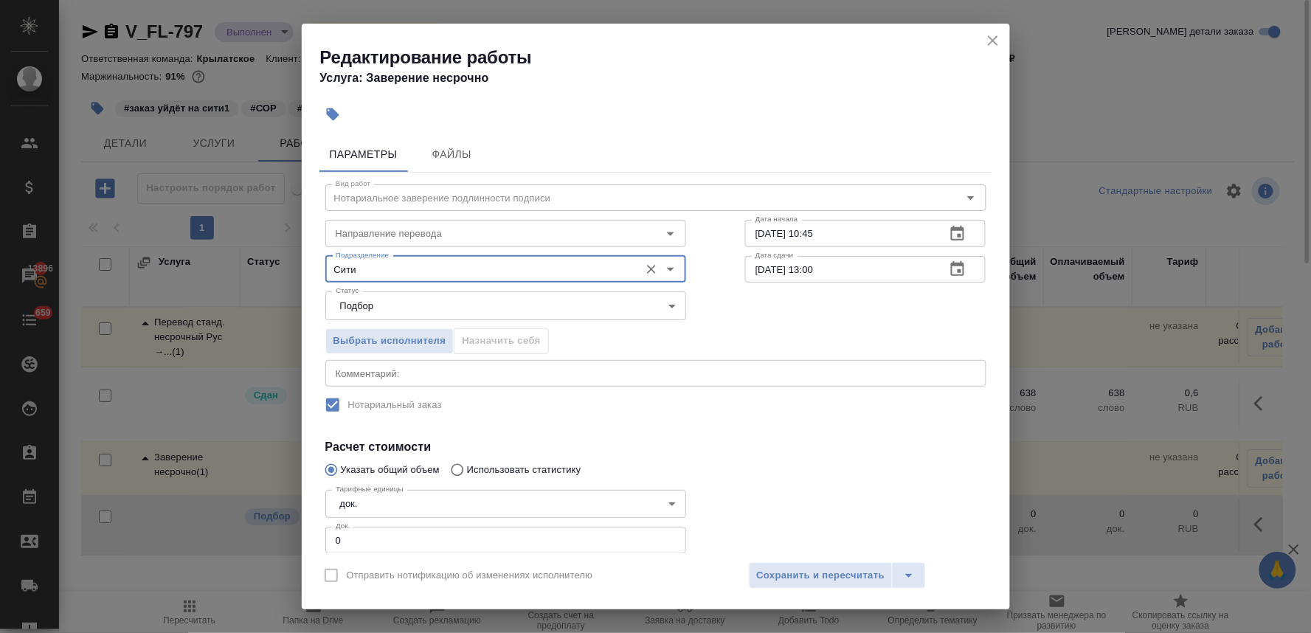
type input "Сити"
drag, startPoint x: 371, startPoint y: 540, endPoint x: 300, endPoint y: 519, distance: 73.8
click at [304, 521] on div "Параметры Файлы Вид работ Нотариальное заверение подлинности подписи Вид работ …" at bounding box center [656, 342] width 708 height 422
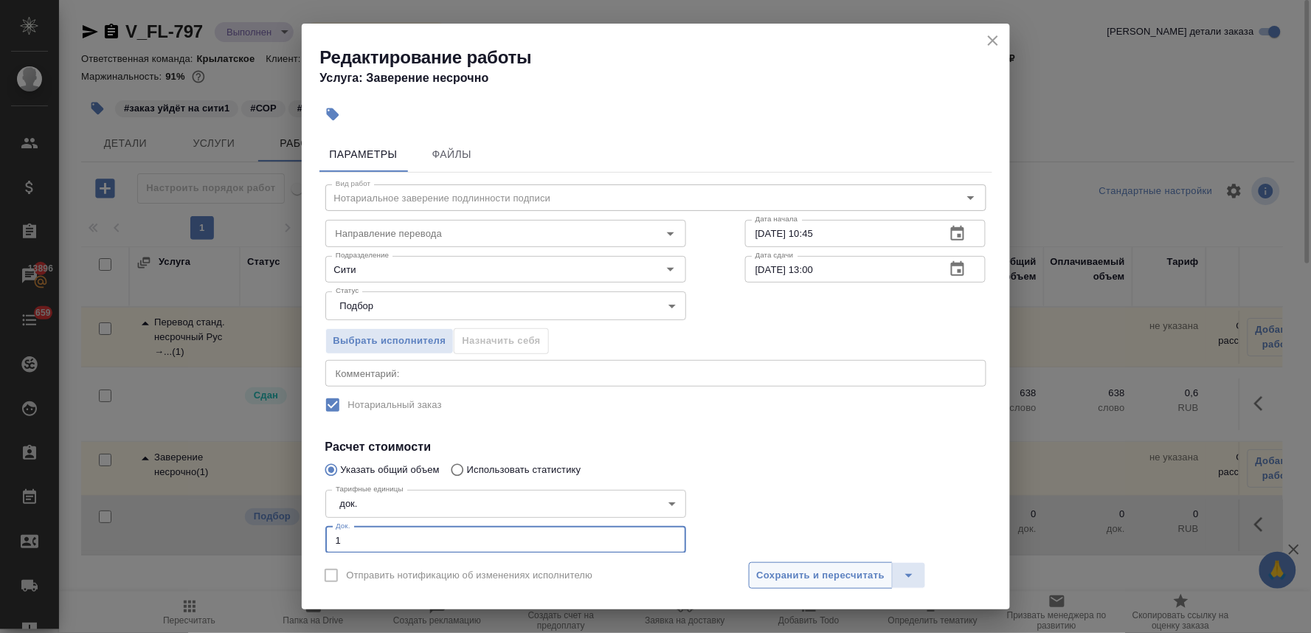
type input "1"
click at [784, 577] on span "Сохранить и пересчитать" at bounding box center [821, 575] width 128 height 17
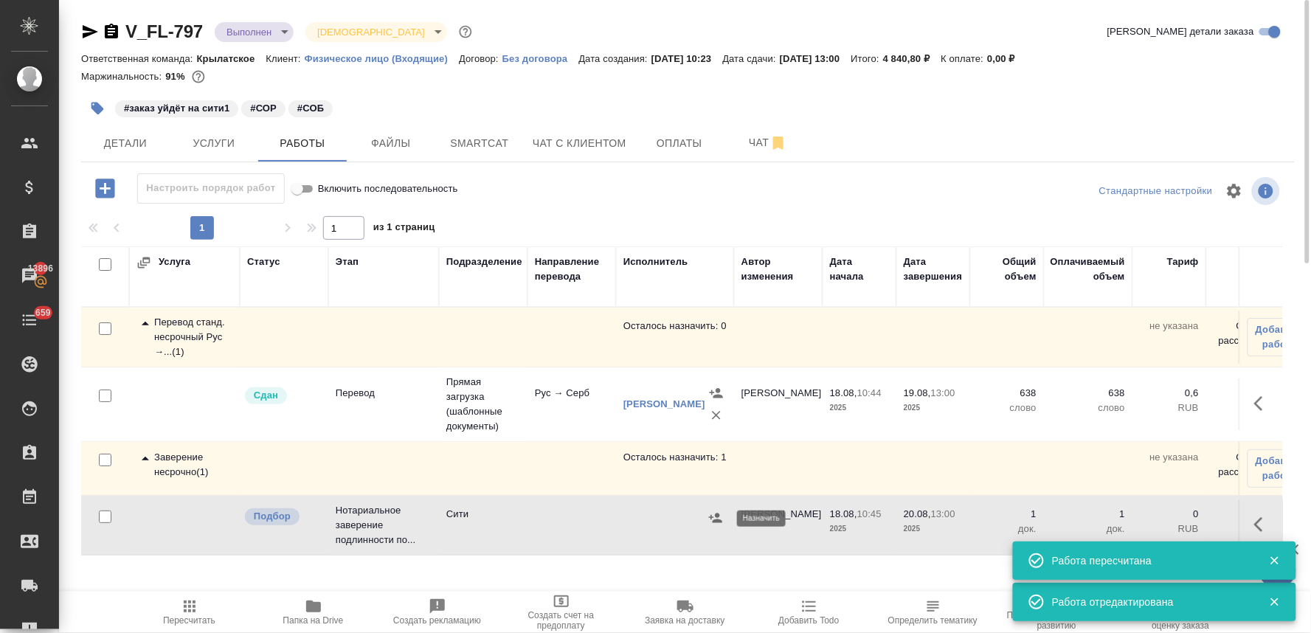
click at [718, 517] on icon "button" at bounding box center [715, 518] width 13 height 10
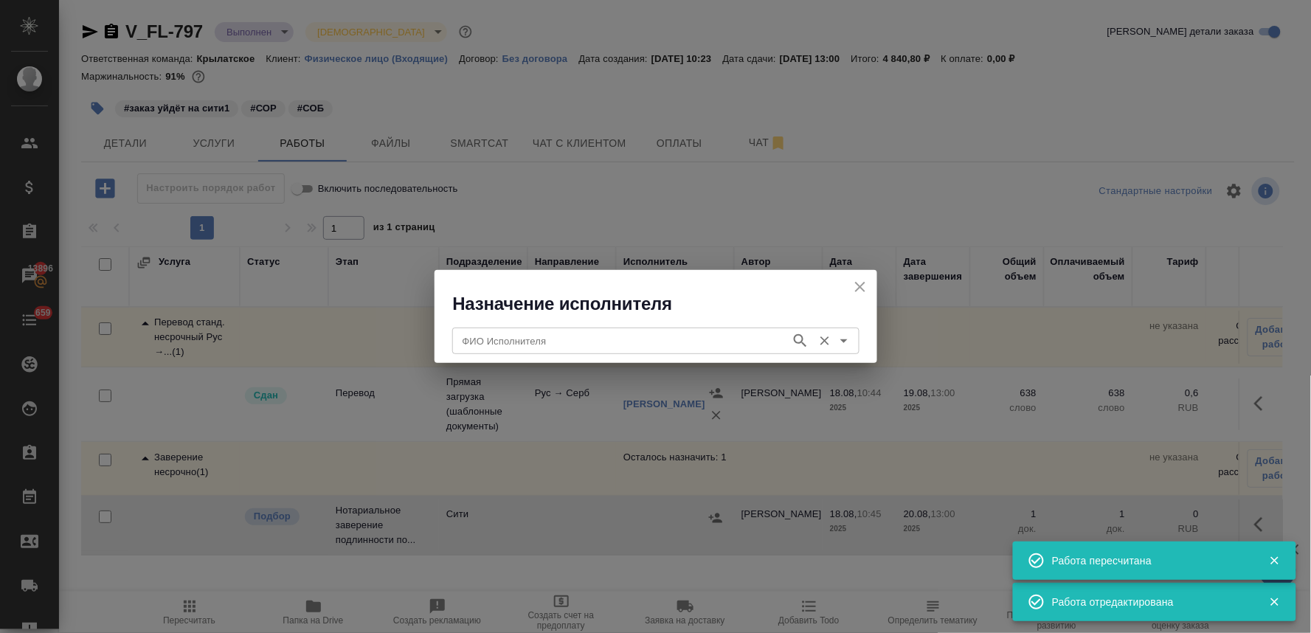
click at [601, 331] on div "ФИО Исполнителя" at bounding box center [655, 341] width 407 height 27
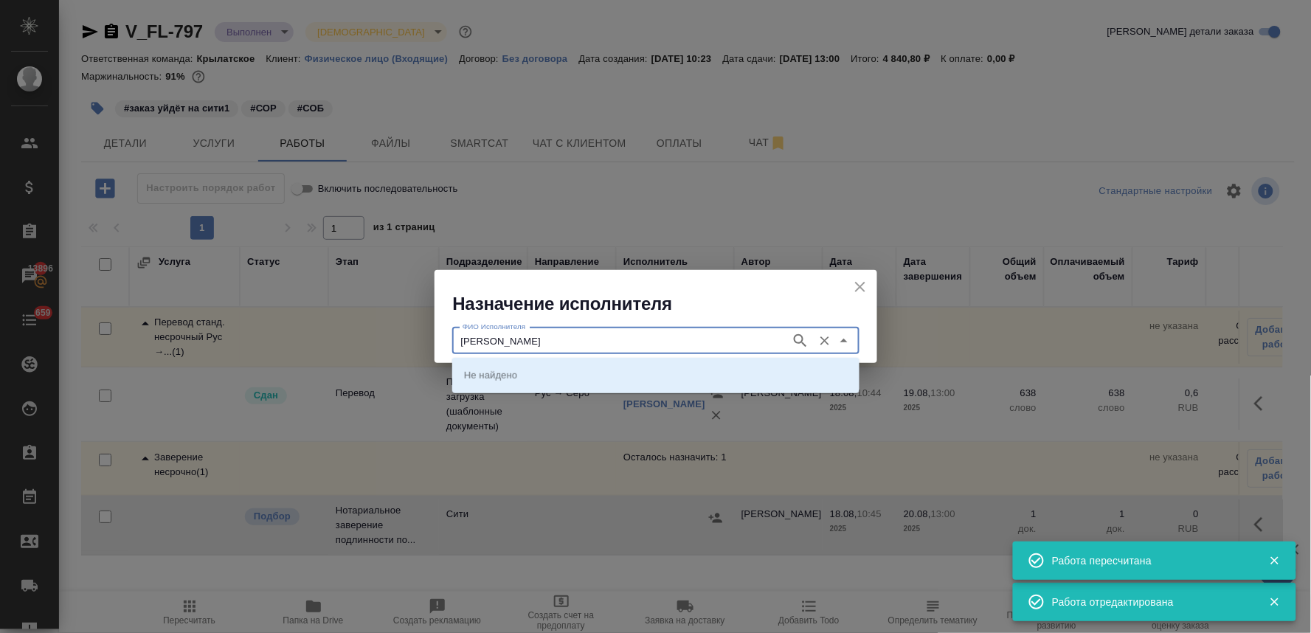
type input "крылова"
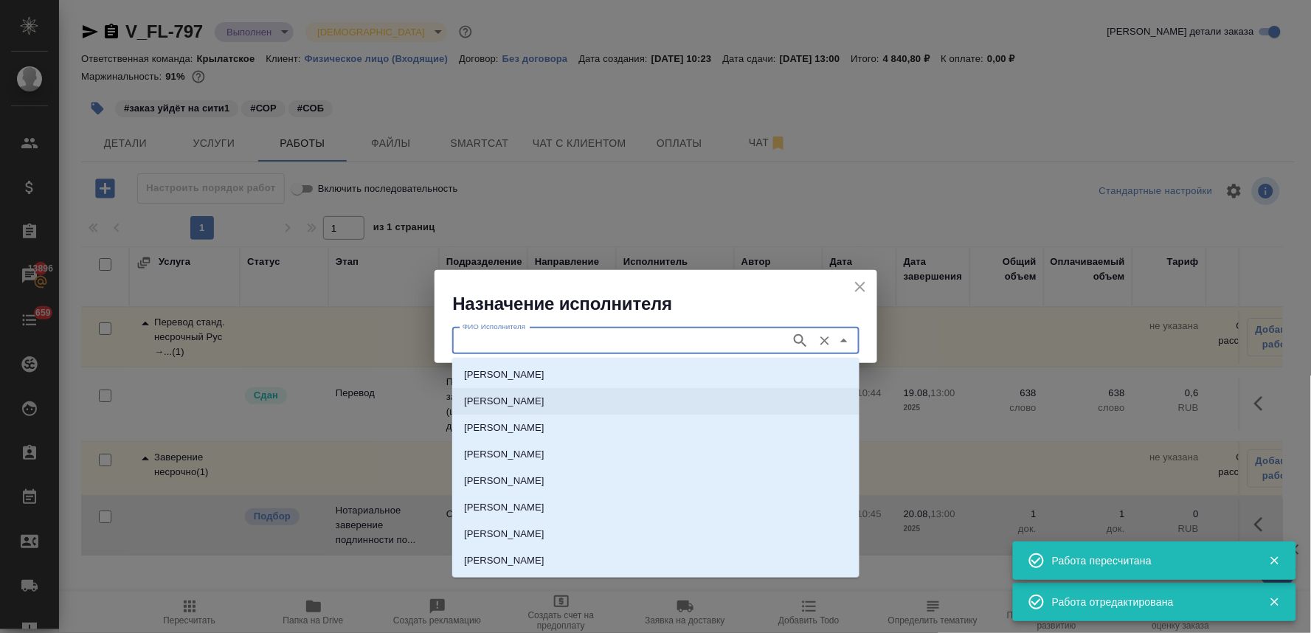
click at [544, 404] on p "НОТАРИУС Крылова Юлия Владимировна" at bounding box center [504, 401] width 80 height 15
type input "НОТАРИУС Крылова Юлия Владимировна"
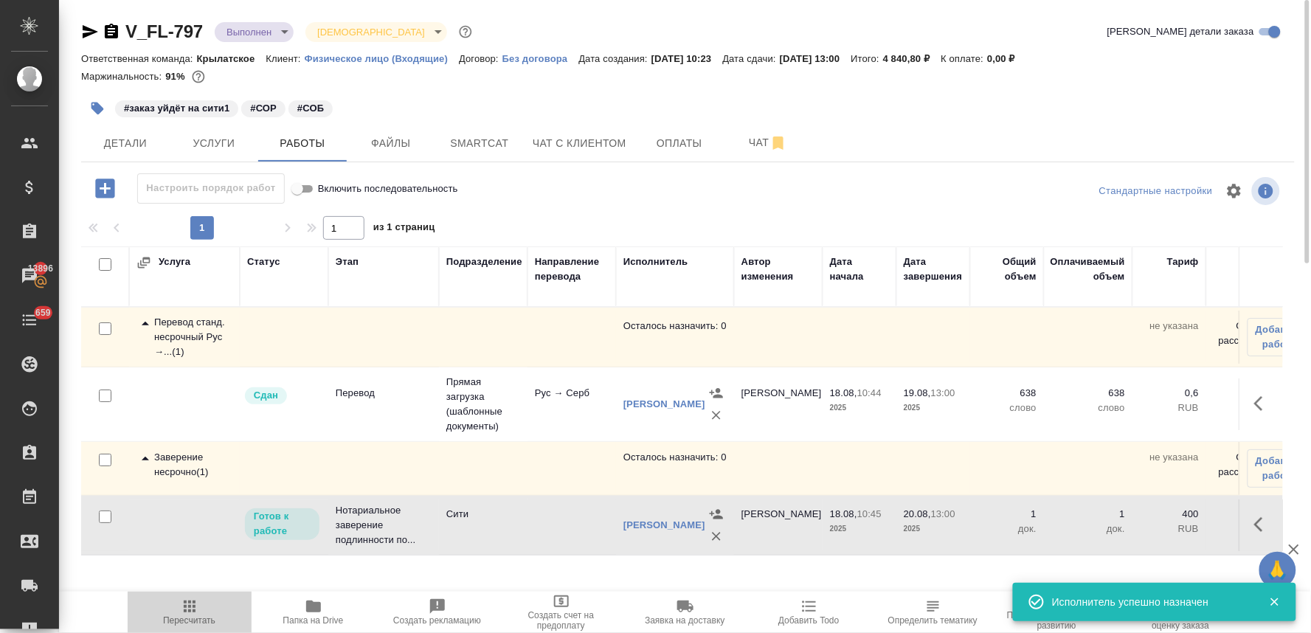
click at [182, 609] on icon "button" at bounding box center [190, 607] width 18 height 18
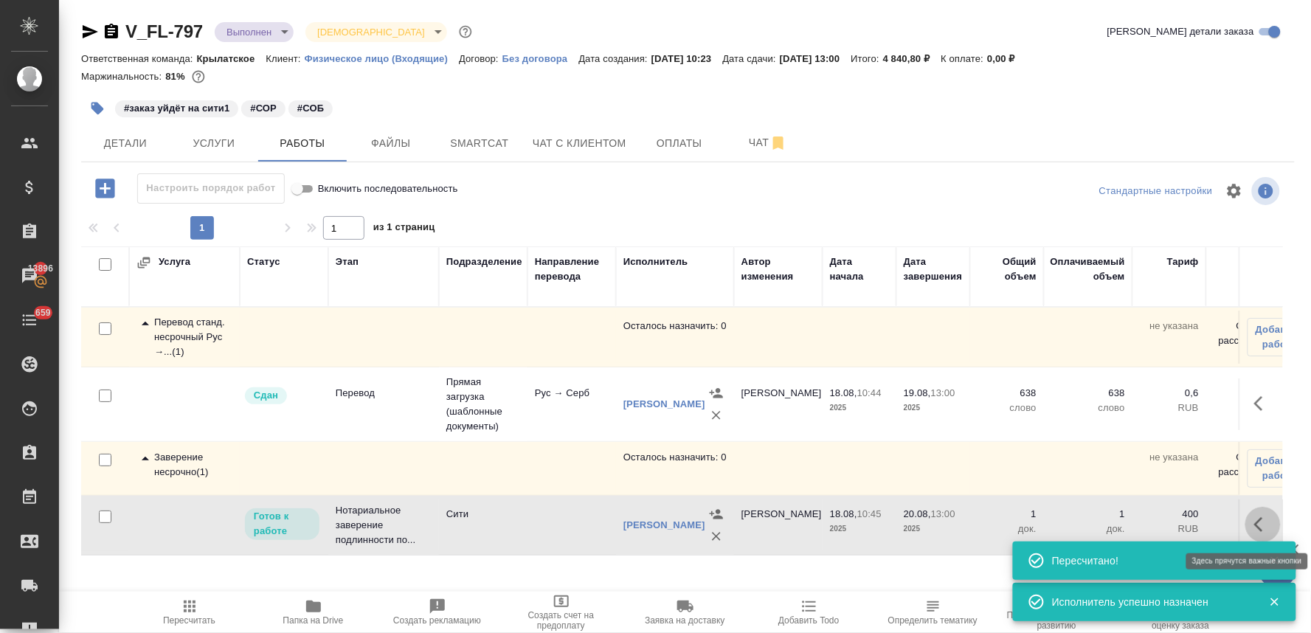
click at [1251, 525] on button "button" at bounding box center [1262, 524] width 35 height 35
click at [1147, 521] on icon "button" at bounding box center [1155, 525] width 18 height 18
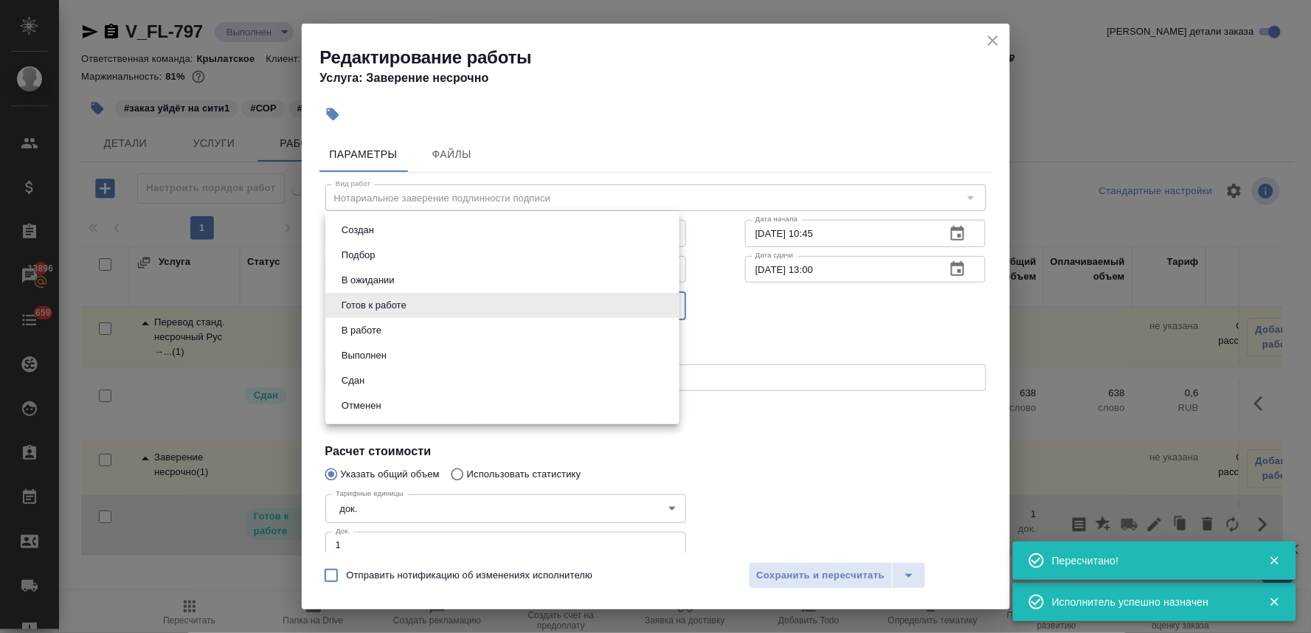
click at [433, 305] on body "🙏 .cls-1 fill:#fff; AWATERA Lyamina Nadezhda Клиенты Спецификации Заказы 13896 …" at bounding box center [655, 316] width 1311 height 633
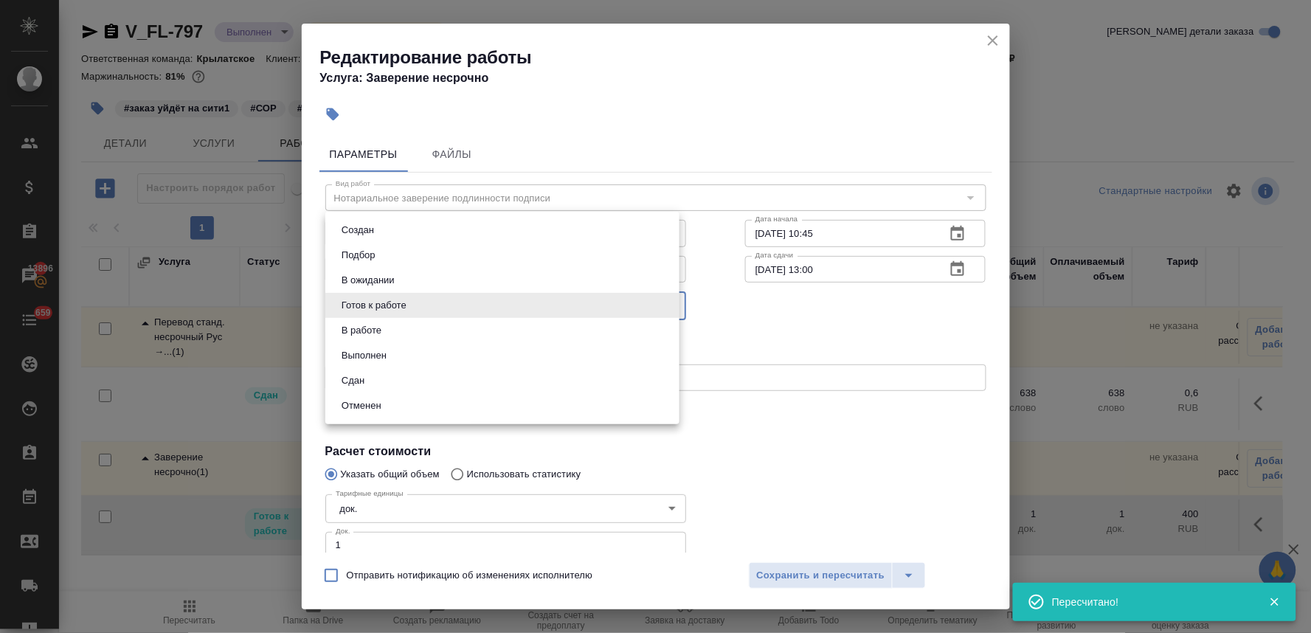
click at [429, 379] on li "Сдан" at bounding box center [502, 380] width 354 height 25
type input "closed"
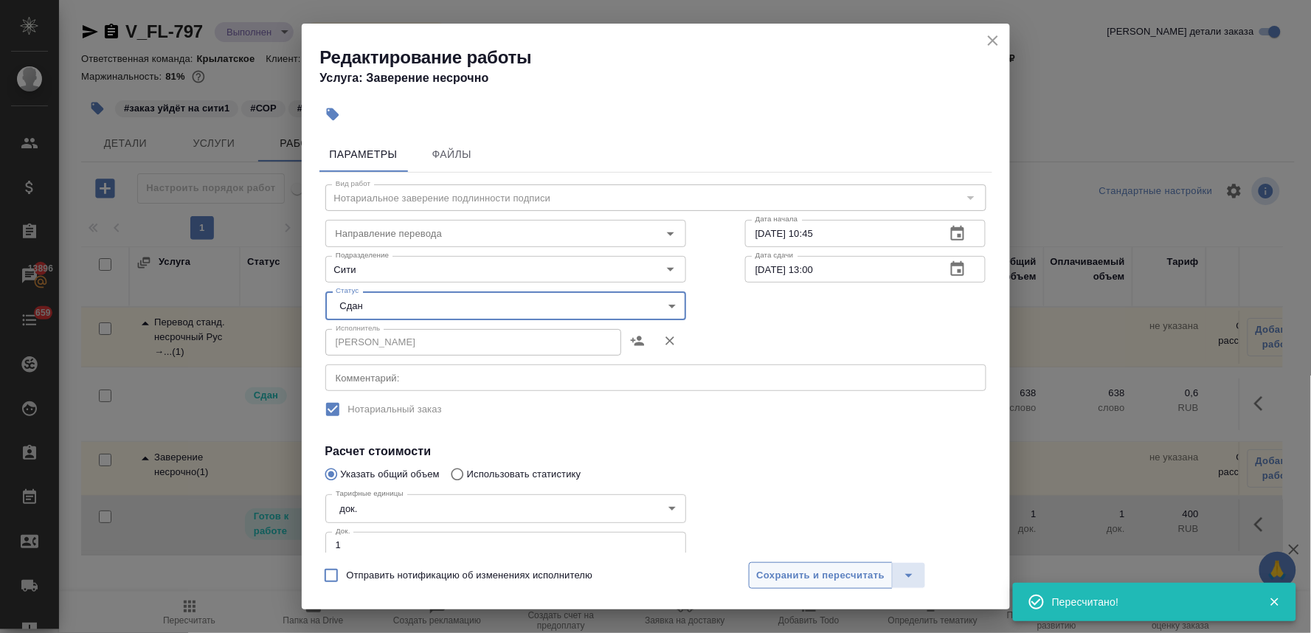
click at [784, 580] on span "Сохранить и пересчитать" at bounding box center [821, 575] width 128 height 17
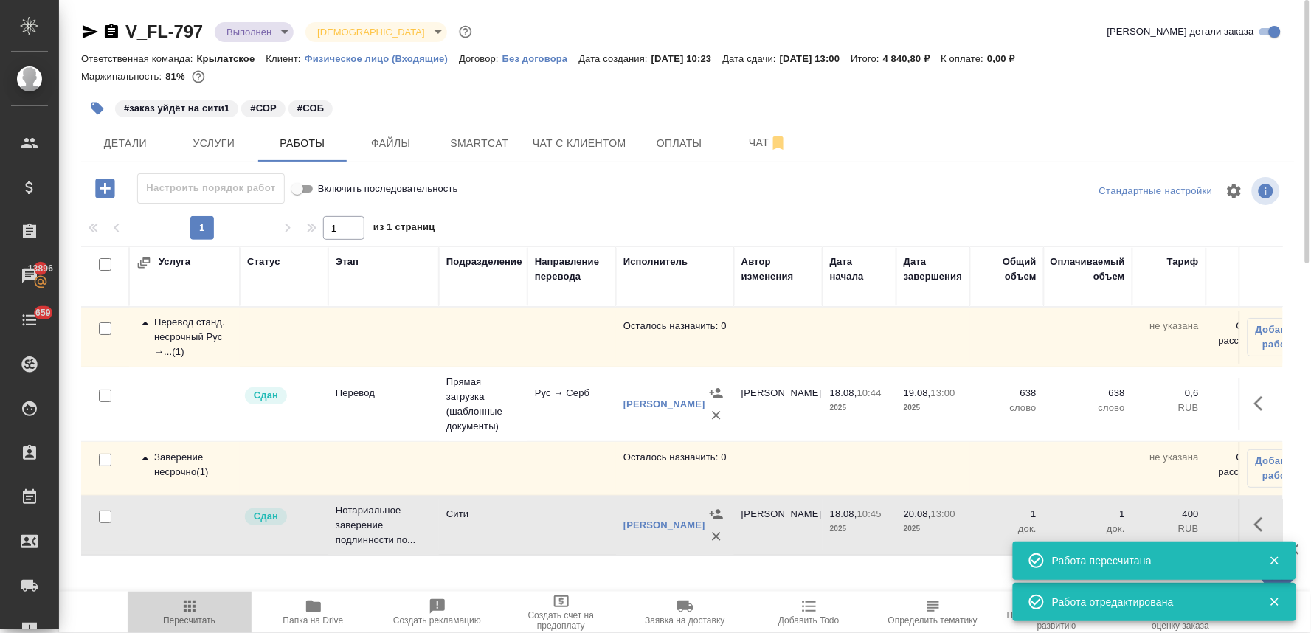
click at [194, 610] on icon "button" at bounding box center [190, 607] width 12 height 12
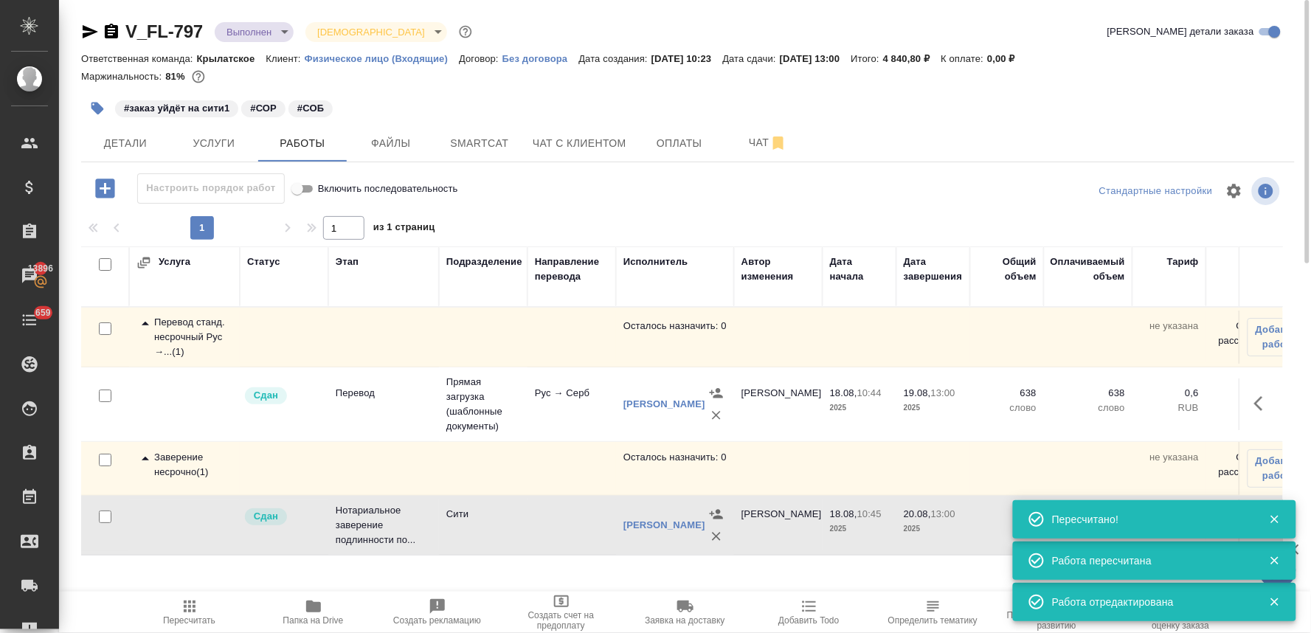
scroll to position [18, 0]
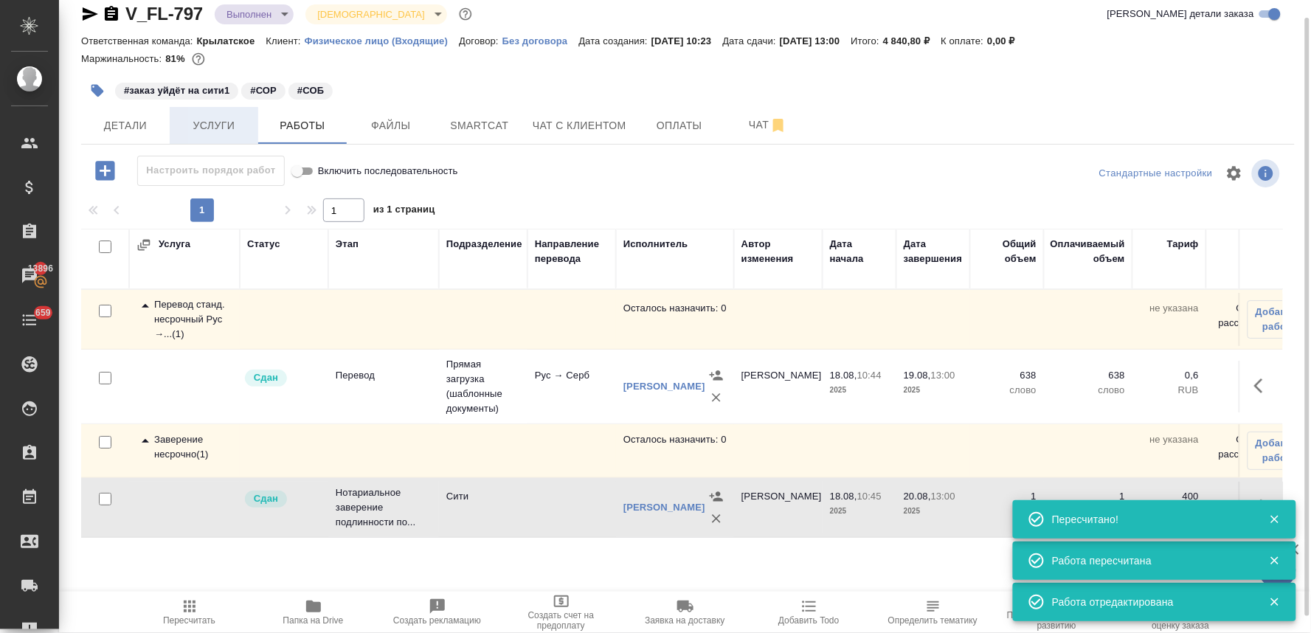
click at [212, 123] on span "Услуги" at bounding box center [214, 126] width 71 height 18
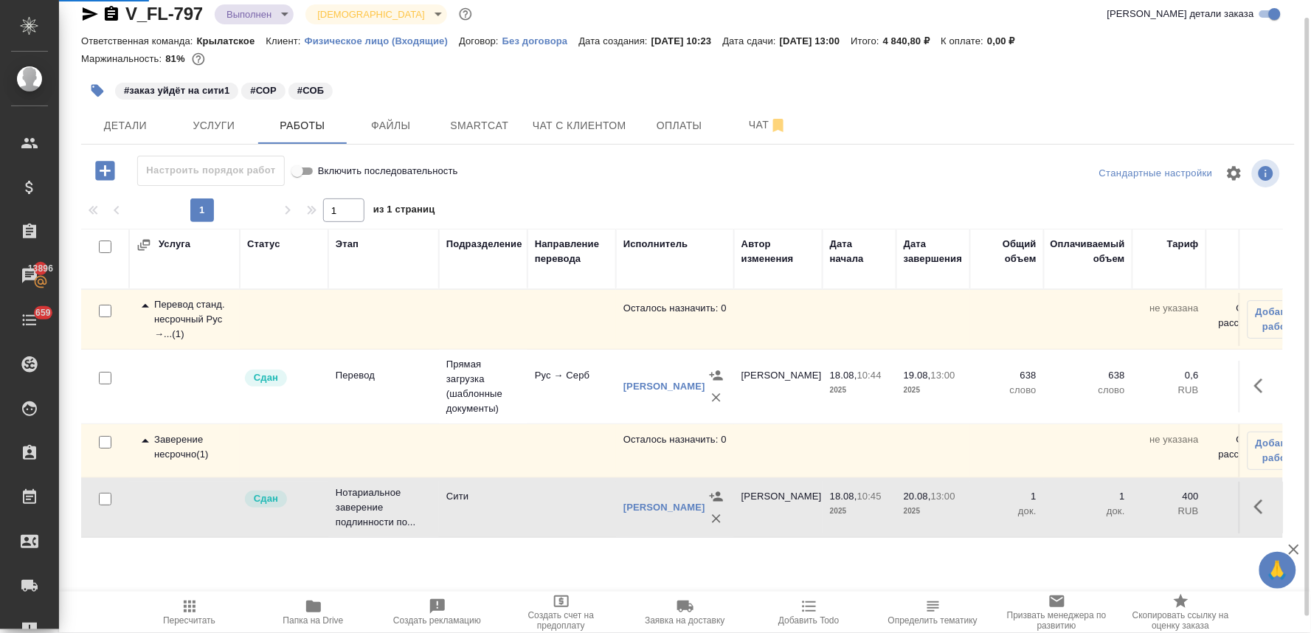
scroll to position [0, 0]
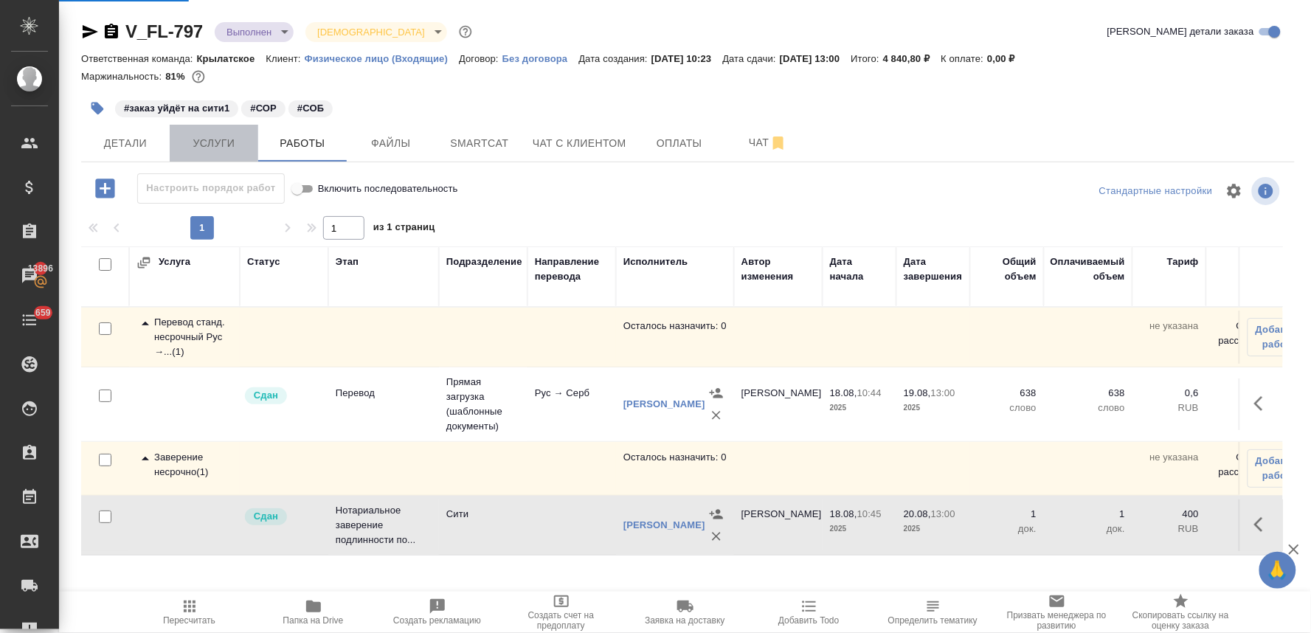
click at [215, 153] on button "Услуги" at bounding box center [214, 143] width 89 height 37
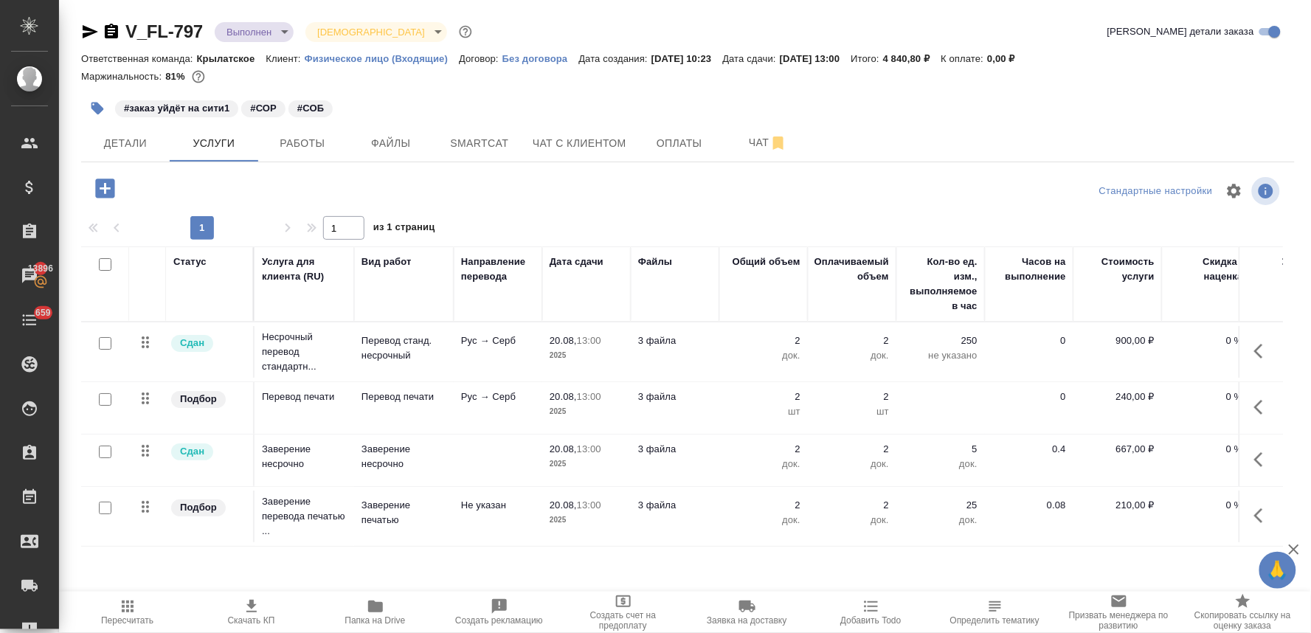
scroll to position [0, 187]
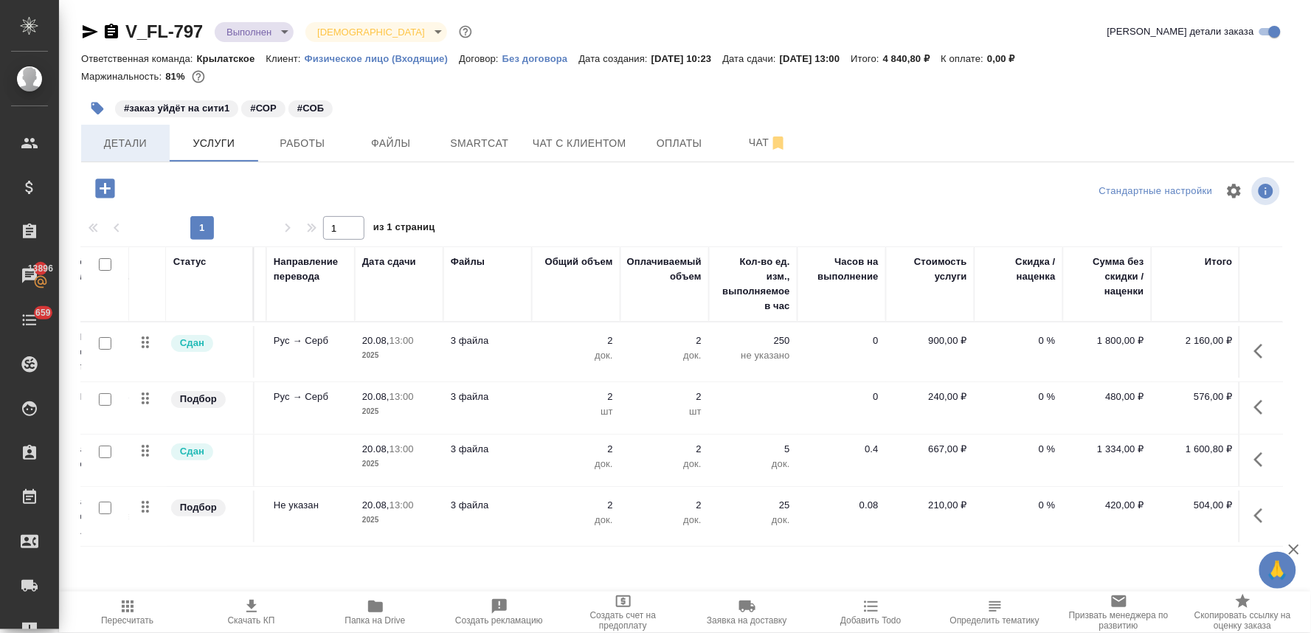
click at [125, 136] on span "Детали" at bounding box center [125, 143] width 71 height 18
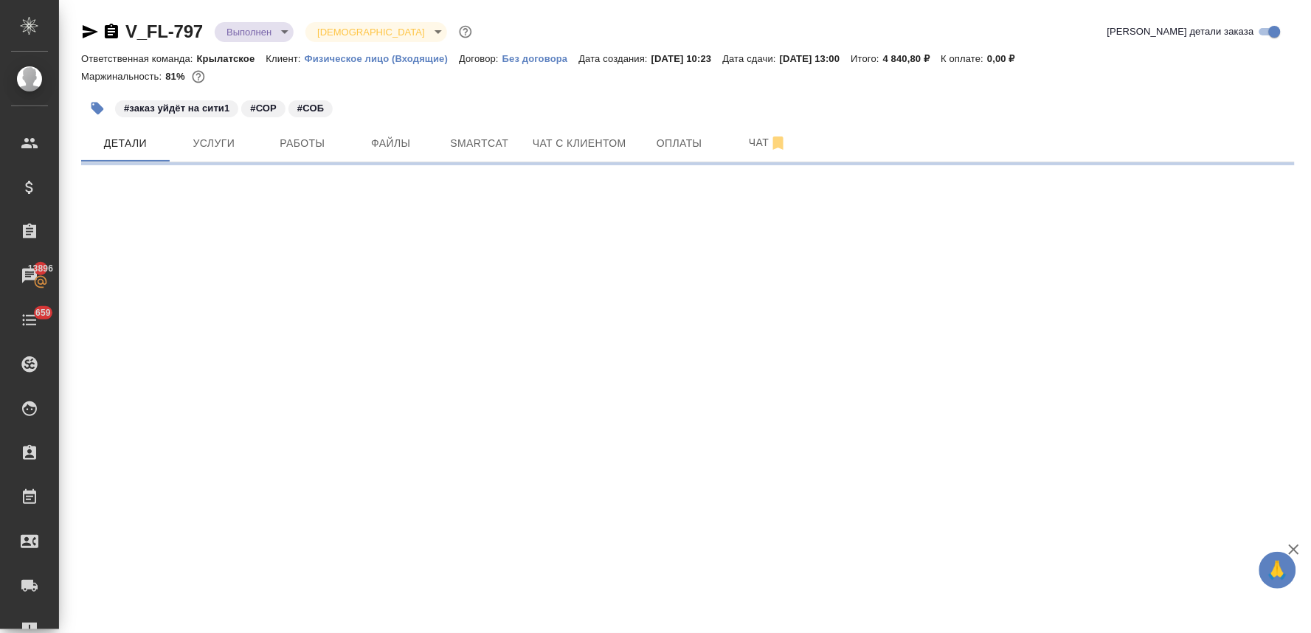
select select "RU"
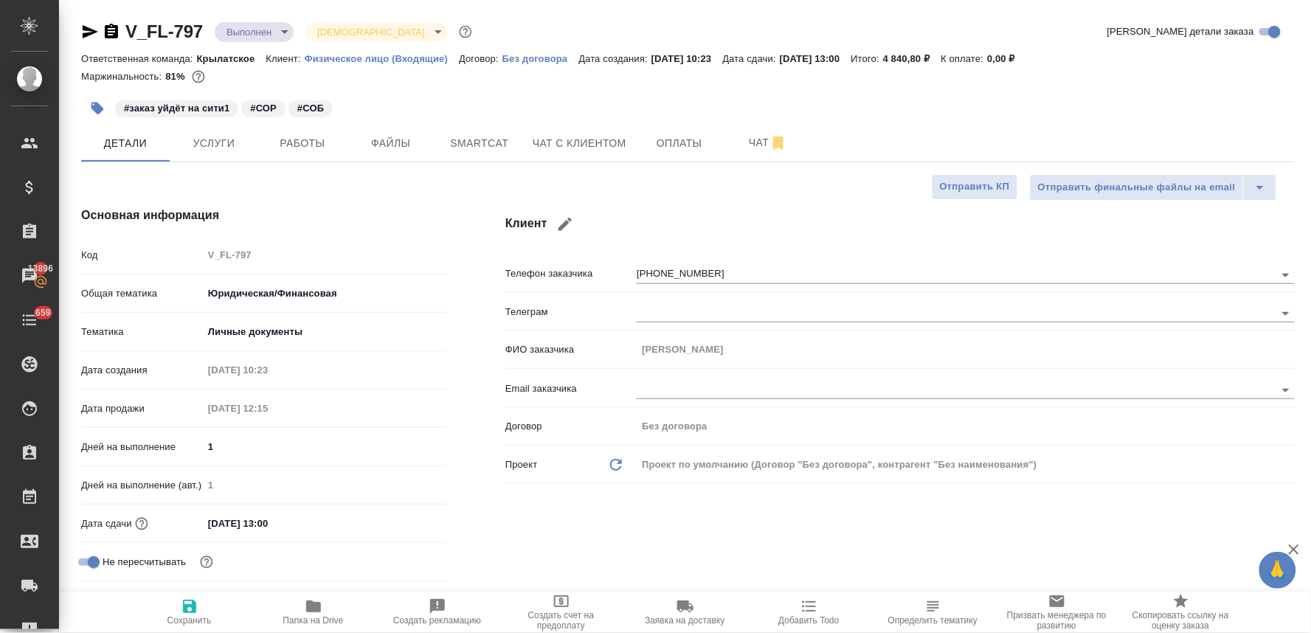
type textarea "x"
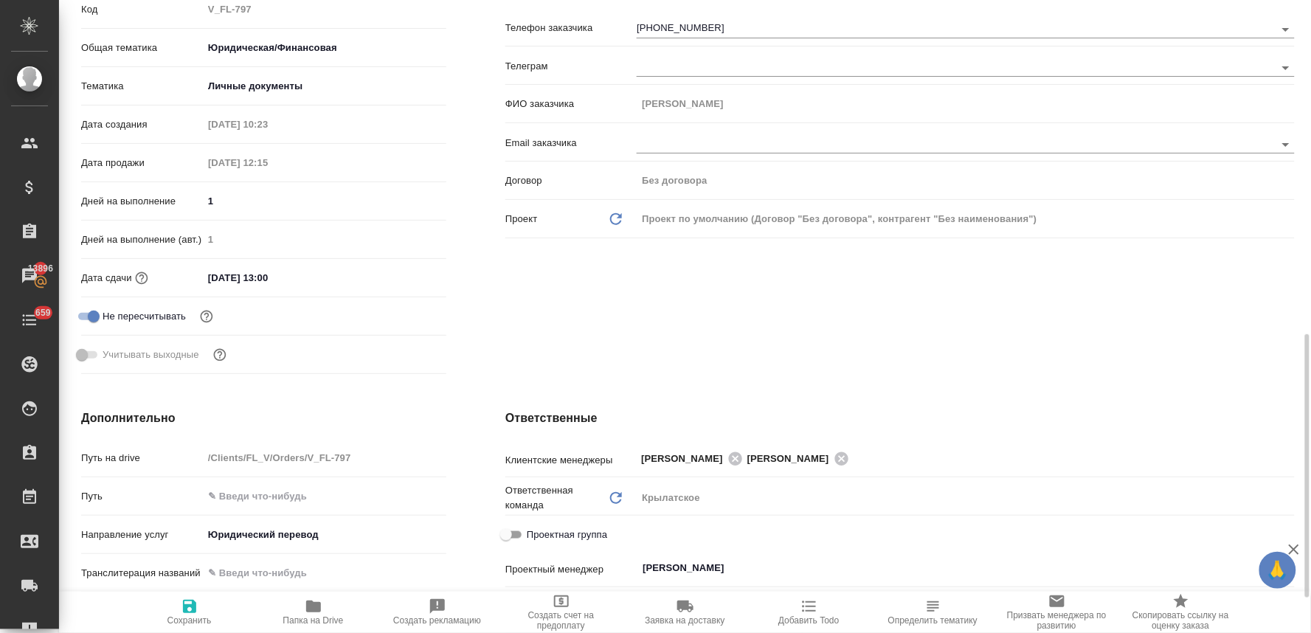
scroll to position [409, 0]
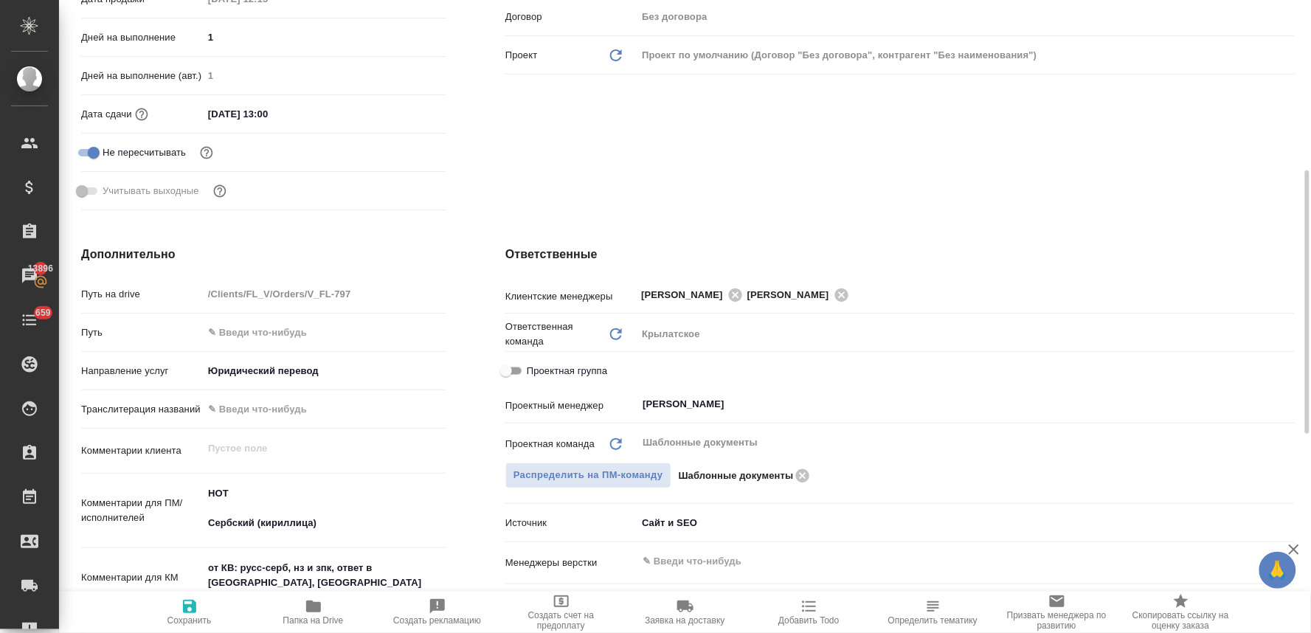
click at [522, 367] on input "Проектная группа" at bounding box center [506, 371] width 53 height 18
checkbox input "true"
type textarea "x"
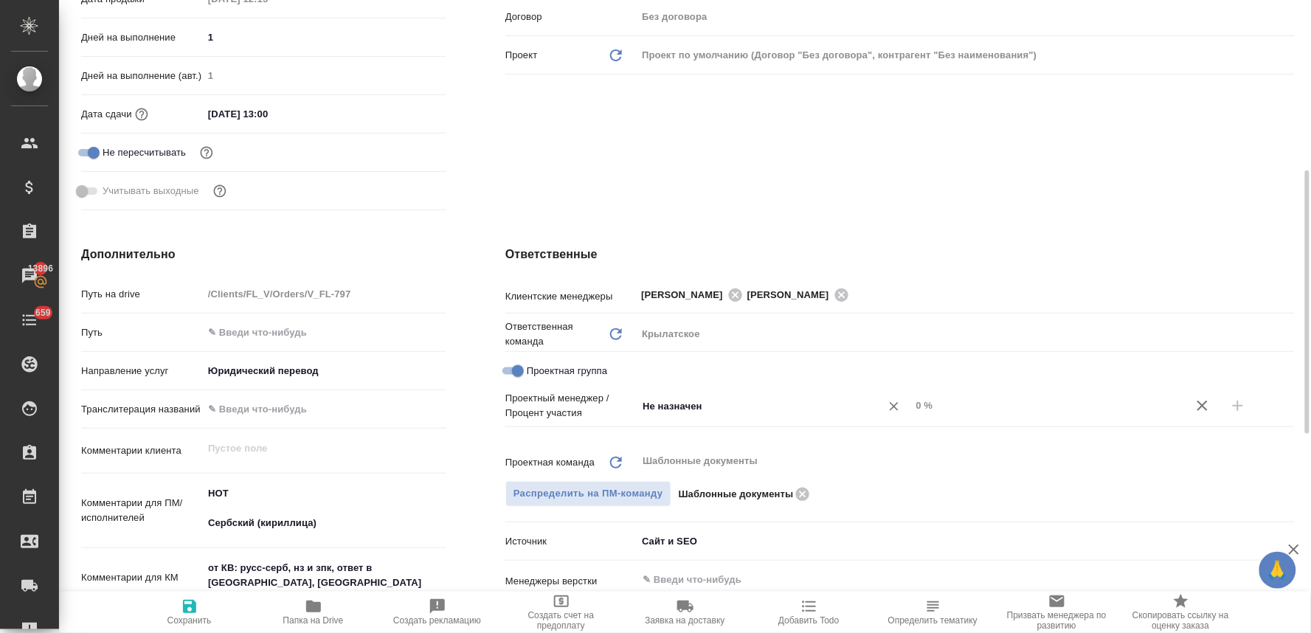
click at [672, 406] on input "Не назначен" at bounding box center [749, 406] width 216 height 18
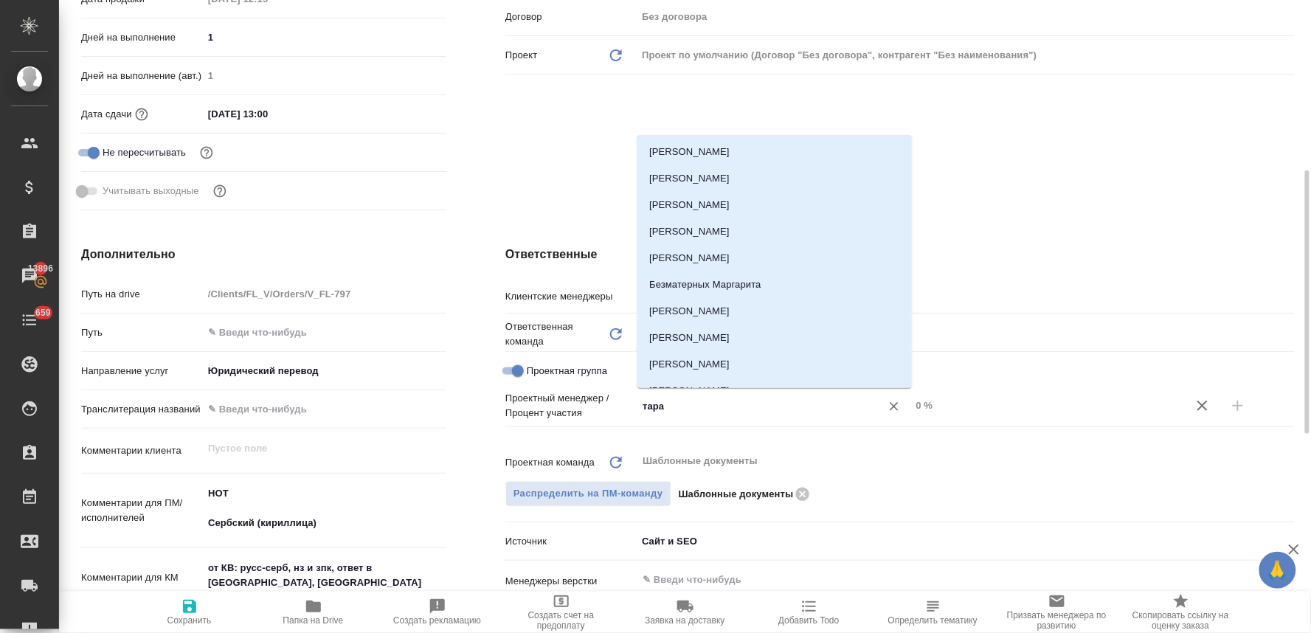
type input "тараб"
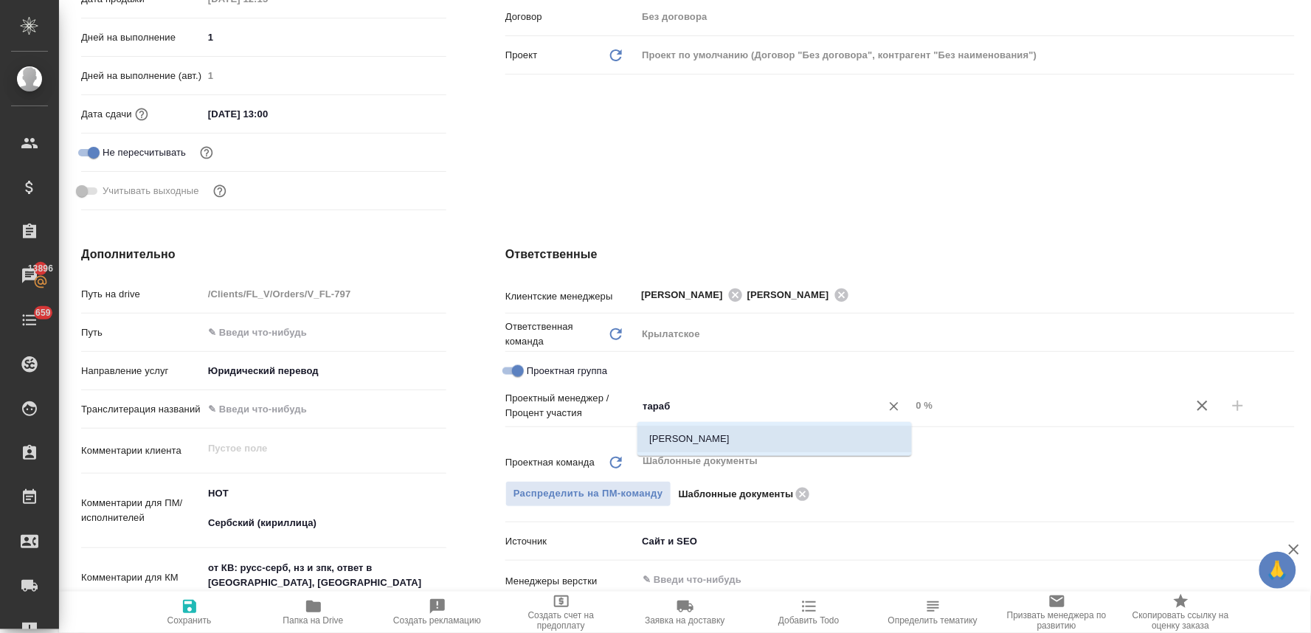
click at [679, 432] on li "[PERSON_NAME]" at bounding box center [774, 439] width 274 height 27
type textarea "x"
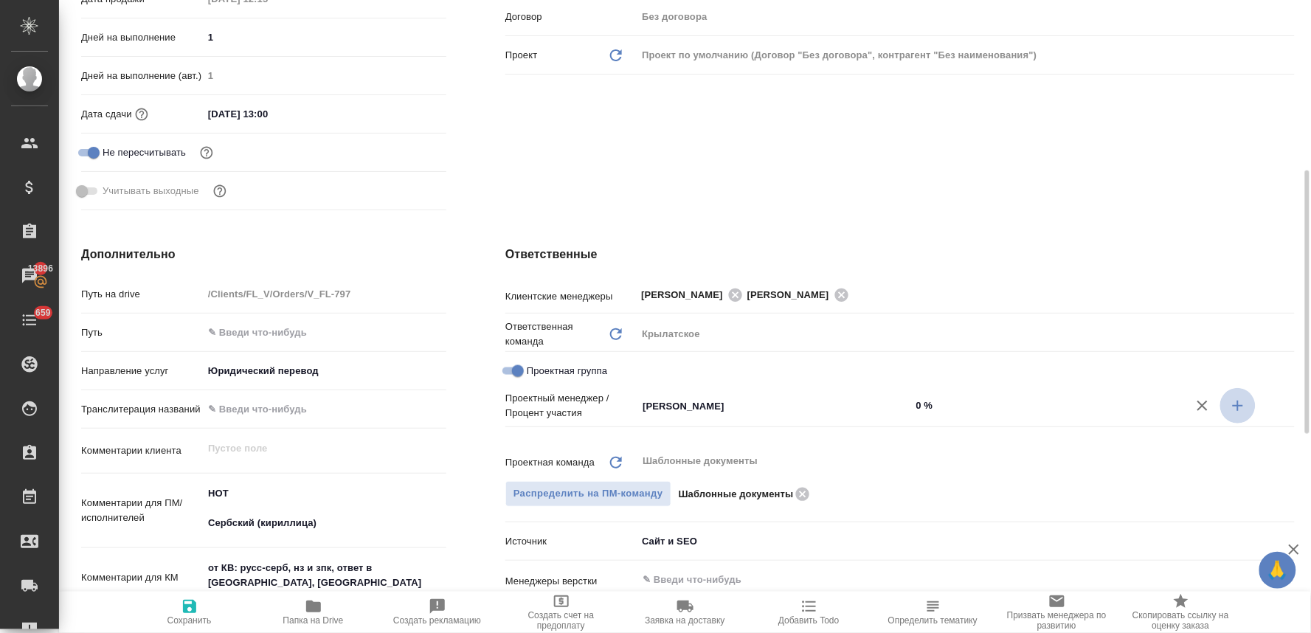
click at [1236, 408] on icon "button" at bounding box center [1238, 406] width 18 height 18
type textarea "x"
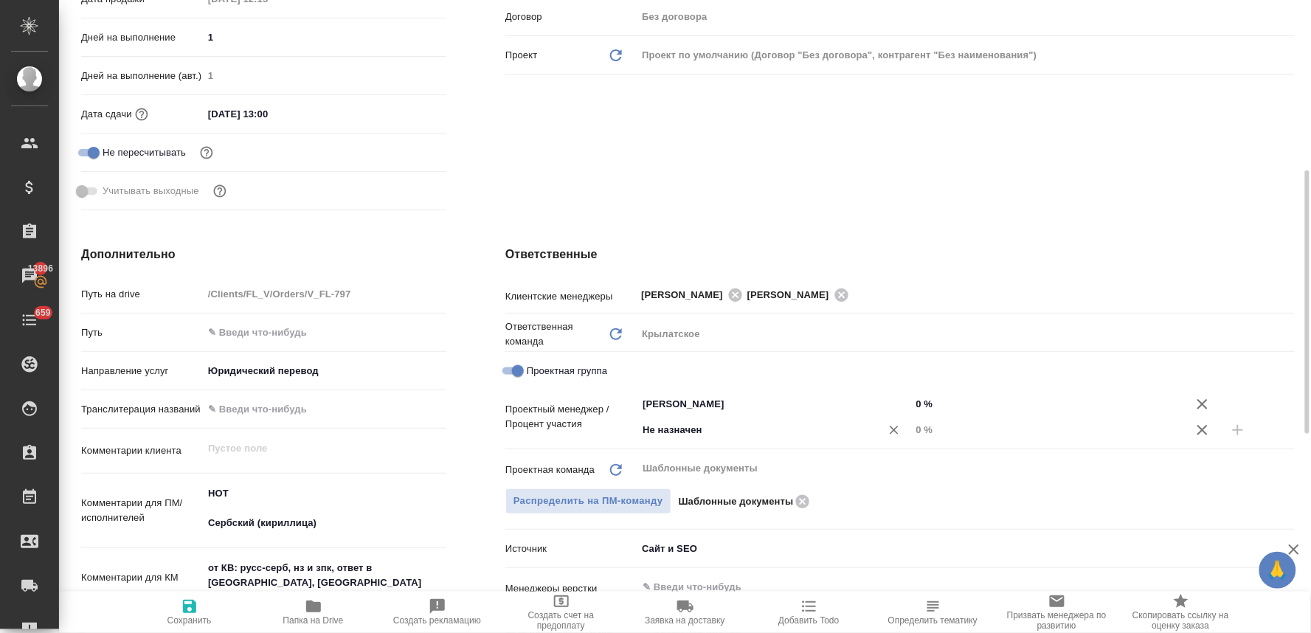
click at [740, 421] on input "Не назначен" at bounding box center [749, 430] width 216 height 18
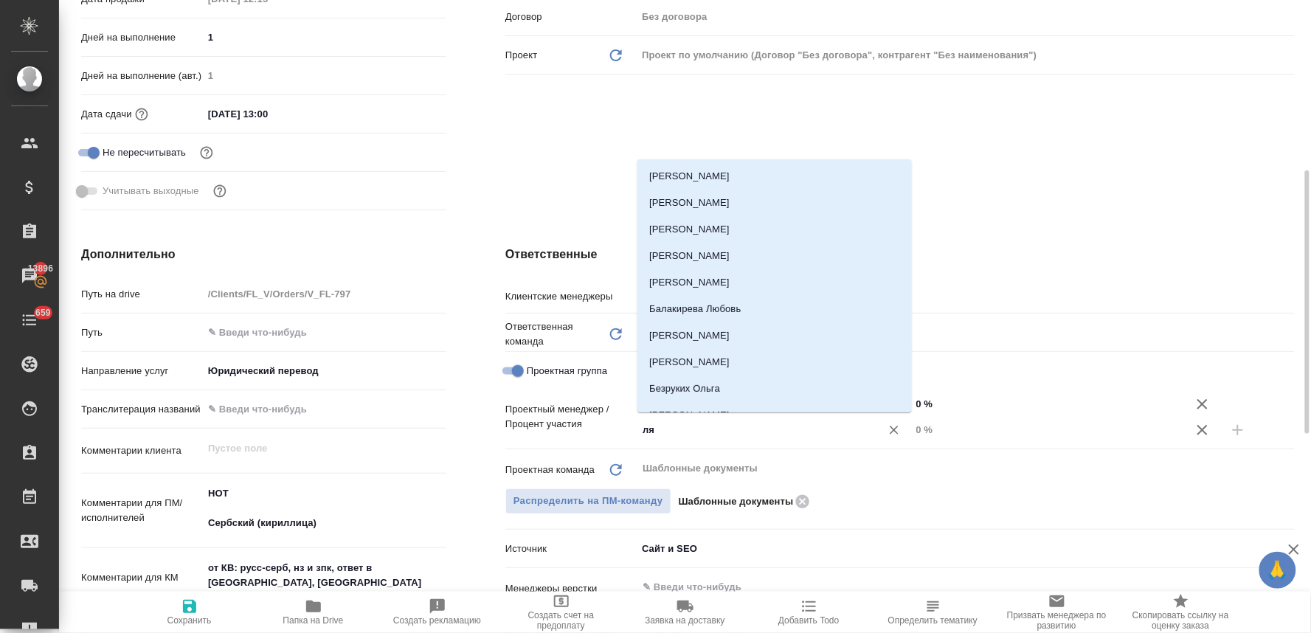
type input "лям"
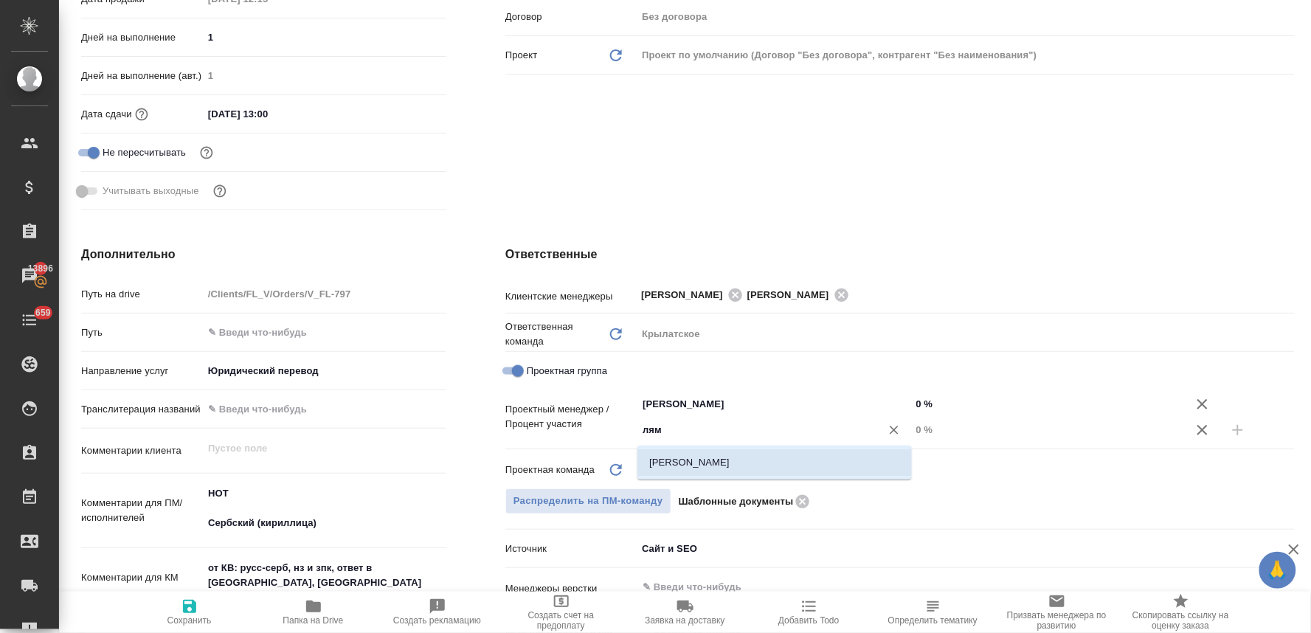
click at [750, 455] on li "[PERSON_NAME]" at bounding box center [774, 462] width 274 height 27
type textarea "x"
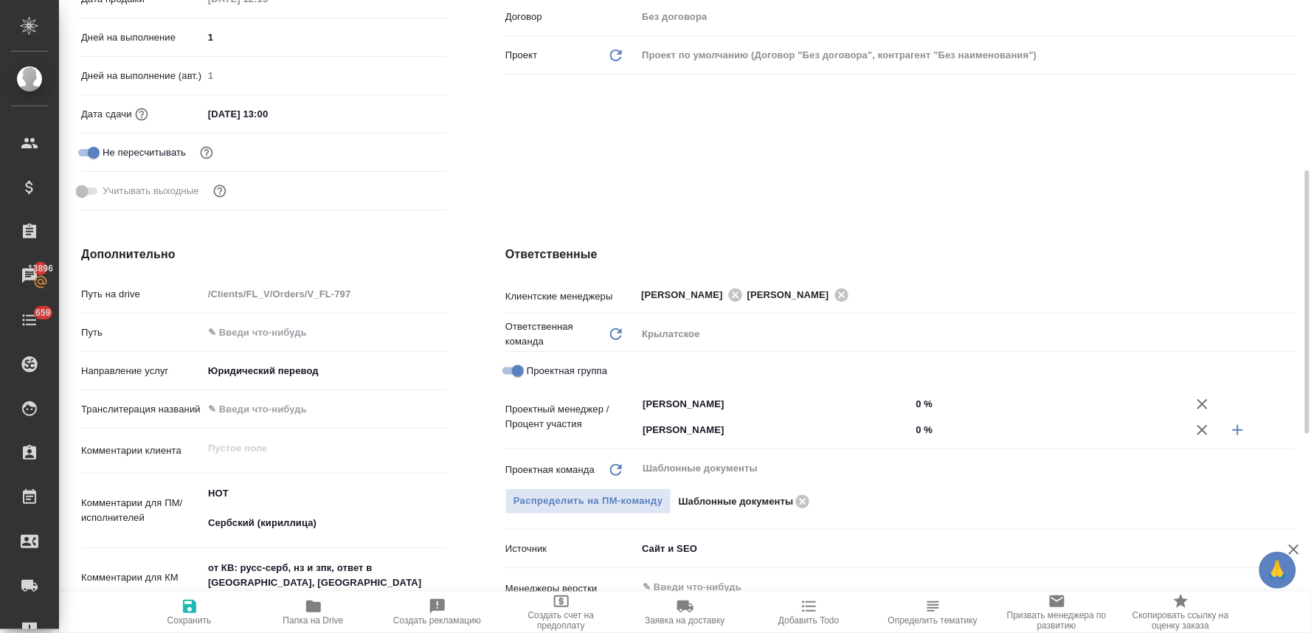
click at [919, 428] on input "0 %" at bounding box center [1048, 429] width 274 height 21
type textarea "x"
type input "4 %"
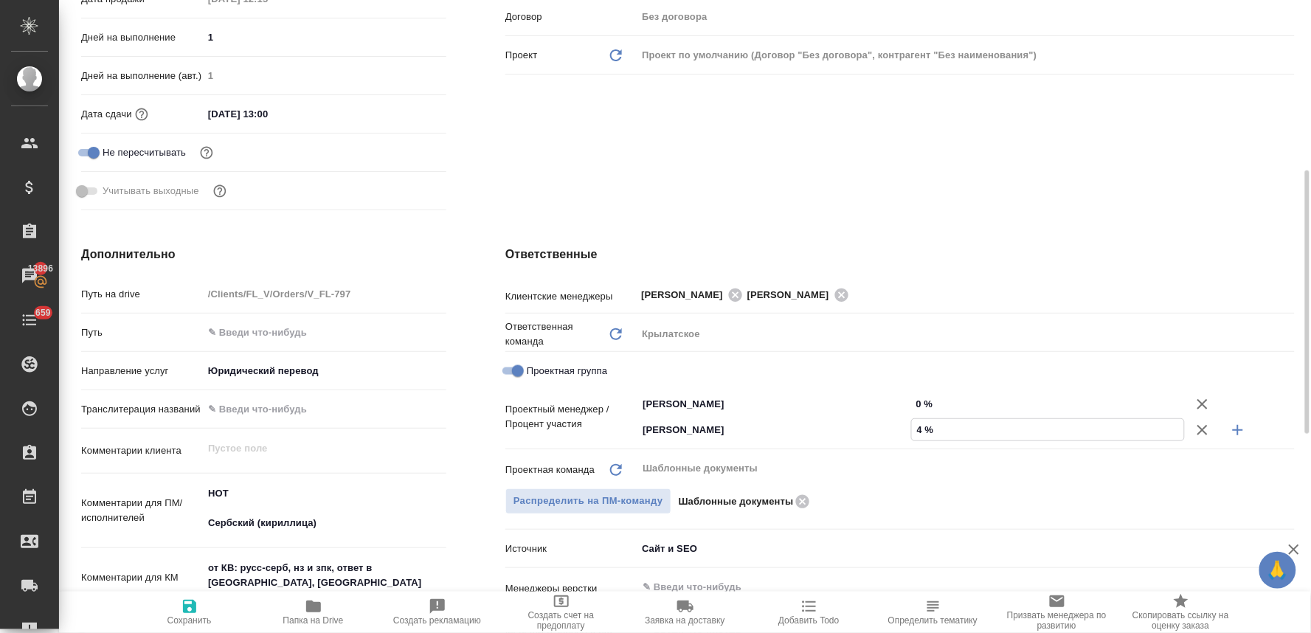
type textarea "x"
type input "43 %"
type textarea "x"
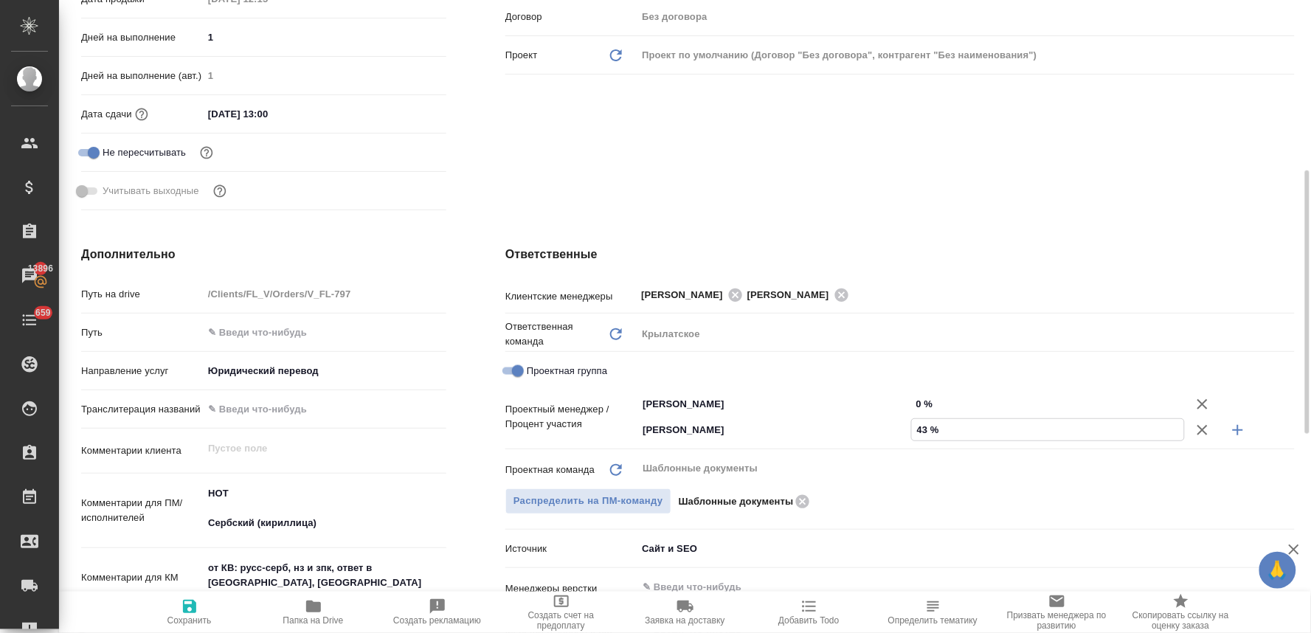
type textarea "x"
type input "43 %"
click at [924, 407] on input "0 %" at bounding box center [1048, 403] width 273 height 21
type textarea "x"
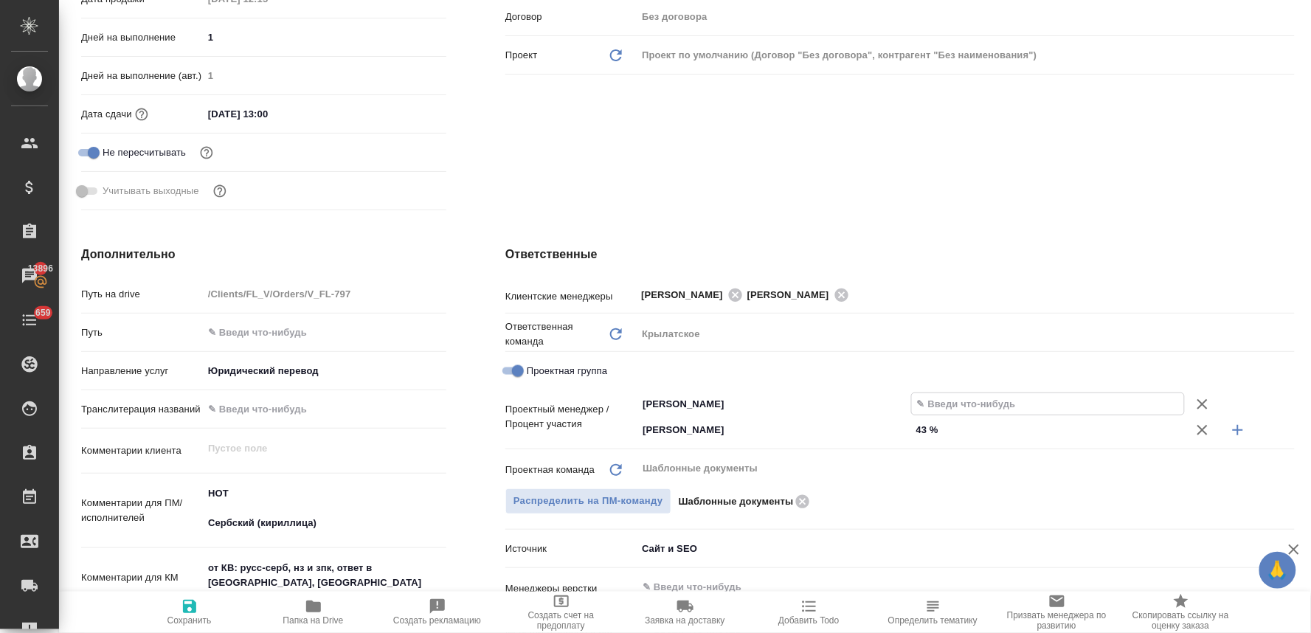
type textarea "x"
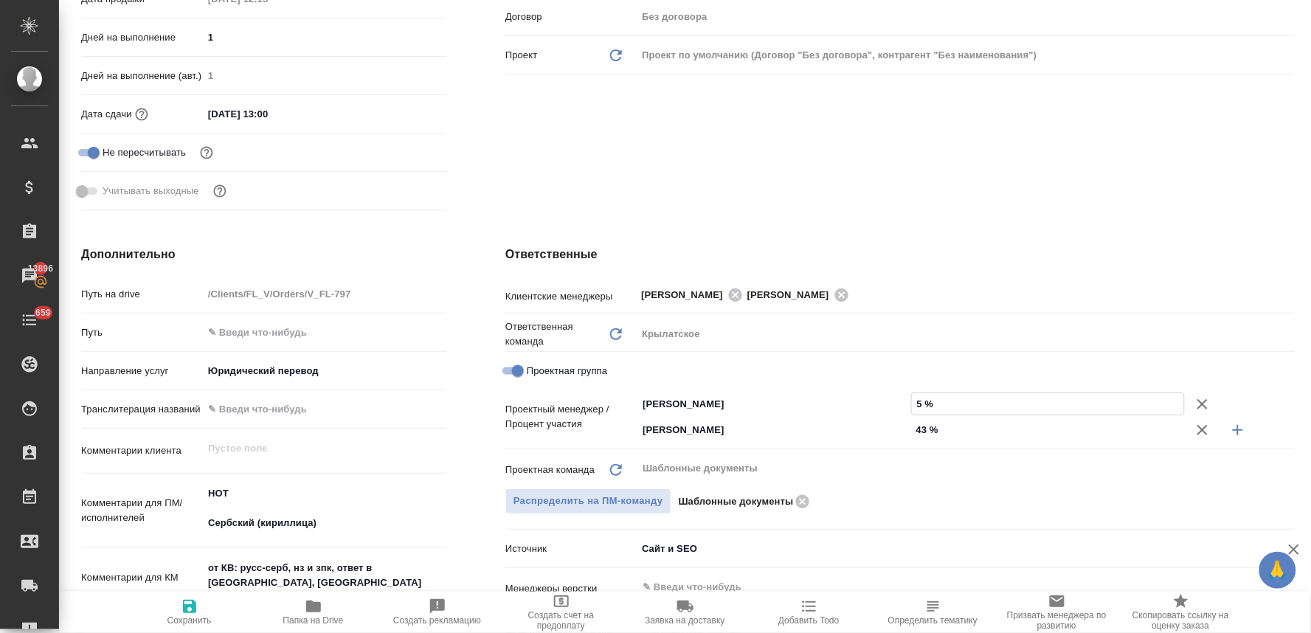
type input "57 %"
type textarea "x"
type input "57 %"
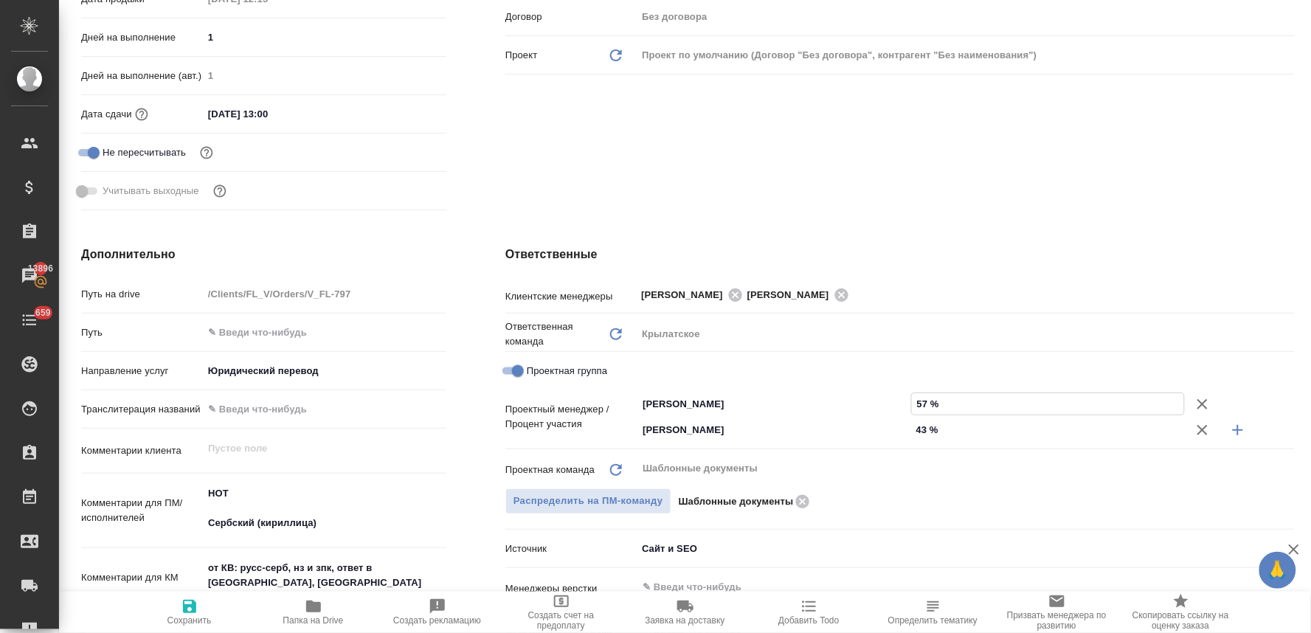
click at [188, 607] on icon "button" at bounding box center [189, 606] width 13 height 13
type textarea "x"
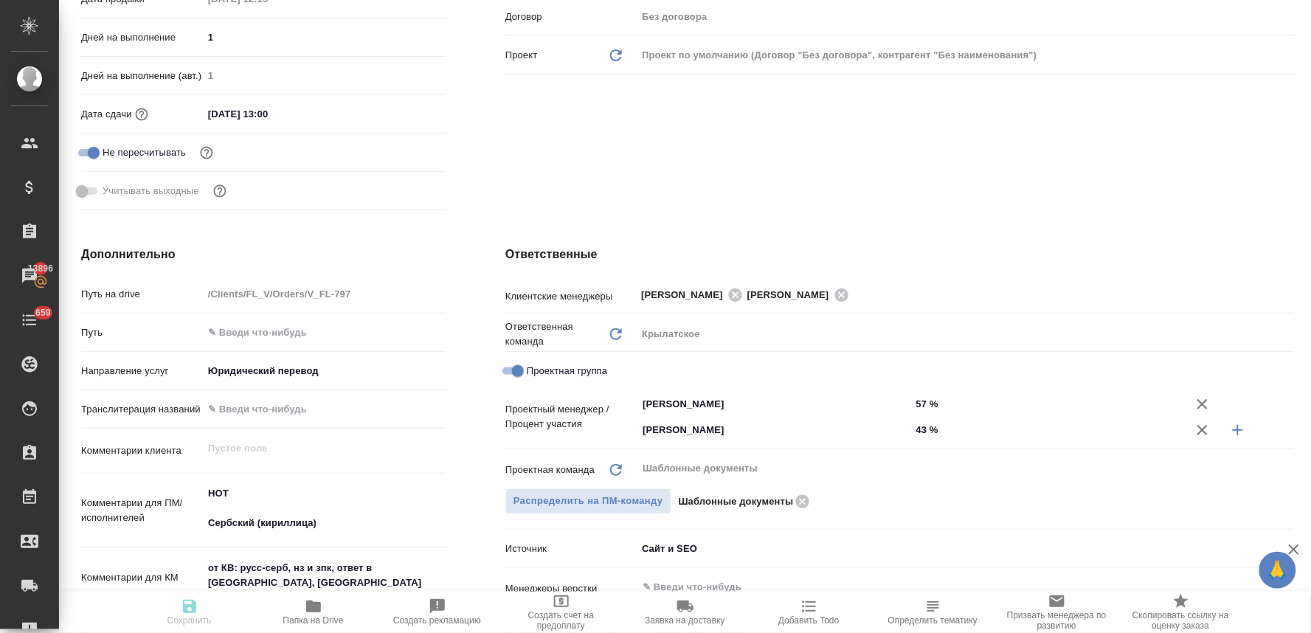
type textarea "x"
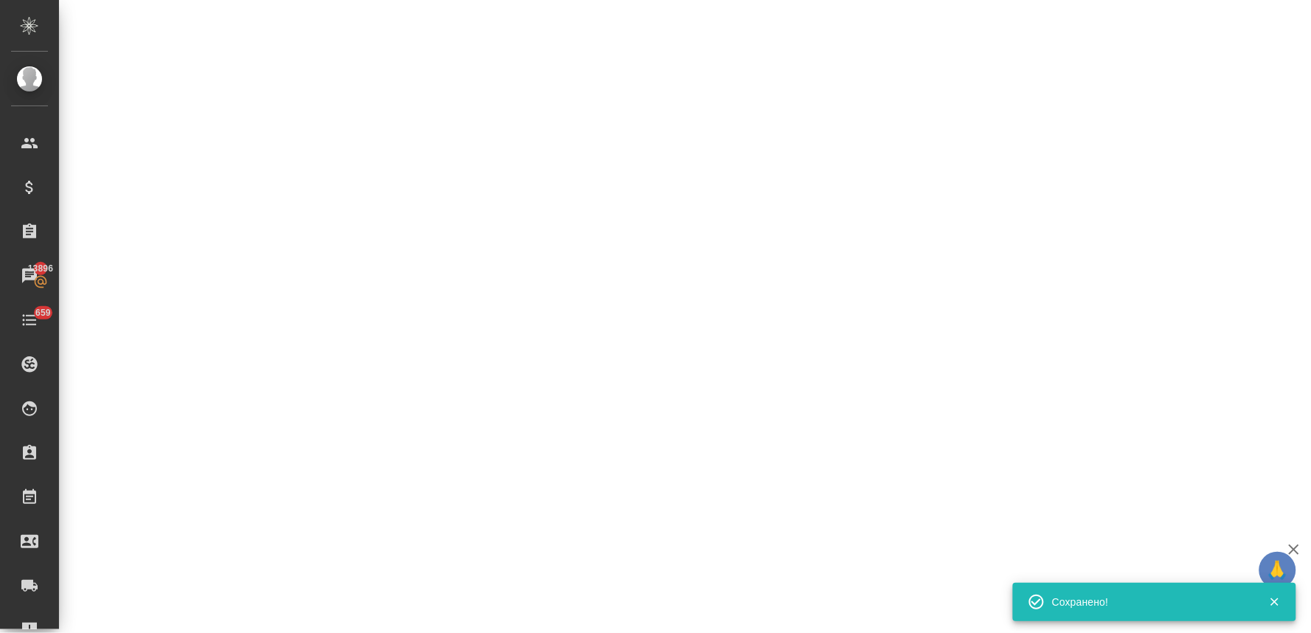
select select "RU"
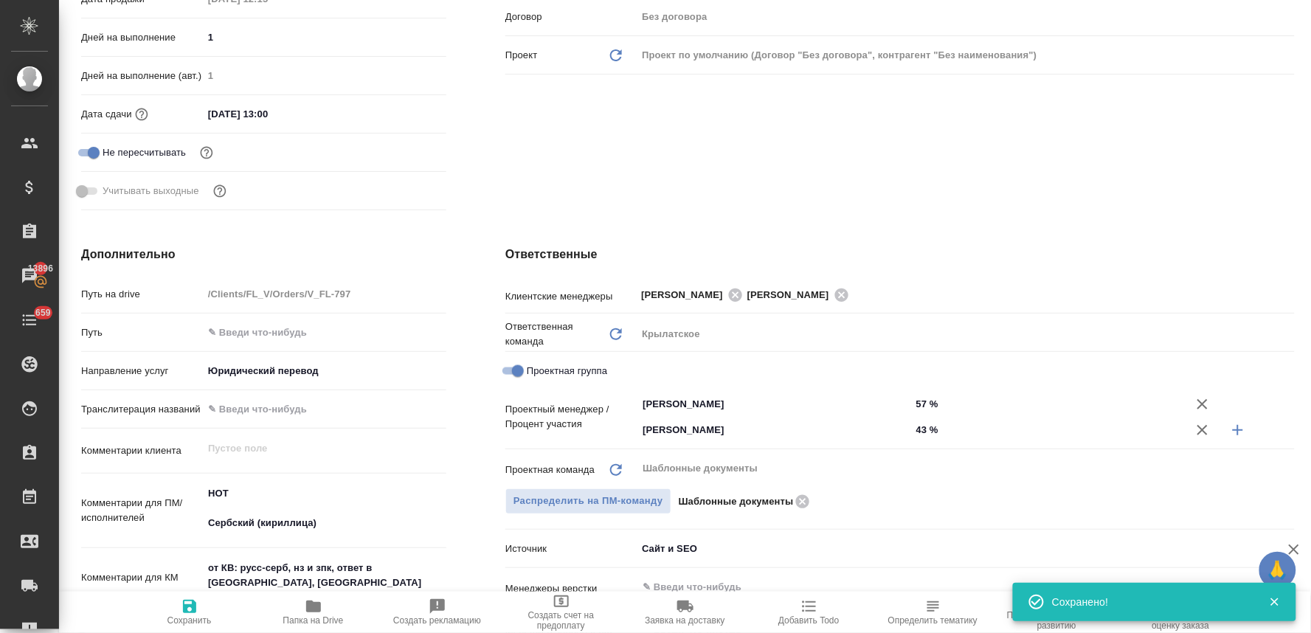
type textarea "x"
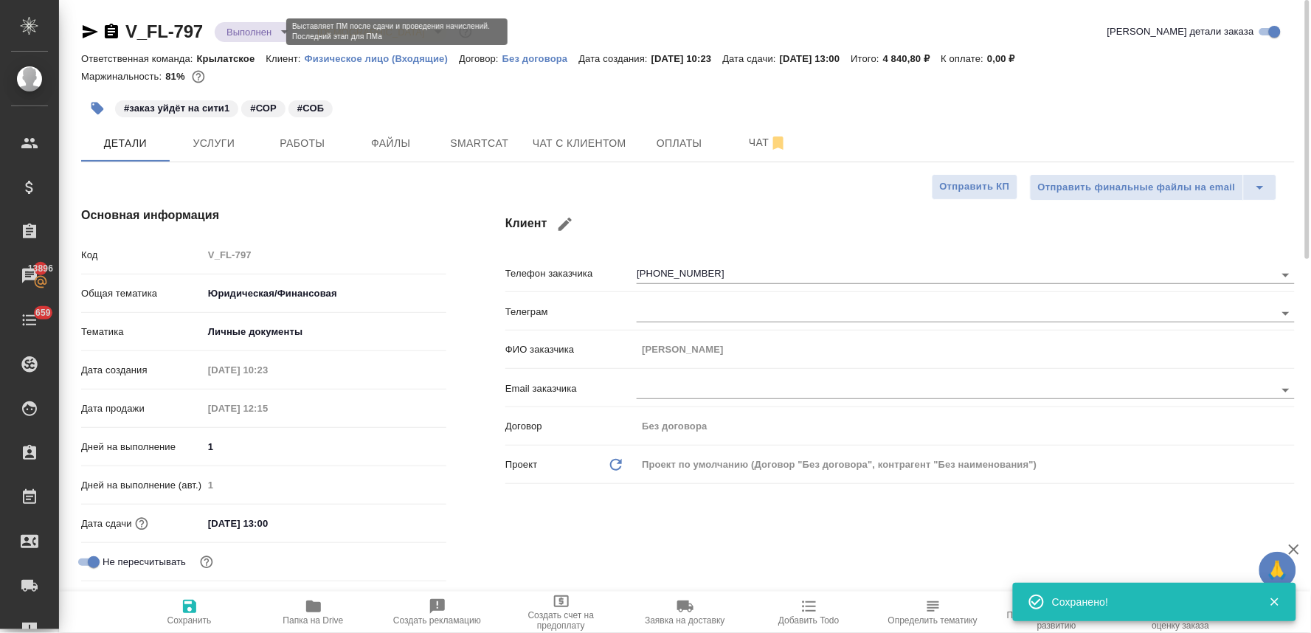
click at [252, 27] on body "🙏 .cls-1 fill:#fff; AWATERA Lyamina Nadezhda Клиенты Спецификации Заказы 13896 …" at bounding box center [655, 316] width 1311 height 633
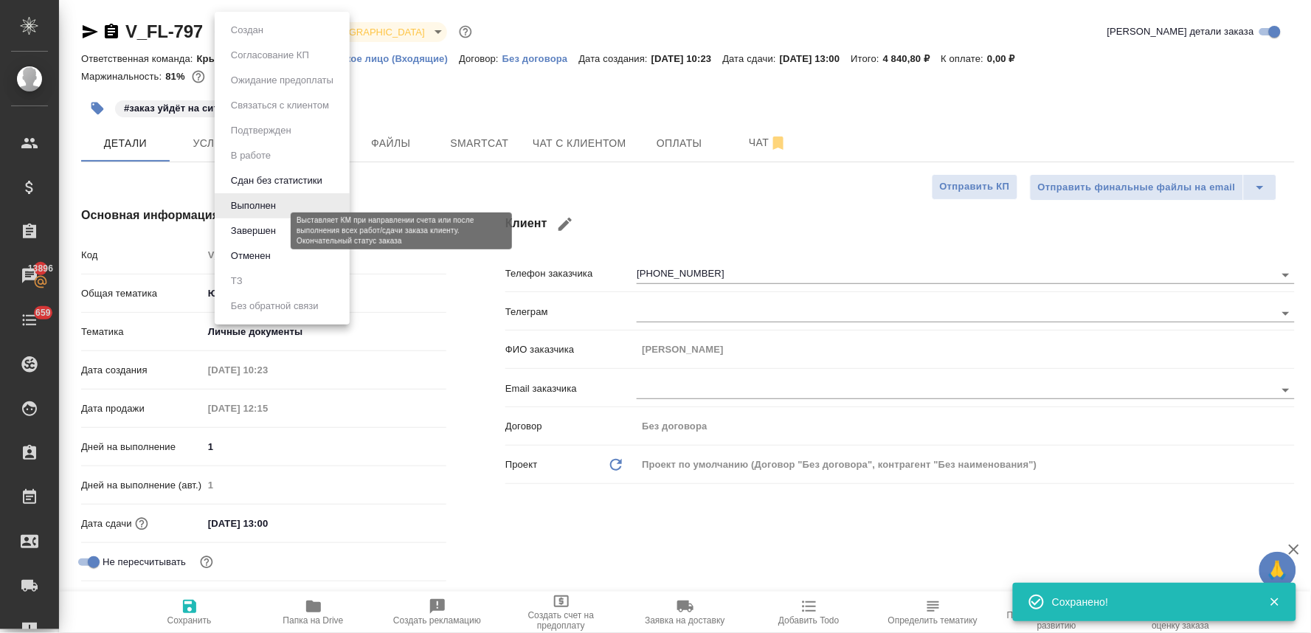
click at [275, 229] on button "Завершен" at bounding box center [254, 231] width 54 height 16
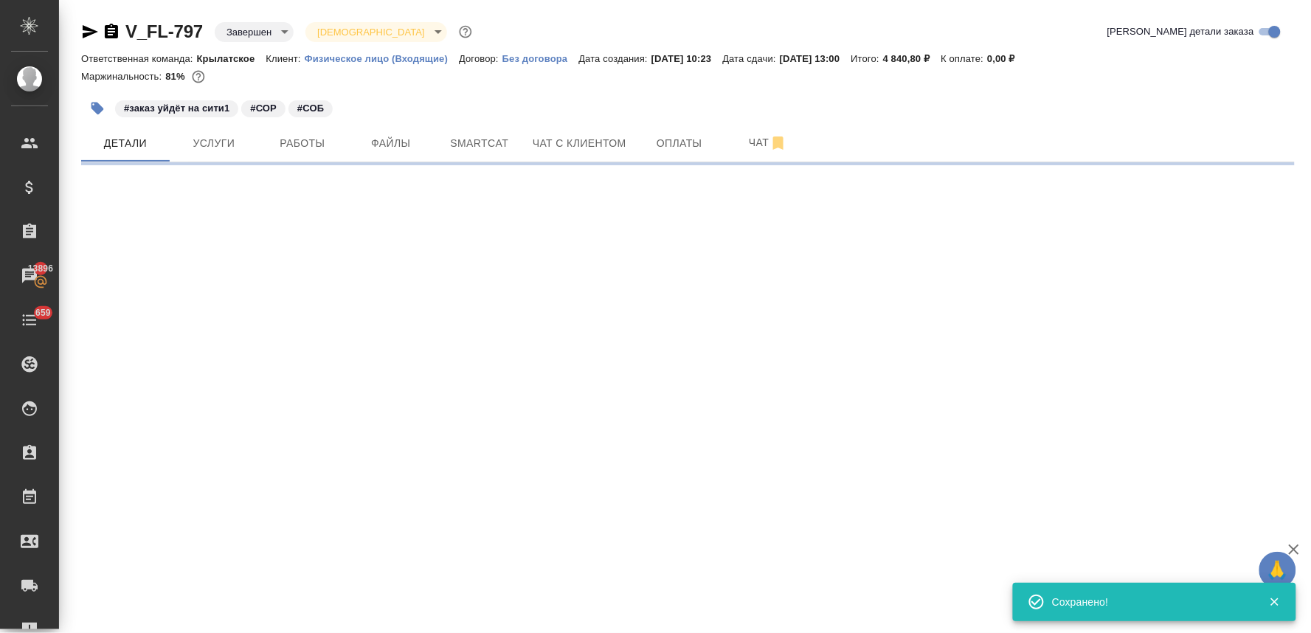
select select "RU"
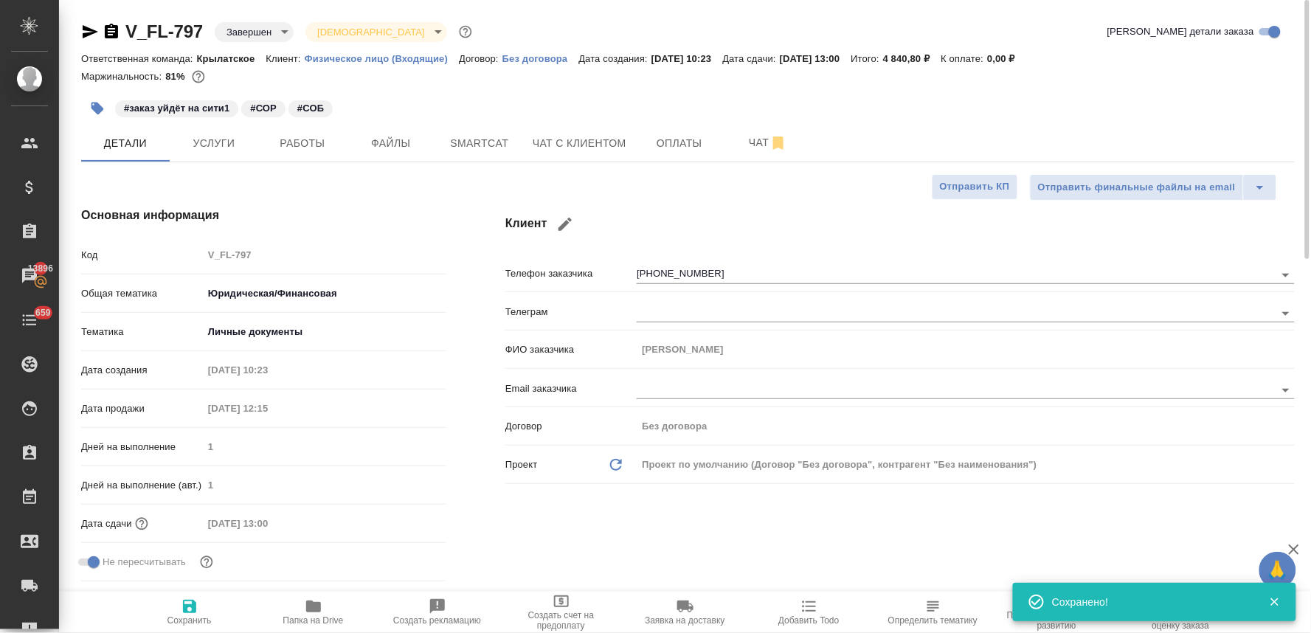
type textarea "x"
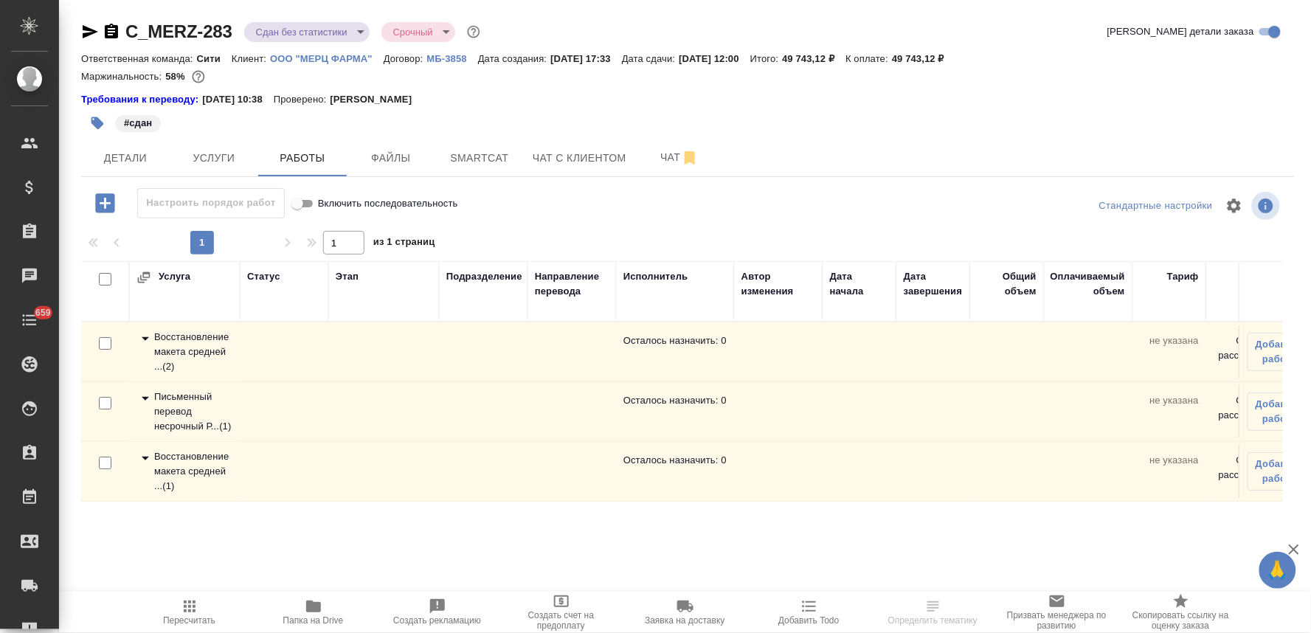
click at [1257, 83] on div "Маржинальность: 58%" at bounding box center [688, 76] width 1214 height 19
click at [82, 32] on icon "button" at bounding box center [90, 32] width 18 height 18
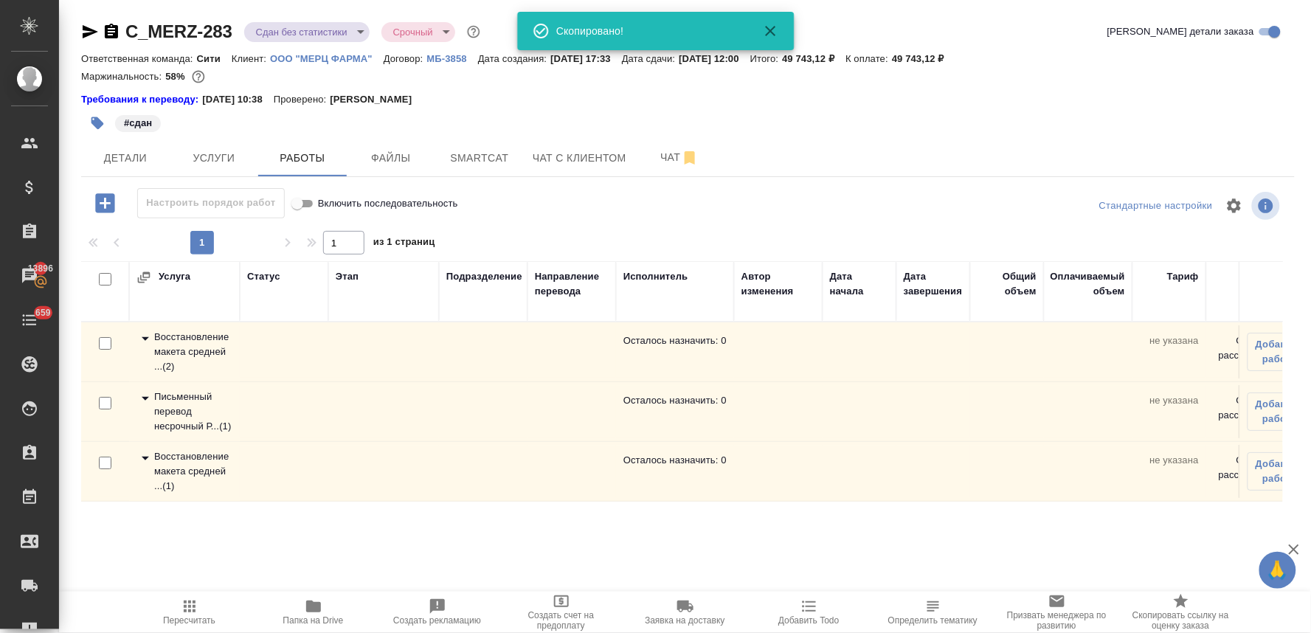
click at [1189, 105] on div "Требования к переводу: [DATE] 10:38 Проверено: [PERSON_NAME]" at bounding box center [688, 99] width 1214 height 15
click at [664, 153] on span "Чат" at bounding box center [679, 157] width 71 height 18
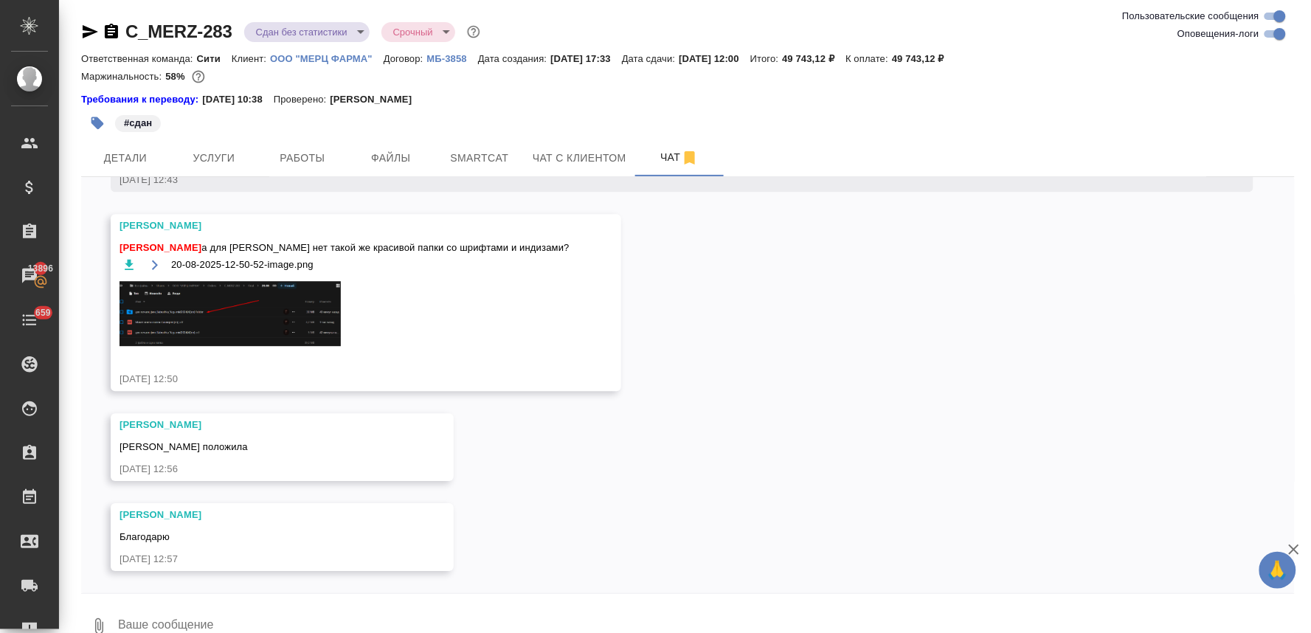
scroll to position [13270, 0]
click at [220, 613] on textarea at bounding box center [706, 626] width 1178 height 50
type textarea """
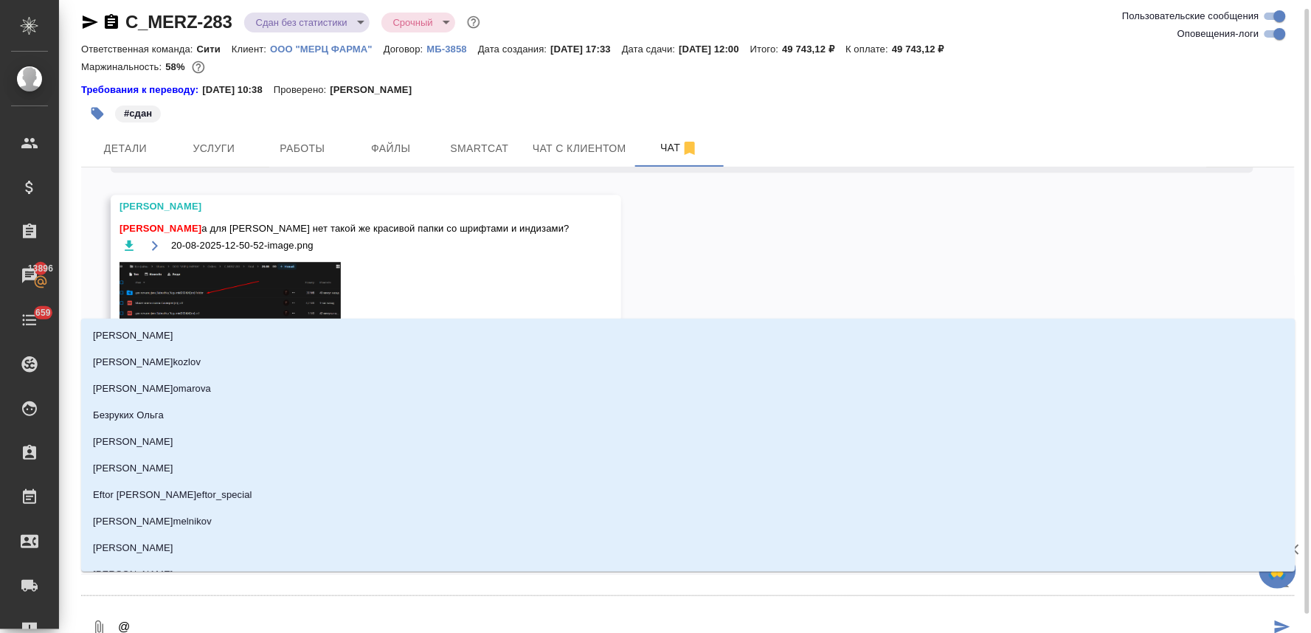
type textarea "@з"
type input "з"
type textarea "@забо"
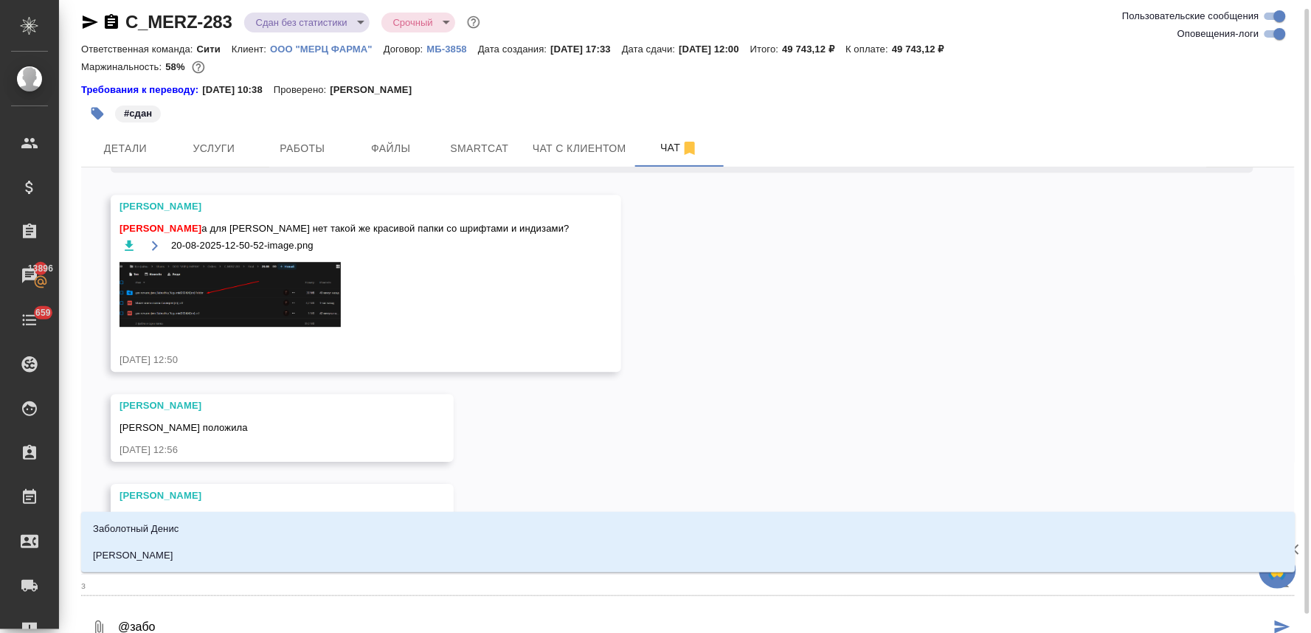
type input "забо"
type textarea "@забор"
type input "забор"
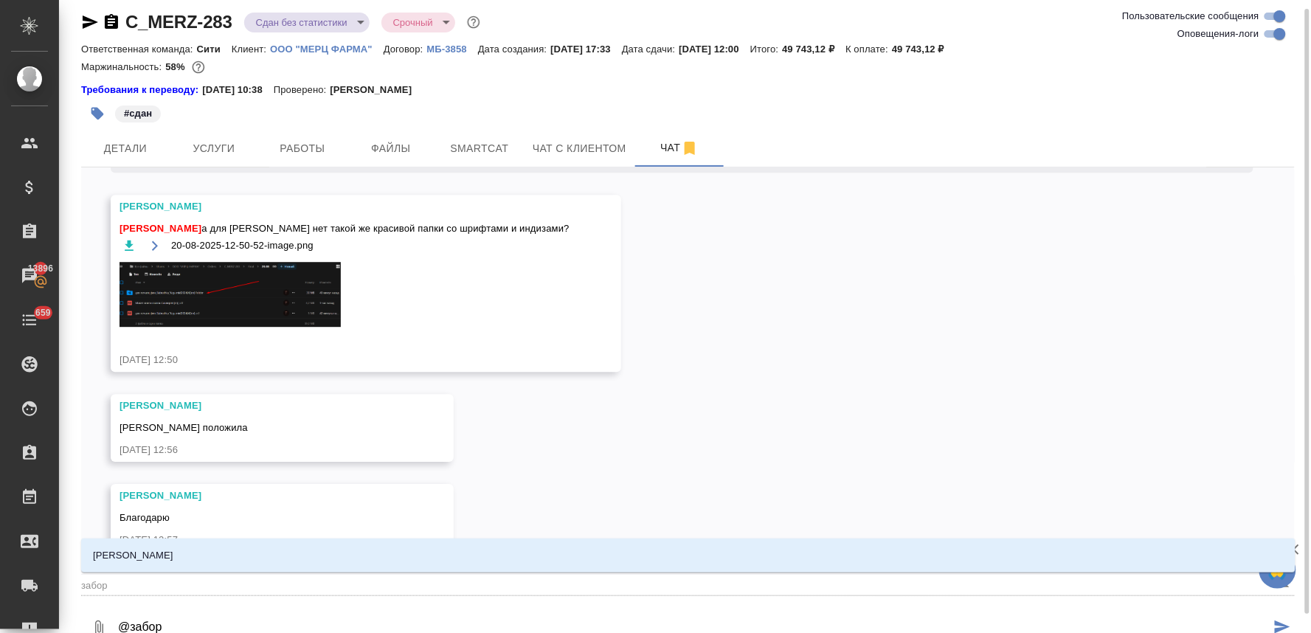
type textarea "@заборо"
type input "заборо"
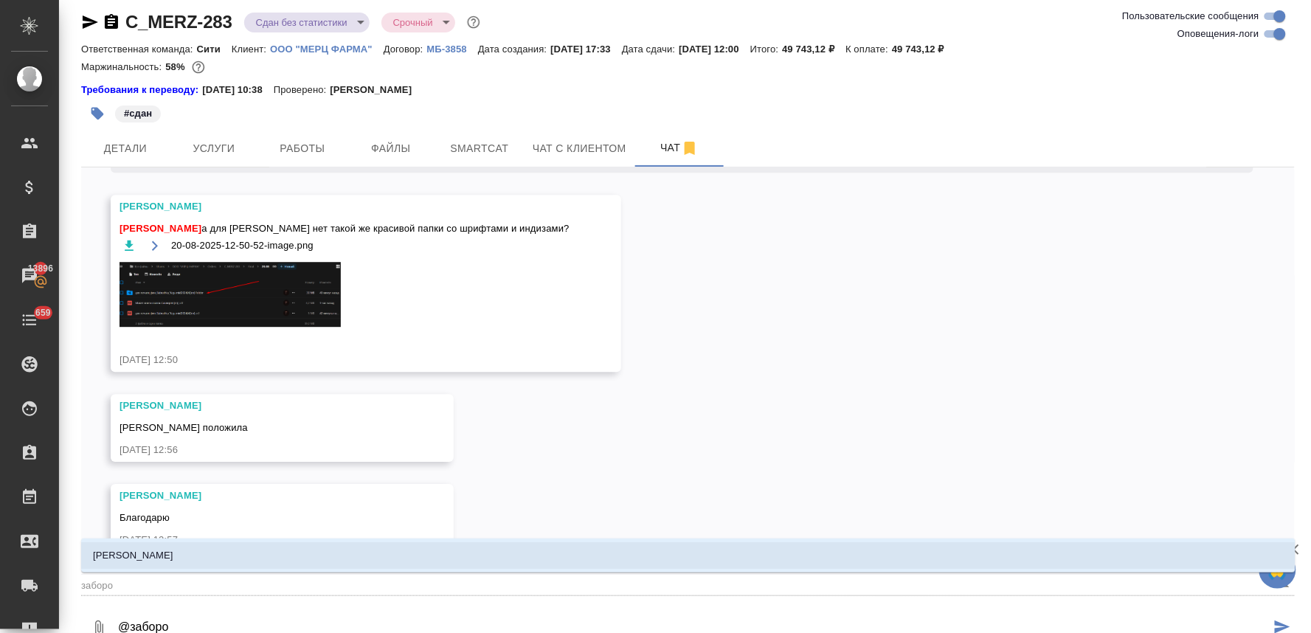
click at [209, 551] on li "[PERSON_NAME]" at bounding box center [688, 555] width 1214 height 27
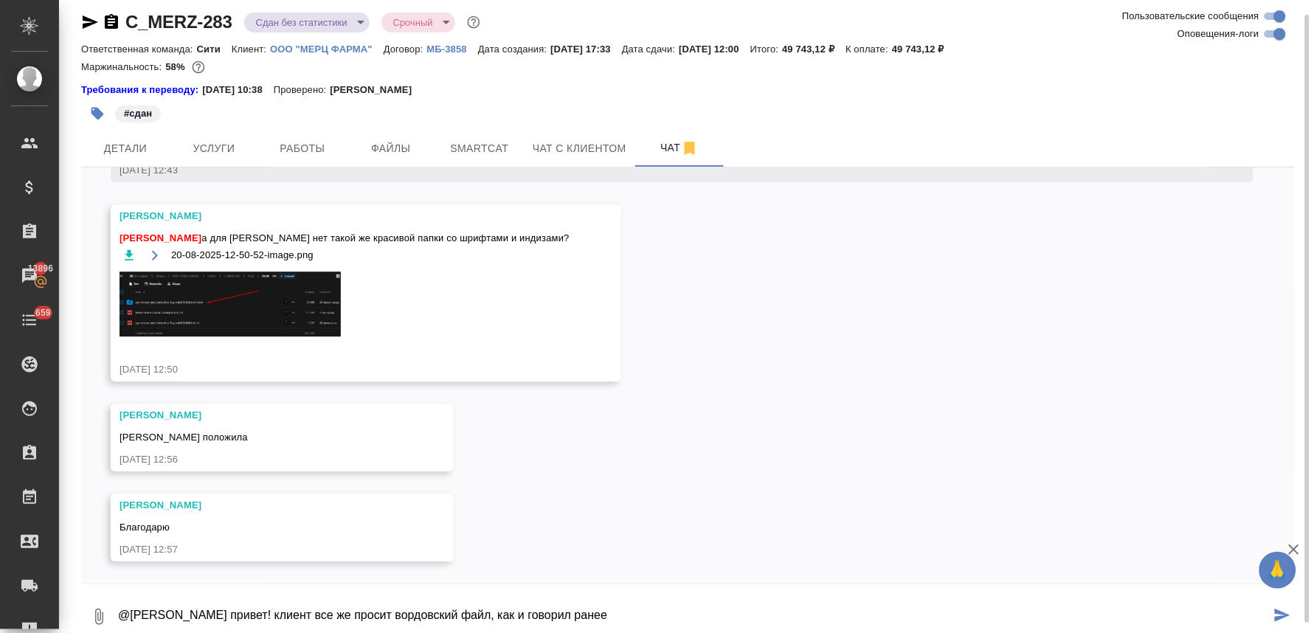
scroll to position [13, 0]
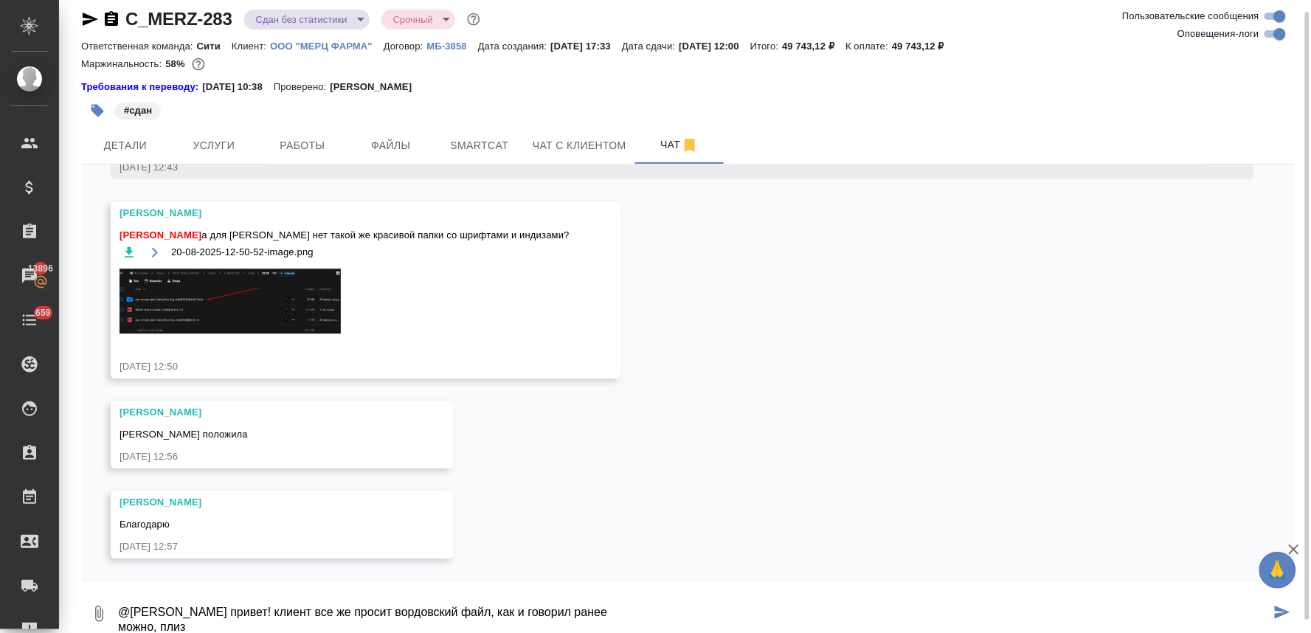
click at [232, 617] on textarea "@[PERSON_NAME] привет! клиент все же просит вордовский файл, как и говорил ране…" at bounding box center [694, 614] width 1154 height 50
click at [224, 623] on textarea "@[PERSON_NAME] привет! клиент все же просит вордовский файл, как и говорил ране…" at bounding box center [694, 614] width 1154 height 50
type textarea "@[PERSON_NAME] привет! клиент все же просит вордовский файл, как и говорил ране…"
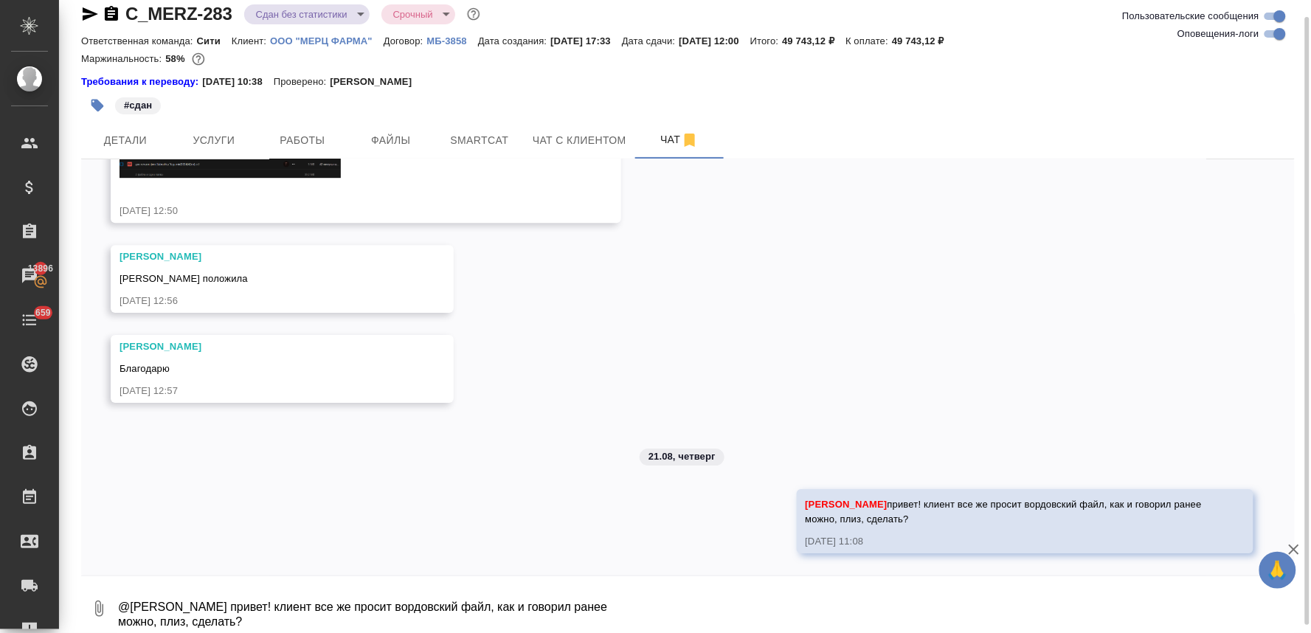
scroll to position [13421, 0]
click at [976, 105] on div "#сдан" at bounding box center [688, 105] width 1214 height 32
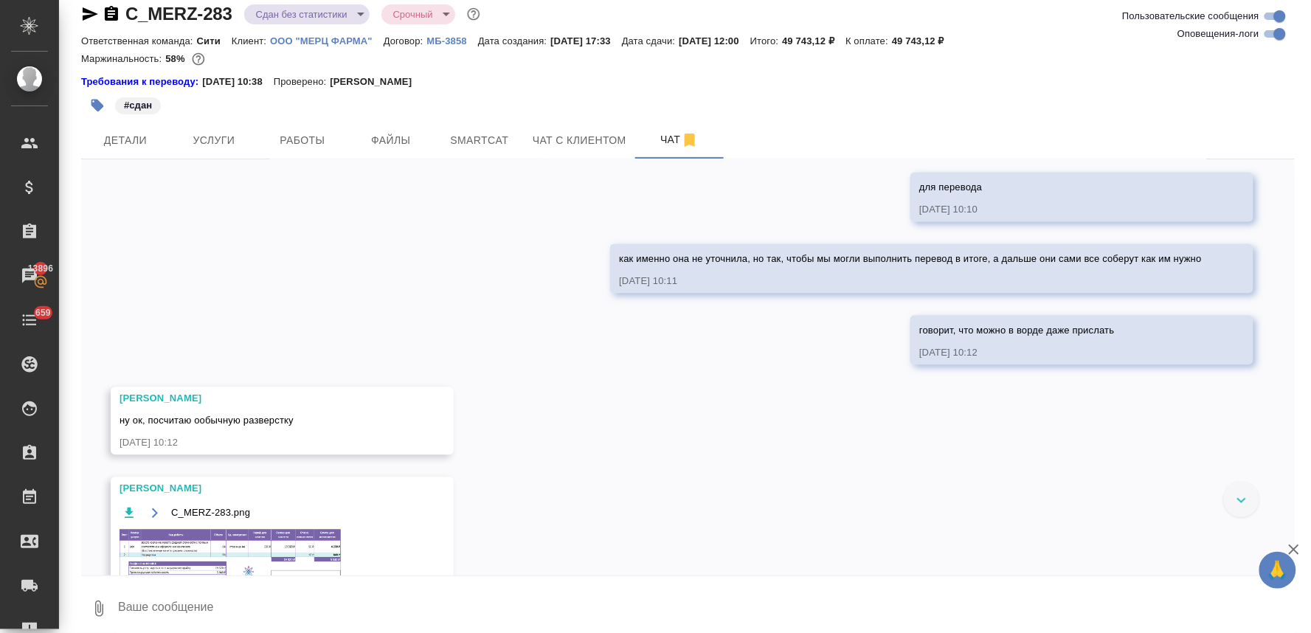
scroll to position [2526, 0]
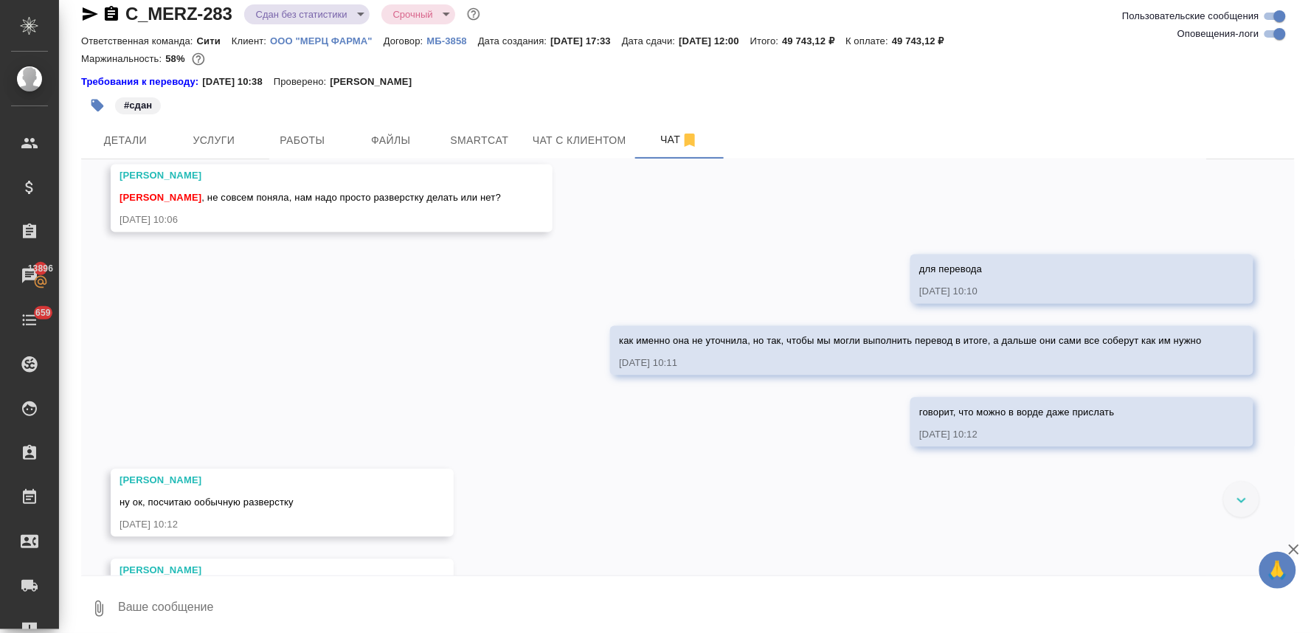
click at [1226, 491] on div at bounding box center [1241, 499] width 35 height 35
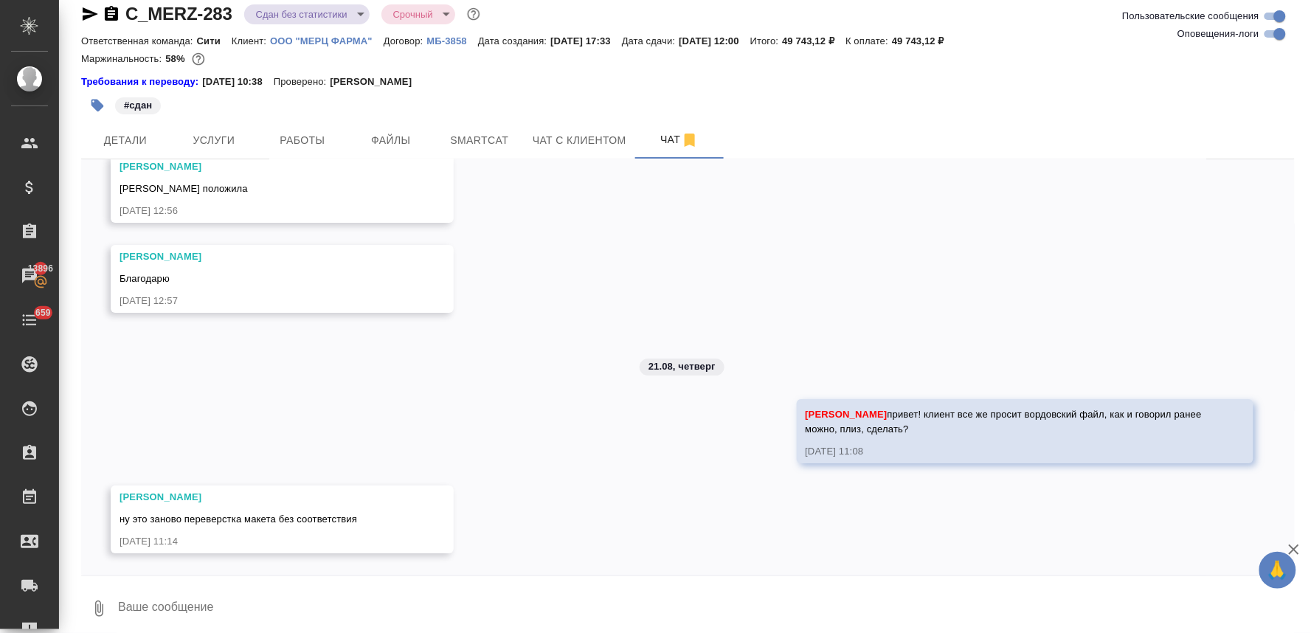
scroll to position [13511, 0]
click at [210, 596] on textarea at bounding box center [706, 609] width 1178 height 50
click at [100, 606] on icon "button" at bounding box center [99, 609] width 8 height 16
click at [131, 533] on span "С локального диска" at bounding box center [94, 531] width 100 height 18
click at [0, 0] on input "С локального диска" at bounding box center [0, 0] width 0 height 0
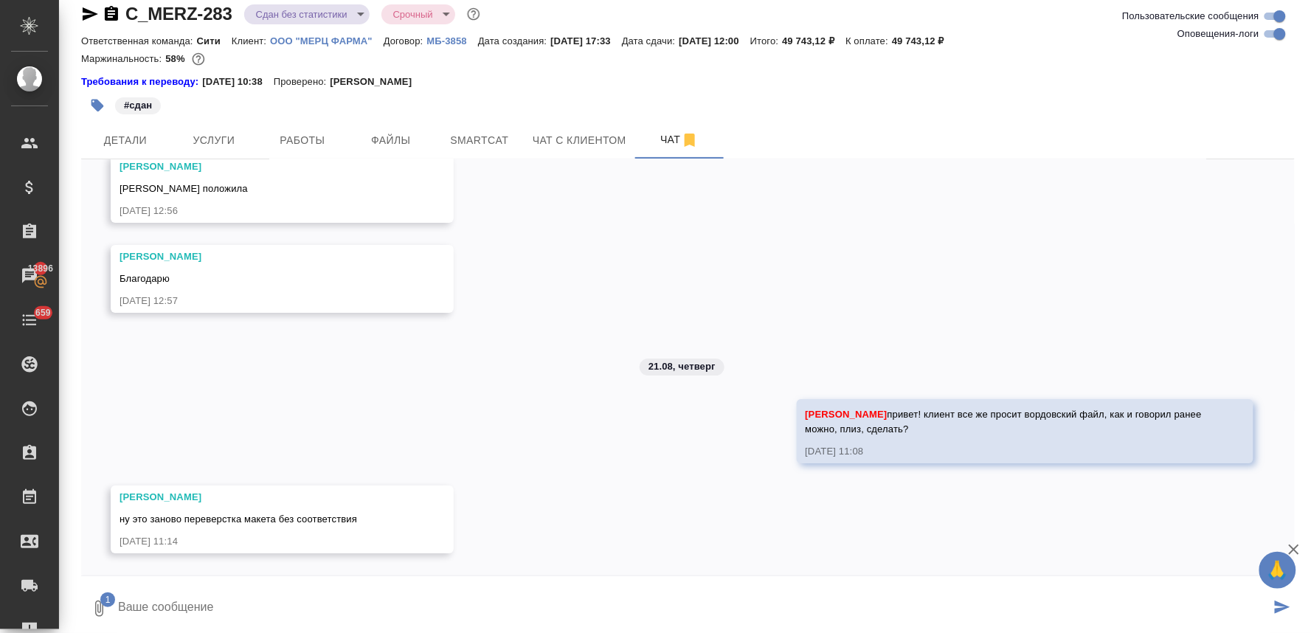
click at [328, 603] on textarea at bounding box center [694, 609] width 1154 height 50
type textarea "в"
type textarea "д"
click at [114, 622] on div "1 им нужен редактируемый формат, просят ворд сколько примерно по времени займет?" at bounding box center [688, 609] width 1214 height 50
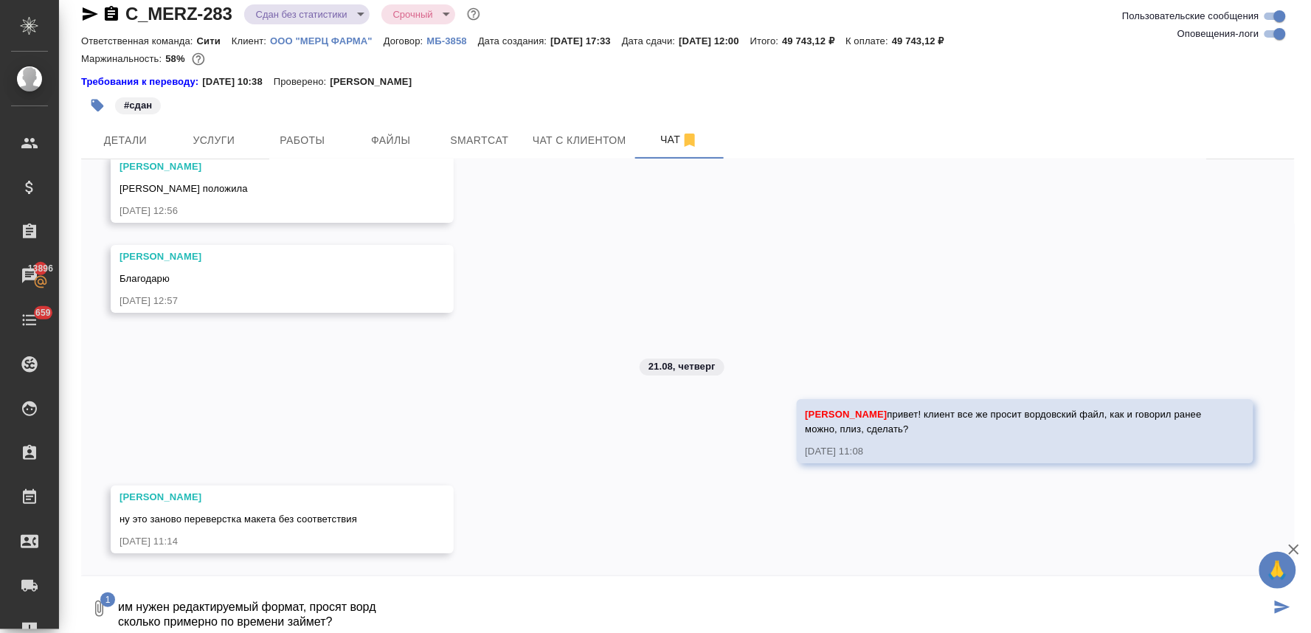
click at [117, 622] on textarea "им нужен редактируемый формат, просят ворд сколько примерно по времени займет?" at bounding box center [694, 609] width 1154 height 50
type textarea "им нужен редактируемый формат, просят ворд подскажи, пожалуйста, сколько пример…"
click at [1275, 609] on icon "submit" at bounding box center [1282, 607] width 15 height 13
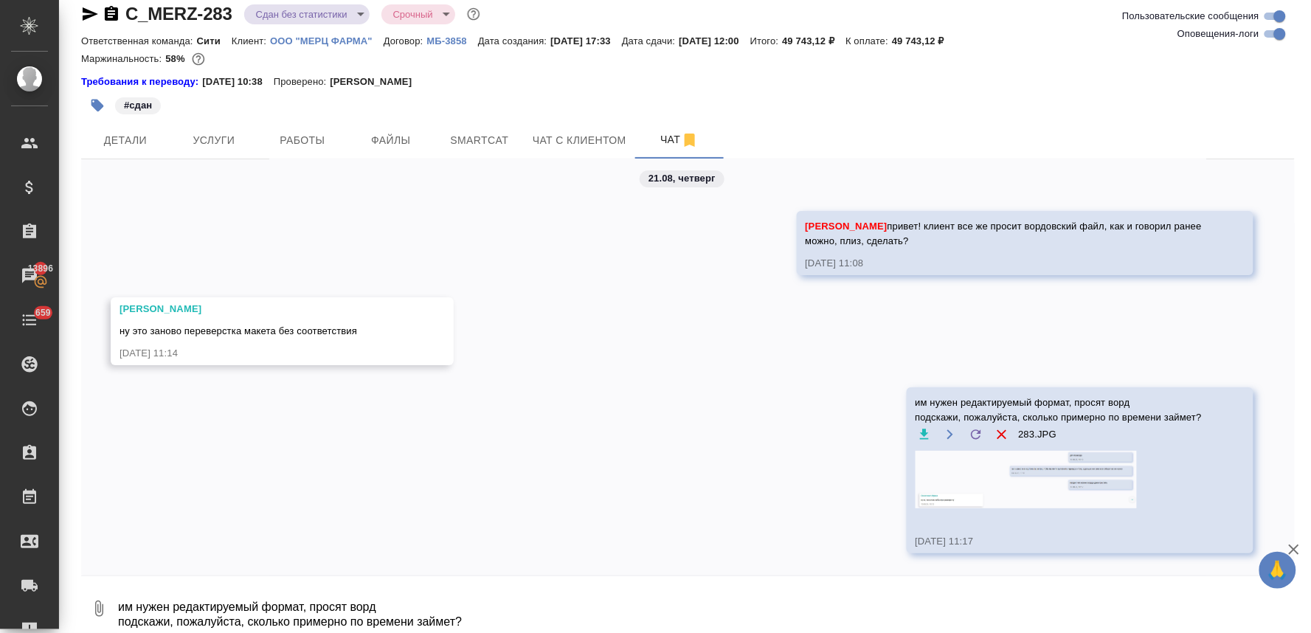
scroll to position [13642, 0]
click at [1048, 508] on img at bounding box center [1026, 480] width 221 height 58
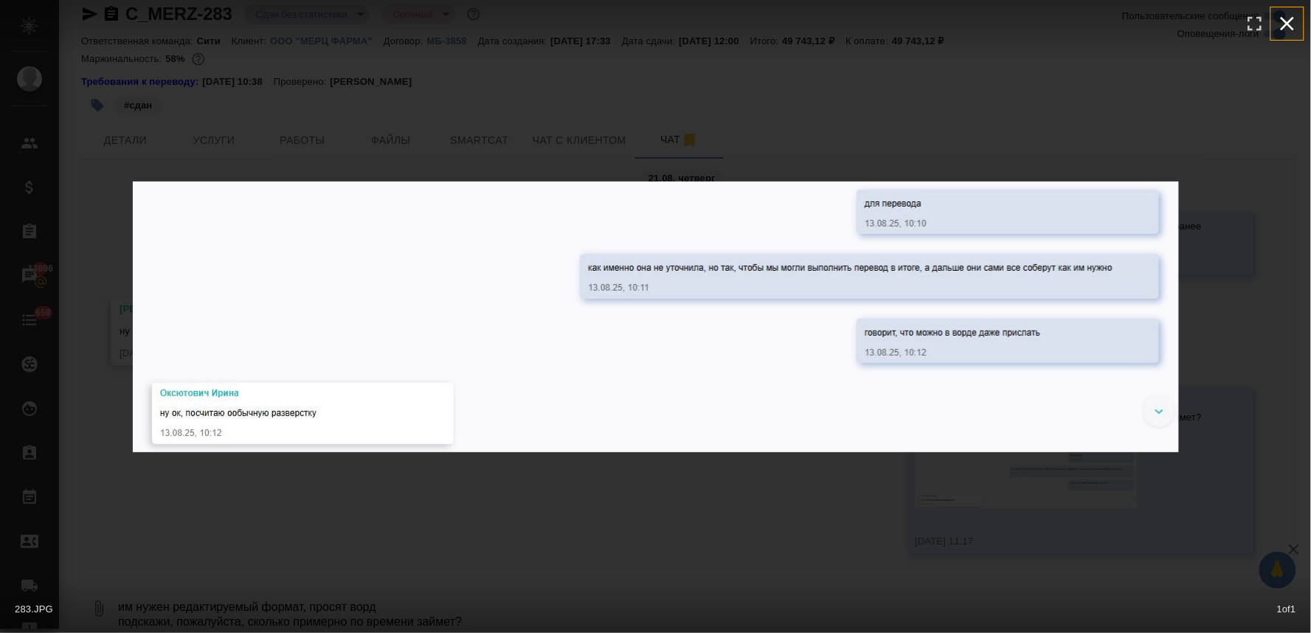
click at [1296, 15] on icon "button" at bounding box center [1288, 24] width 24 height 24
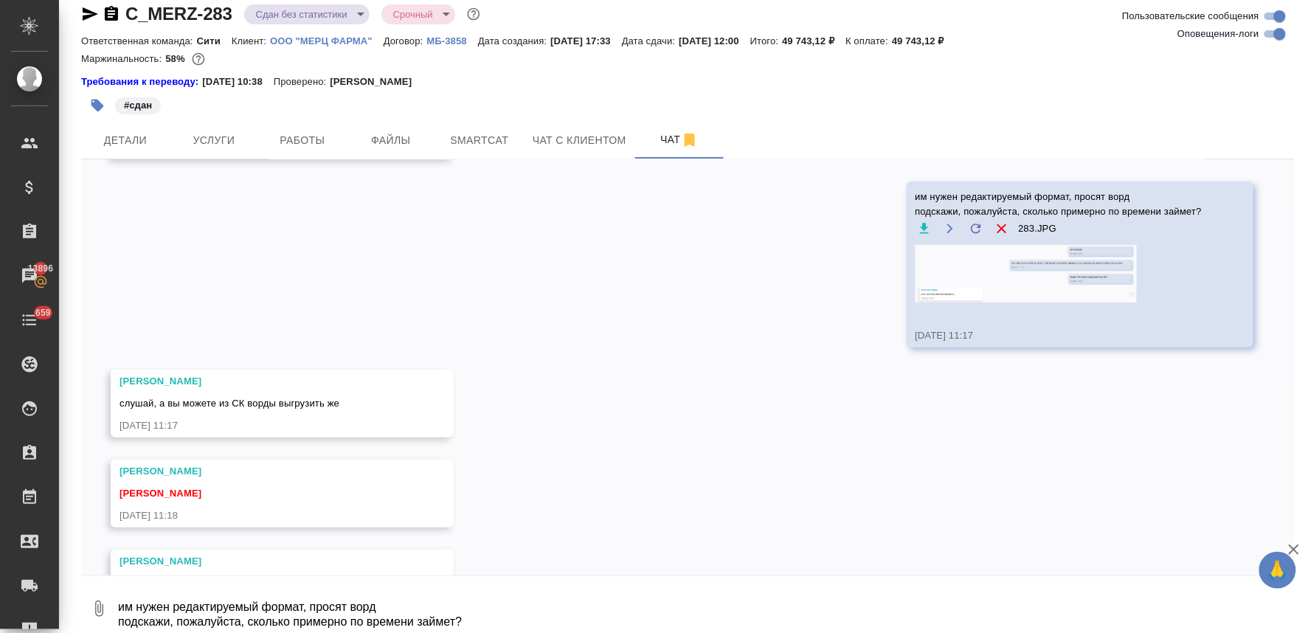
scroll to position [13969, 0]
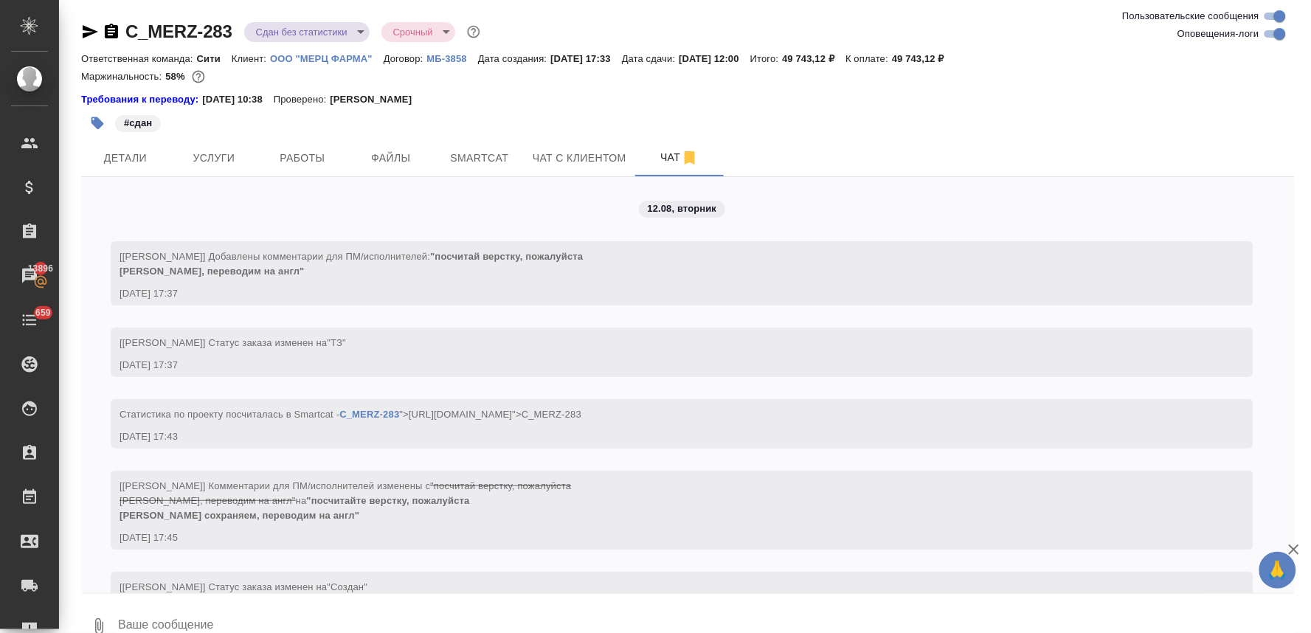
scroll to position [13969, 0]
